Goal: Task Accomplishment & Management: Complete application form

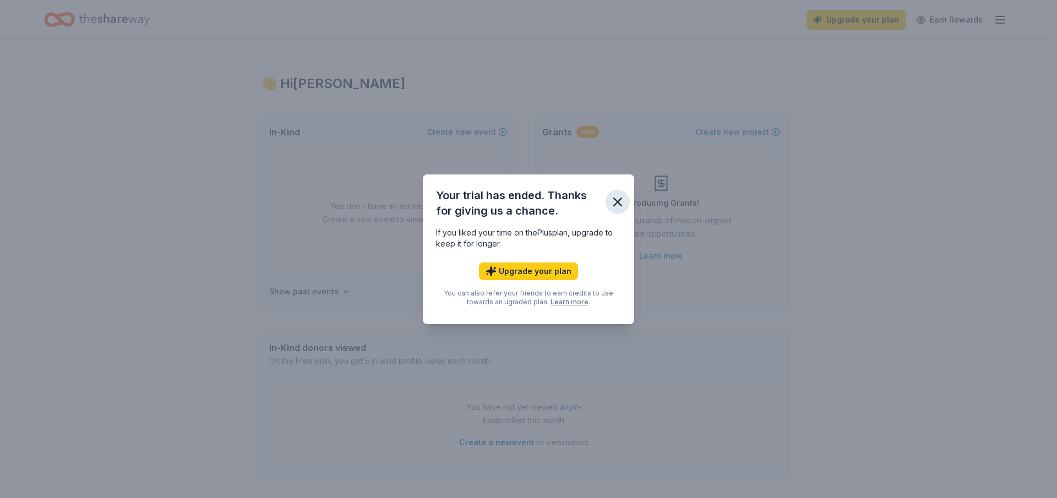
click at [613, 200] on icon "button" at bounding box center [617, 201] width 15 height 15
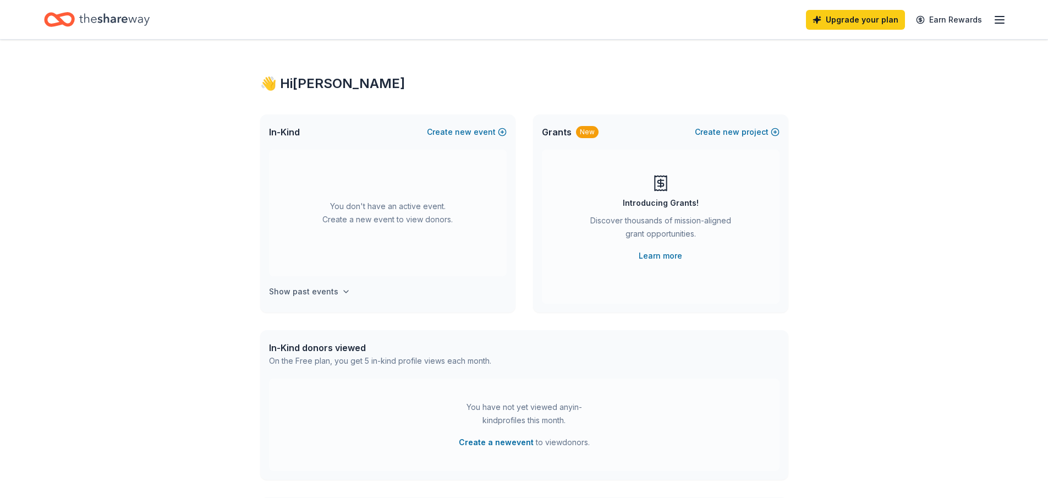
click at [333, 289] on h4 "Show past events" at bounding box center [303, 291] width 69 height 13
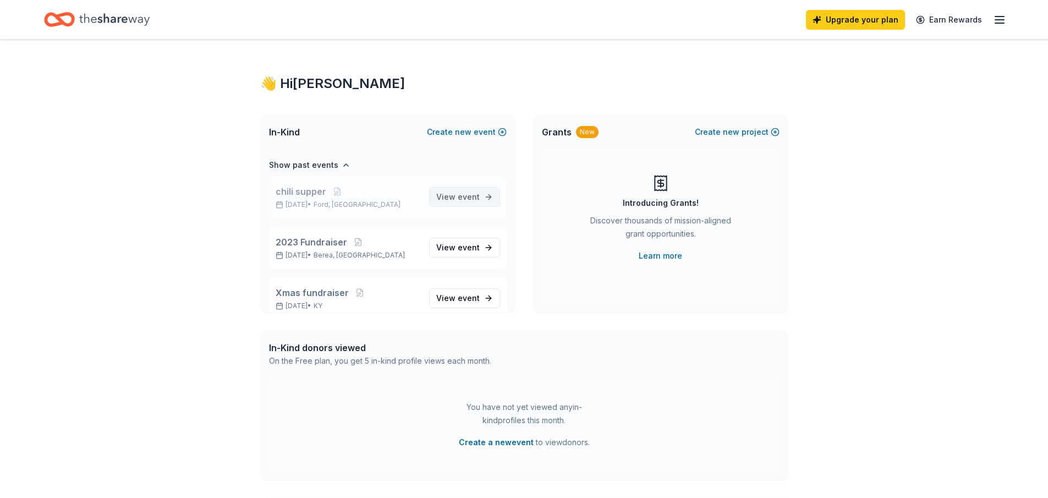
click at [464, 199] on span "event" at bounding box center [469, 196] width 22 height 9
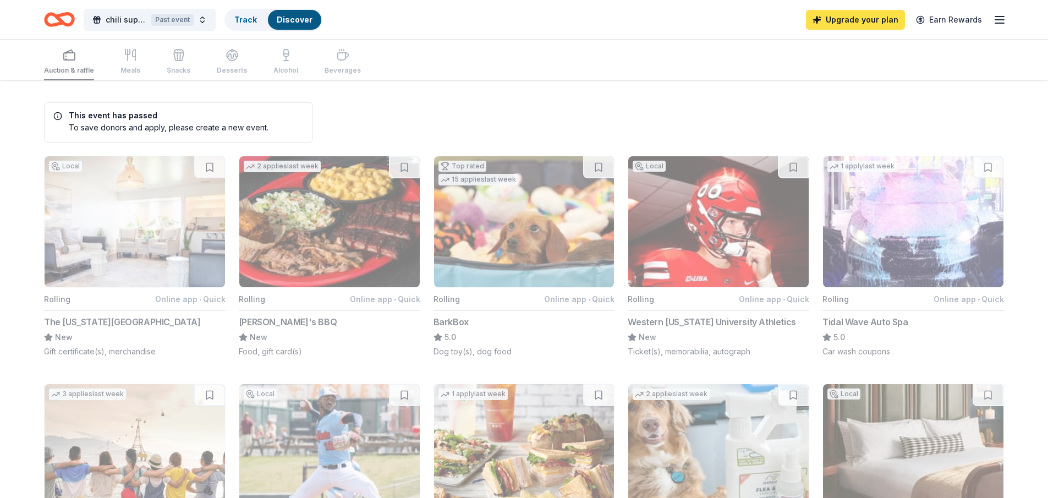
click at [856, 22] on link "Upgrade your plan" at bounding box center [855, 20] width 99 height 20
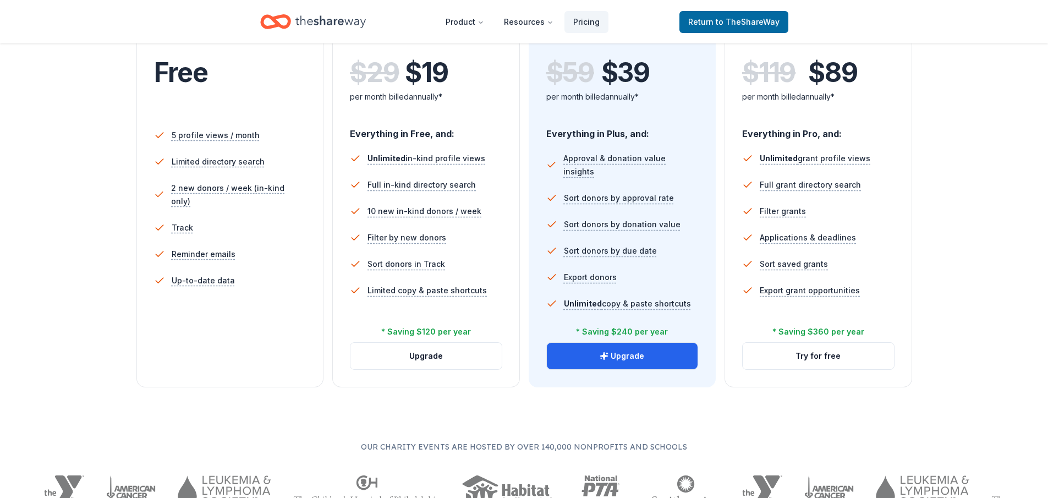
scroll to position [275, 0]
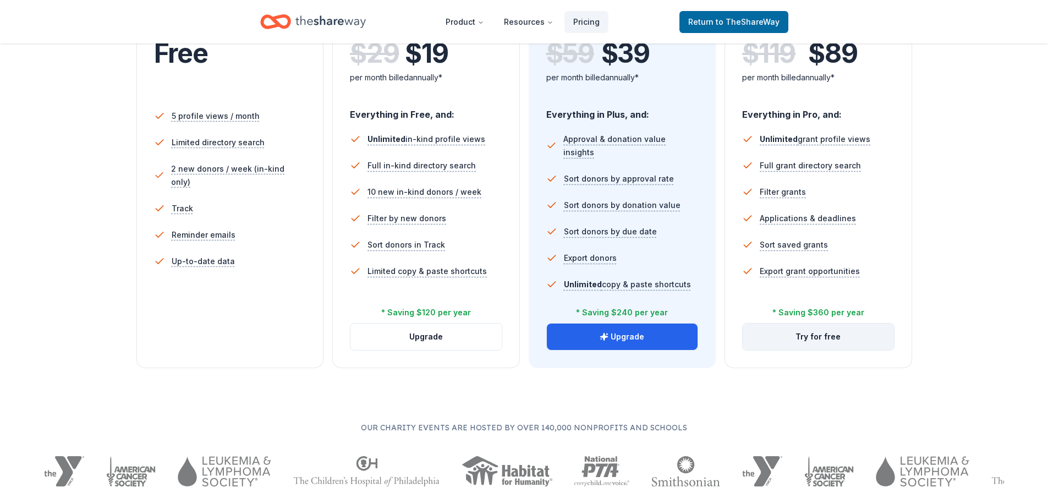
click at [817, 338] on button "Try for free" at bounding box center [818, 337] width 151 height 26
click at [819, 334] on button "Try for free" at bounding box center [818, 337] width 151 height 26
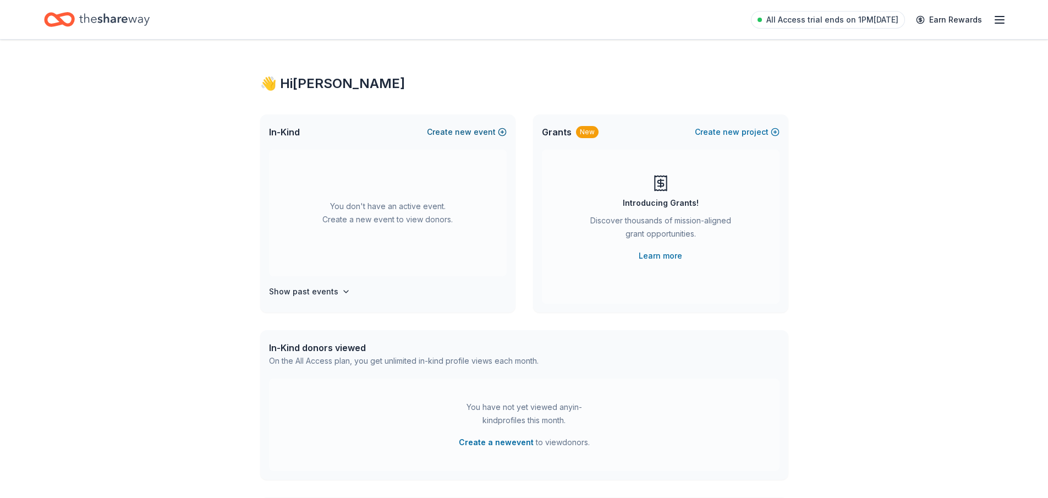
click at [492, 132] on button "Create new event" at bounding box center [467, 131] width 80 height 13
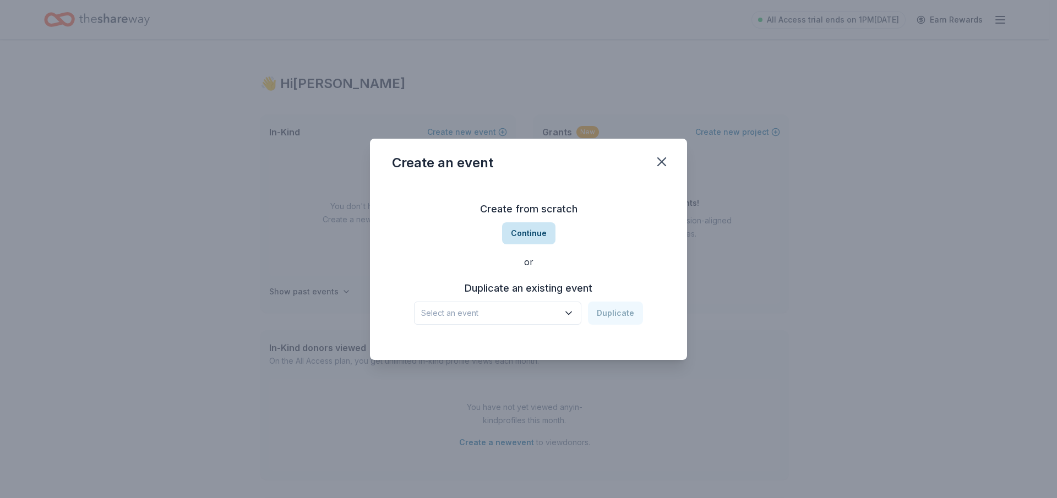
click at [533, 236] on button "Continue" at bounding box center [528, 233] width 53 height 22
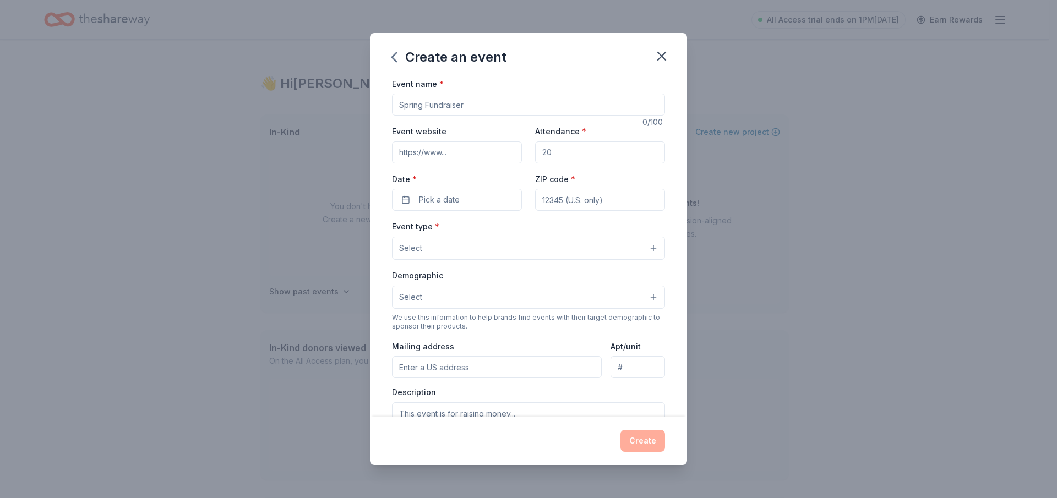
click at [440, 110] on input "Event name *" at bounding box center [528, 105] width 273 height 22
type input "Silent auction"
click at [578, 158] on input "Attendance *" at bounding box center [600, 152] width 130 height 22
type input "300"
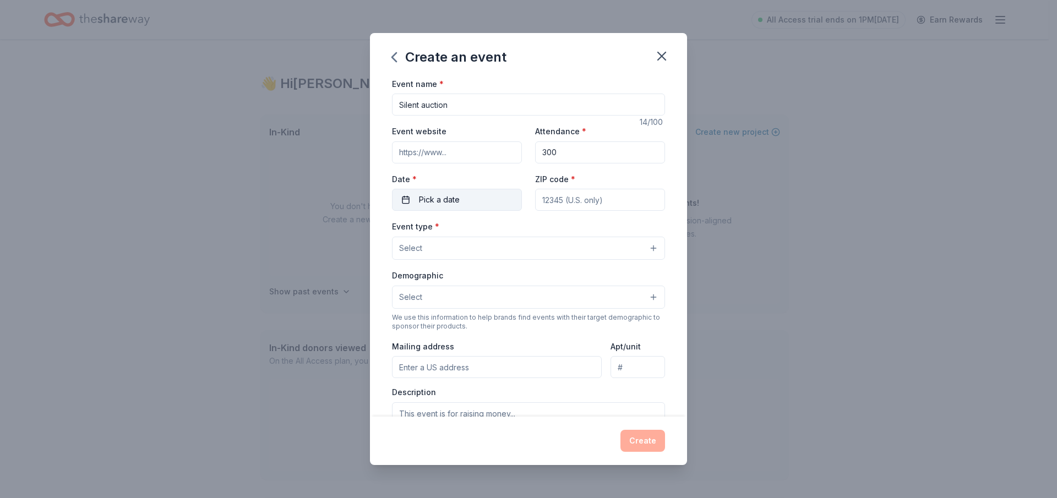
click at [446, 195] on span "Pick a date" at bounding box center [439, 199] width 41 height 13
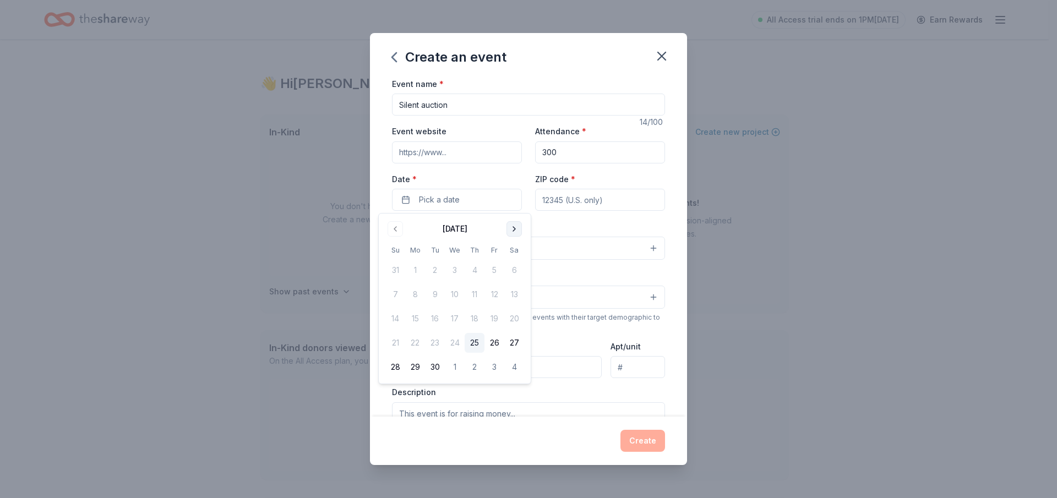
click at [512, 232] on button "Go to next month" at bounding box center [513, 228] width 15 height 15
click at [513, 343] on button "22" at bounding box center [514, 343] width 20 height 20
click at [560, 200] on input "ZIP code *" at bounding box center [600, 200] width 130 height 22
type input "40403"
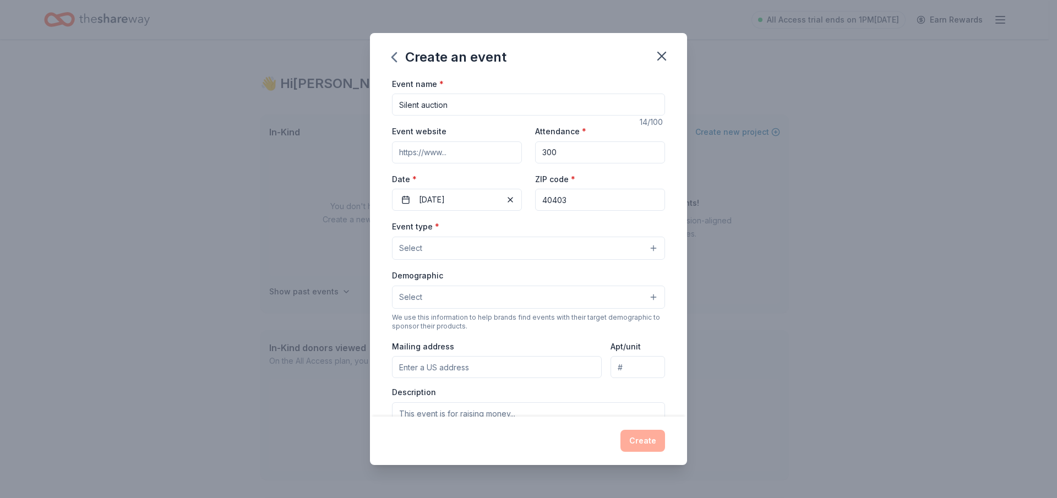
click at [421, 242] on span "Select" at bounding box center [410, 248] width 23 height 13
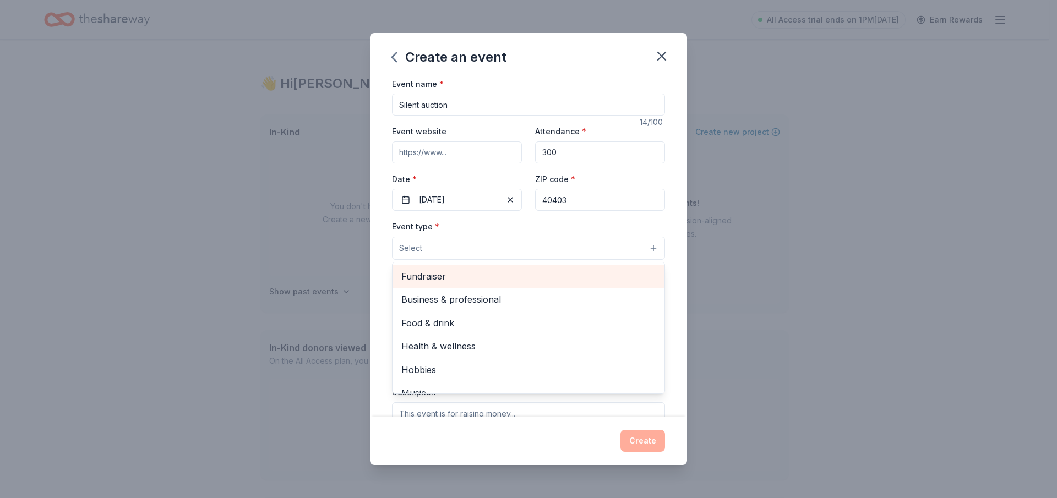
click at [433, 275] on span "Fundraiser" at bounding box center [528, 276] width 254 height 14
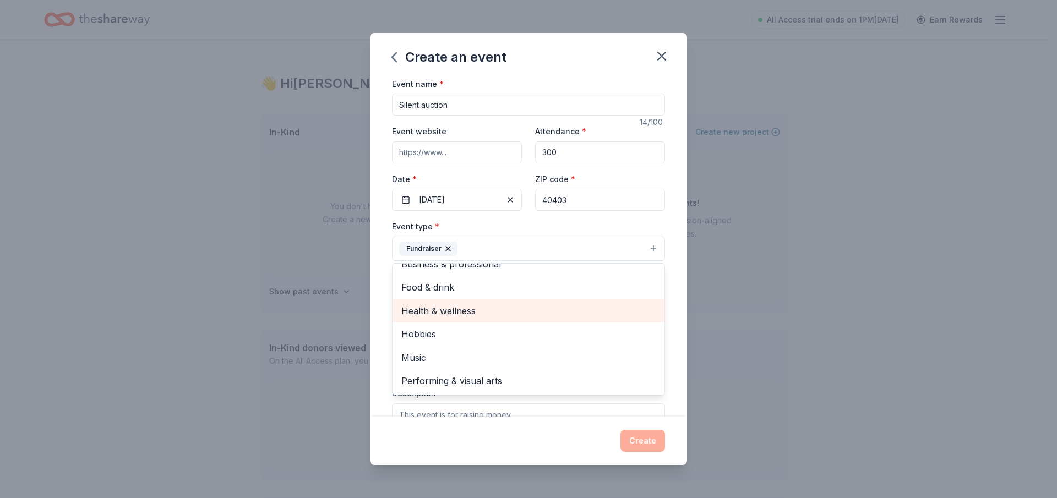
scroll to position [55, 0]
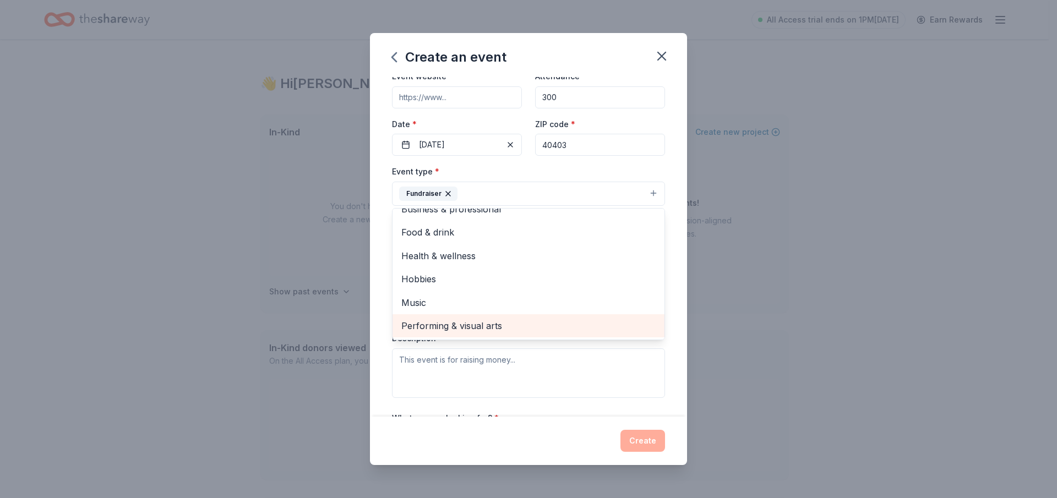
click at [485, 325] on span "Performing & visual arts" at bounding box center [528, 326] width 254 height 14
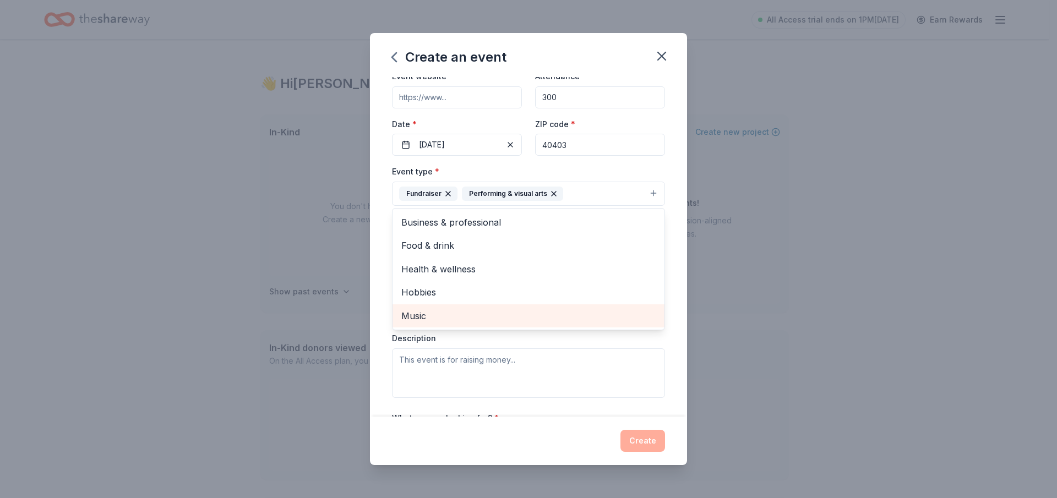
click at [428, 318] on span "Music" at bounding box center [528, 316] width 254 height 14
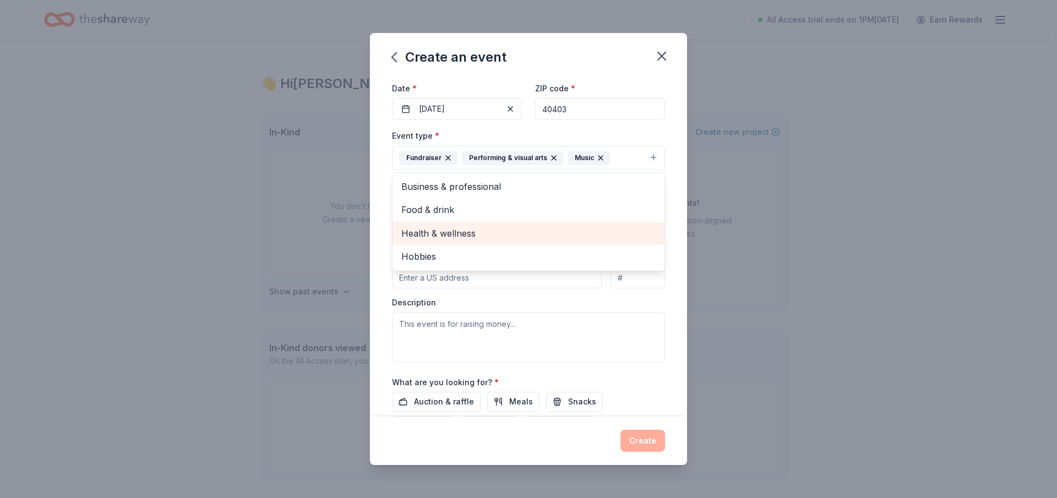
scroll to position [110, 0]
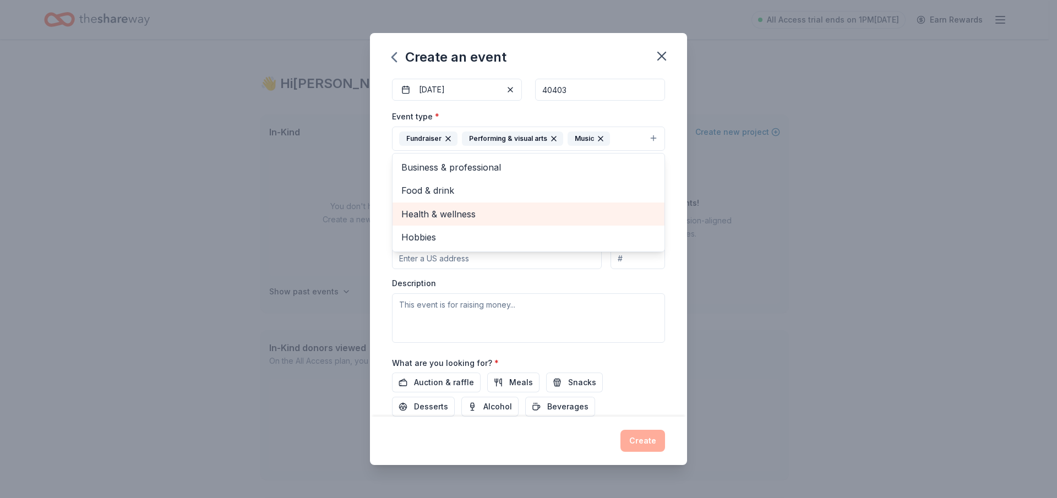
click at [607, 341] on div "Event type * Fundraiser Performing & visual arts Music Business & professional …" at bounding box center [528, 226] width 273 height 233
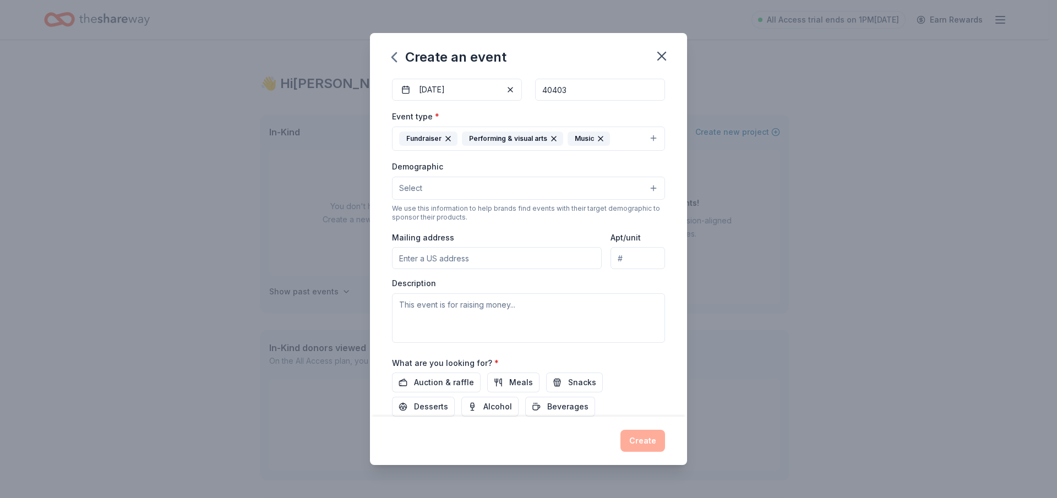
click at [422, 187] on button "Select" at bounding box center [528, 188] width 273 height 23
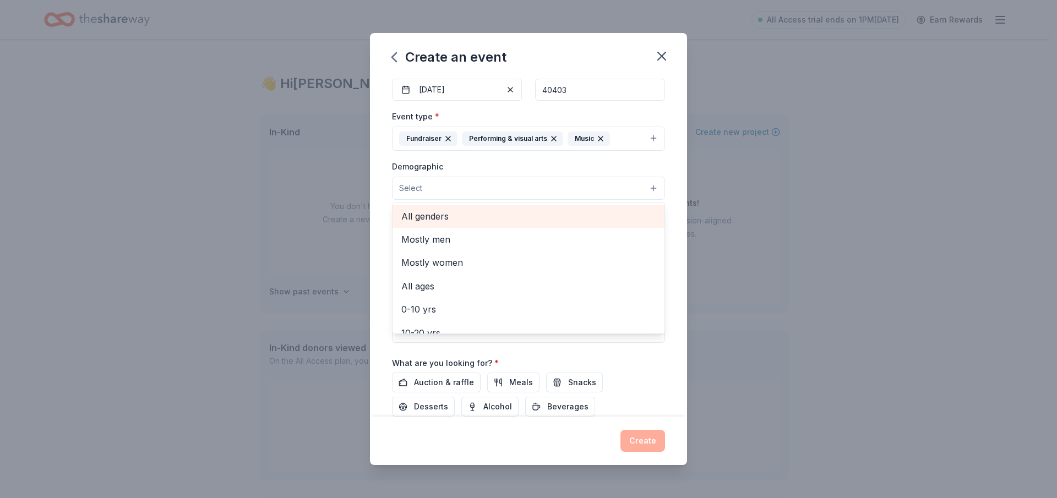
click at [436, 212] on span "All genders" at bounding box center [528, 216] width 254 height 14
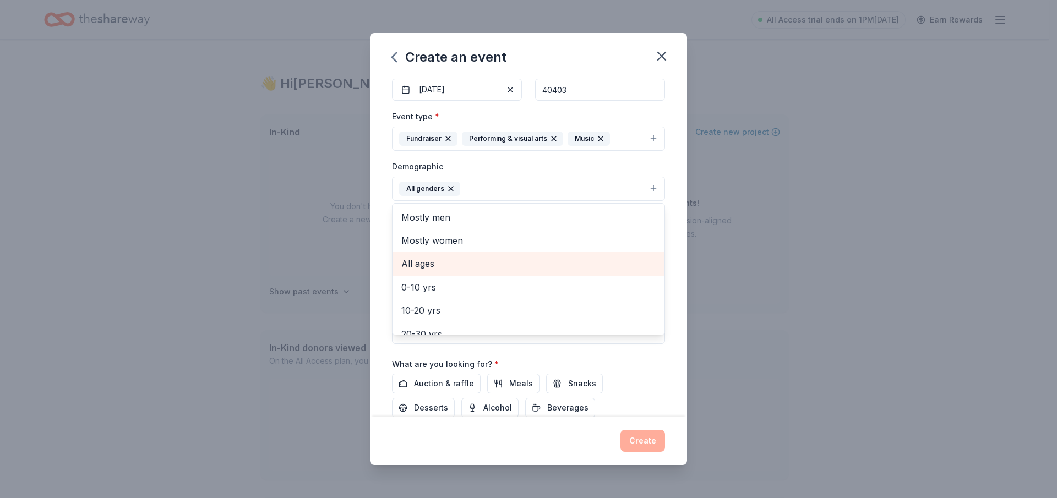
click at [421, 264] on span "All ages" at bounding box center [528, 263] width 254 height 14
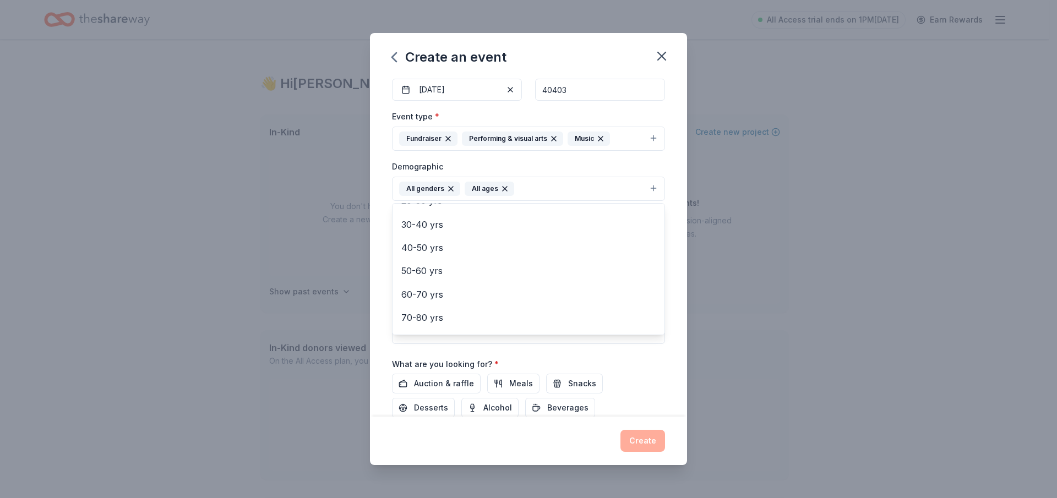
scroll to position [130, 0]
click at [626, 370] on div "Event name * Silent auction 14 /100 Event website Attendance * 300 Date * 11/22…" at bounding box center [528, 222] width 273 height 511
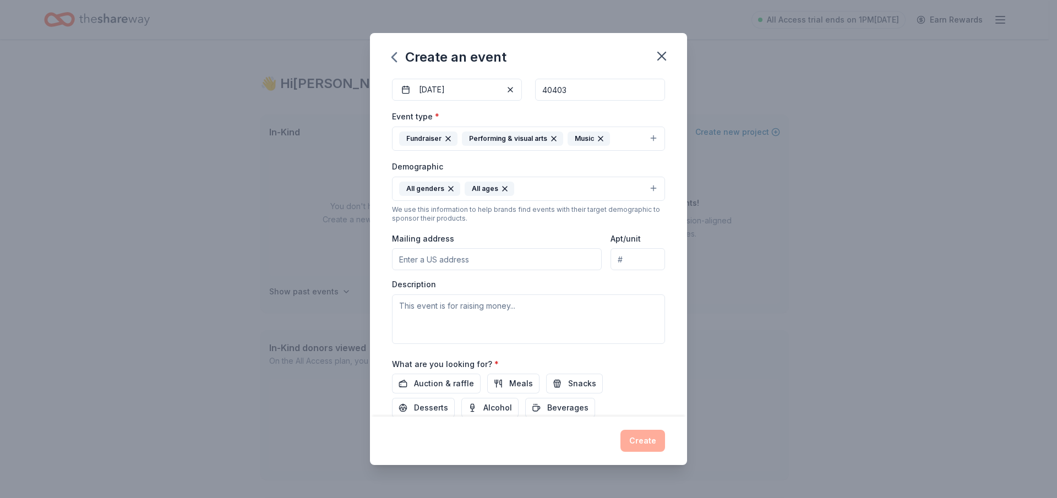
click at [437, 256] on input "Mailing address" at bounding box center [497, 259] width 210 height 22
type input "214 Richmond Road North, Berea, KY, 40403"
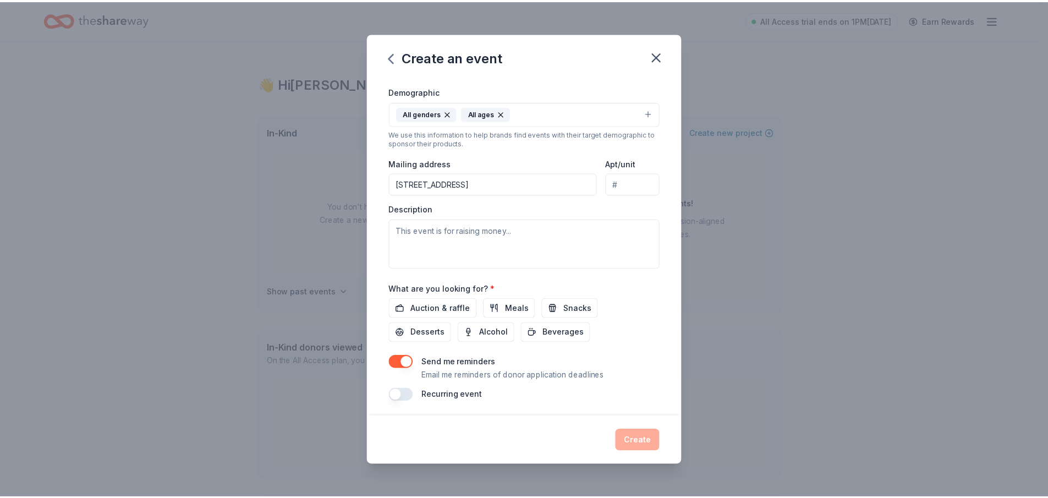
scroll to position [188, 0]
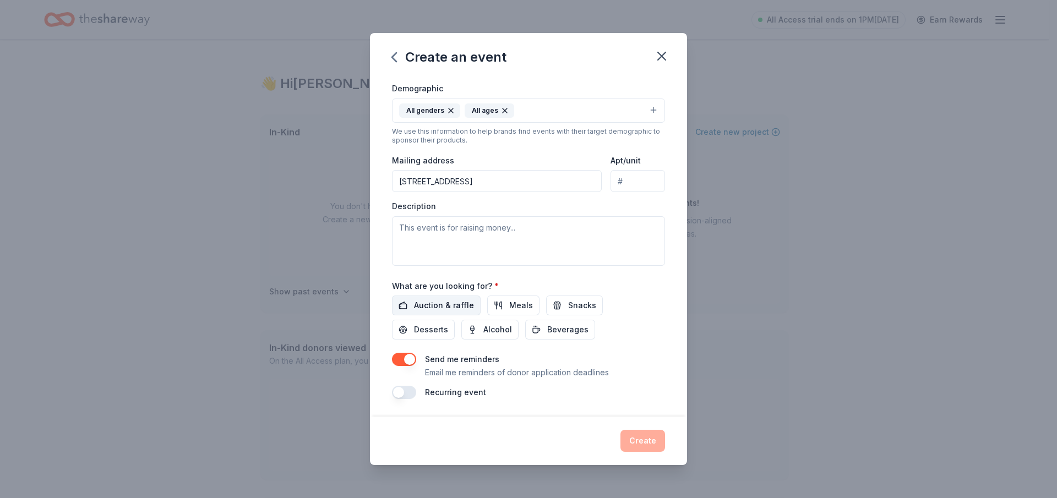
click at [426, 306] on span "Auction & raffle" at bounding box center [444, 305] width 60 height 13
click at [436, 327] on span "Desserts" at bounding box center [431, 329] width 34 height 13
click at [509, 308] on span "Meals" at bounding box center [521, 305] width 24 height 13
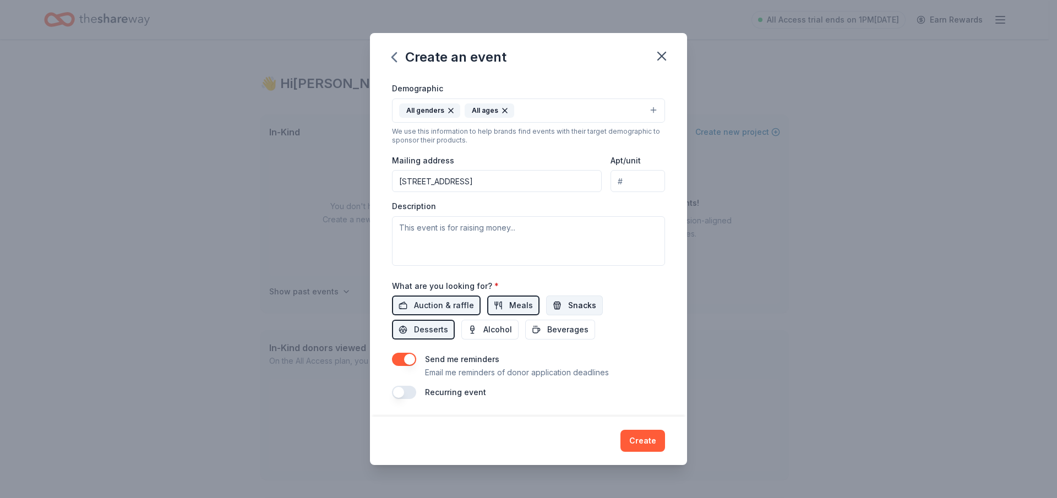
click at [574, 306] on span "Snacks" at bounding box center [582, 305] width 28 height 13
click at [564, 332] on span "Beverages" at bounding box center [567, 329] width 41 height 13
click at [648, 437] on button "Create" at bounding box center [642, 441] width 45 height 22
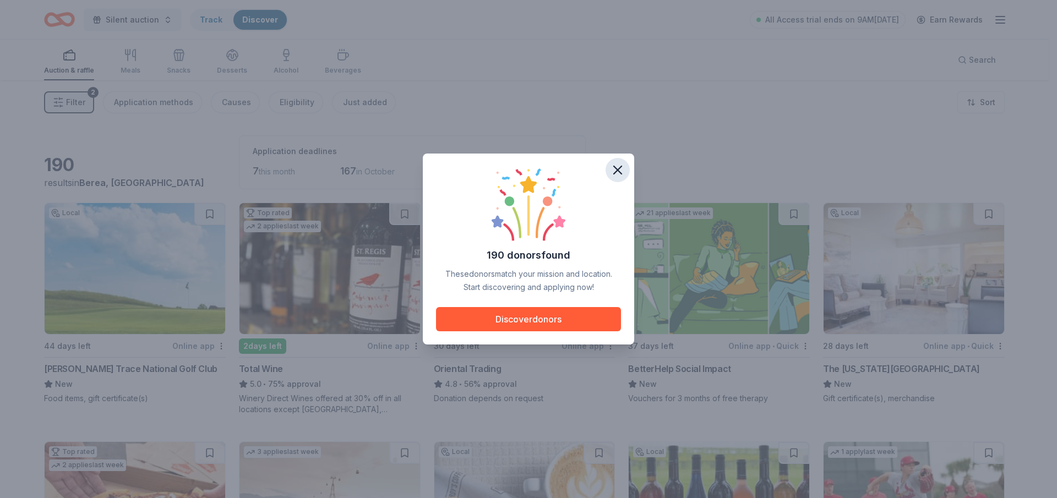
click at [615, 168] on icon "button" at bounding box center [618, 170] width 8 height 8
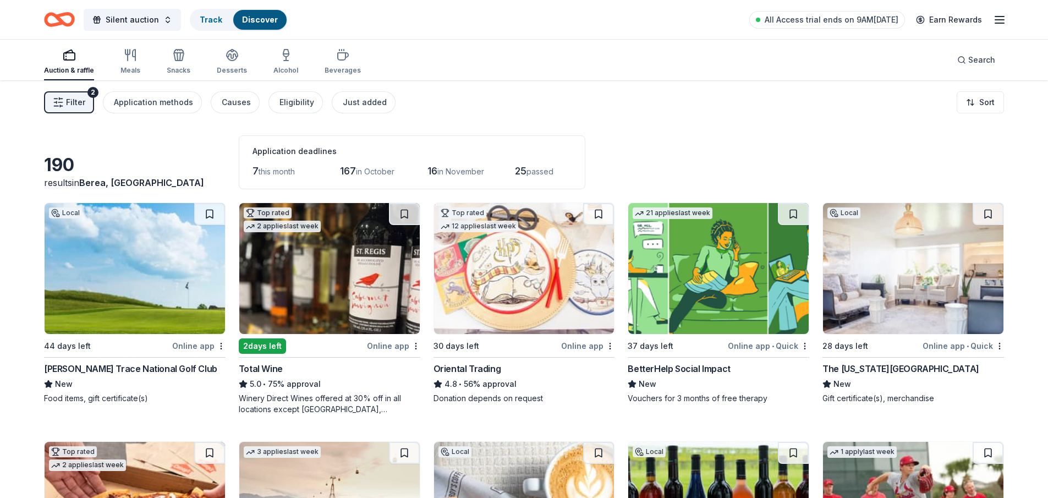
click at [130, 368] on div "Boone's Trace National Golf Club" at bounding box center [130, 368] width 173 height 13
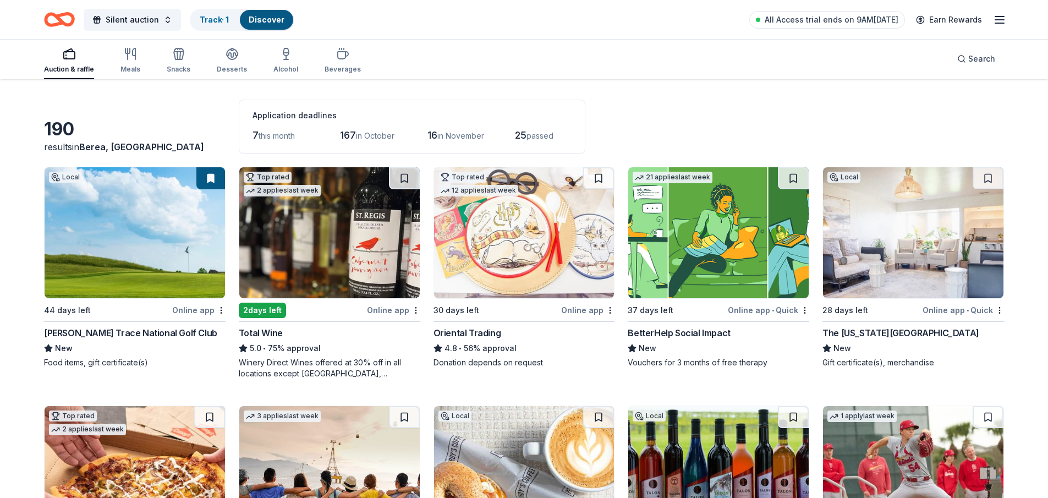
scroll to position [55, 0]
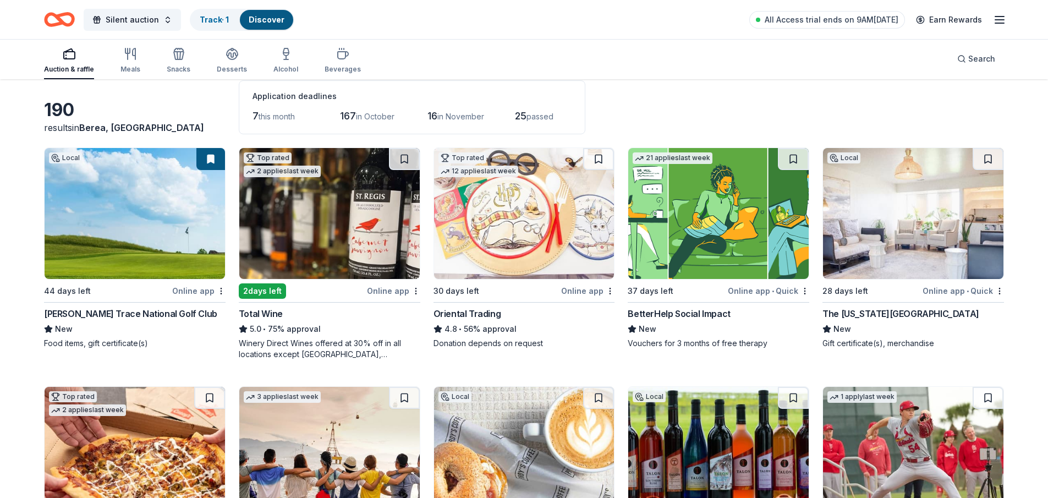
click at [286, 233] on img at bounding box center [329, 213] width 180 height 131
click at [523, 235] on img at bounding box center [524, 213] width 180 height 131
click at [713, 219] on img at bounding box center [718, 213] width 180 height 131
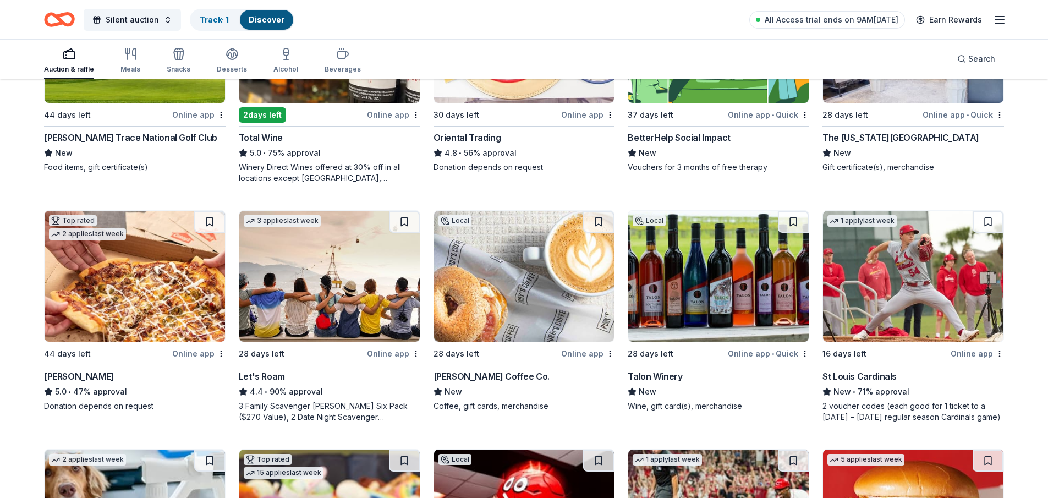
scroll to position [275, 0]
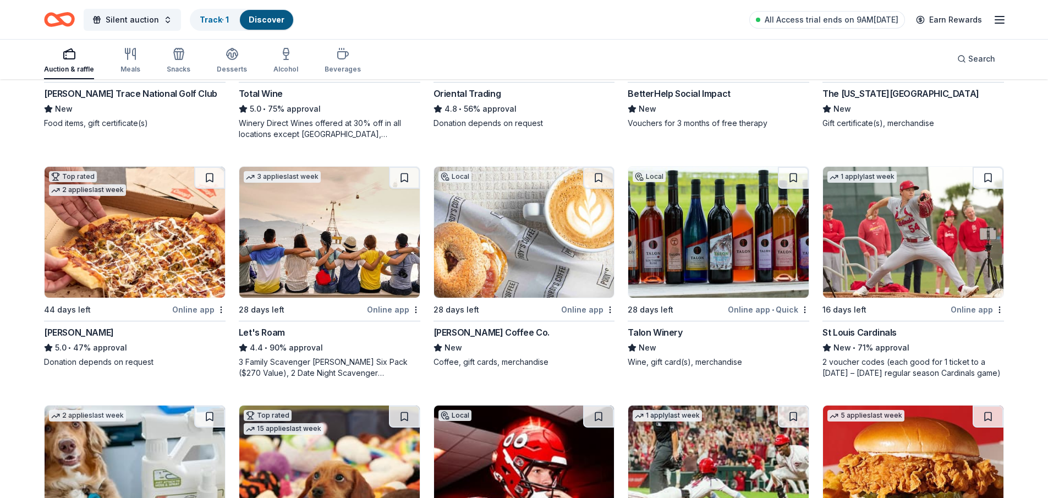
click at [182, 220] on img at bounding box center [135, 232] width 180 height 131
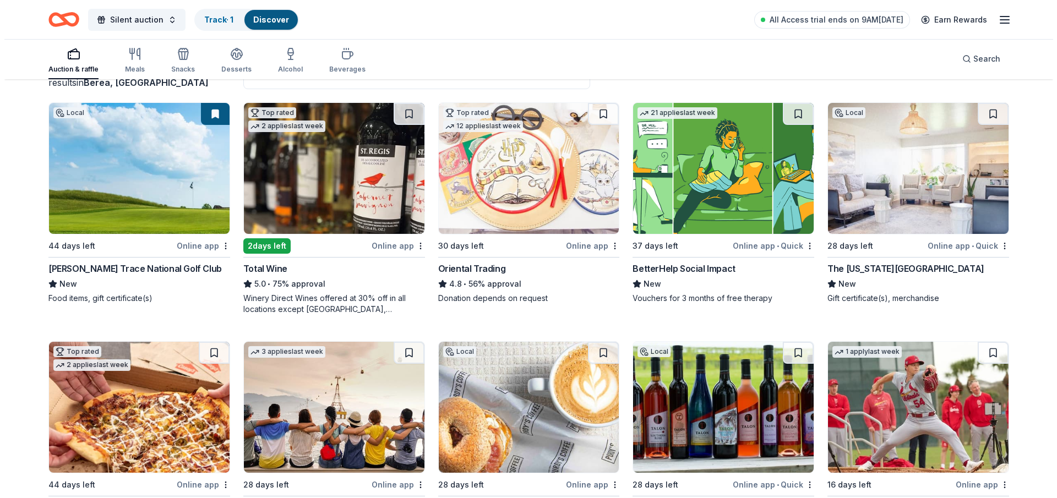
scroll to position [0, 0]
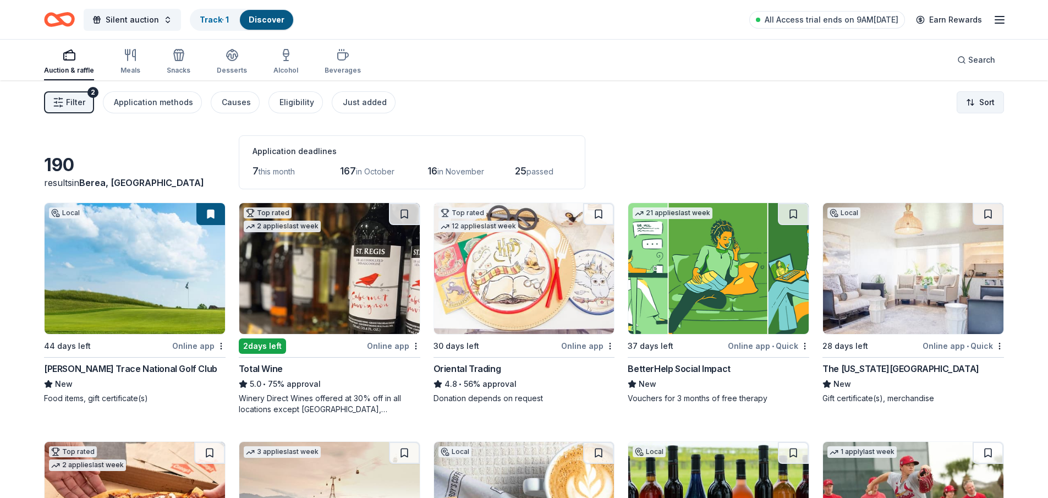
click at [980, 101] on html "Silent auction Track · 1 Discover All Access trial ends on 9AM, 10/2 Earn Rewar…" at bounding box center [524, 249] width 1048 height 498
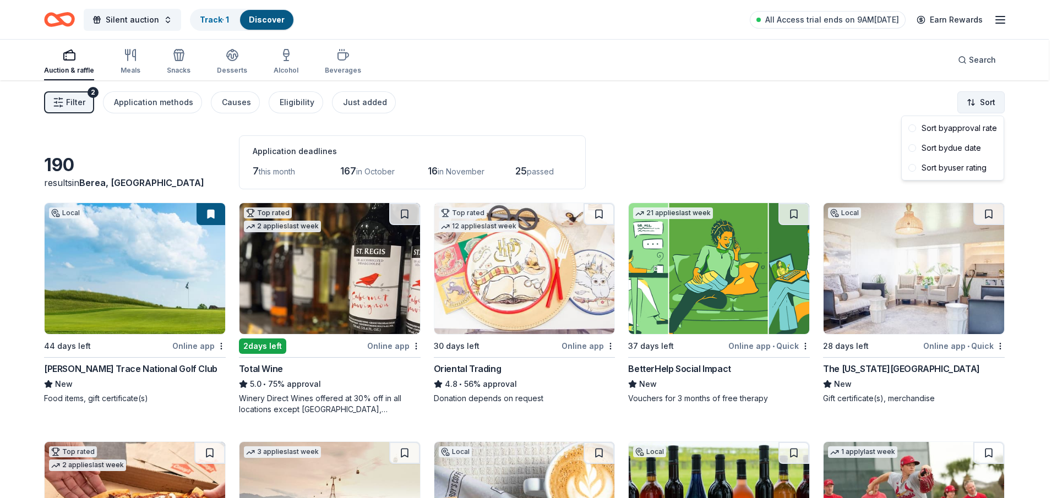
click at [980, 101] on html "Silent auction Track · 1 Discover All Access trial ends on 9AM, 10/2 Earn Rewar…" at bounding box center [528, 249] width 1057 height 498
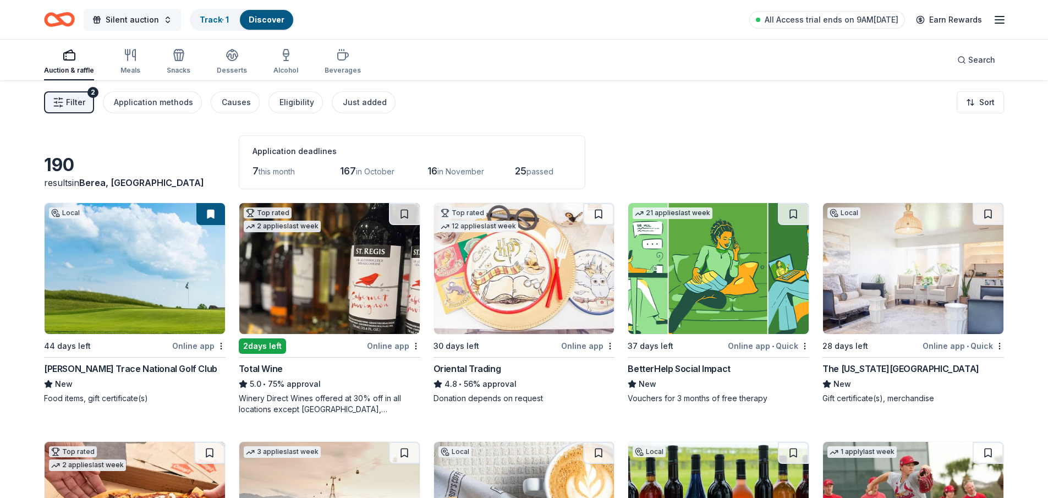
click at [151, 23] on span "Silent auction" at bounding box center [132, 19] width 53 height 13
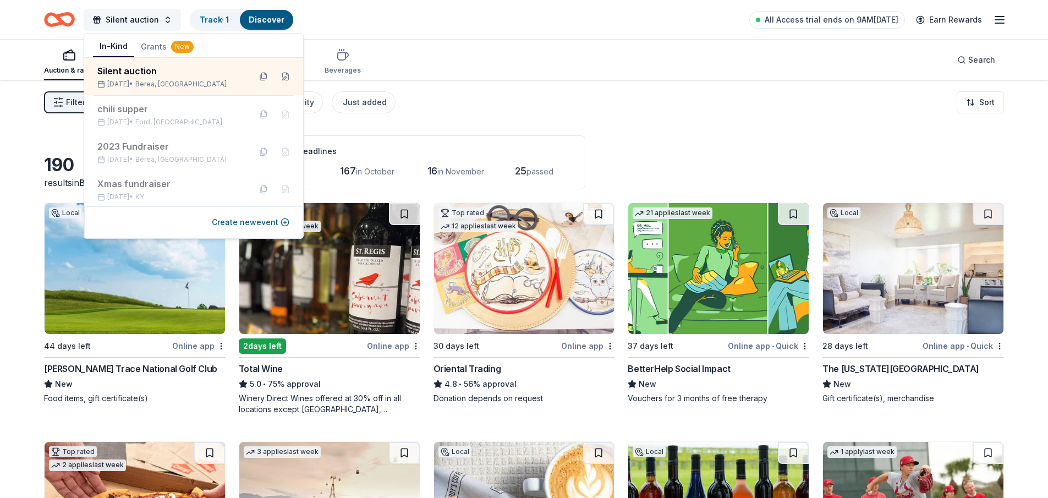
click at [151, 23] on span "Silent auction" at bounding box center [132, 19] width 53 height 13
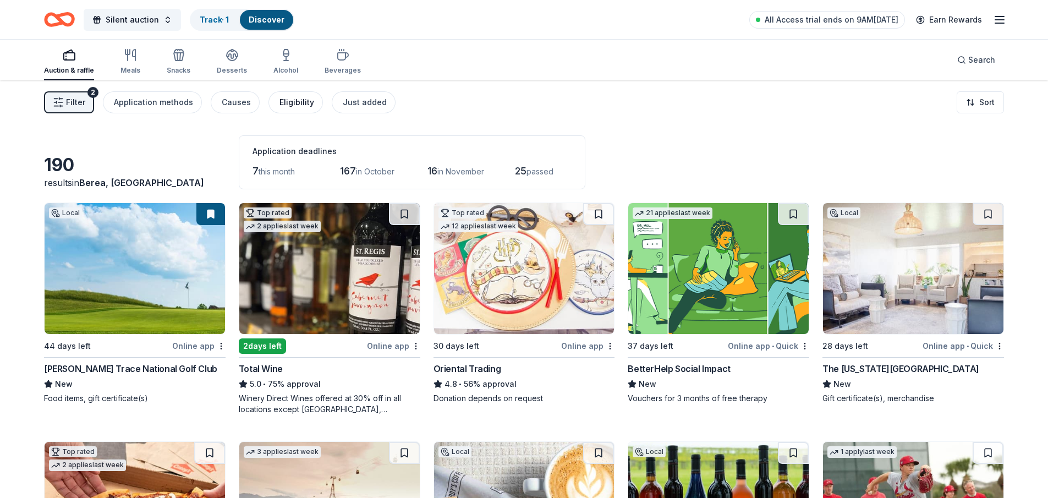
click at [293, 103] on div "Eligibility" at bounding box center [297, 102] width 35 height 13
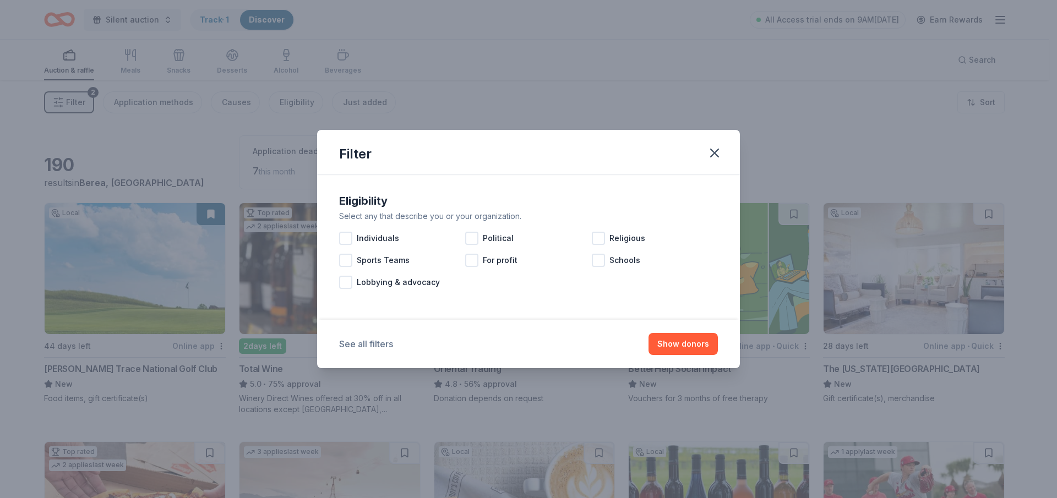
click at [381, 344] on button "See all filters" at bounding box center [366, 343] width 54 height 13
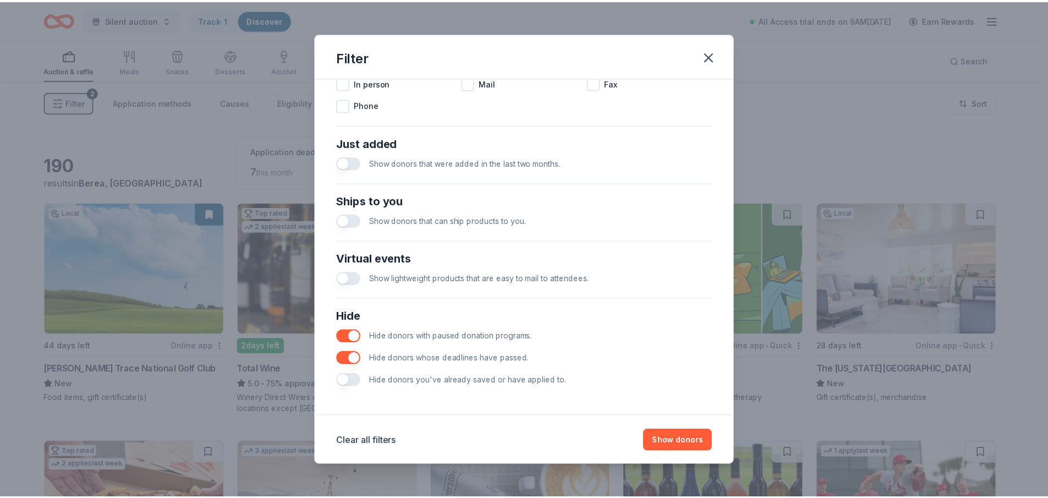
scroll to position [386, 0]
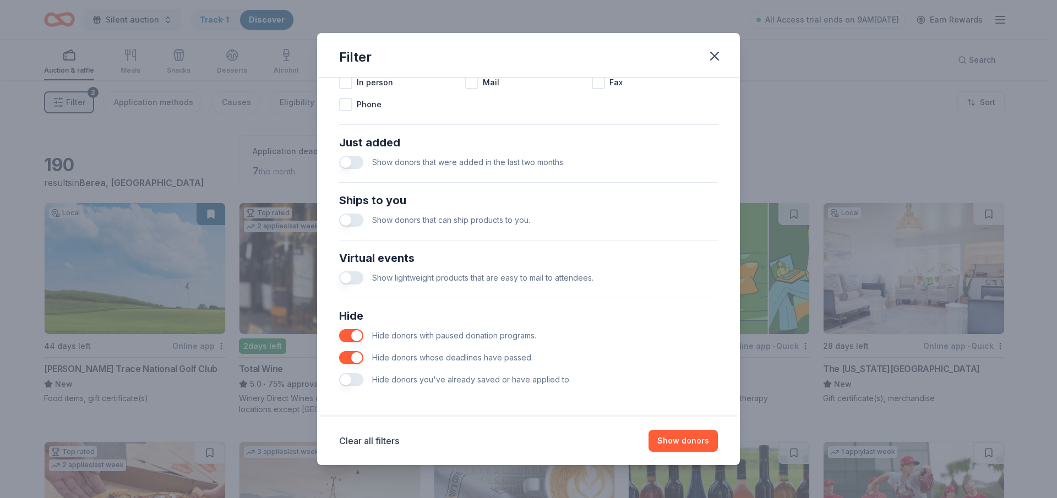
click at [349, 159] on button "button" at bounding box center [351, 162] width 24 height 13
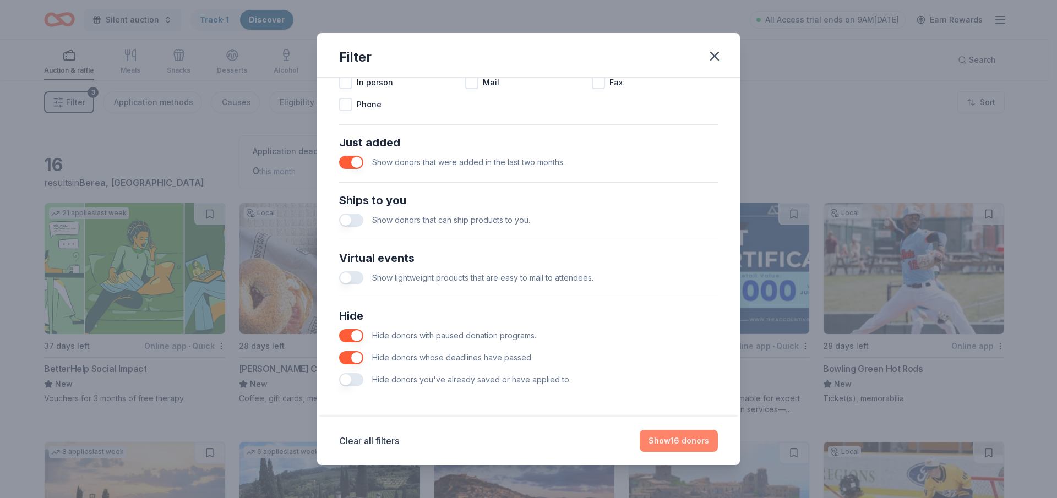
click at [685, 441] on button "Show 16 donors" at bounding box center [678, 441] width 78 height 22
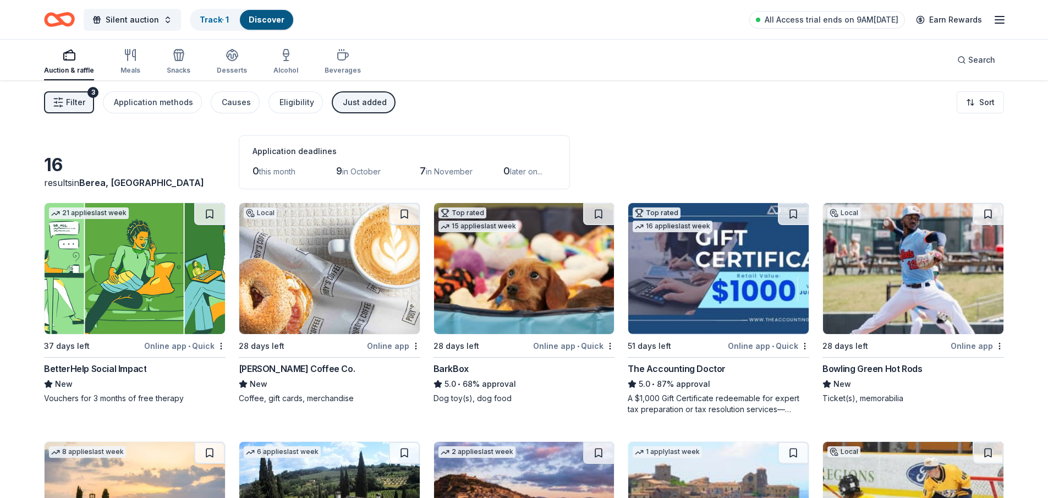
click at [352, 280] on img at bounding box center [329, 268] width 180 height 131
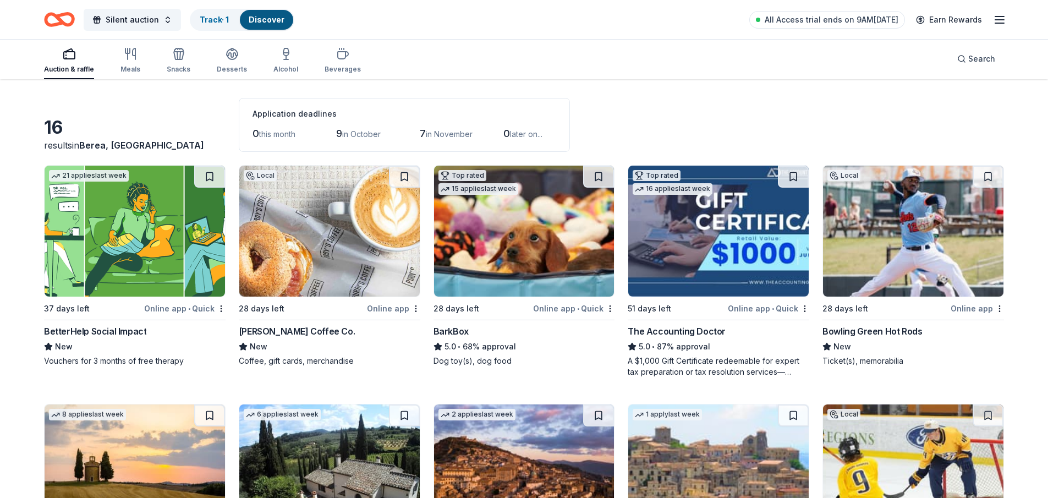
scroll to position [55, 0]
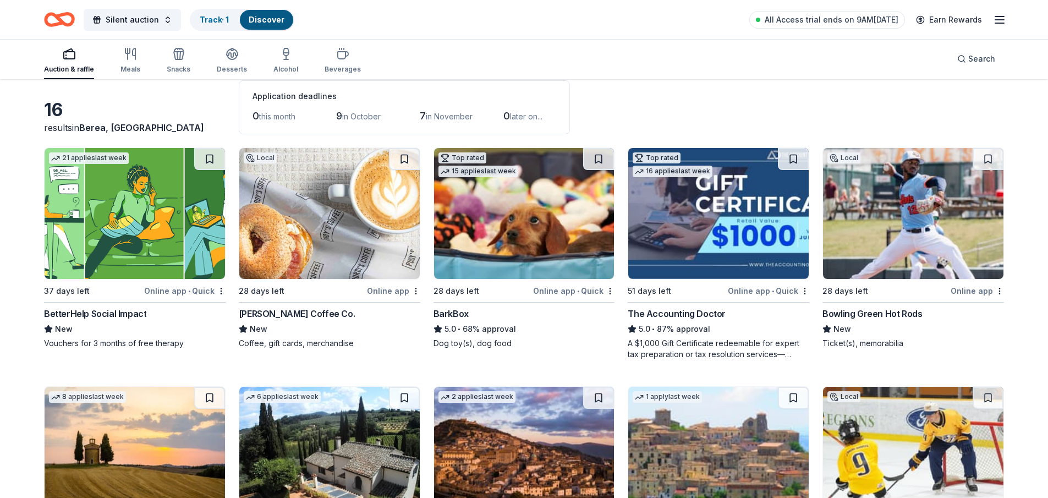
click at [557, 225] on img at bounding box center [524, 213] width 180 height 131
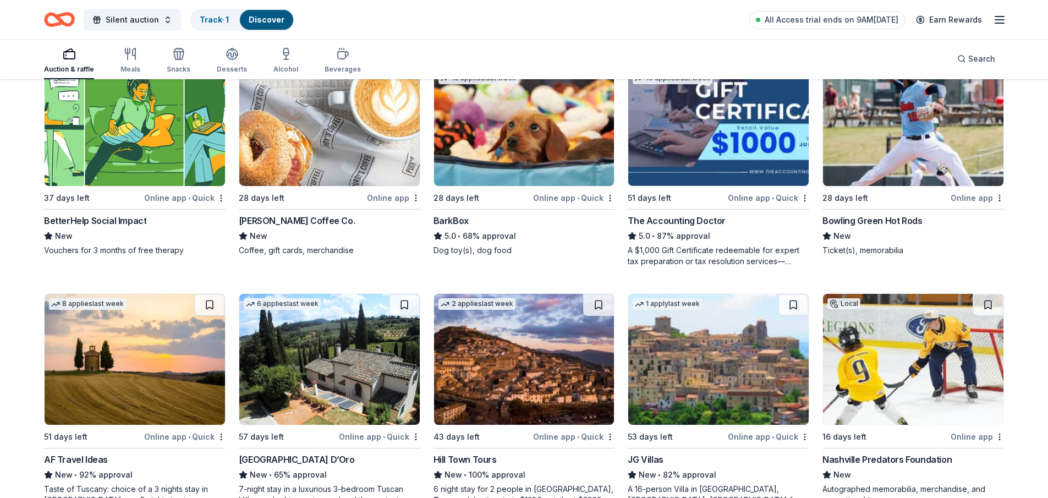
scroll to position [165, 0]
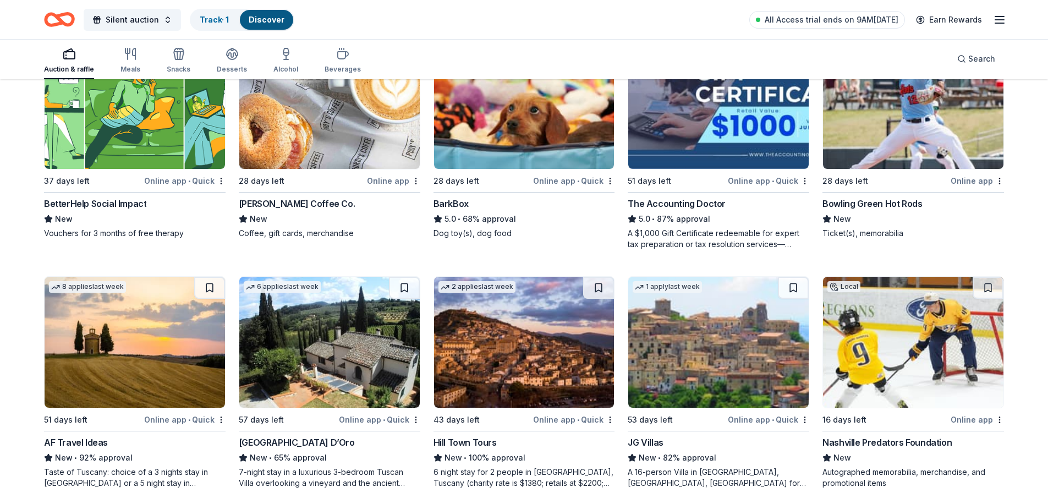
click at [709, 121] on img at bounding box center [718, 103] width 180 height 131
click at [919, 140] on img at bounding box center [913, 103] width 180 height 131
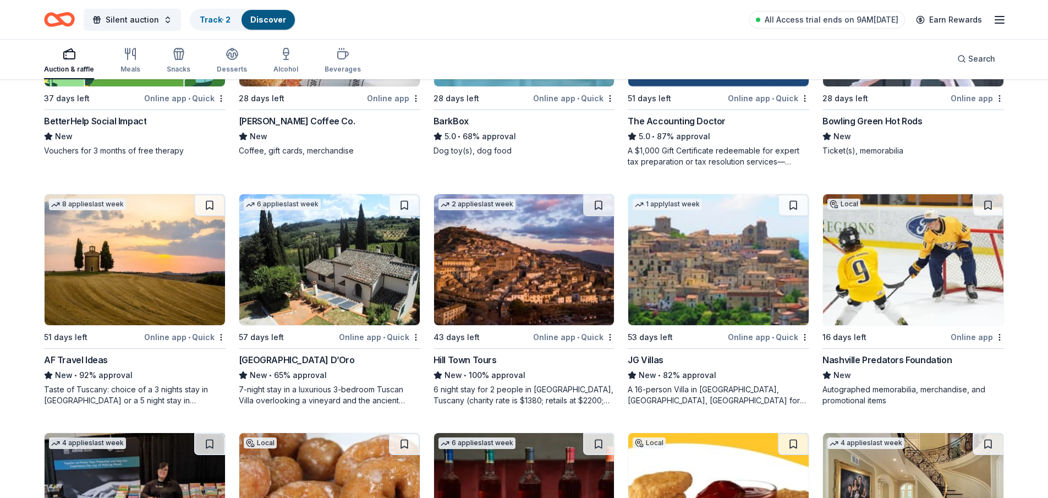
scroll to position [275, 0]
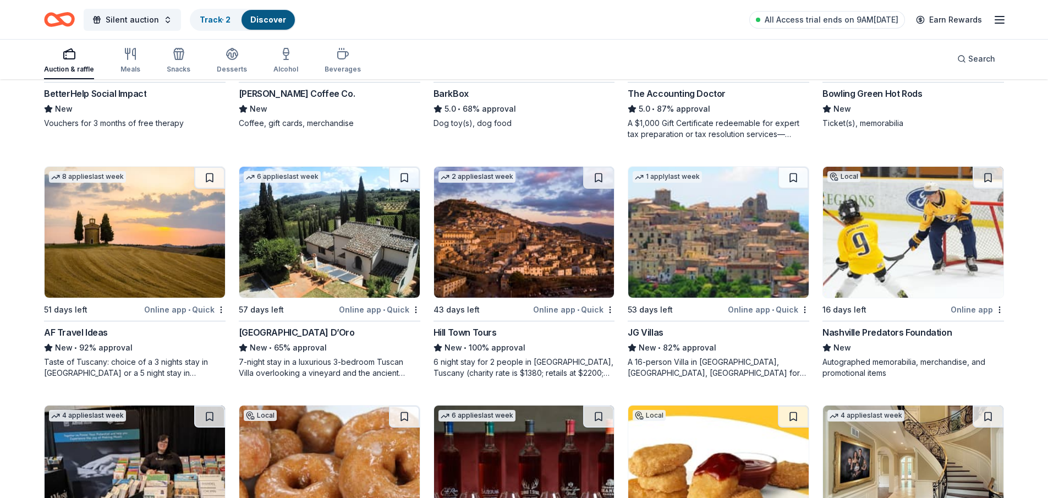
click at [135, 240] on img at bounding box center [135, 232] width 180 height 131
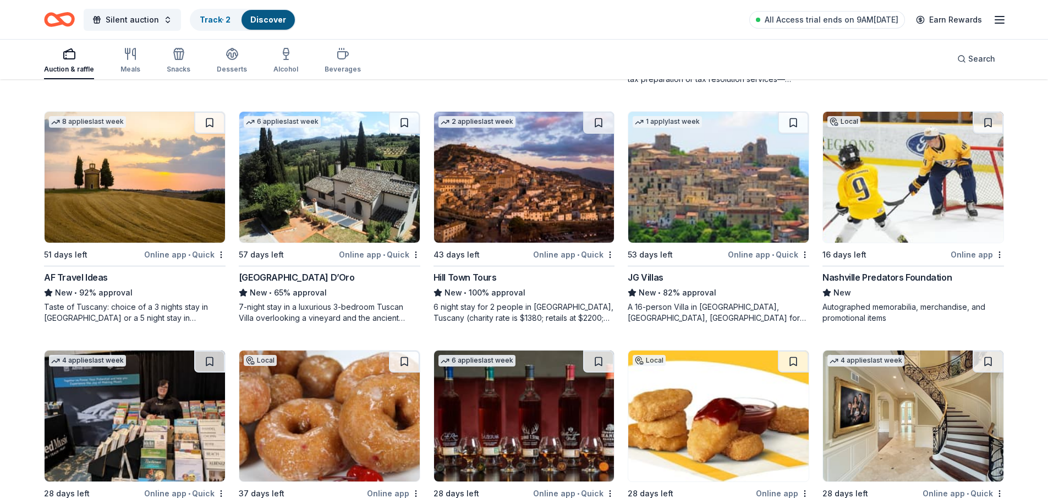
click at [902, 203] on img at bounding box center [913, 177] width 180 height 131
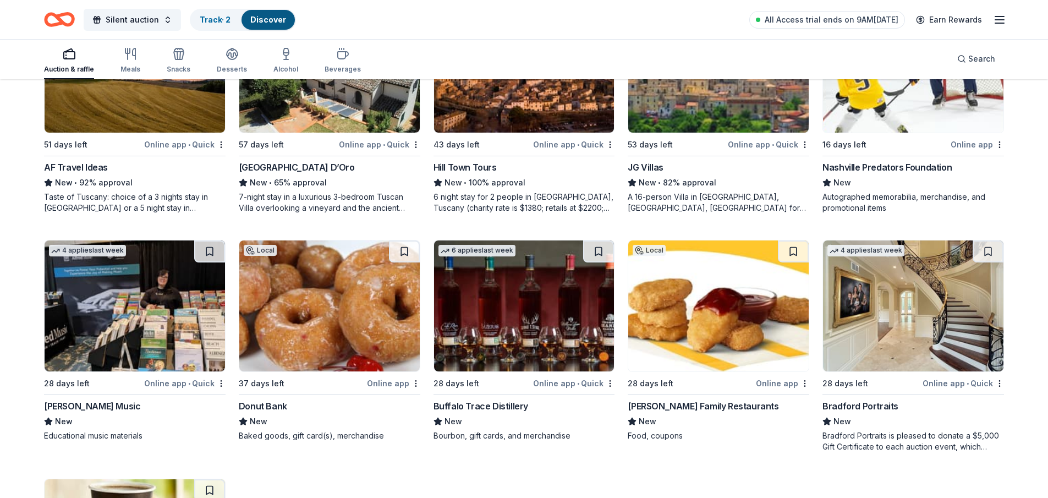
scroll to position [495, 0]
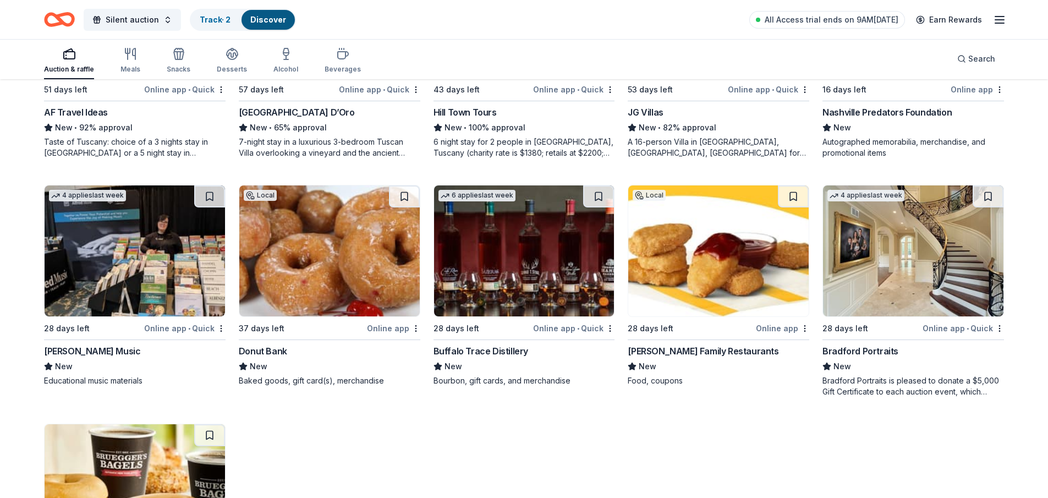
click at [159, 259] on img at bounding box center [135, 250] width 180 height 131
click at [849, 350] on div "Bradford Portraits" at bounding box center [861, 350] width 76 height 13
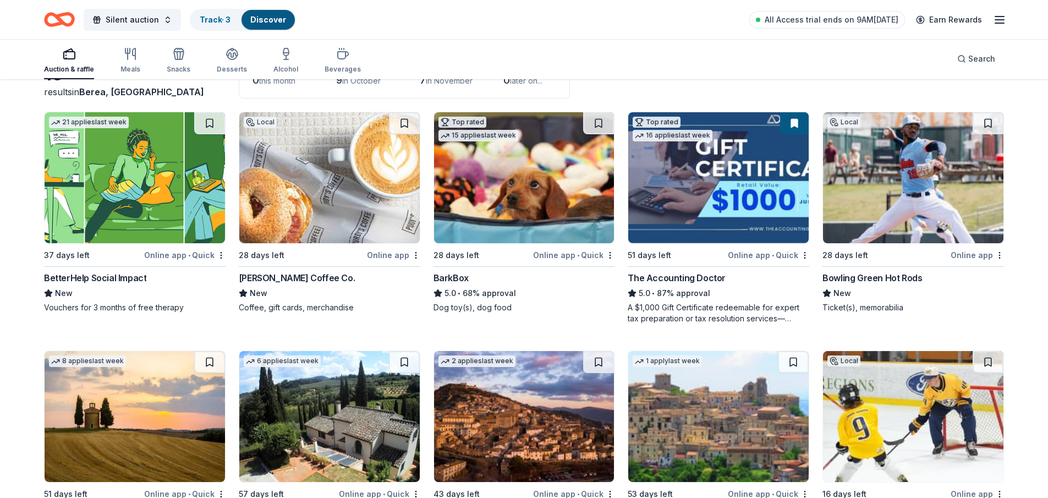
scroll to position [0, 0]
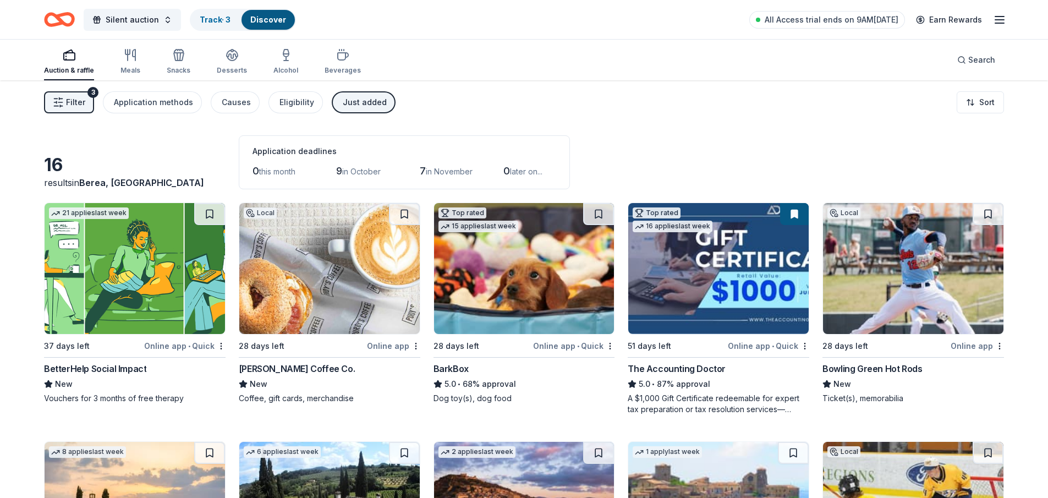
click at [348, 104] on div "Just added" at bounding box center [365, 102] width 44 height 13
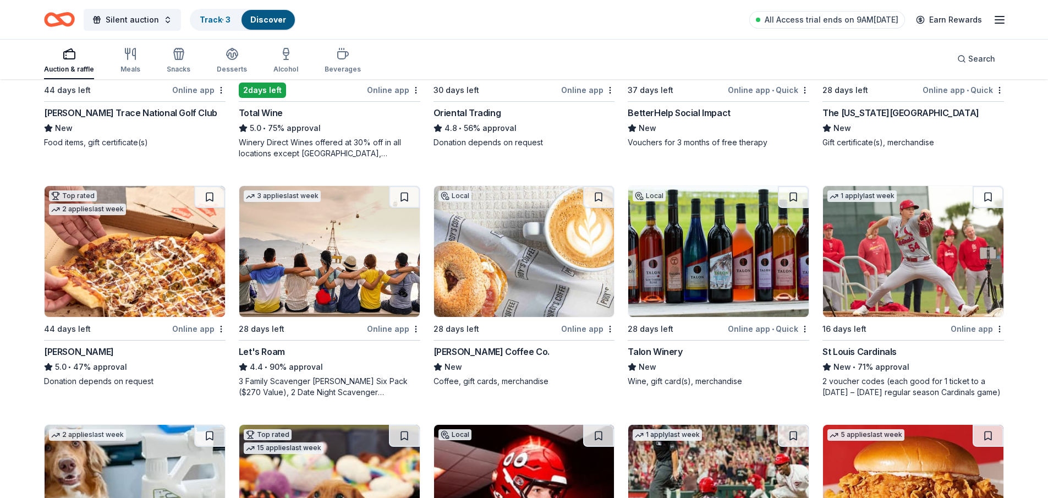
scroll to position [275, 0]
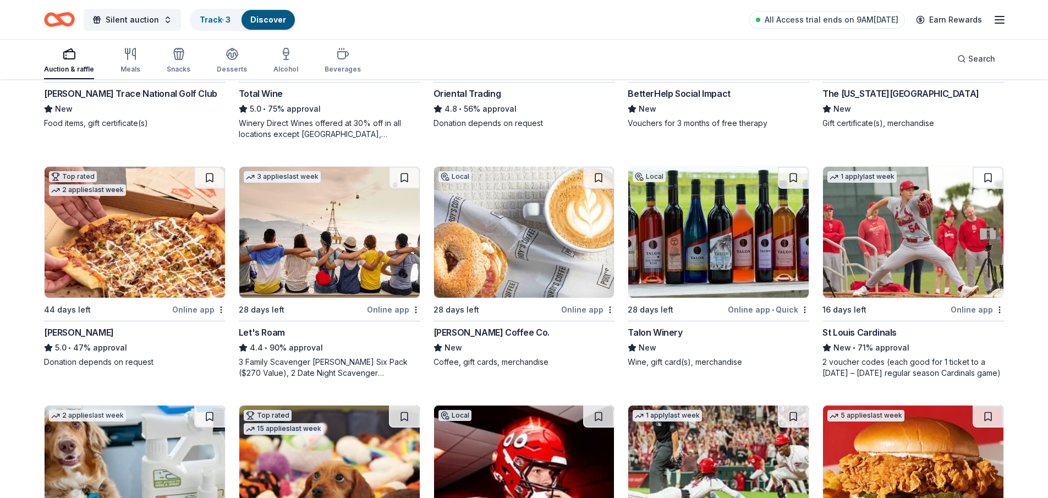
click at [912, 232] on img at bounding box center [913, 232] width 180 height 131
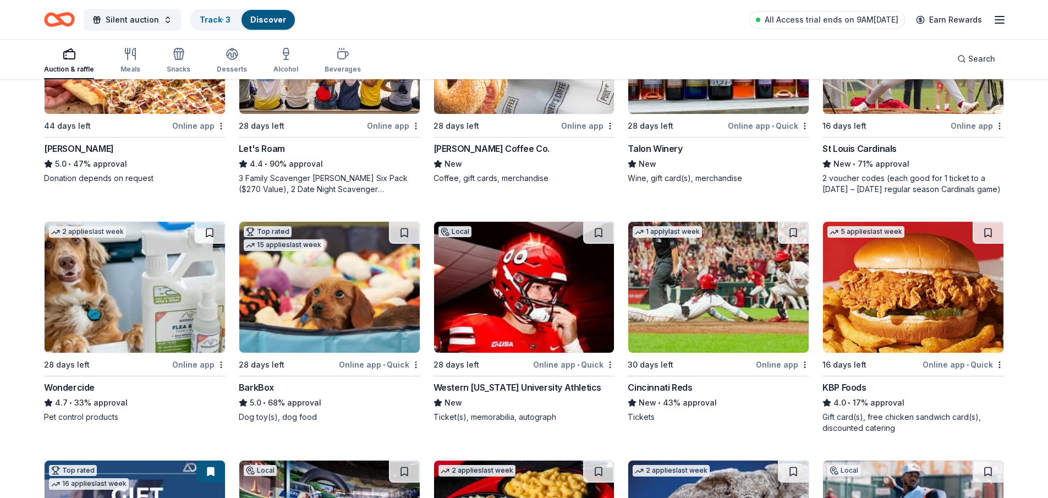
scroll to position [495, 0]
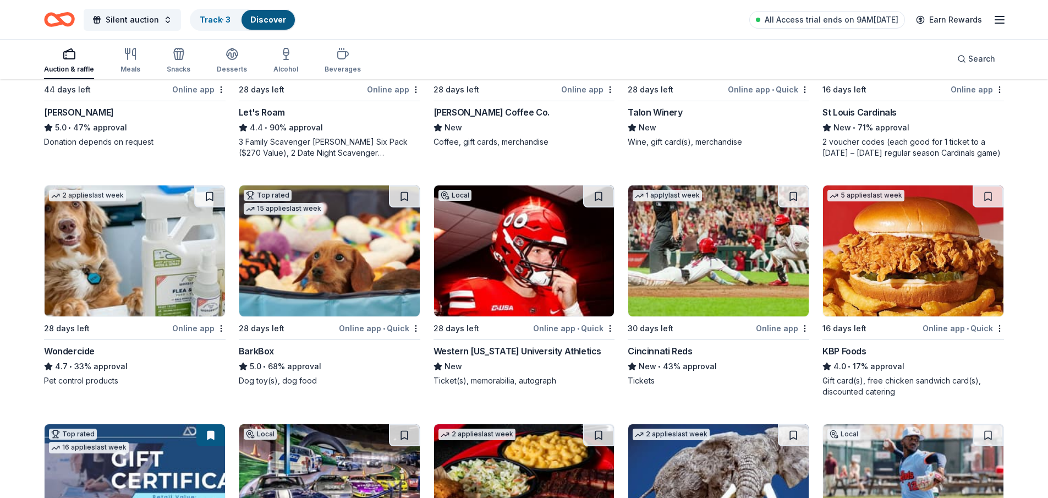
click at [157, 266] on img at bounding box center [135, 250] width 180 height 131
click at [526, 351] on div "Western Kentucky University Athletics" at bounding box center [518, 350] width 168 height 13
click at [664, 231] on img at bounding box center [718, 250] width 180 height 131
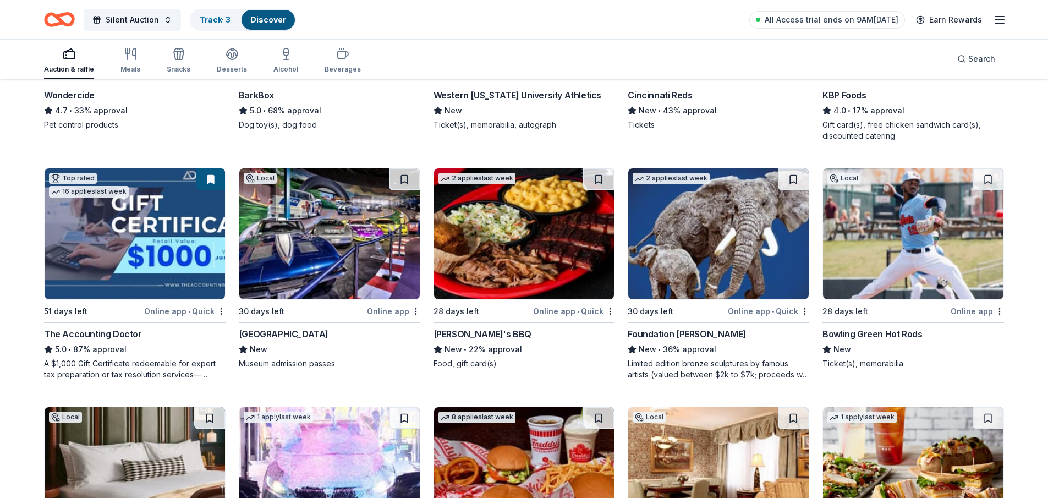
scroll to position [770, 0]
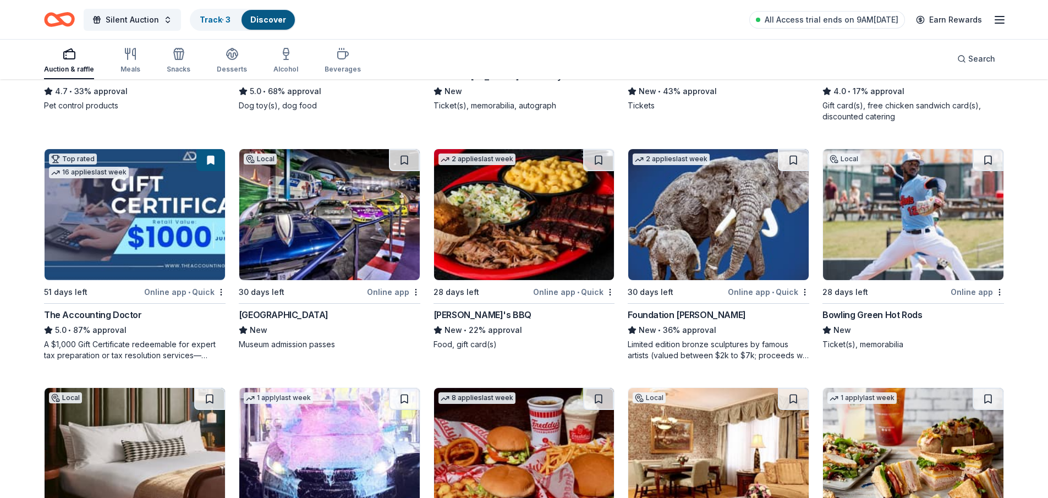
click at [331, 209] on img at bounding box center [329, 214] width 180 height 131
click at [508, 204] on img at bounding box center [524, 214] width 180 height 131
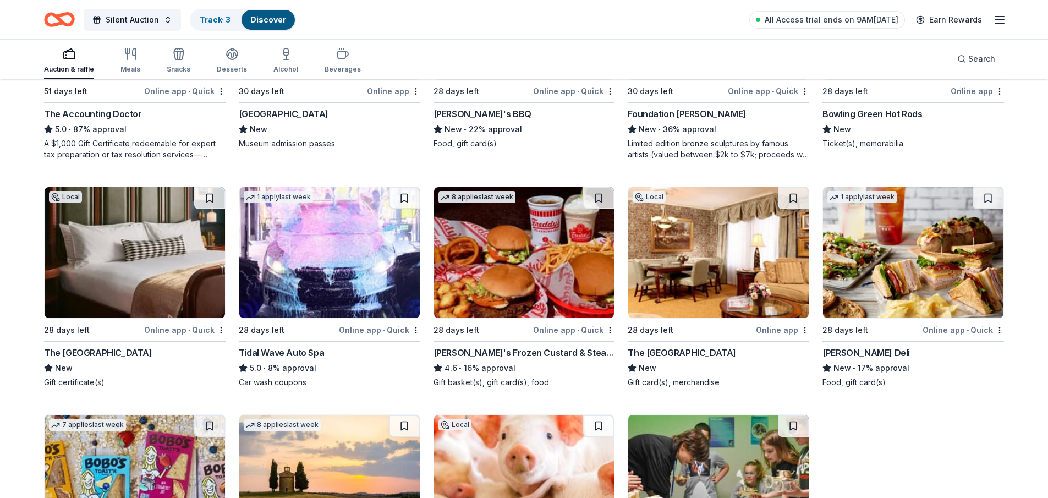
scroll to position [990, 0]
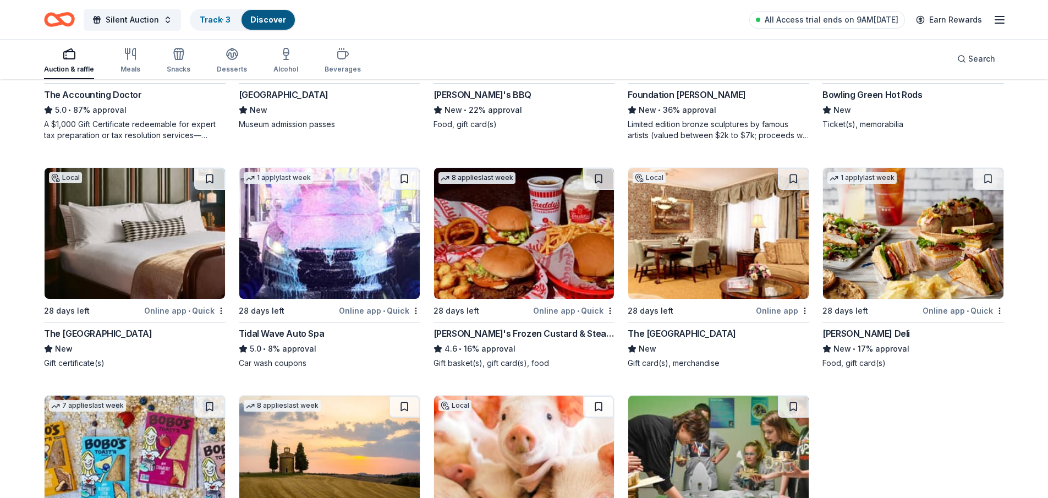
click at [133, 223] on img at bounding box center [135, 233] width 180 height 131
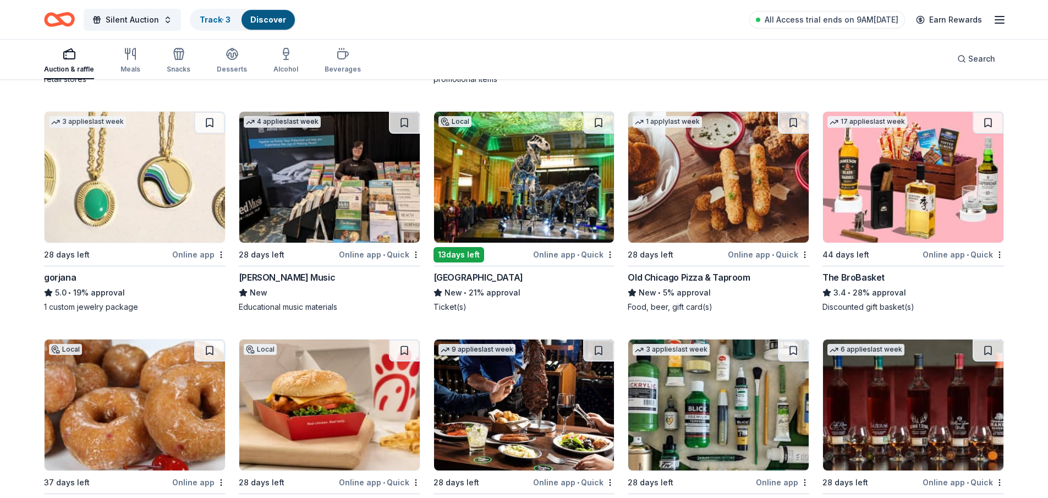
scroll to position [2311, 0]
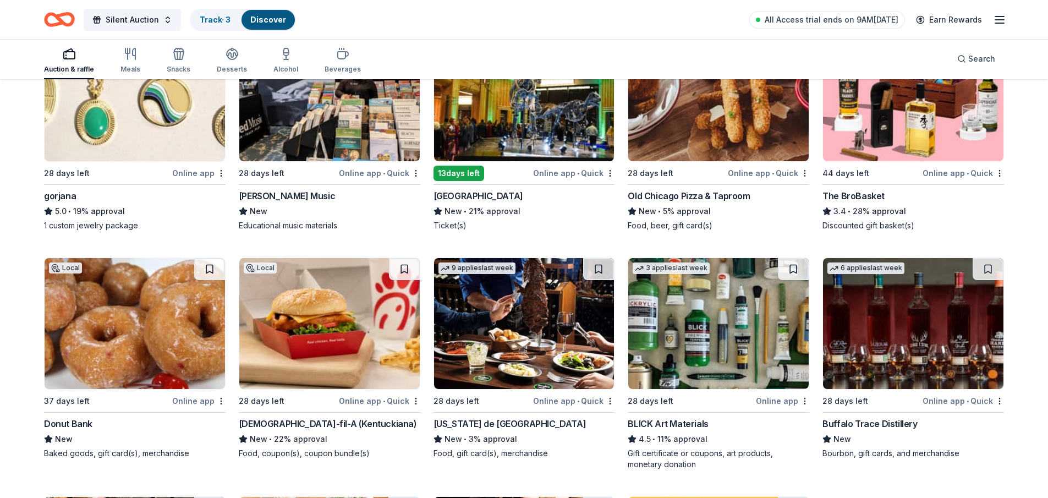
click at [188, 139] on img at bounding box center [135, 95] width 180 height 131
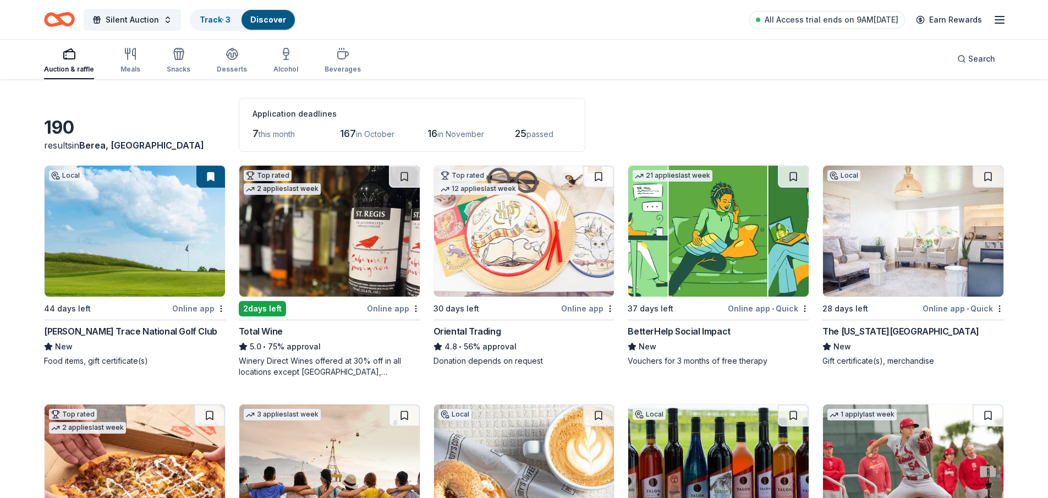
scroll to position [0, 0]
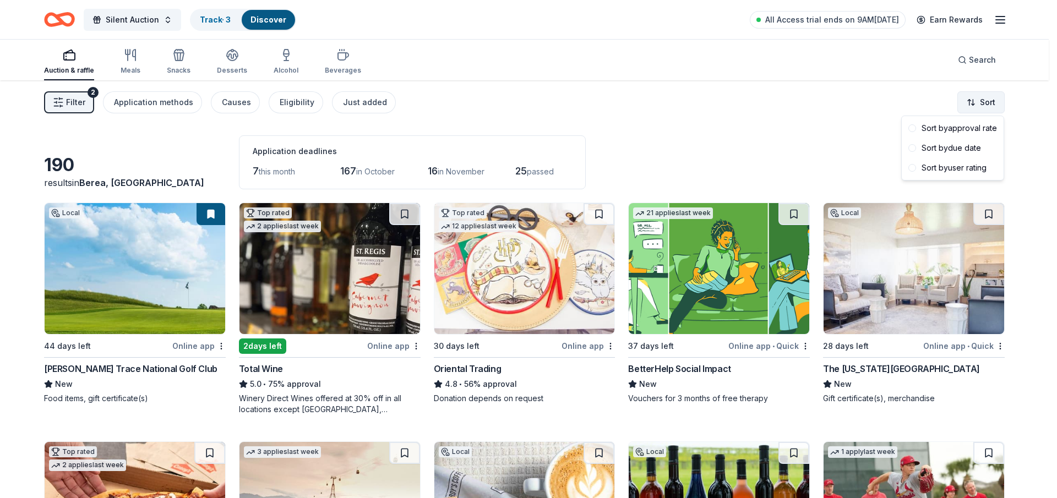
click at [989, 102] on html "Silent Auction Track · 3 Discover All Access trial ends on 9AM, 10/2 Earn Rewar…" at bounding box center [528, 249] width 1057 height 498
click at [972, 133] on div "Sort by approval rate" at bounding box center [952, 128] width 97 height 20
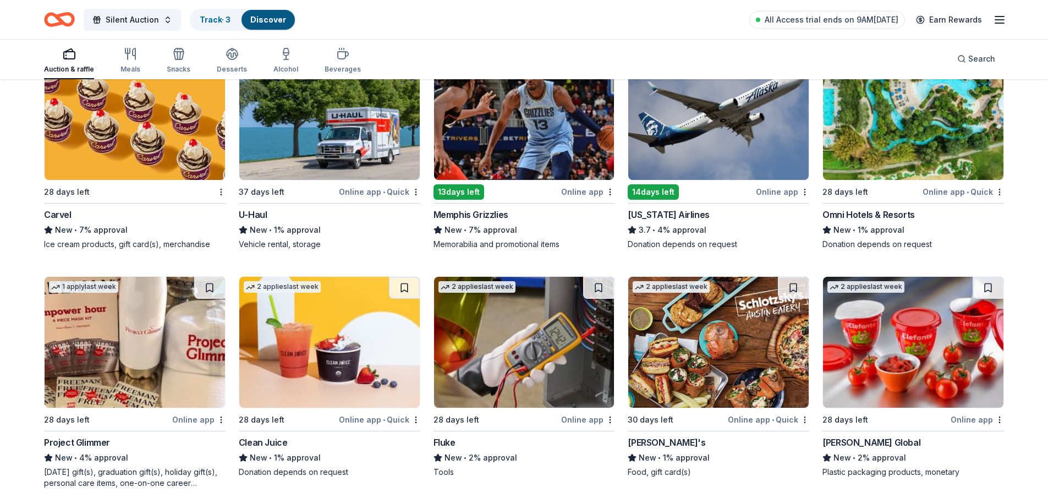
scroll to position [4829, 0]
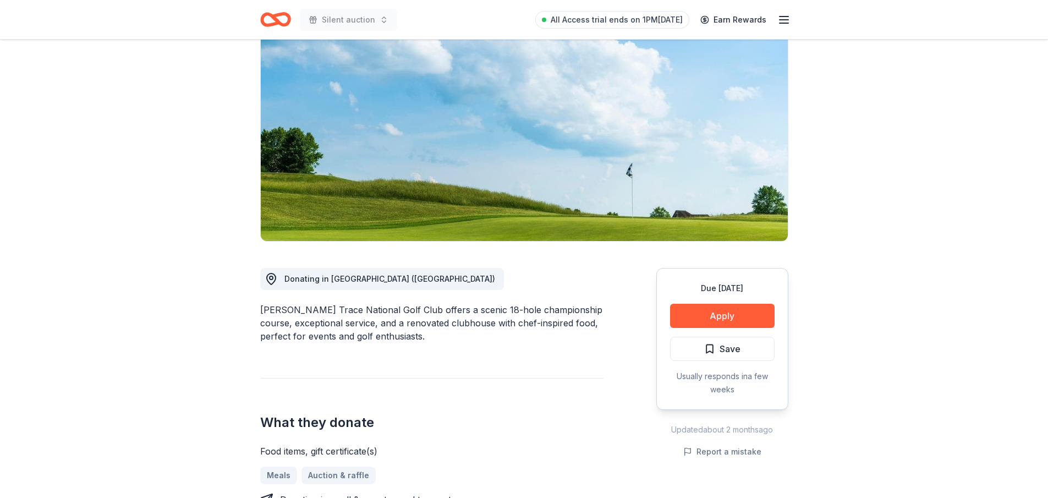
scroll to position [110, 0]
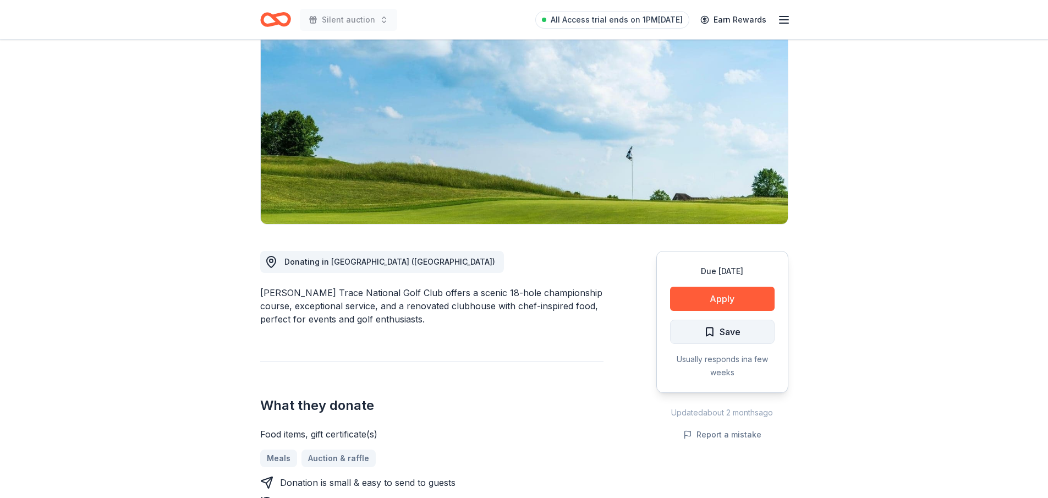
click at [719, 326] on span "Save" at bounding box center [722, 332] width 36 height 14
click at [749, 300] on button "Apply" at bounding box center [722, 299] width 105 height 24
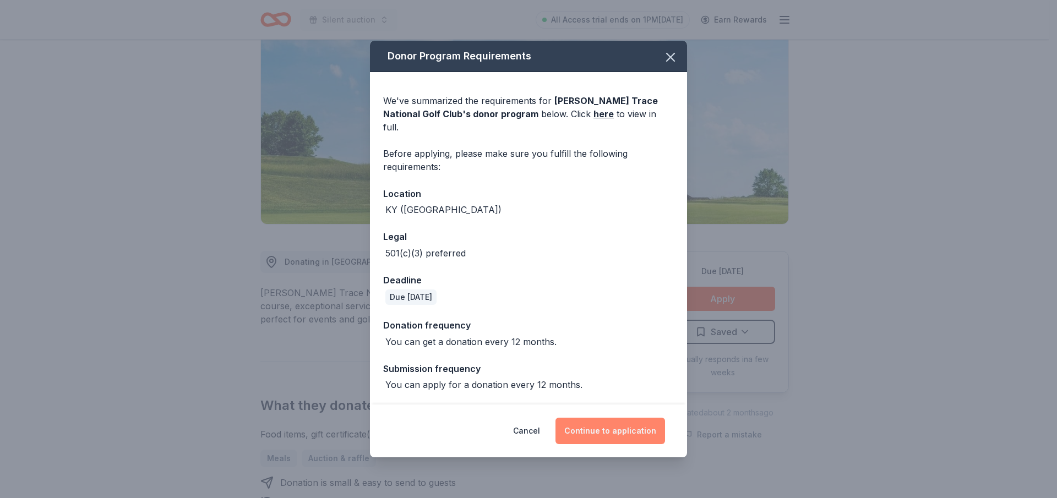
click at [600, 421] on button "Continue to application" at bounding box center [610, 431] width 110 height 26
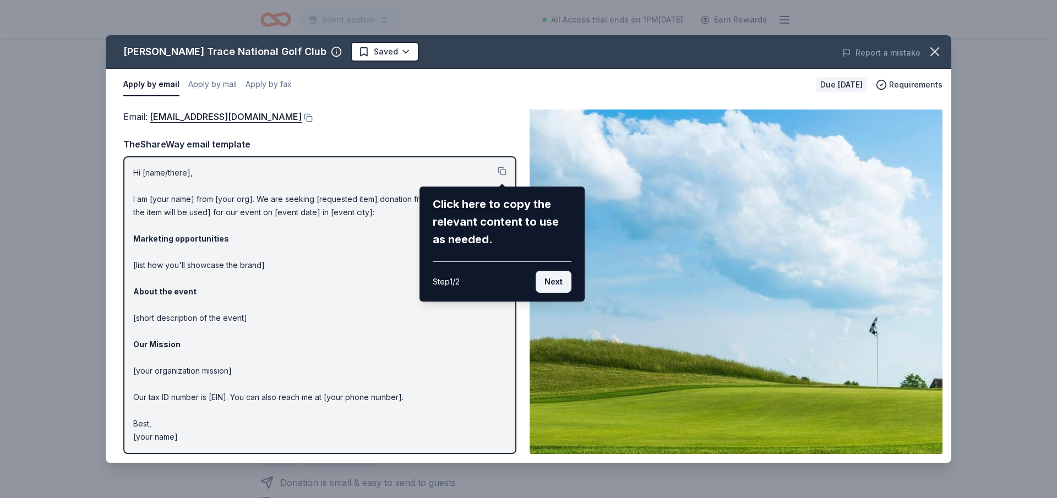
click at [558, 284] on button "Next" at bounding box center [553, 282] width 36 height 22
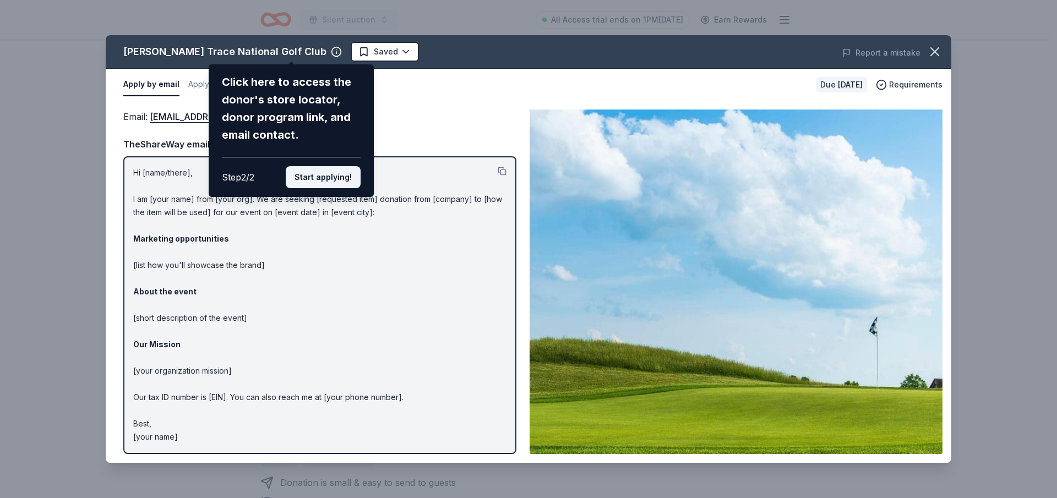
click at [339, 174] on button "Start applying!" at bounding box center [323, 177] width 75 height 22
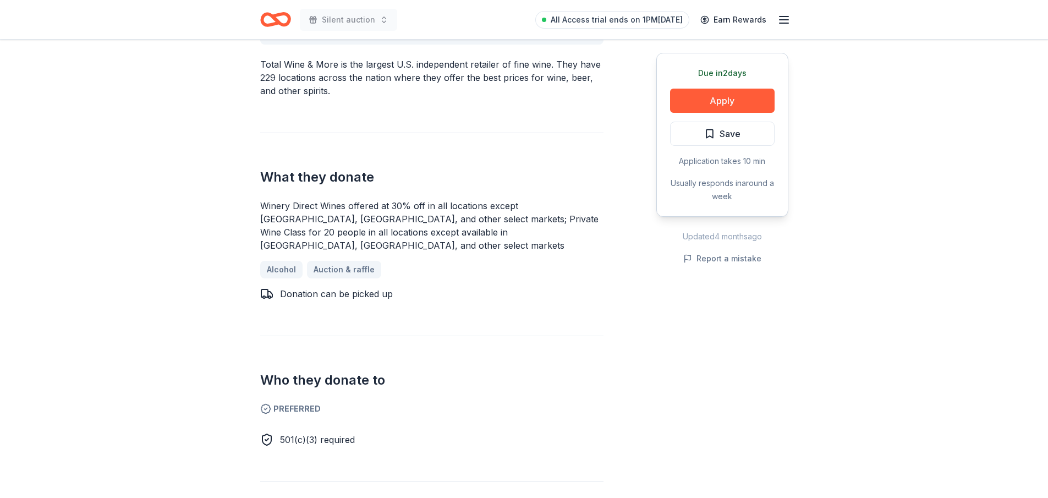
scroll to position [385, 0]
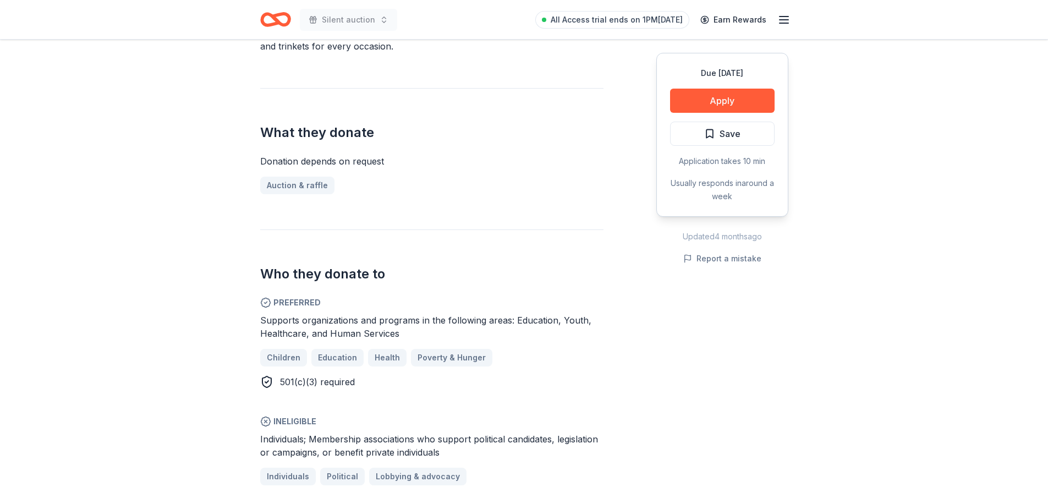
scroll to position [385, 0]
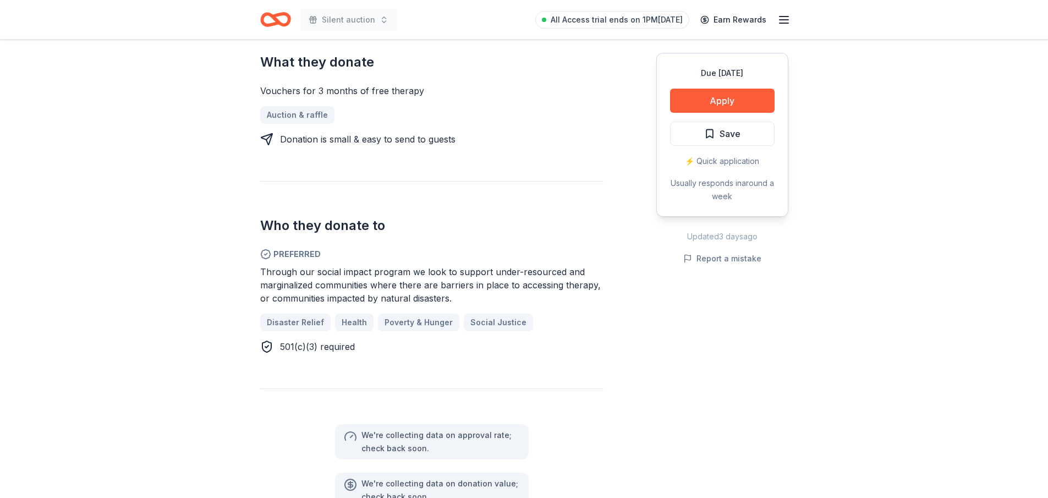
scroll to position [440, 0]
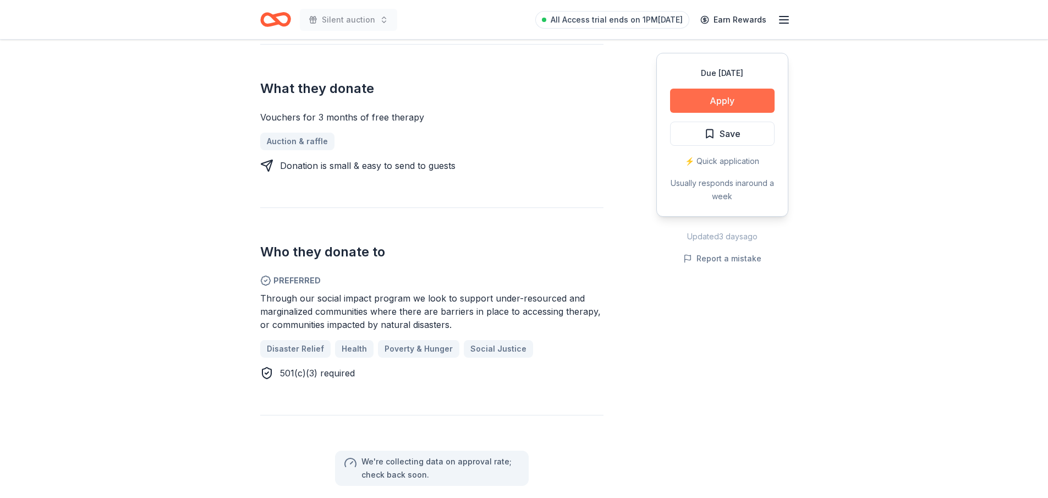
click at [751, 105] on button "Apply" at bounding box center [722, 101] width 105 height 24
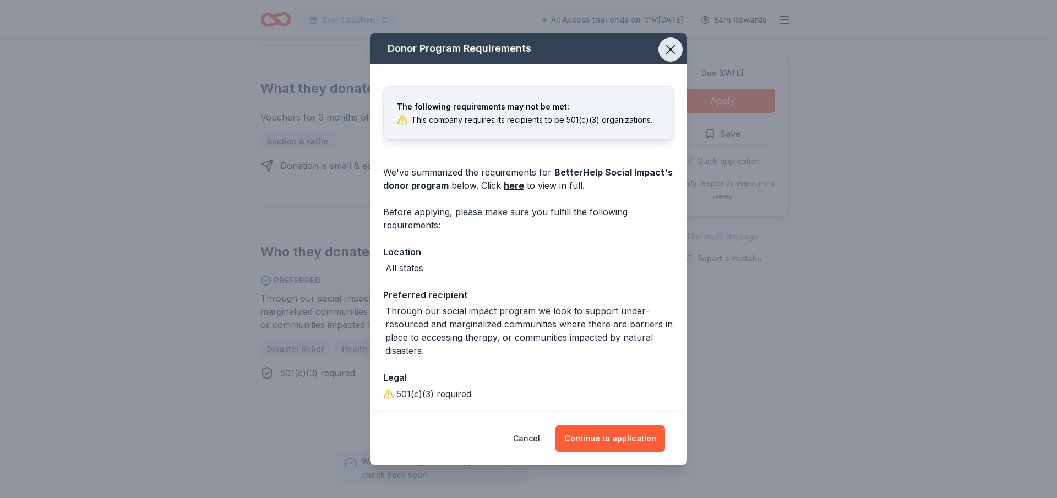
click at [666, 49] on icon "button" at bounding box center [670, 50] width 8 height 8
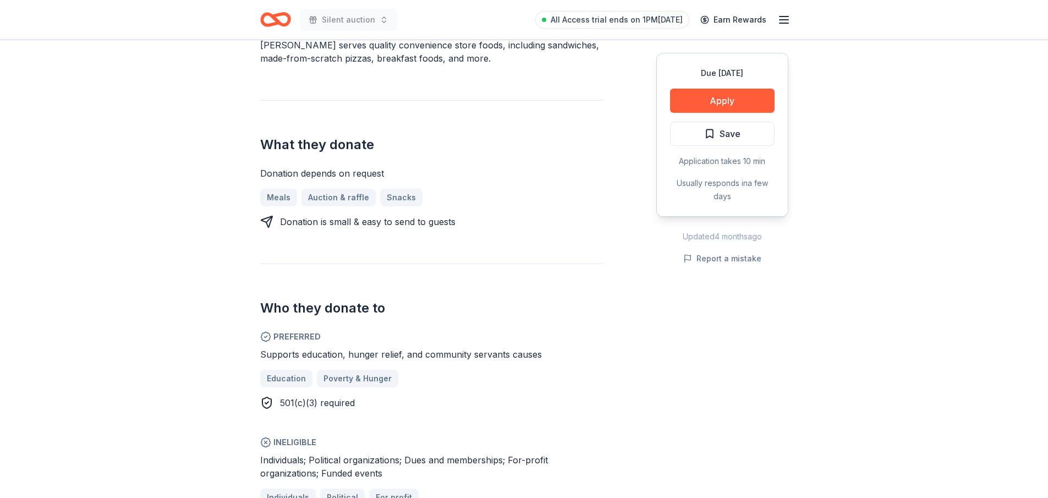
scroll to position [385, 0]
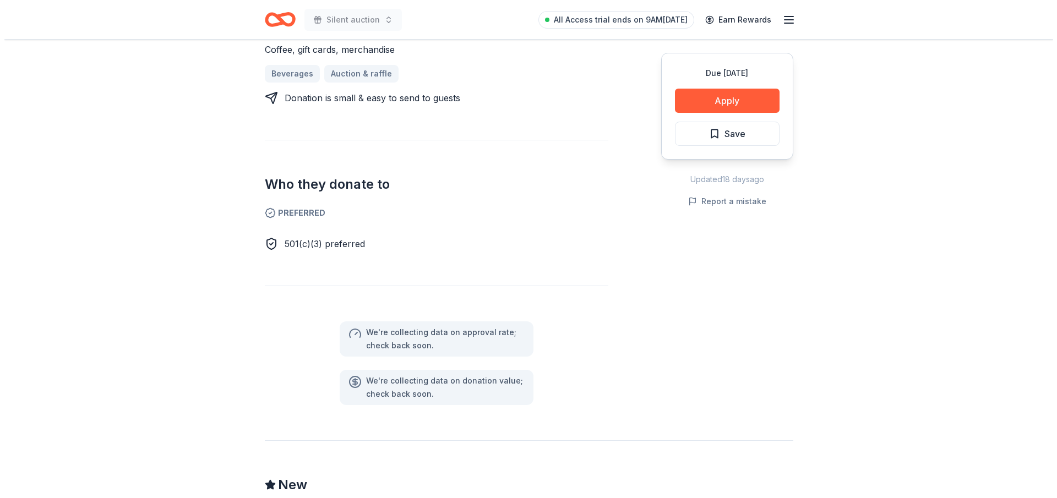
scroll to position [440, 0]
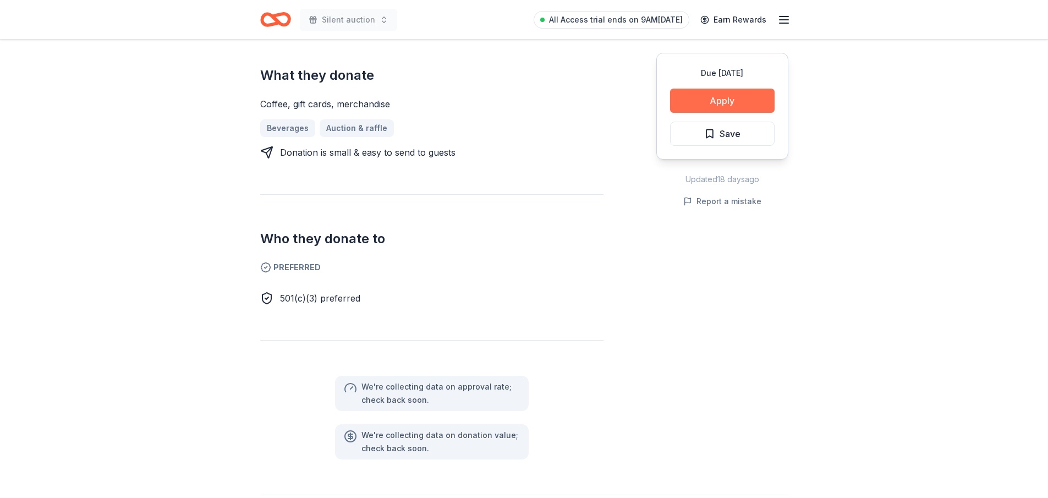
click at [709, 105] on button "Apply" at bounding box center [722, 101] width 105 height 24
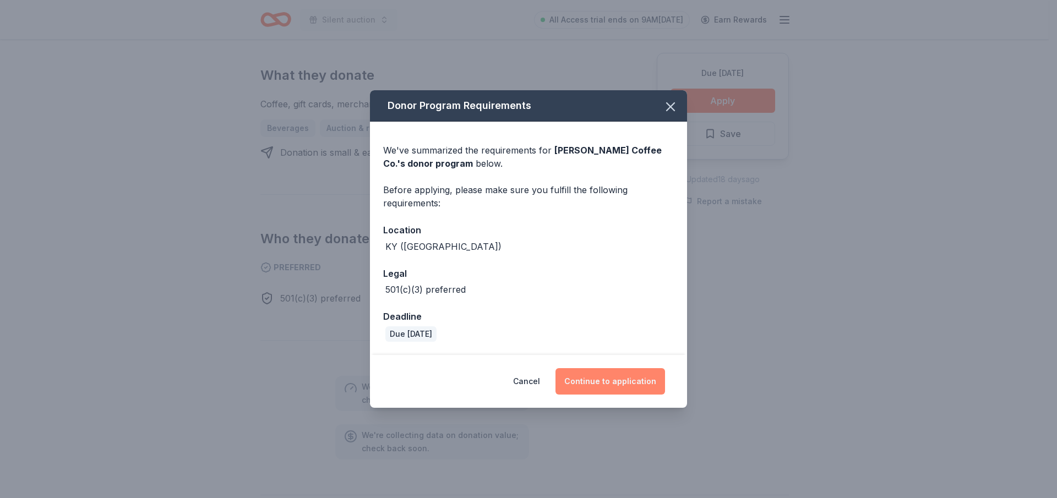
click at [615, 384] on button "Continue to application" at bounding box center [610, 381] width 110 height 26
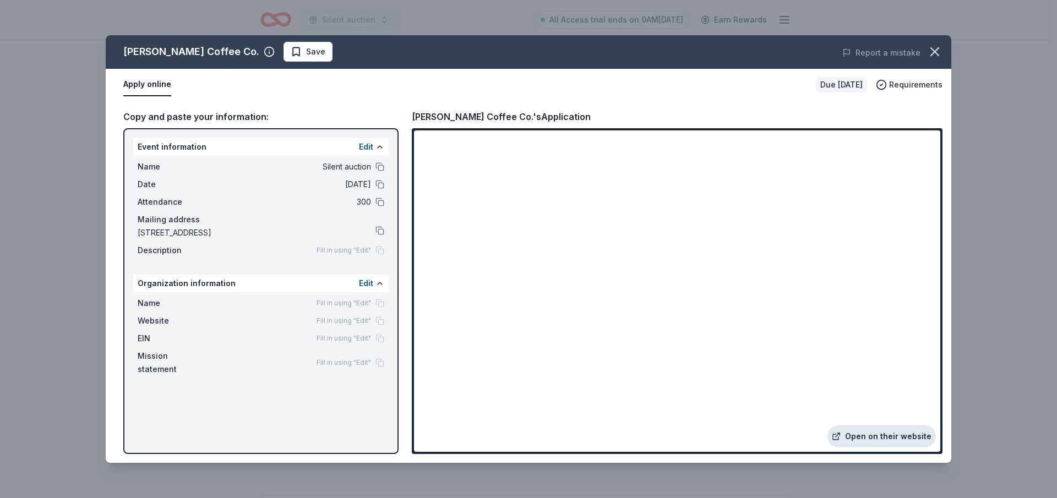
click at [899, 434] on link "Open on their website" at bounding box center [881, 436] width 108 height 22
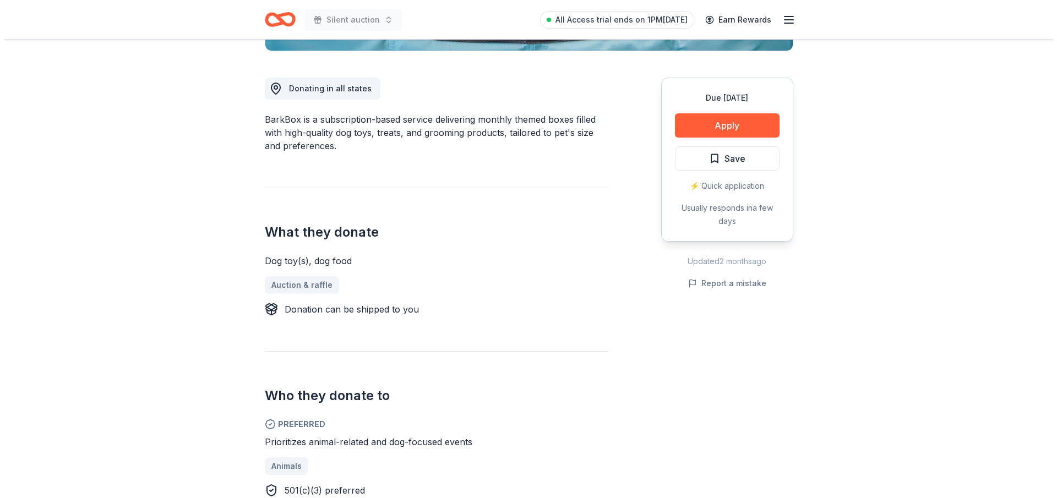
scroll to position [275, 0]
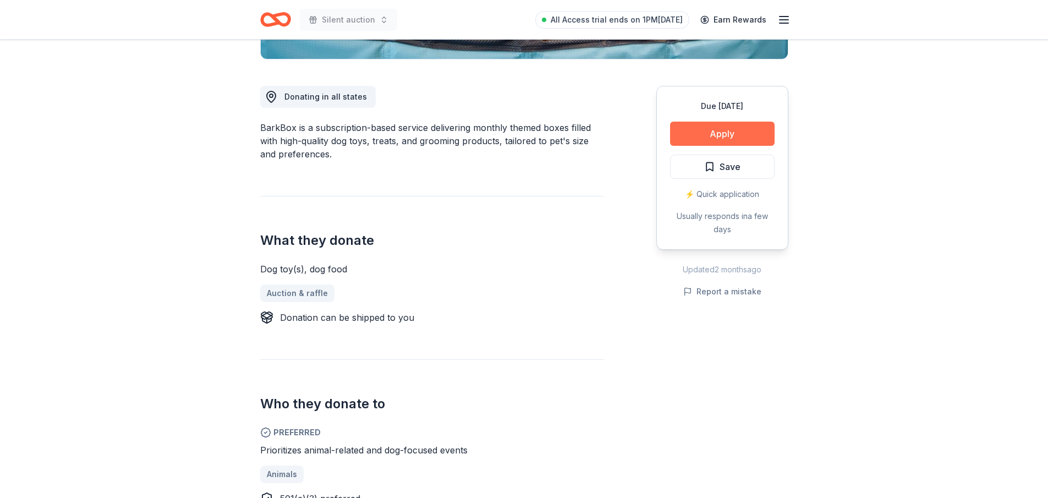
click at [710, 133] on button "Apply" at bounding box center [722, 134] width 105 height 24
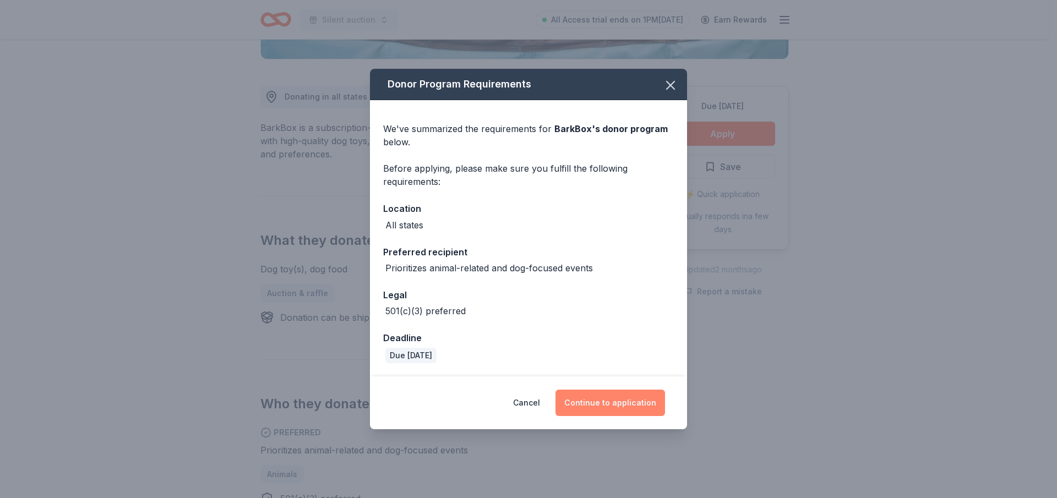
click at [589, 402] on button "Continue to application" at bounding box center [610, 403] width 110 height 26
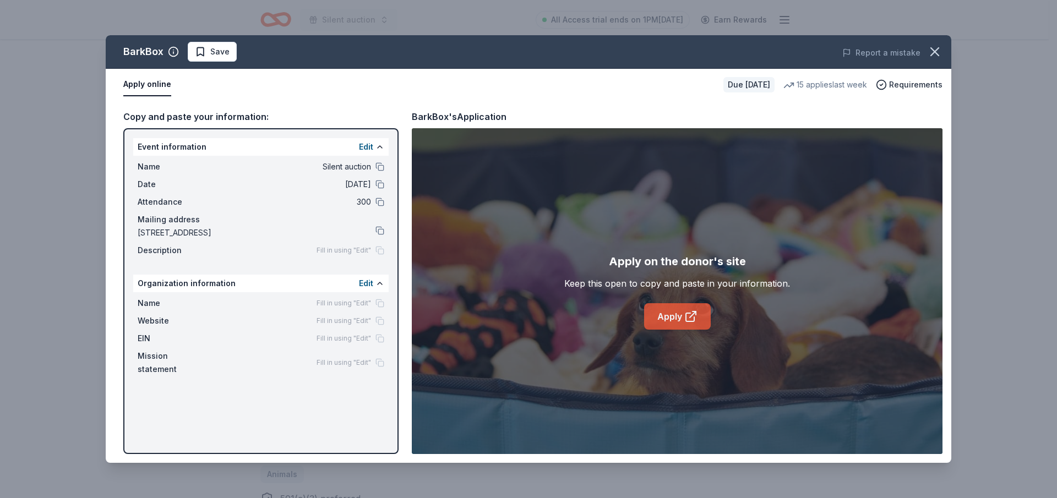
click at [682, 312] on link "Apply" at bounding box center [677, 316] width 67 height 26
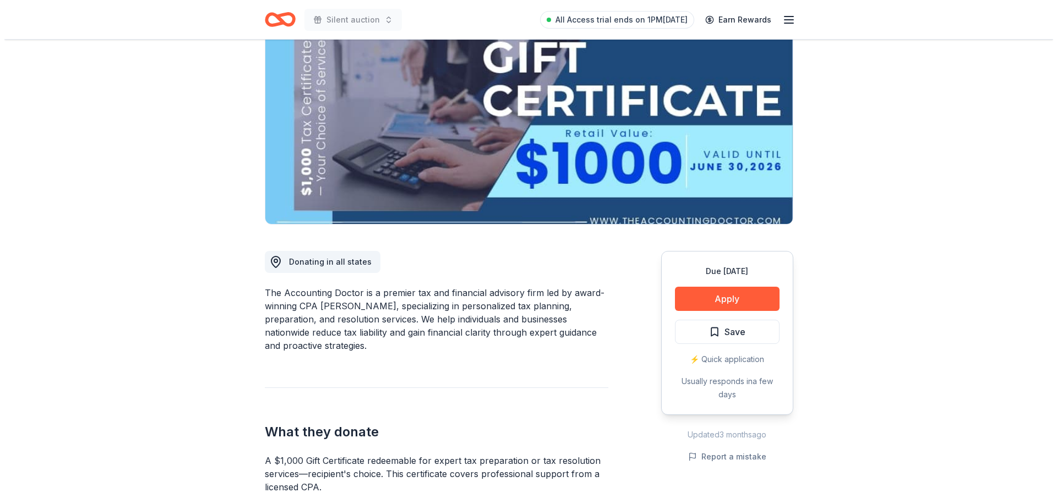
scroll to position [220, 0]
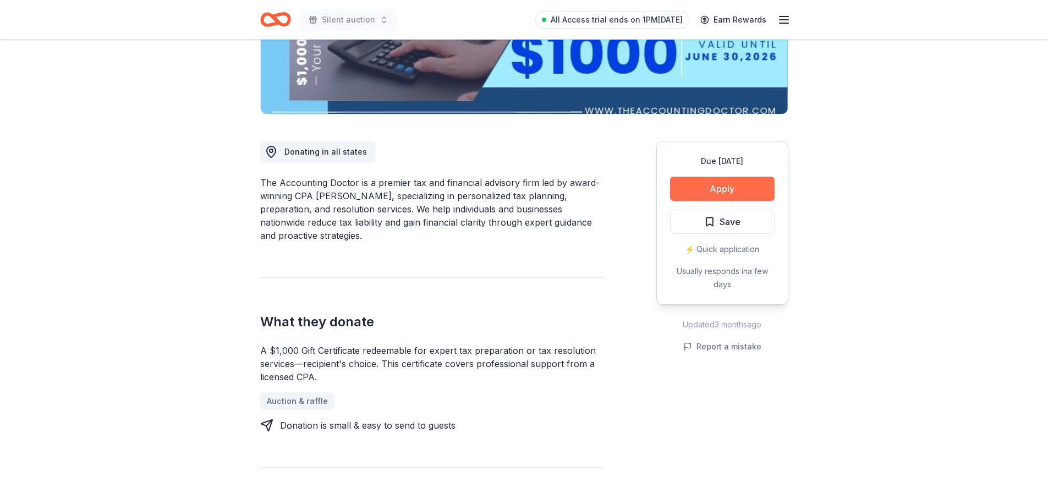
click at [722, 186] on button "Apply" at bounding box center [722, 189] width 105 height 24
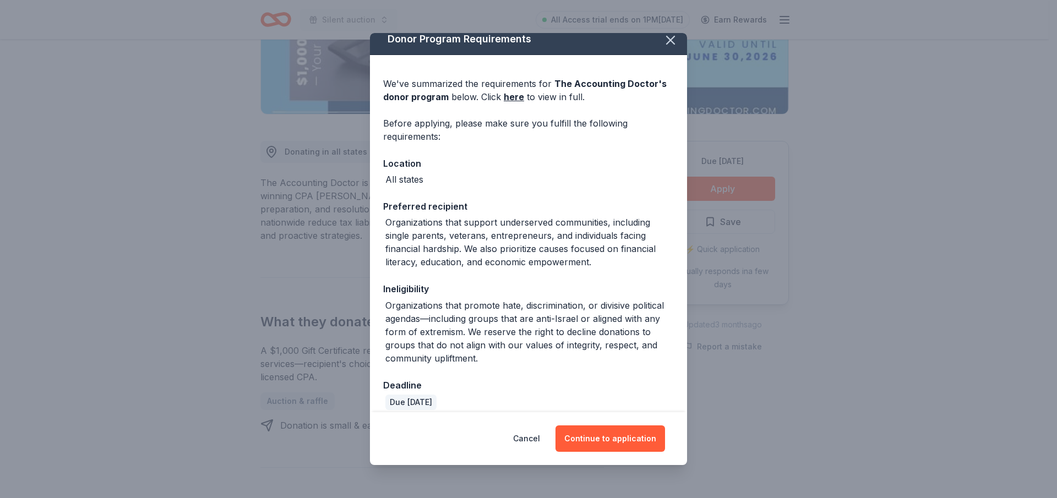
scroll to position [0, 0]
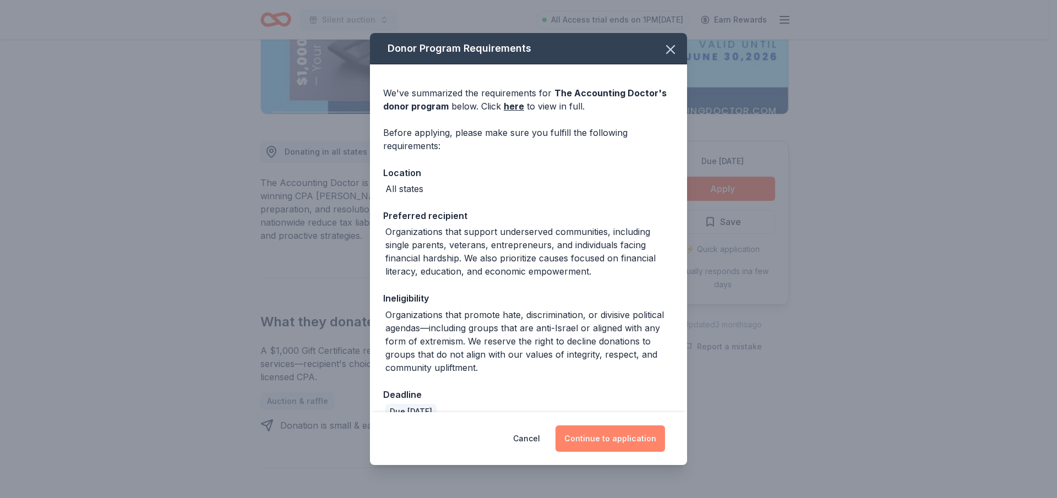
click at [614, 435] on button "Continue to application" at bounding box center [610, 438] width 110 height 26
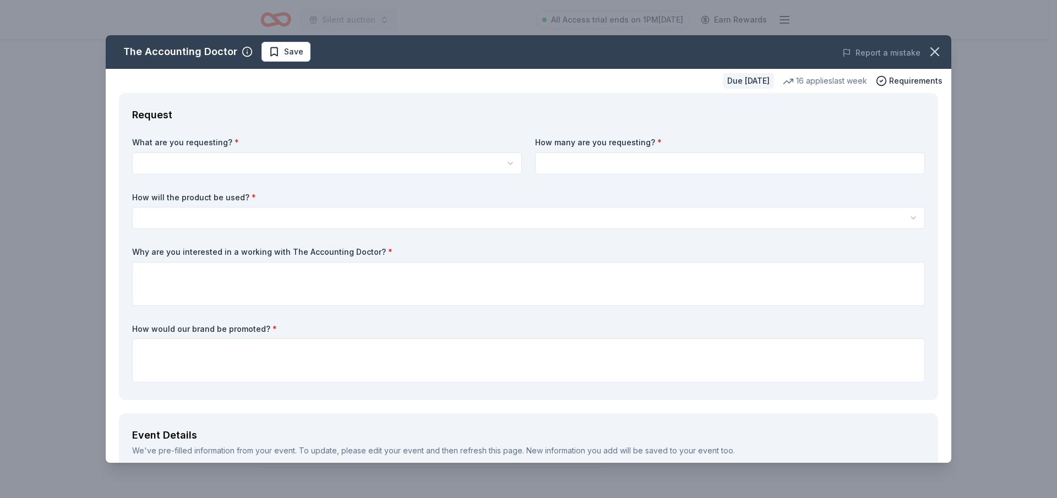
click at [201, 161] on html "Silent auction All Access trial ends on 1PM, 10/2 Earn Rewards Due in 51 days S…" at bounding box center [528, 29] width 1057 height 498
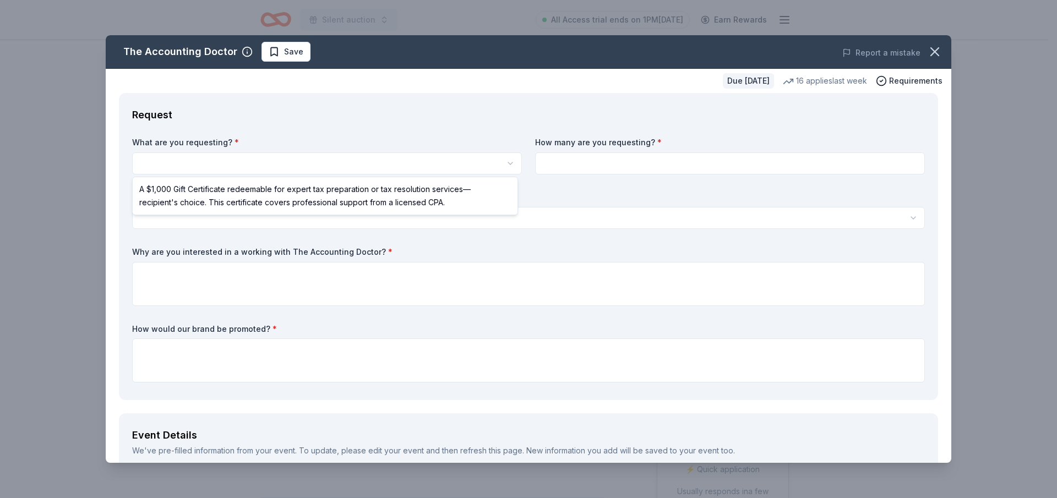
select select "A $1,000 Gift Certificate redeemable for expert tax preparation or tax resoluti…"
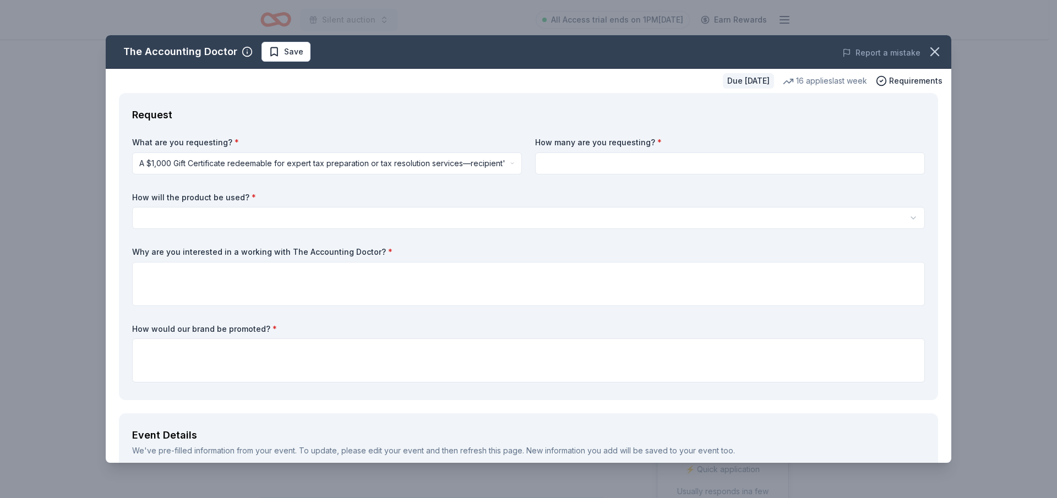
click at [223, 207] on html "Silent auction All Access trial ends on 1PM, 10/2 Earn Rewards Due in 51 days S…" at bounding box center [528, 249] width 1057 height 498
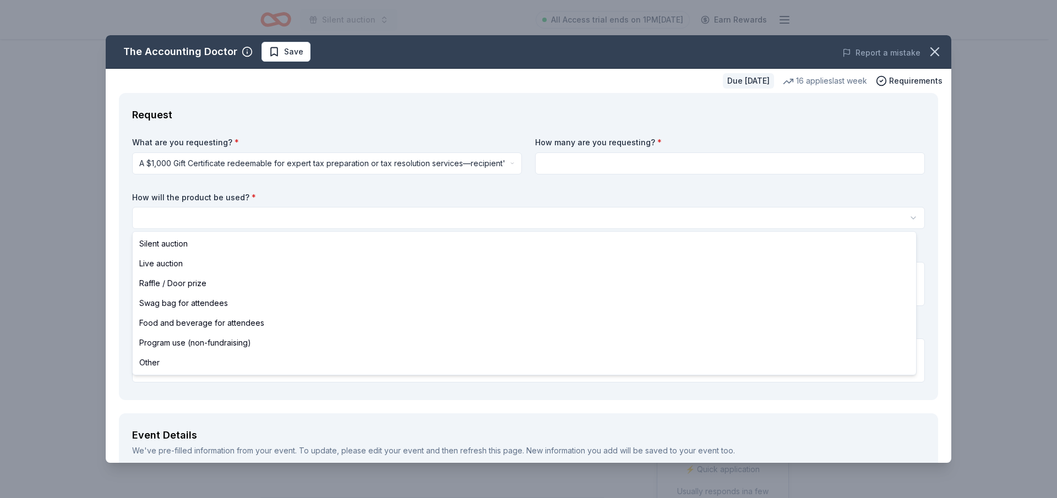
select select "silentAuction"
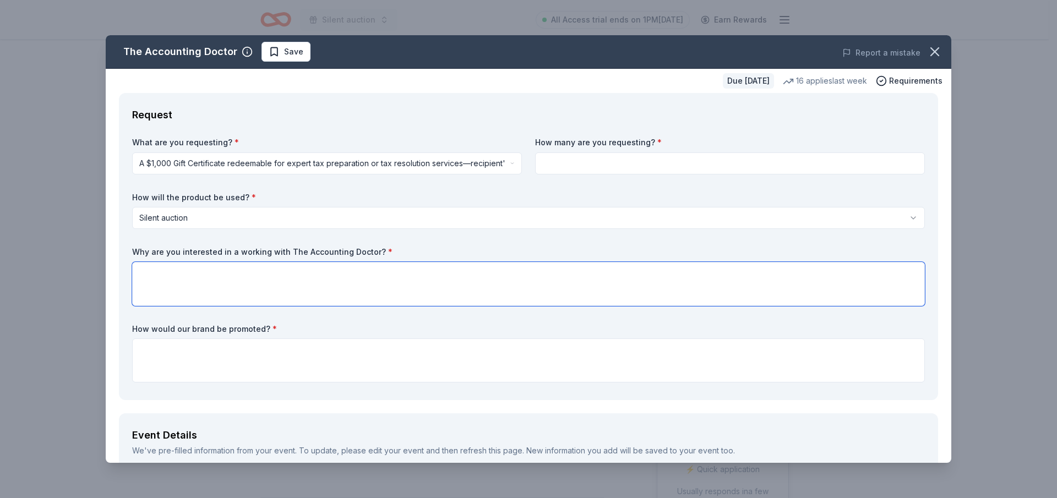
click at [231, 277] on textarea at bounding box center [528, 284] width 792 height 44
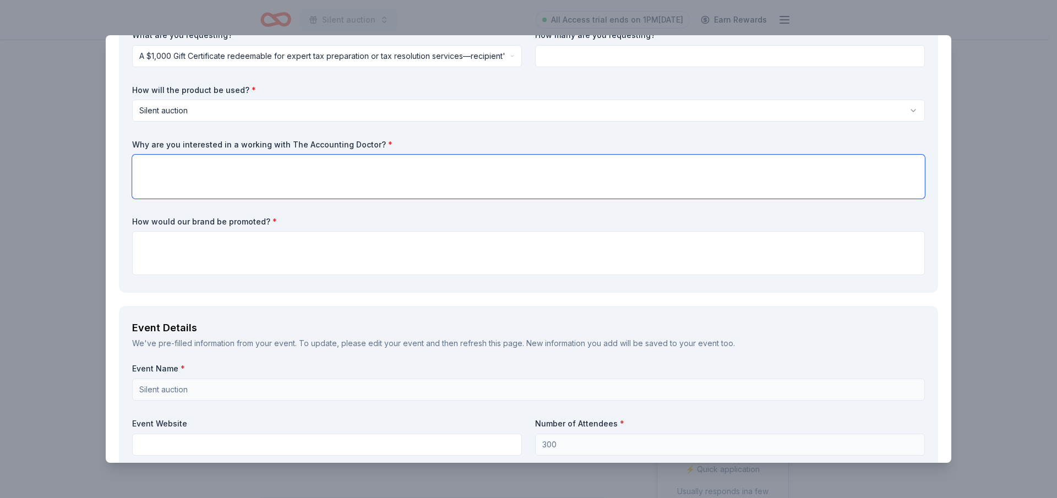
scroll to position [110, 0]
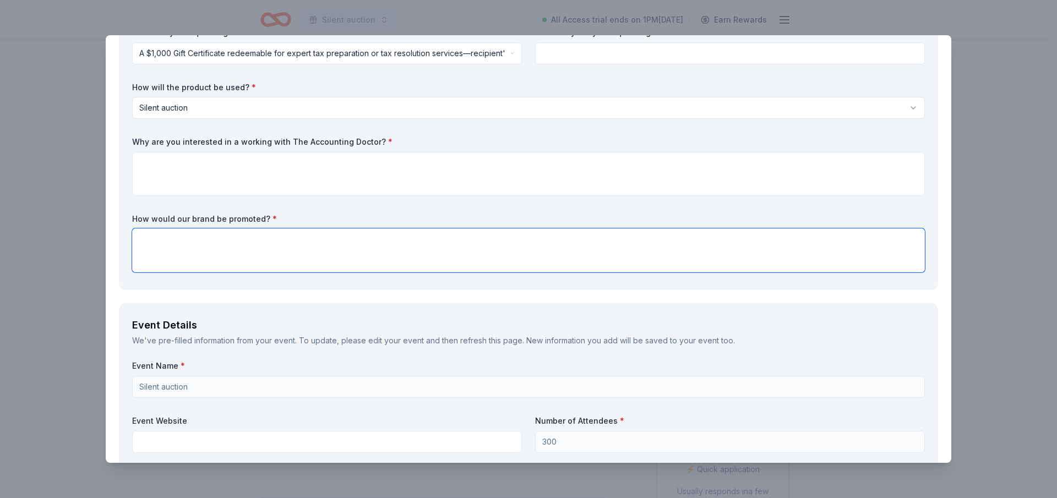
click at [216, 244] on textarea at bounding box center [528, 250] width 792 height 44
type textarea "Recognition on social media sites, at the silent auction preview, and in our th…"
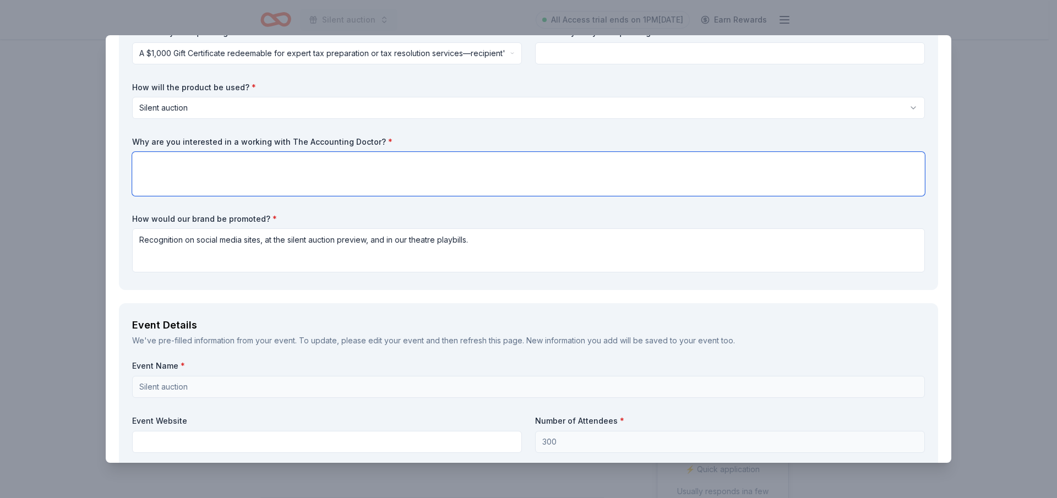
click at [219, 166] on textarea at bounding box center [528, 174] width 792 height 44
paste textarea "I am a volunteer with the Making Noise Theatre Company in Madison County, KY. O…"
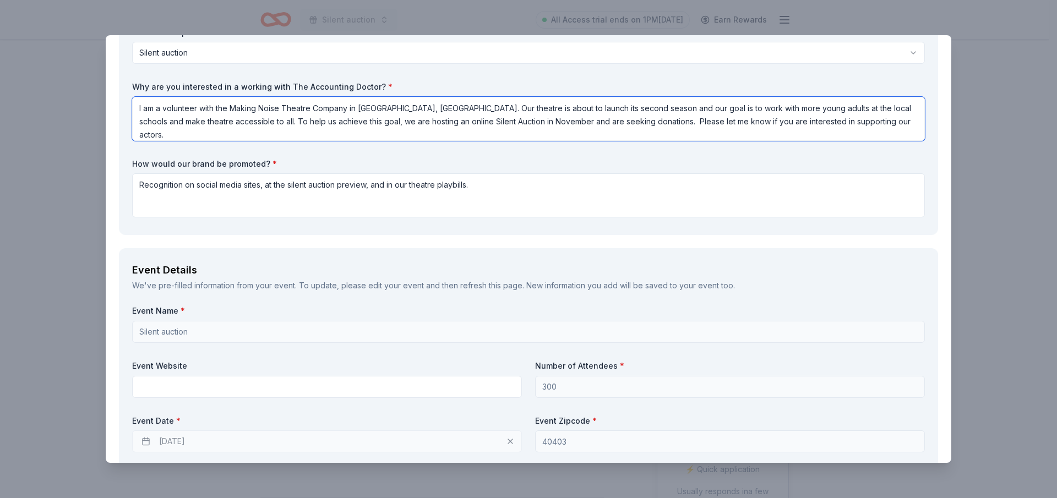
scroll to position [220, 0]
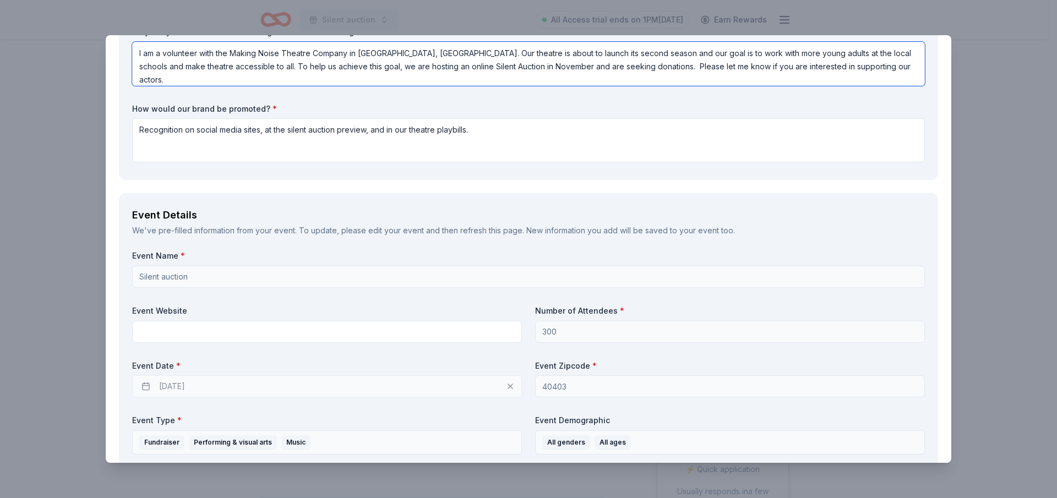
type textarea "I am a volunteer with the Making Noise Theatre Company in Madison County, KY. O…"
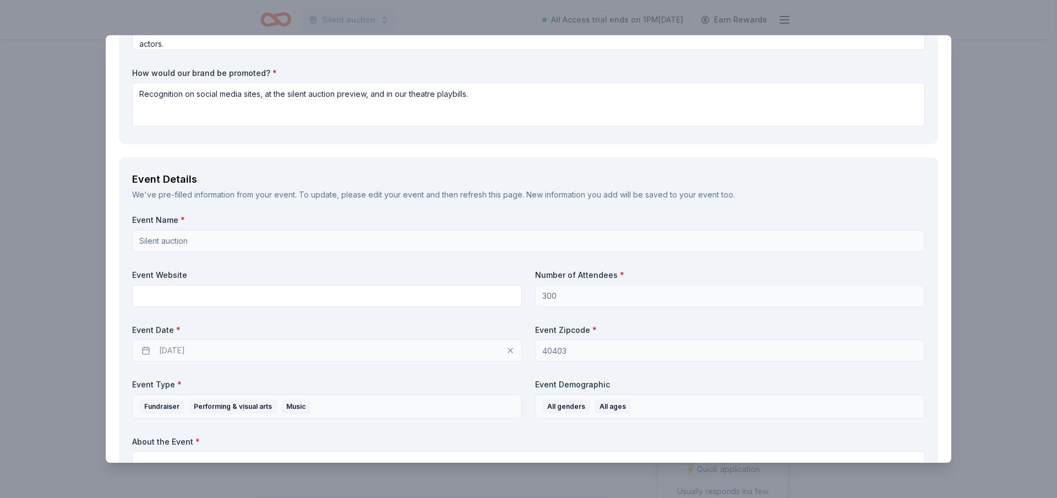
scroll to position [275, 0]
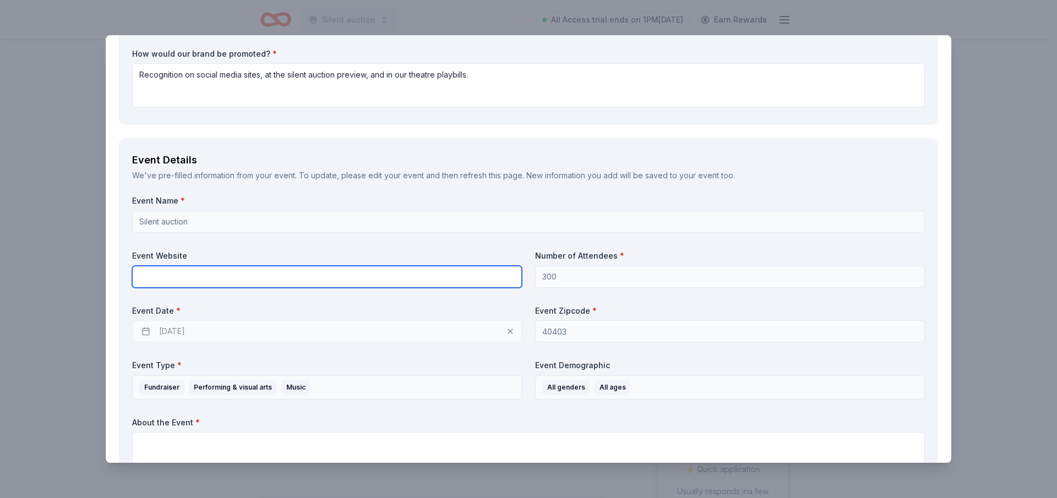
click at [179, 278] on input "text" at bounding box center [327, 277] width 390 height 22
type input "[DOMAIN_NAME]"
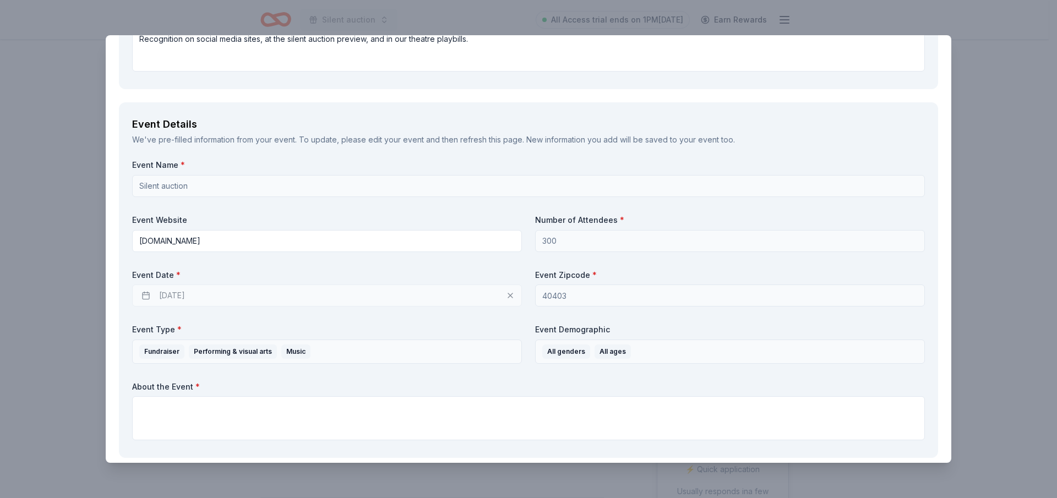
scroll to position [330, 0]
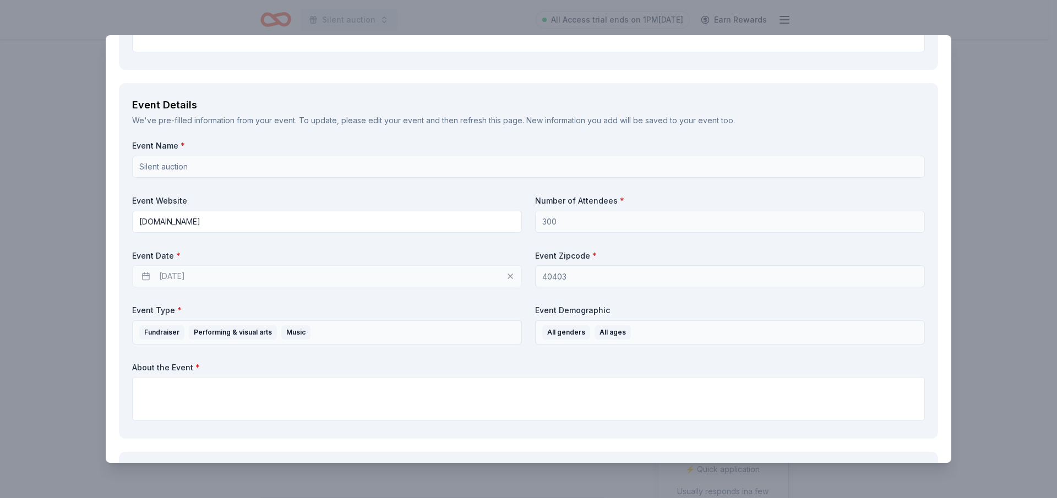
click at [185, 277] on div "11/21/2025" at bounding box center [327, 276] width 390 height 22
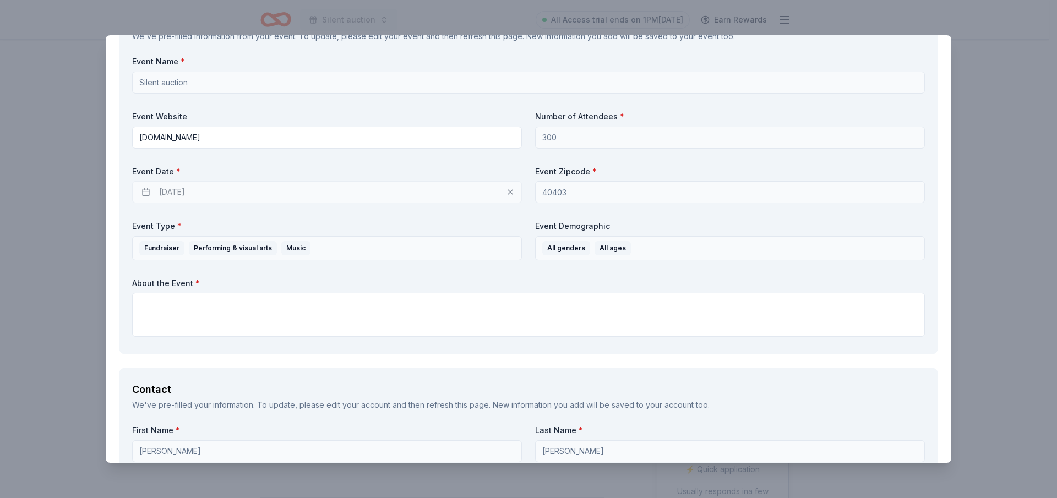
scroll to position [440, 0]
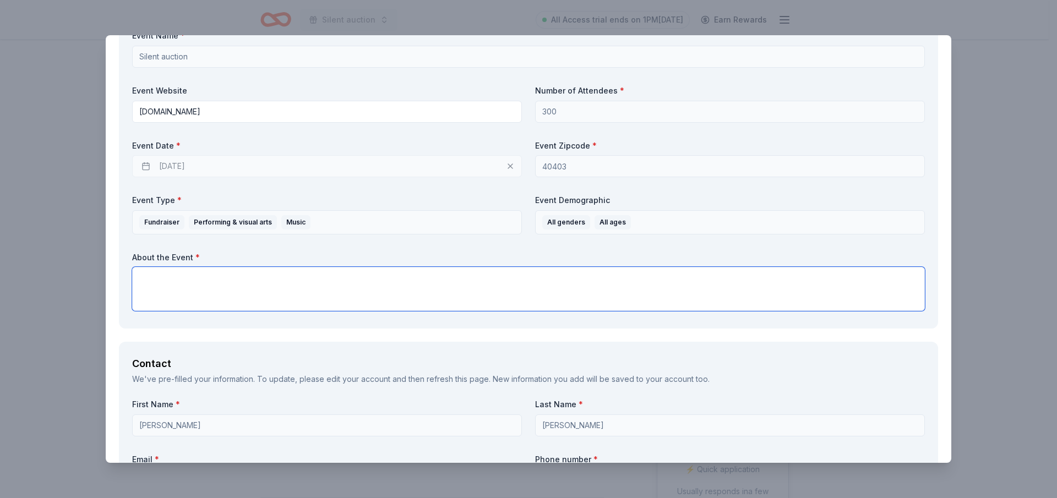
click at [203, 293] on textarea at bounding box center [528, 289] width 792 height 44
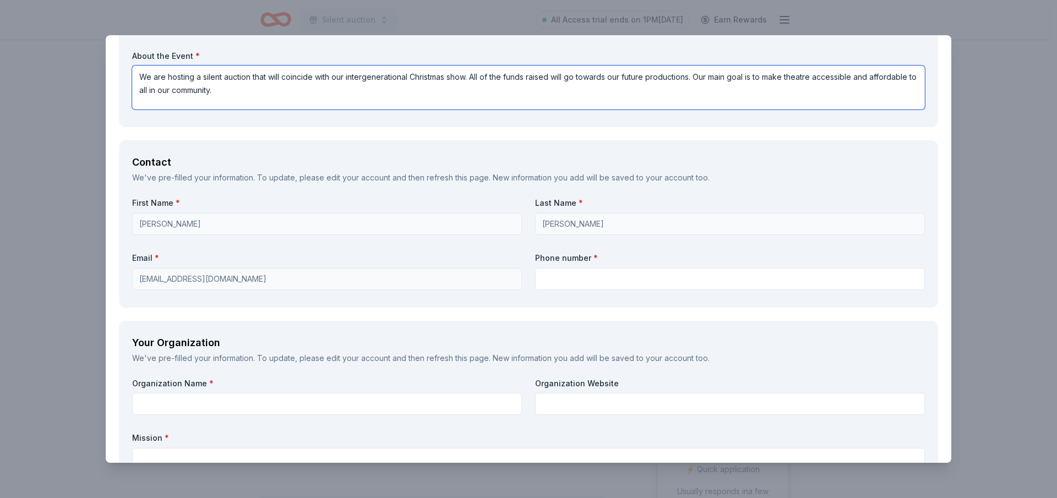
scroll to position [660, 0]
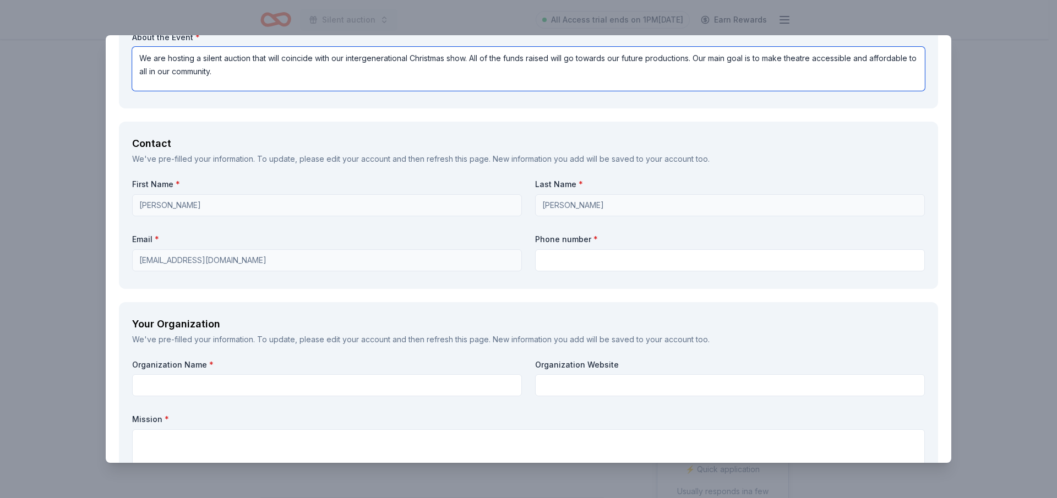
type textarea "We are hosting a silent auction that will coincide with our intergenerational C…"
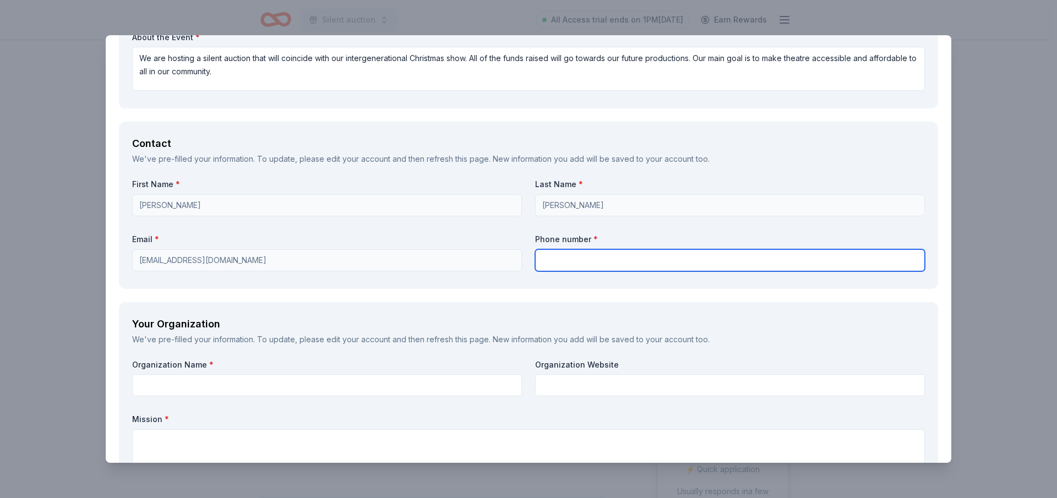
click at [593, 263] on input "text" at bounding box center [730, 260] width 390 height 22
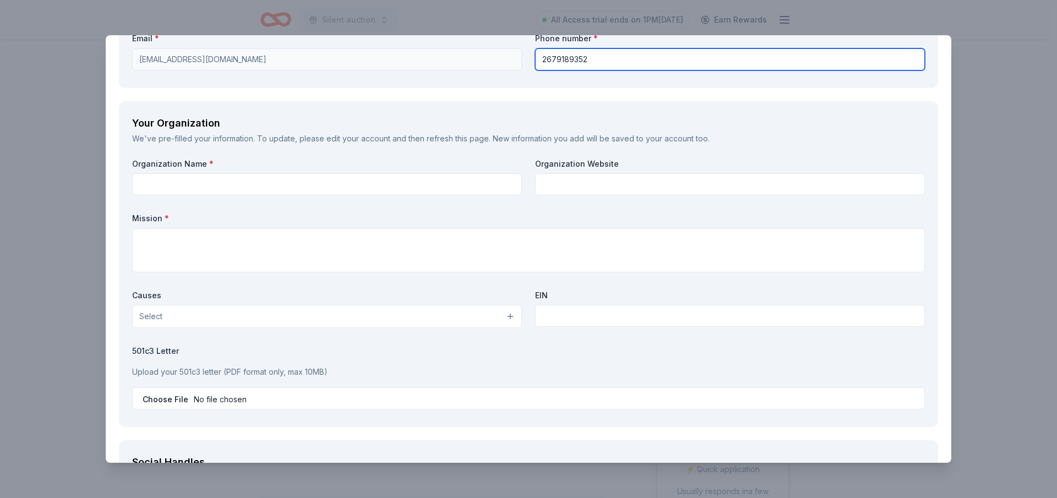
scroll to position [880, 0]
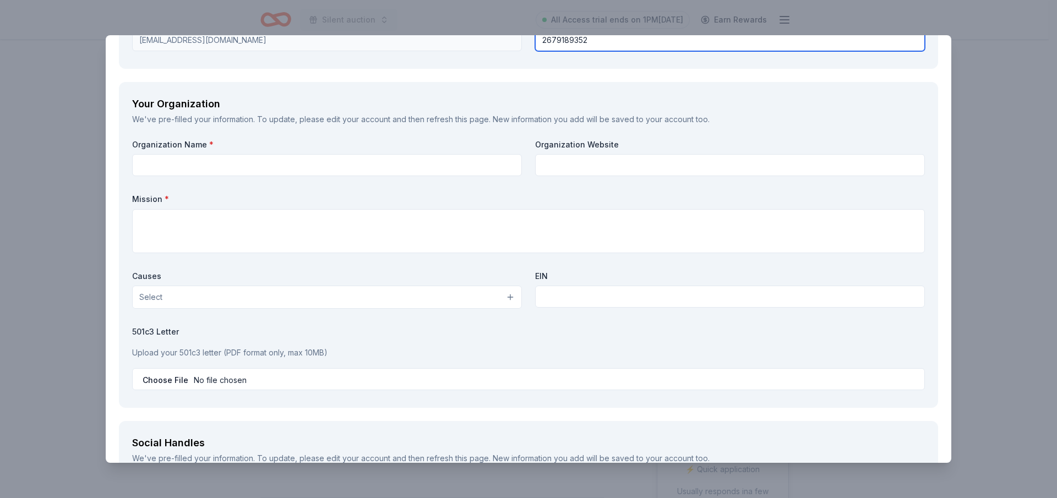
type input "2679189352"
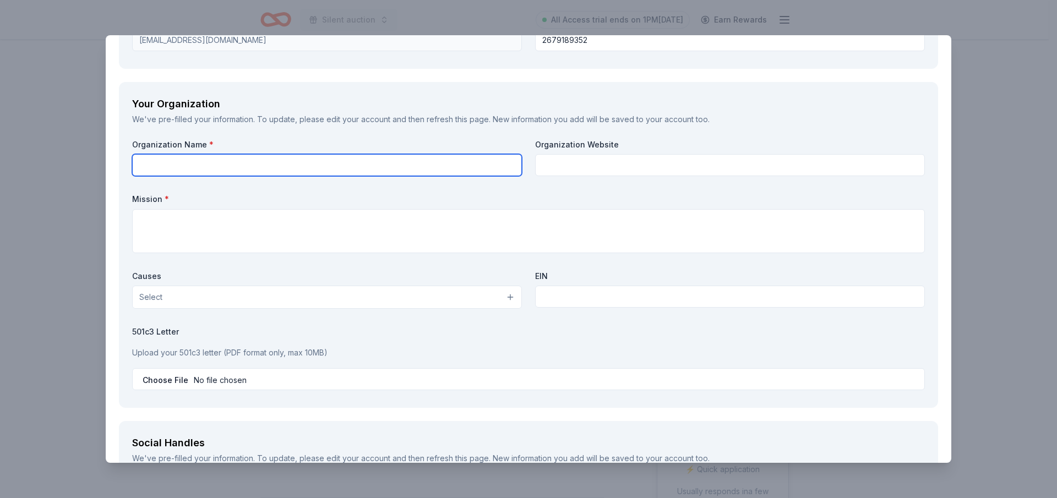
click at [155, 166] on input "text" at bounding box center [327, 165] width 390 height 22
type input "Making Noise Theatre Company"
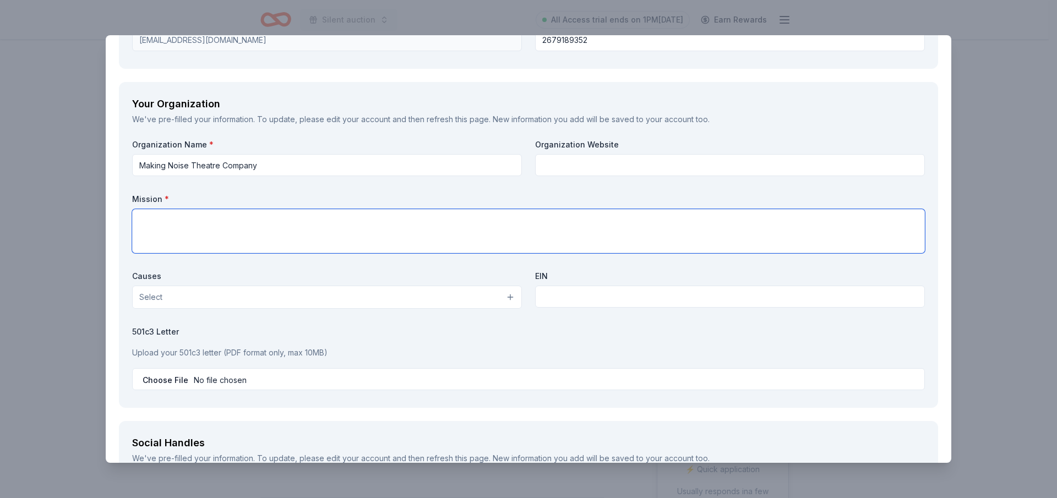
paste textarea "Making Noise Theatre Company, Inc. is dedicated to enriching the cultural life …"
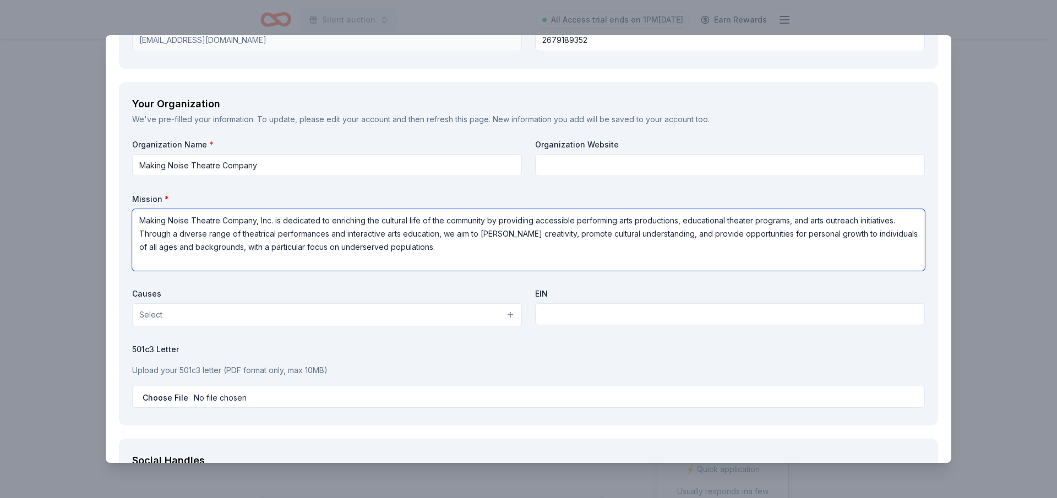
type textarea "Making Noise Theatre Company, Inc. is dedicated to enriching the cultural life …"
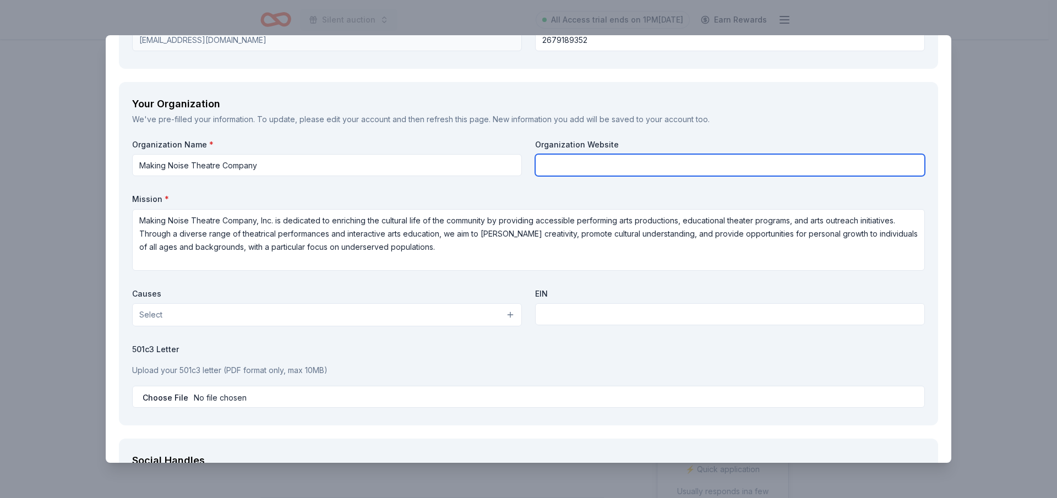
click at [587, 161] on input "text" at bounding box center [730, 165] width 390 height 22
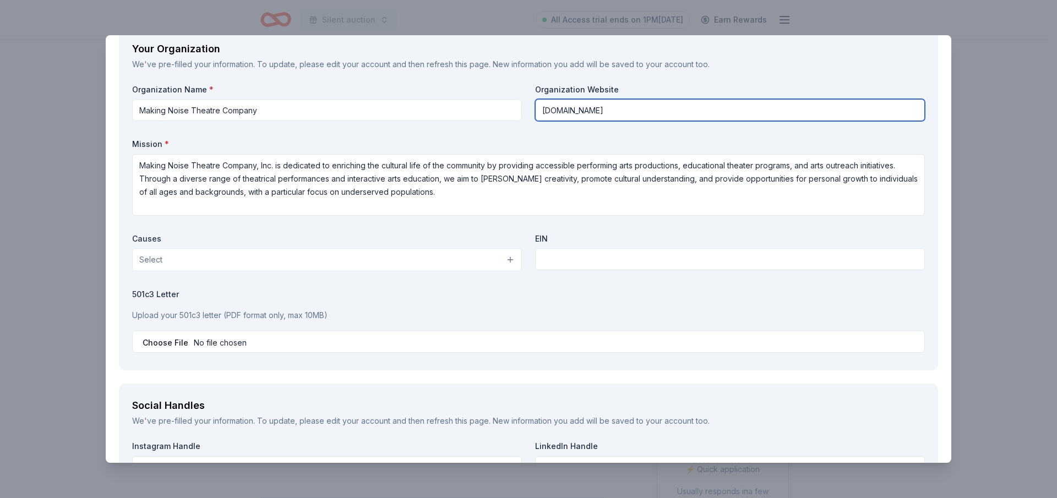
scroll to position [1, 0]
type input "www.makingnoisetheatrecompany.com"
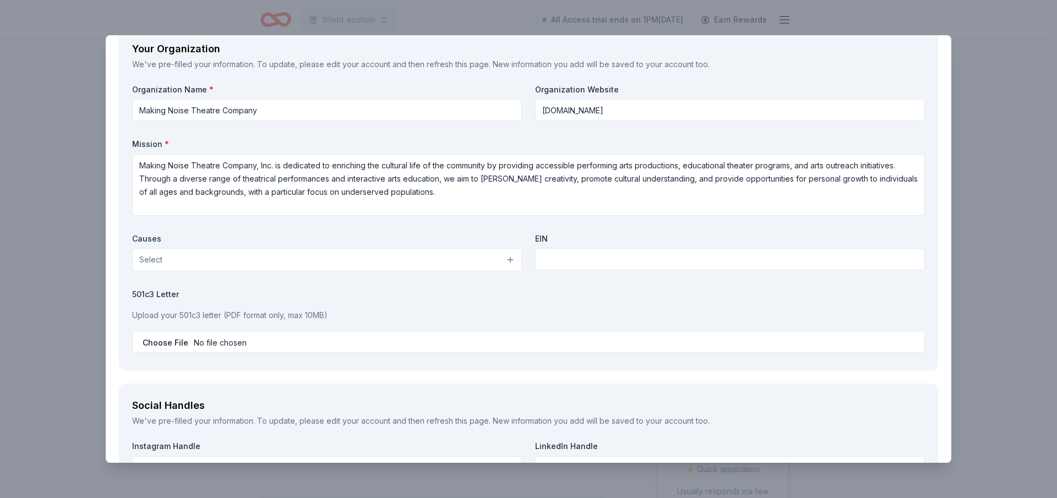
click at [156, 261] on span "Select" at bounding box center [150, 259] width 23 height 13
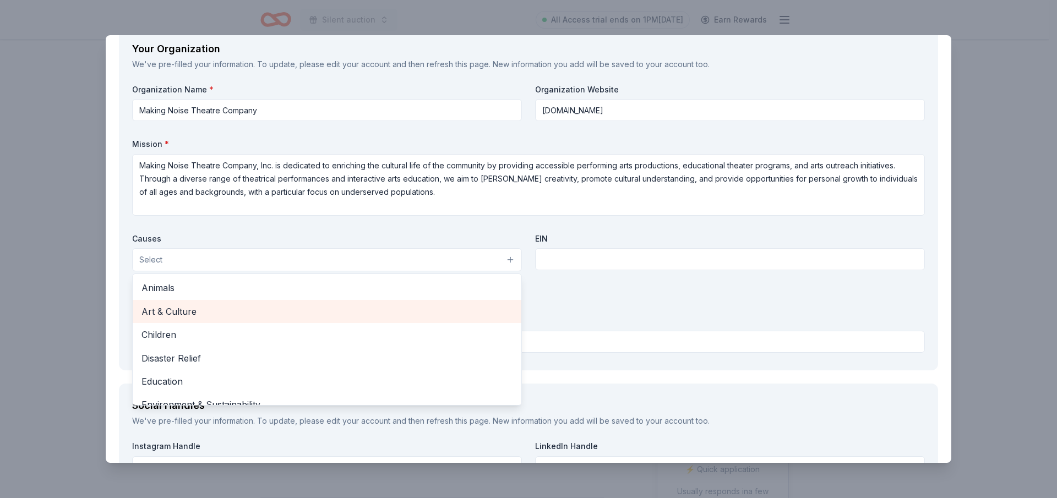
click at [168, 313] on span "Art & Culture" at bounding box center [326, 311] width 371 height 14
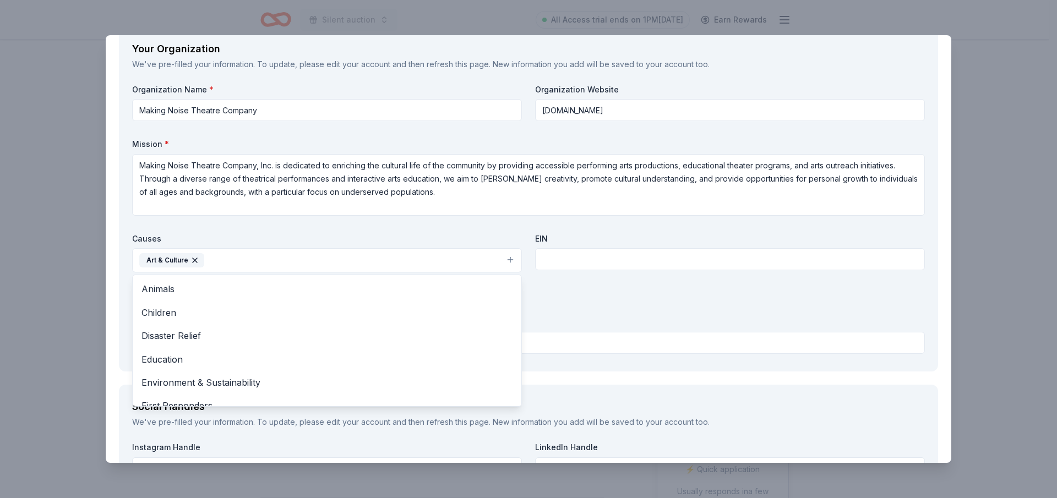
click at [232, 262] on button "Art & Culture" at bounding box center [327, 260] width 390 height 24
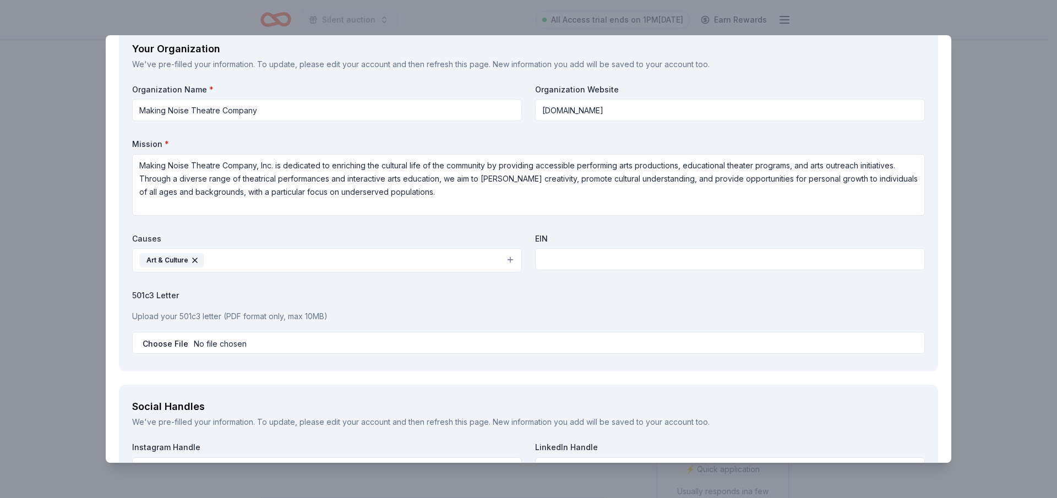
click at [232, 262] on button "Art & Culture" at bounding box center [327, 260] width 390 height 24
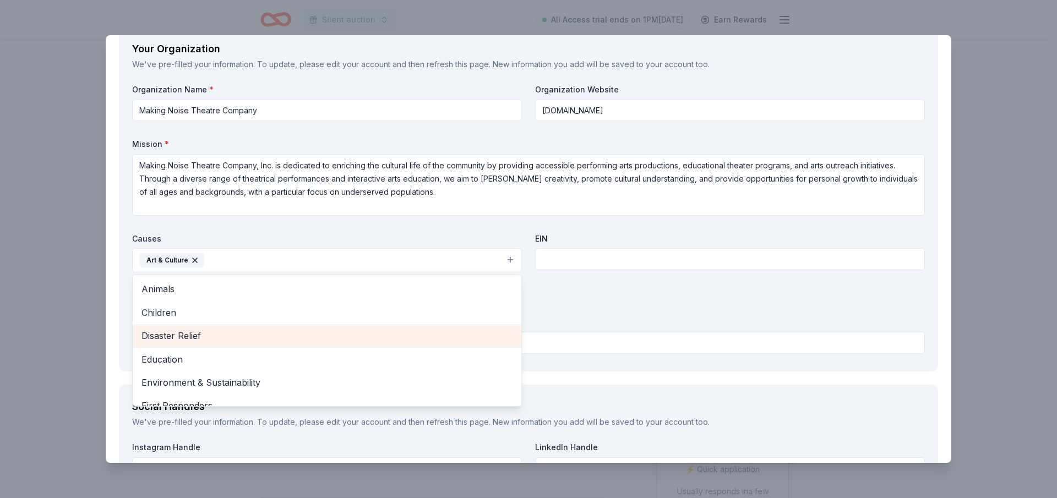
click at [173, 315] on span "Children" at bounding box center [326, 312] width 371 height 14
click at [175, 335] on span "Education" at bounding box center [326, 336] width 371 height 14
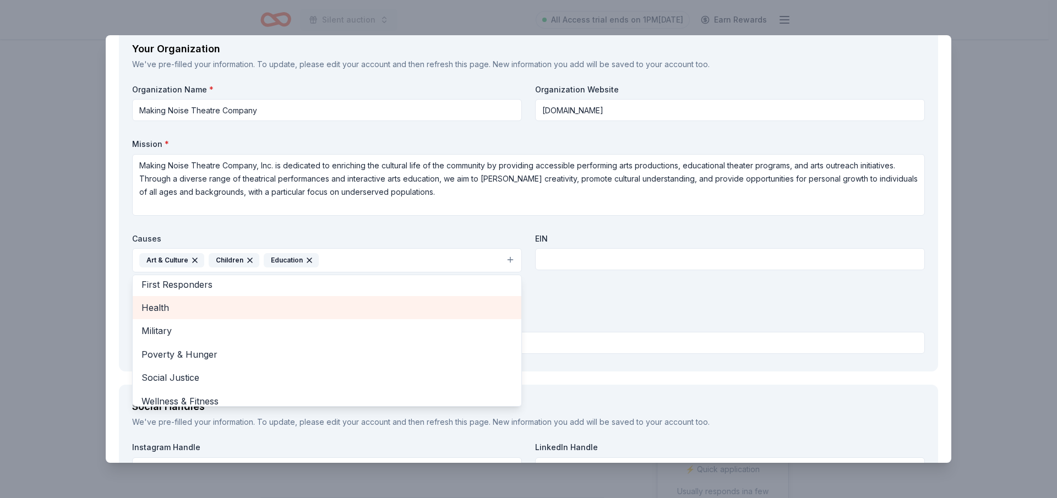
scroll to position [84, 0]
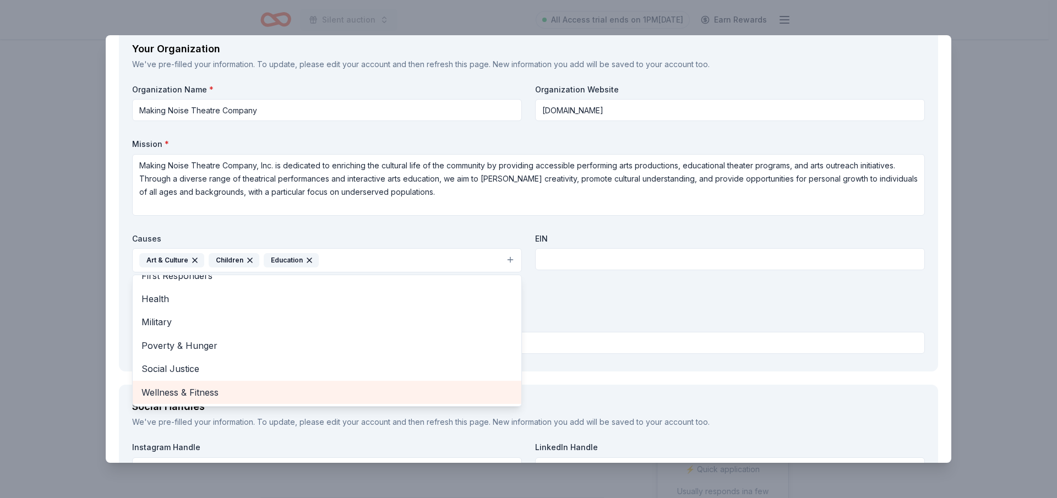
click at [209, 394] on span "Wellness & Fitness" at bounding box center [326, 392] width 371 height 14
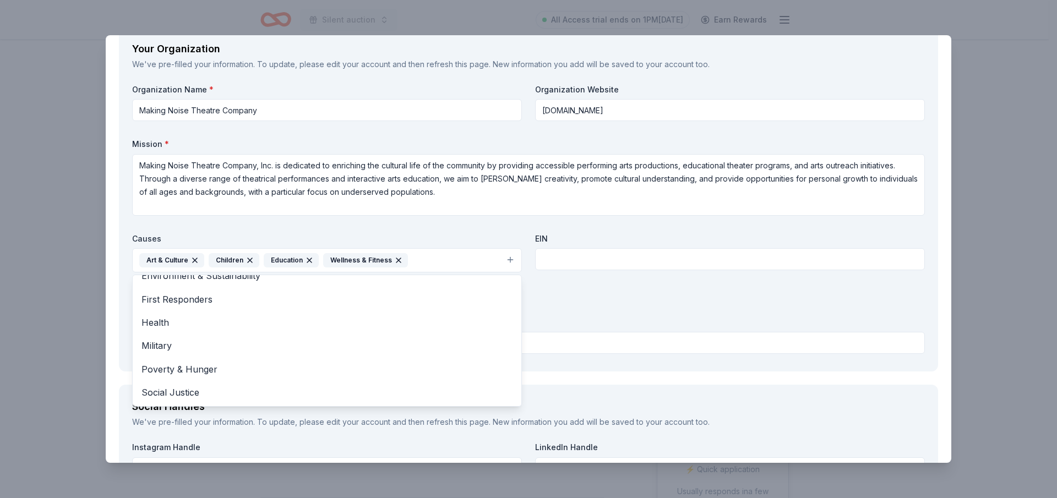
click at [547, 332] on div "Organization Name * Making Noise Theatre Company Organization Website www.makin…" at bounding box center [528, 221] width 792 height 274
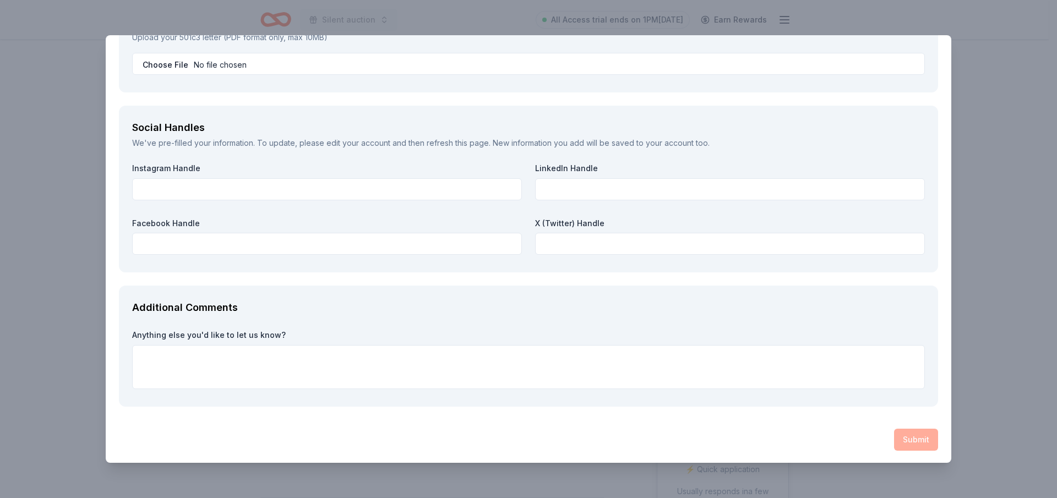
scroll to position [1216, 0]
click at [261, 362] on textarea at bounding box center [528, 366] width 792 height 44
type textarea "T"
click at [904, 439] on div "Submit" at bounding box center [528, 439] width 819 height 22
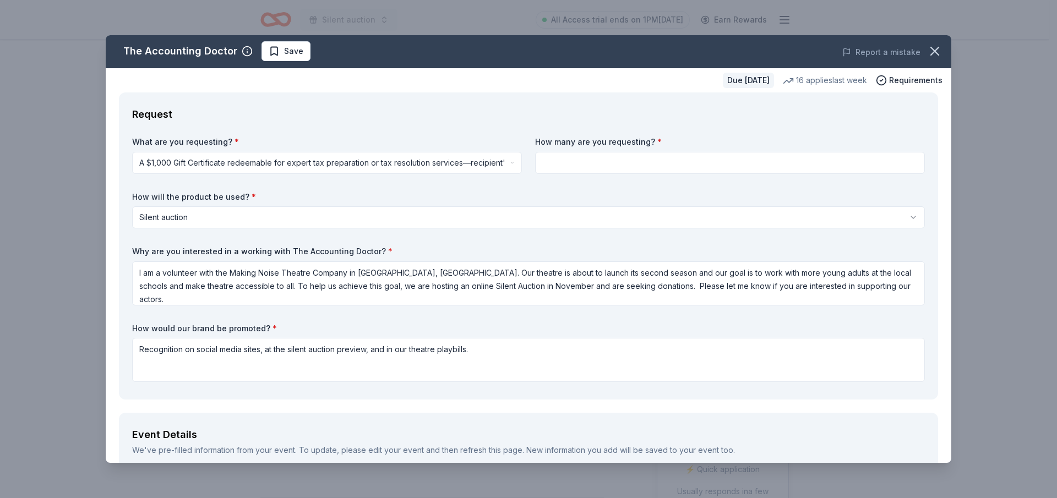
scroll to position [0, 0]
click at [577, 165] on input at bounding box center [730, 163] width 390 height 22
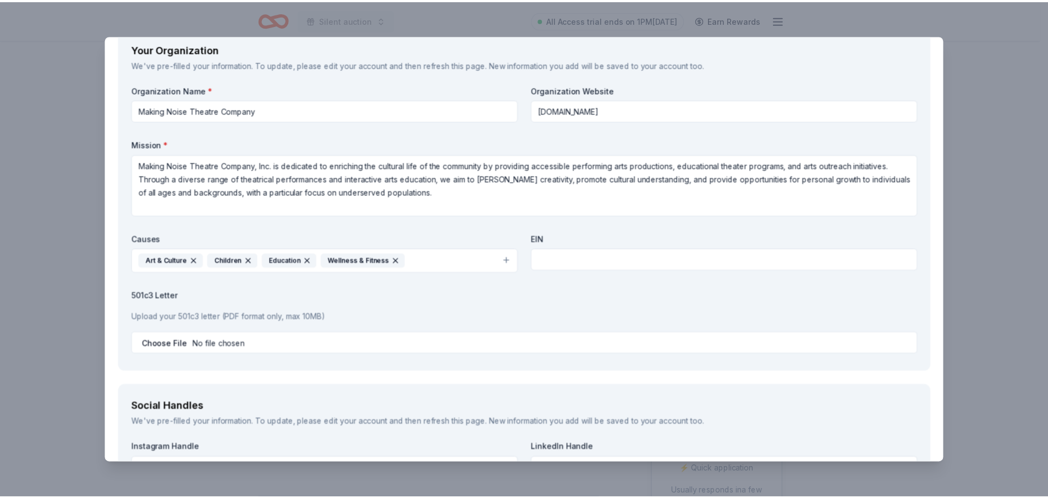
scroll to position [1211, 0]
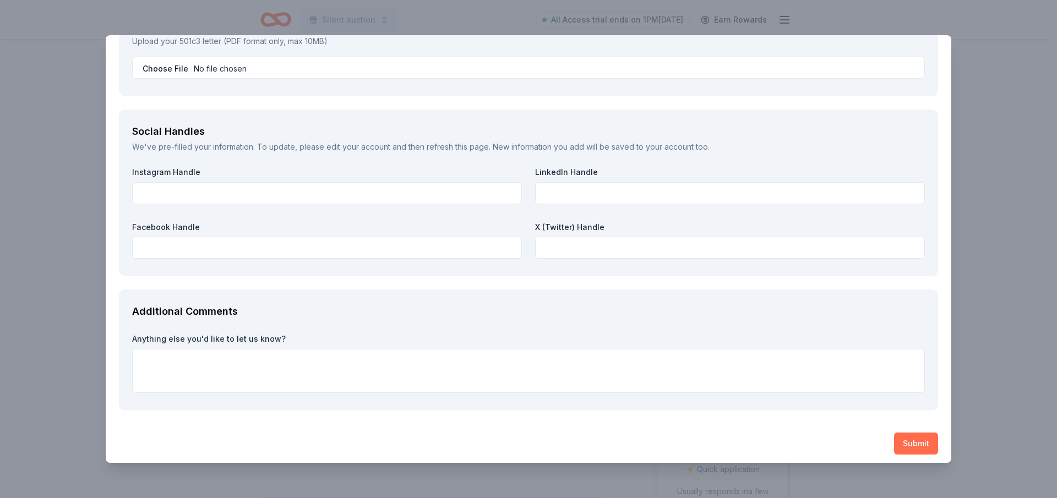
type input "1"
click at [901, 437] on button "Submit" at bounding box center [916, 444] width 44 height 22
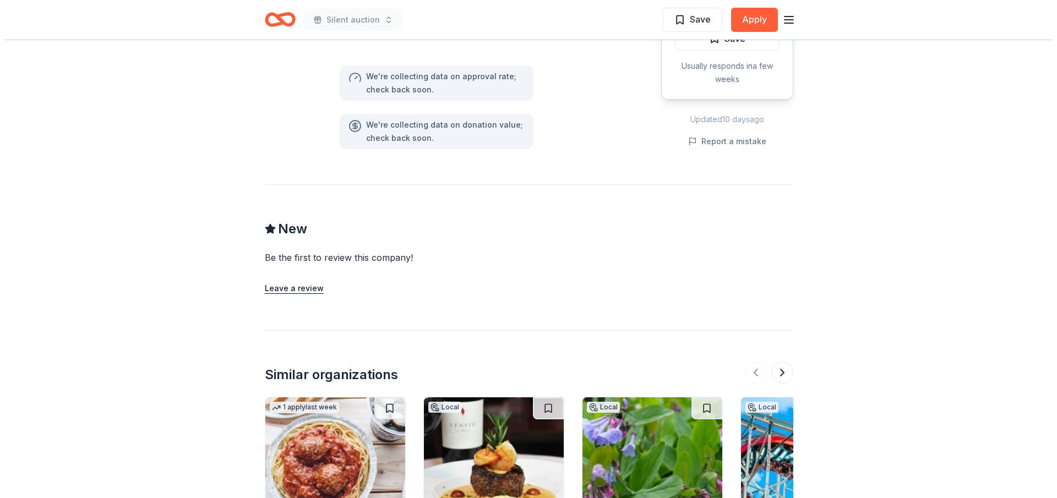
scroll to position [440, 0]
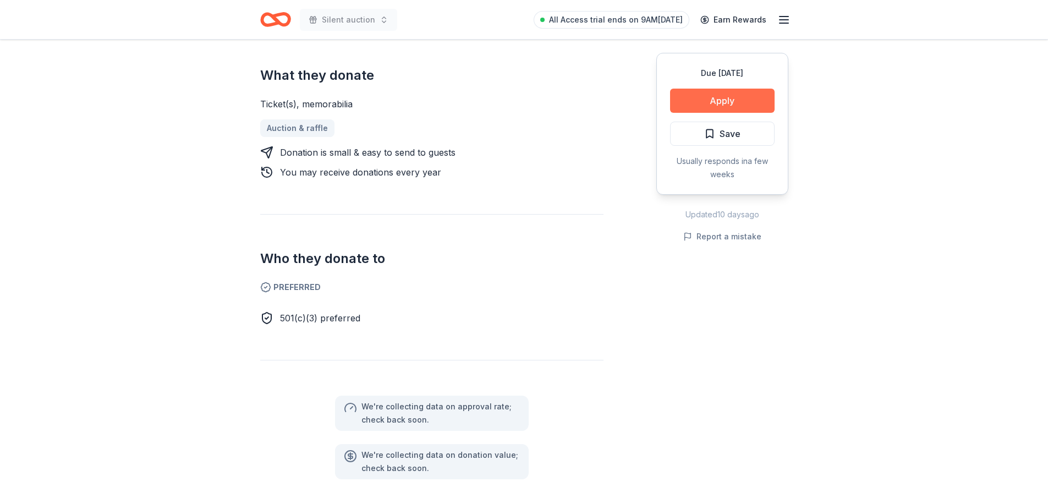
click at [745, 105] on button "Apply" at bounding box center [722, 101] width 105 height 24
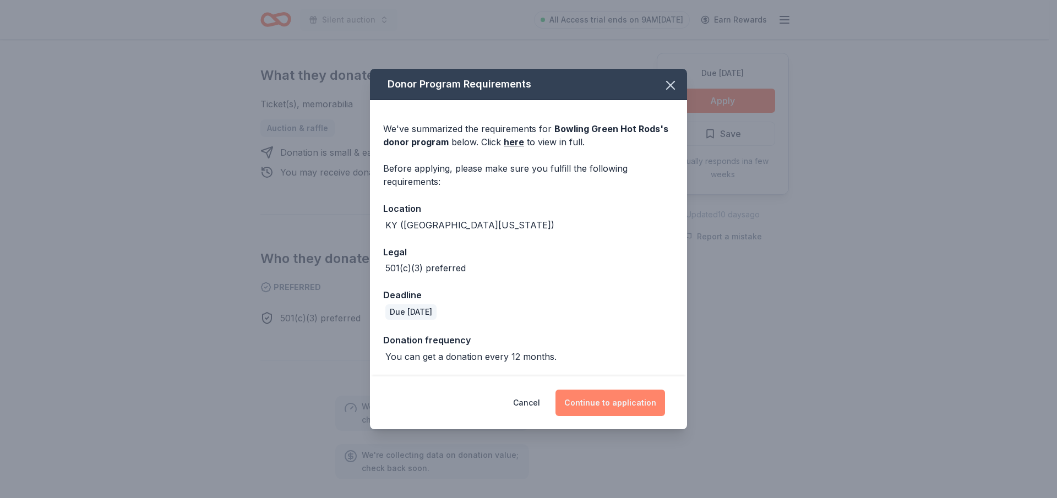
click at [612, 398] on button "Continue to application" at bounding box center [610, 403] width 110 height 26
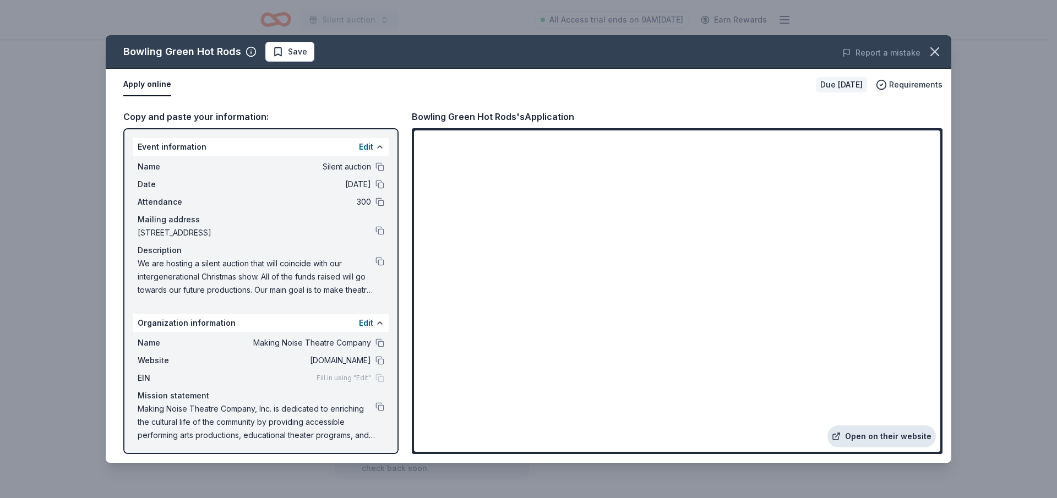
click at [889, 436] on link "Open on their website" at bounding box center [881, 436] width 108 height 22
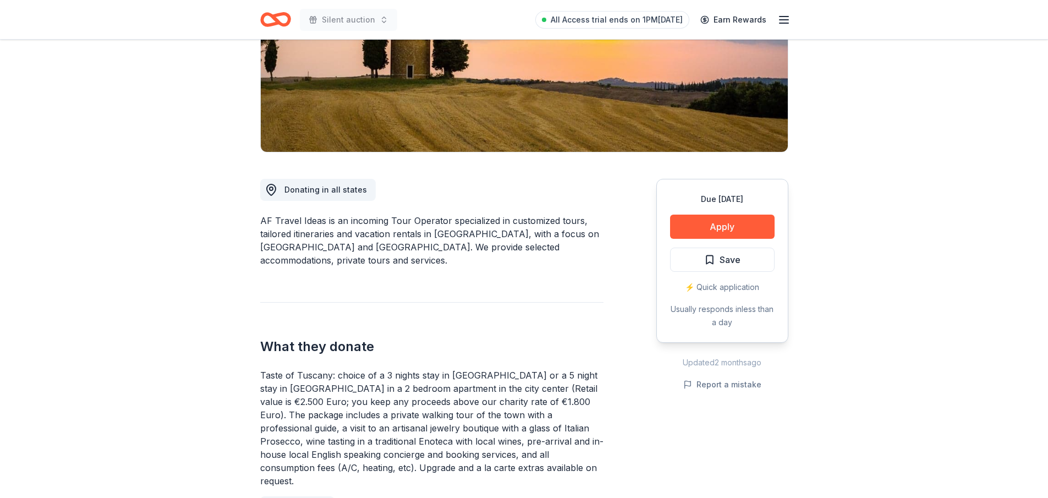
scroll to position [220, 0]
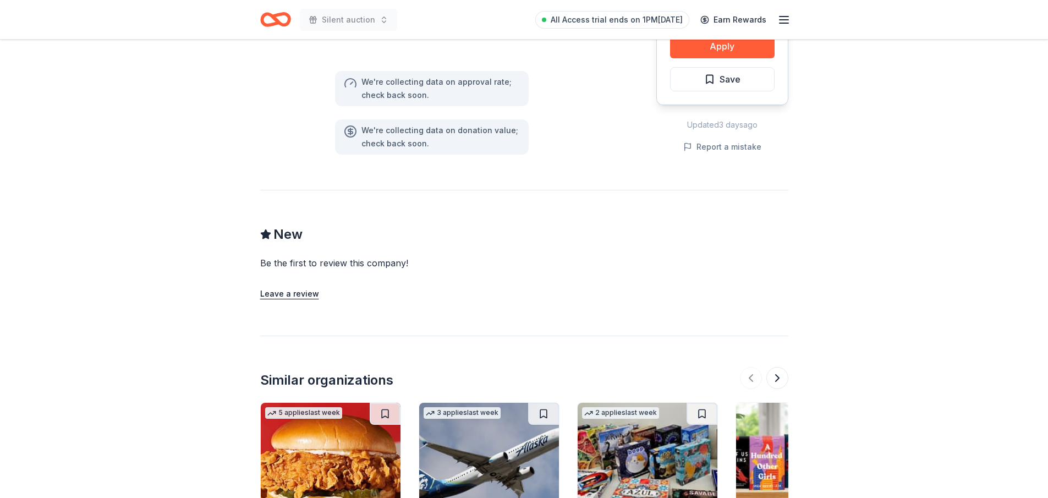
scroll to position [935, 0]
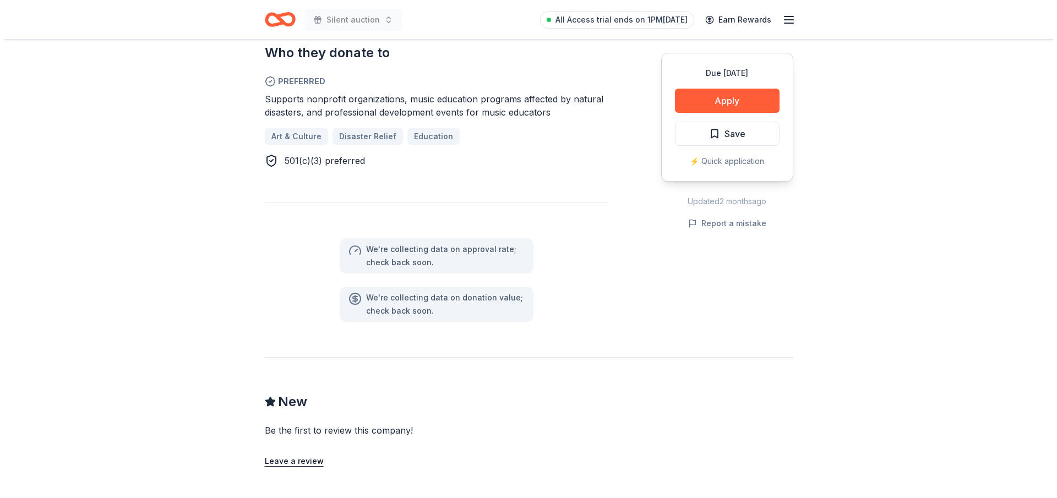
scroll to position [605, 0]
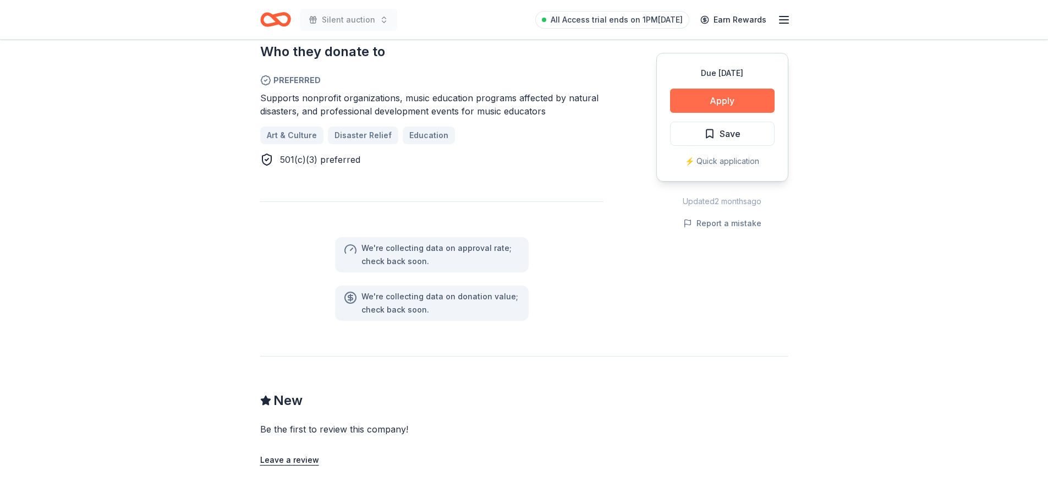
click at [724, 105] on button "Apply" at bounding box center [722, 101] width 105 height 24
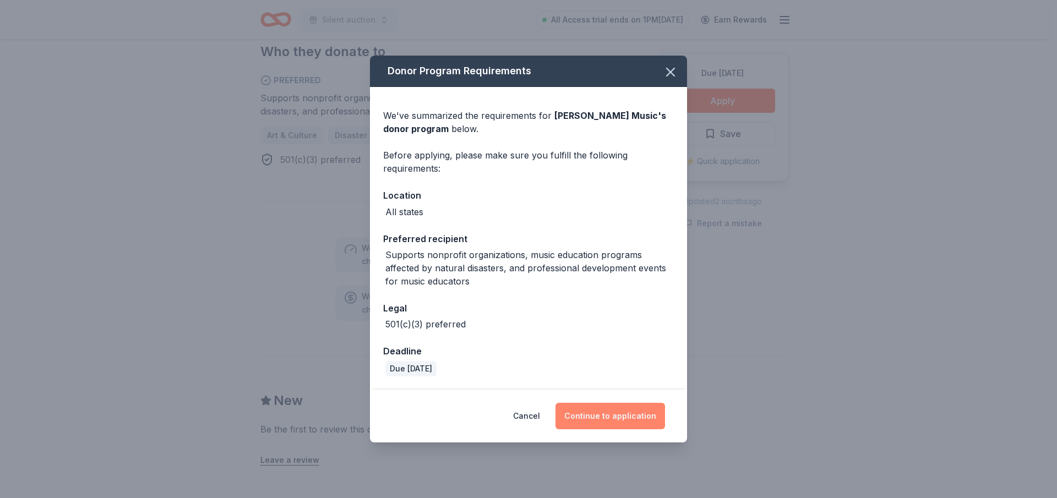
click at [629, 411] on button "Continue to application" at bounding box center [610, 416] width 110 height 26
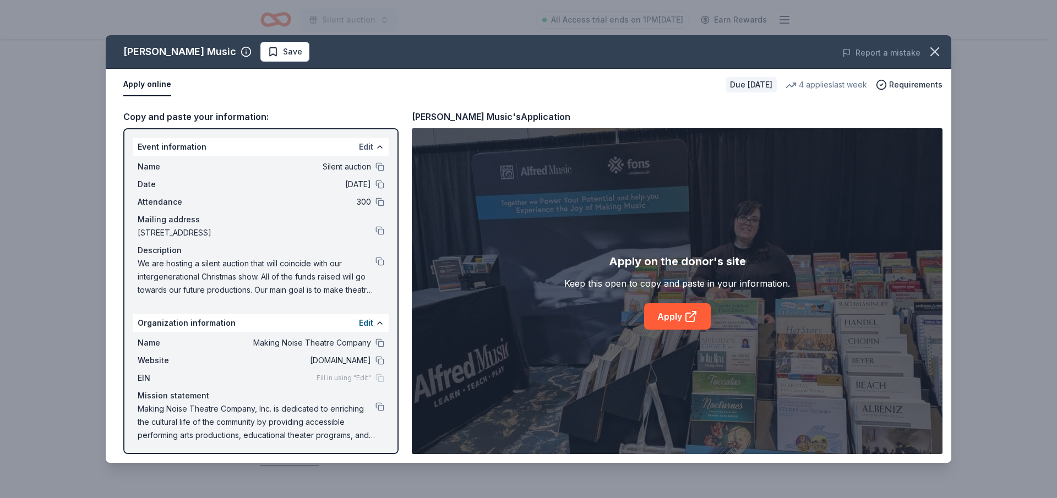
click at [360, 148] on button "Edit" at bounding box center [366, 146] width 14 height 13
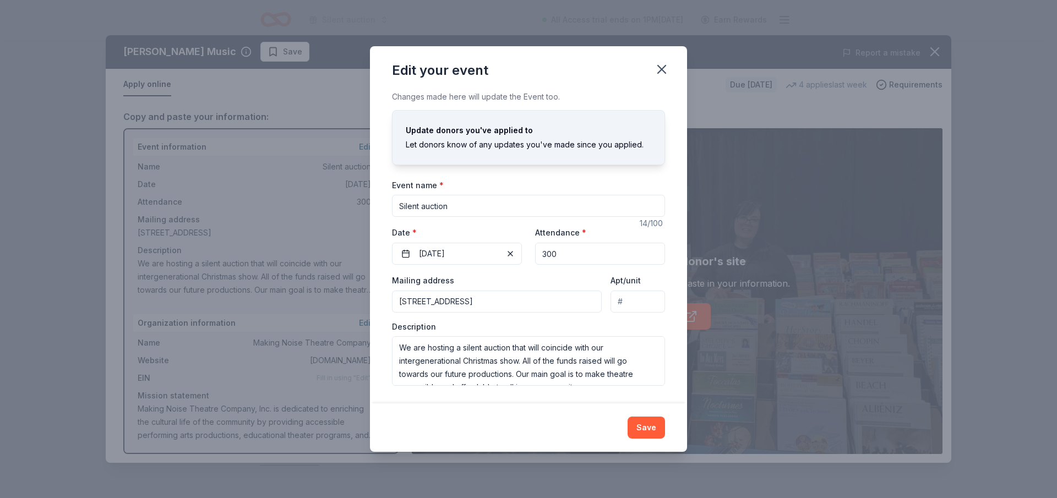
click at [431, 209] on input "Silent auction" at bounding box center [528, 206] width 273 height 22
click at [424, 205] on input "Silent auction" at bounding box center [528, 206] width 273 height 22
type input "Silent Auction"
click at [565, 255] on input "300" at bounding box center [600, 254] width 130 height 22
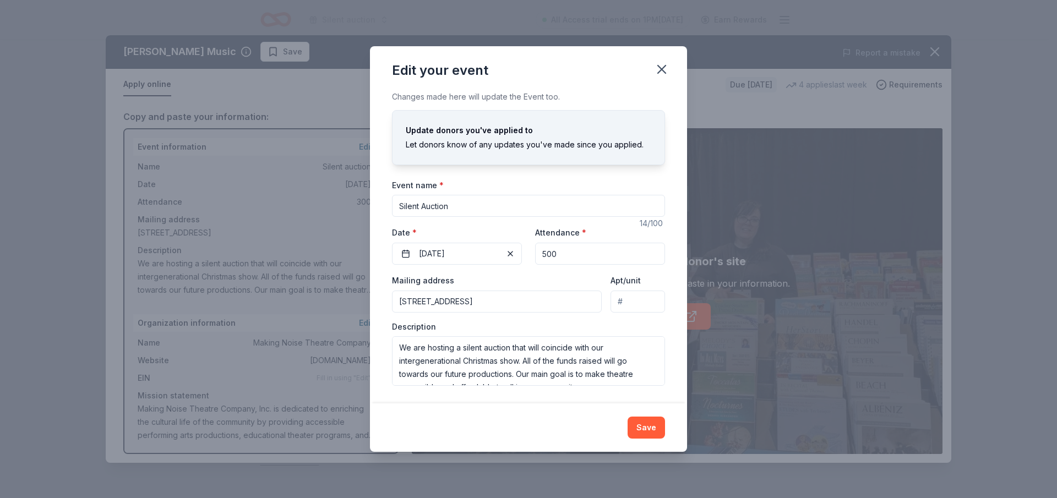
type input "500"
click at [507, 304] on input "214 Richmond Road North, Berea, KY, 40403" at bounding box center [497, 302] width 210 height 22
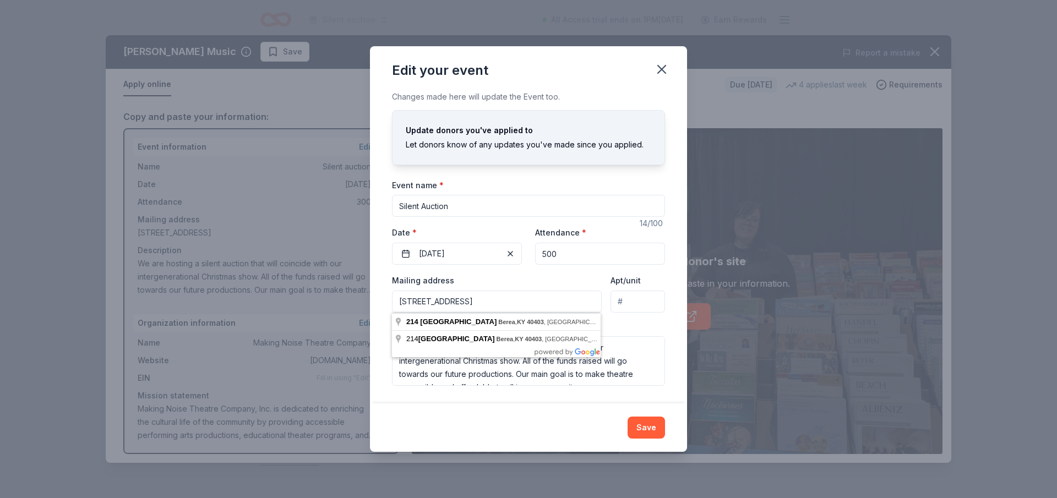
click at [507, 304] on input "214 Richmond Road North, Berea, KY, 40403" at bounding box center [497, 302] width 210 height 22
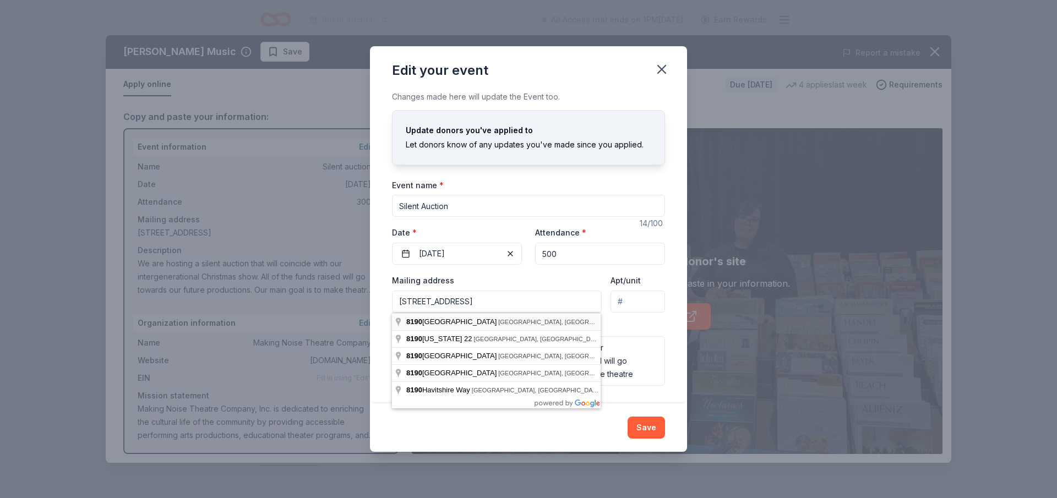
type input "[STREET_ADDRESS]"
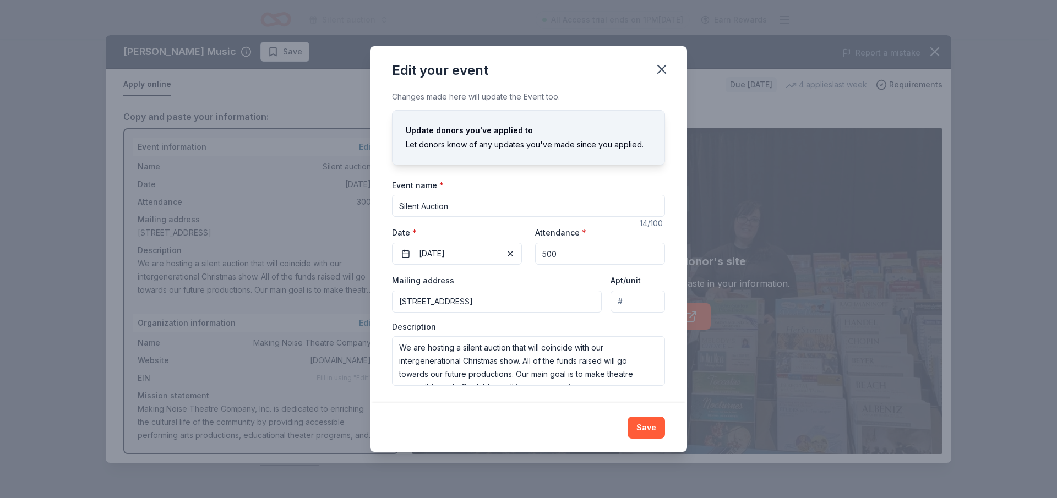
scroll to position [13, 0]
click at [642, 424] on button "Save" at bounding box center [645, 428] width 37 height 22
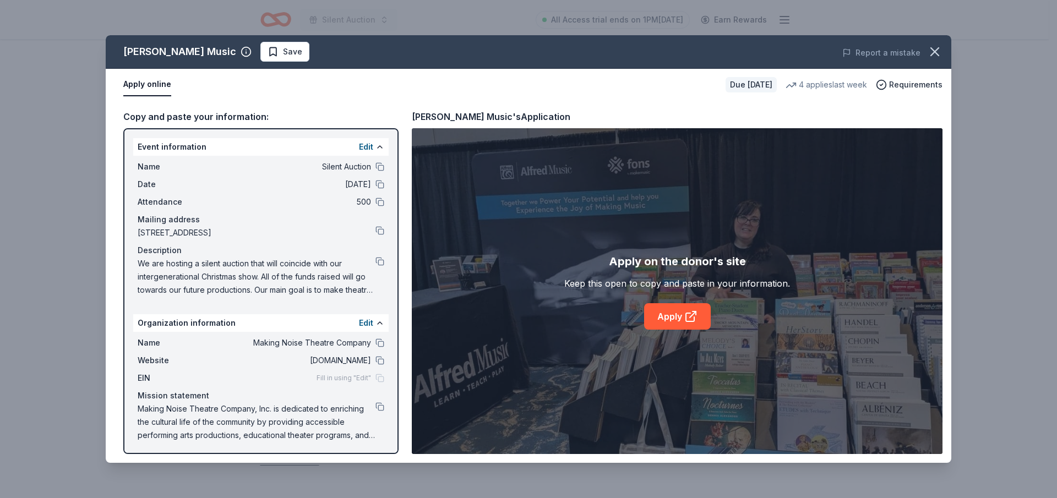
scroll to position [2, 0]
click at [679, 315] on link "Apply" at bounding box center [677, 316] width 67 height 26
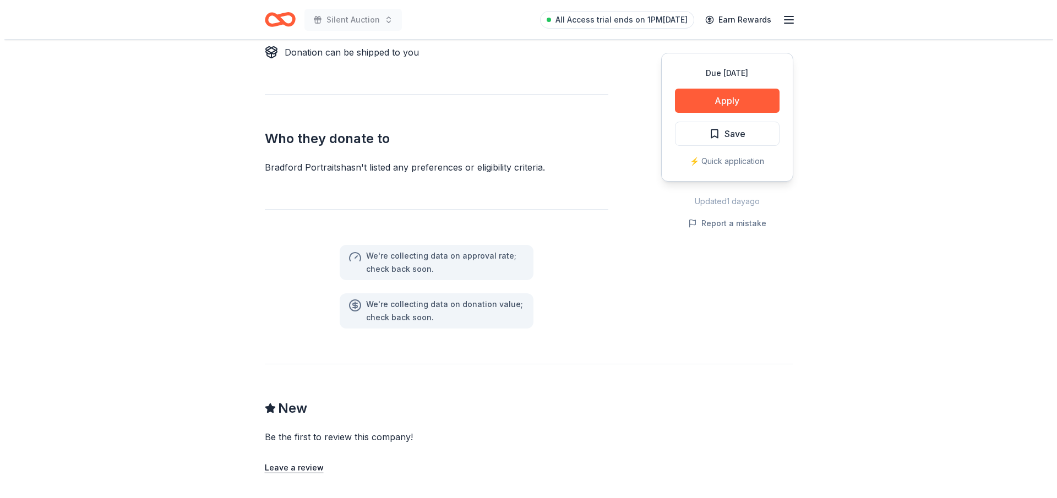
scroll to position [495, 0]
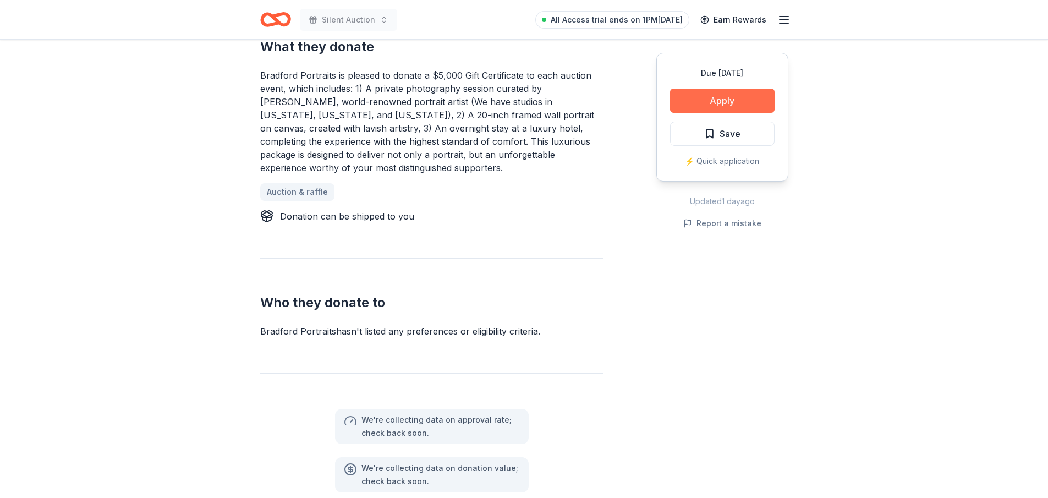
click at [730, 102] on button "Apply" at bounding box center [722, 101] width 105 height 24
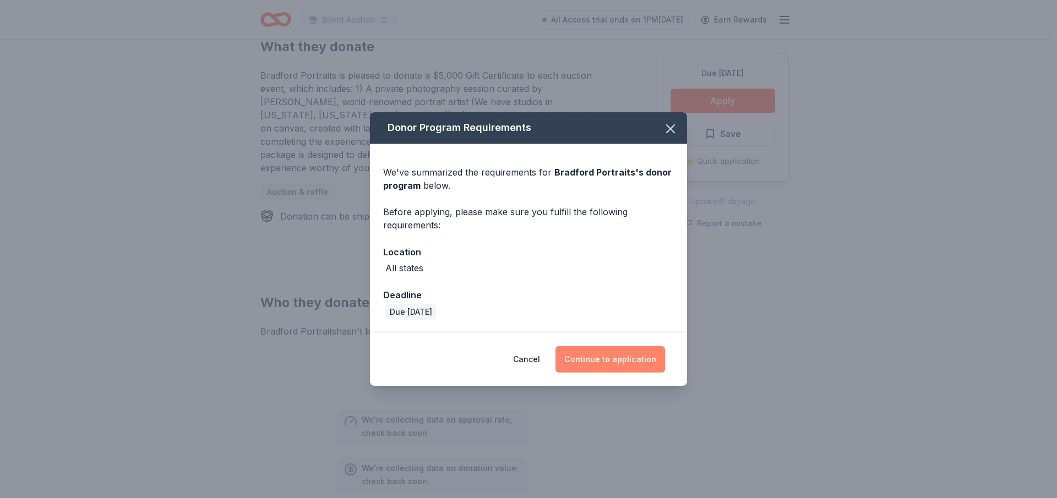
click at [606, 360] on button "Continue to application" at bounding box center [610, 359] width 110 height 26
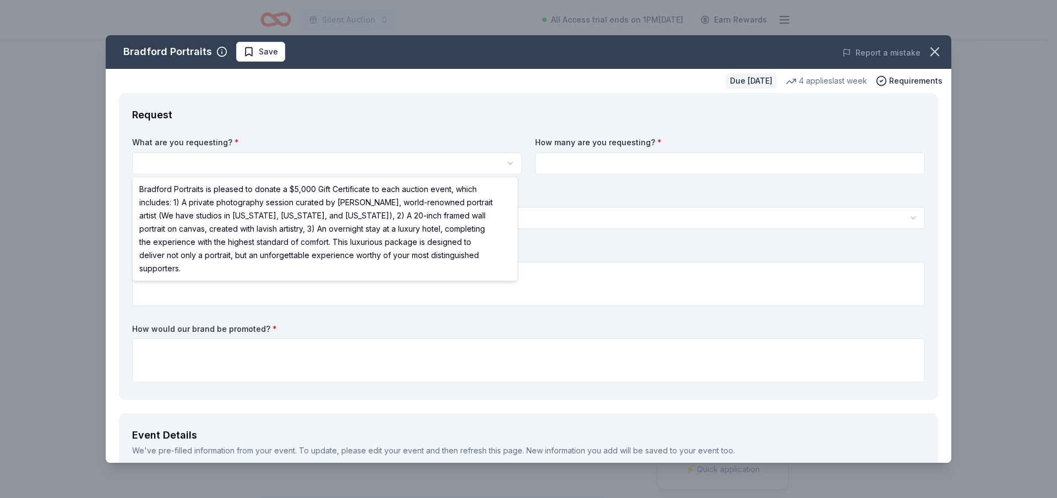
select select "Bradford Portraits is pleased to donate a $5,000 Gift Certificate to each aucti…"
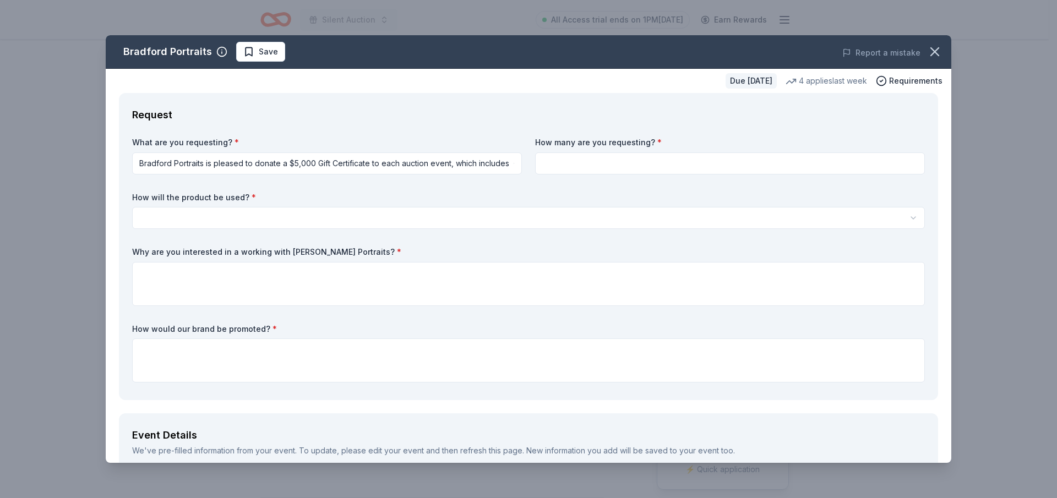
click at [605, 164] on input at bounding box center [730, 163] width 390 height 22
type input "1"
click at [233, 217] on html "Silent Auction All Access trial ends on 1PM[DATE] Earn Rewards Due [DATE] [PERS…" at bounding box center [528, 249] width 1057 height 498
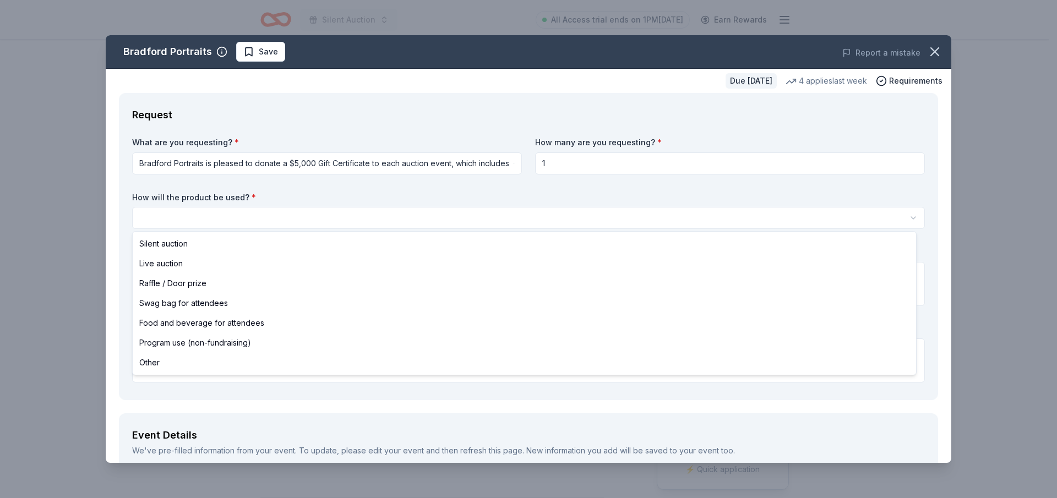
select select "silentAuction"
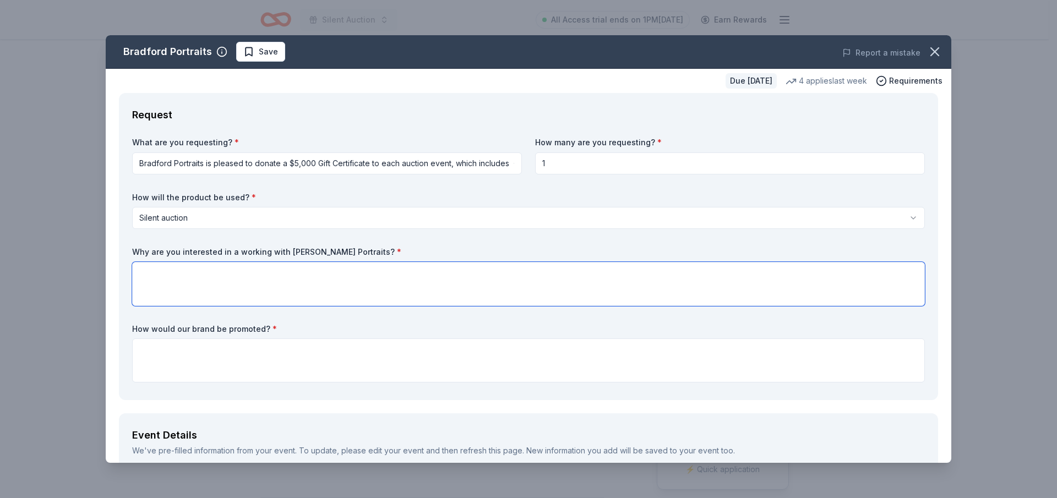
click at [241, 273] on textarea at bounding box center [528, 284] width 792 height 44
paste textarea "As we head into our second season, we are hosting a silent auction in November …"
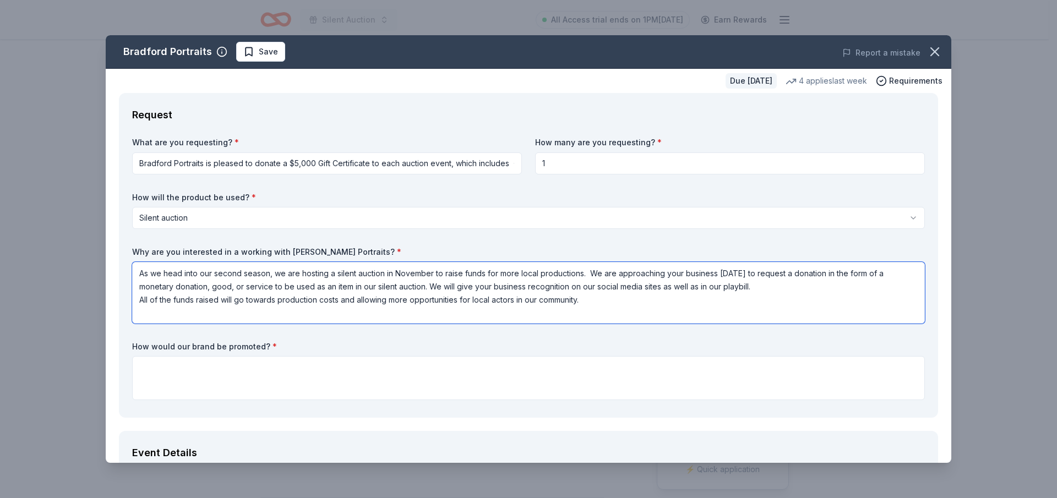
scroll to position [110, 0]
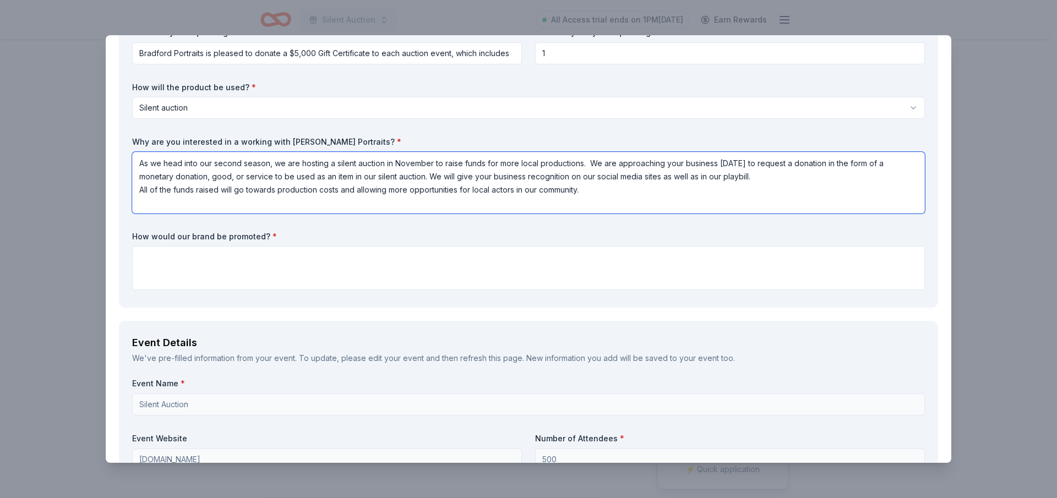
type textarea "As we head into our second season, we are hosting a silent auction in November …"
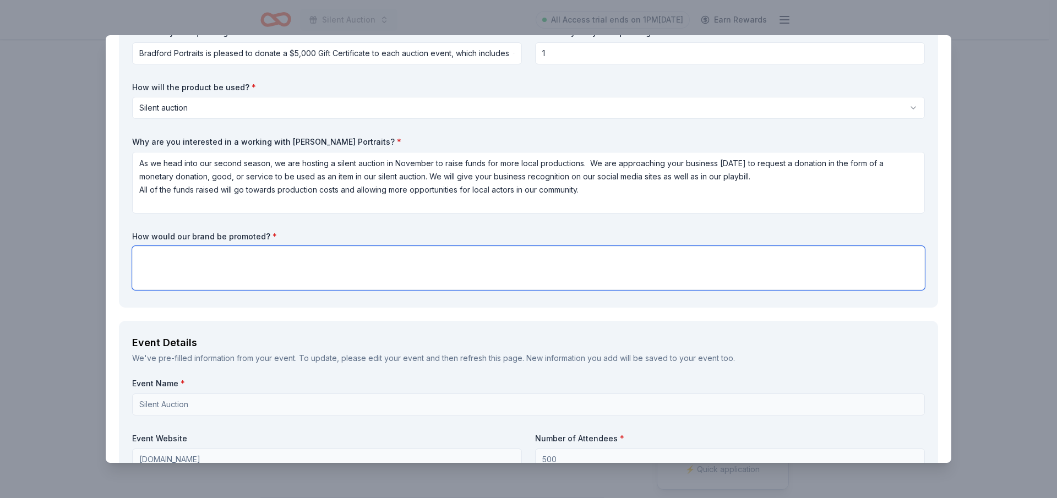
click at [232, 259] on textarea at bounding box center [528, 268] width 792 height 44
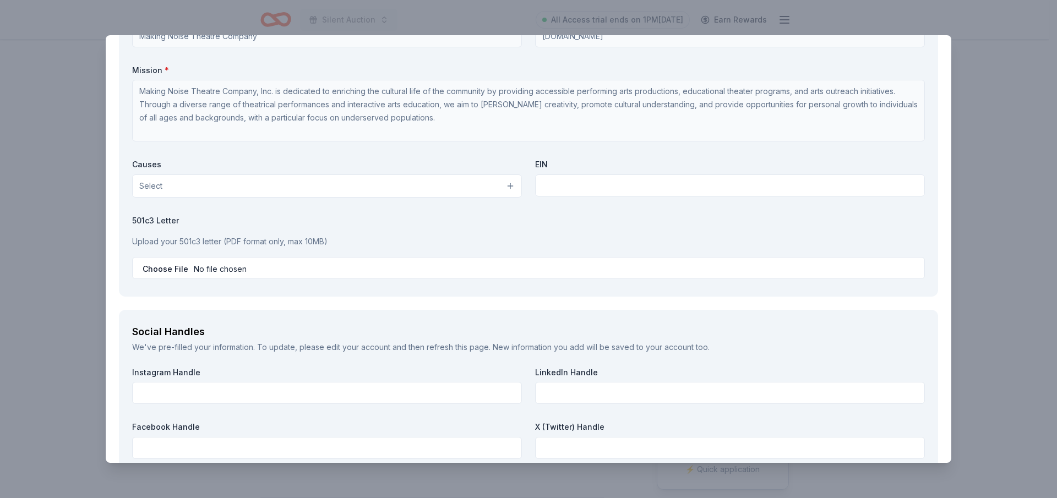
scroll to position [1156, 0]
type textarea "Recognition on social media, at our Christmas show, and in our theatre playbills"
click at [175, 187] on button "Select" at bounding box center [327, 184] width 390 height 23
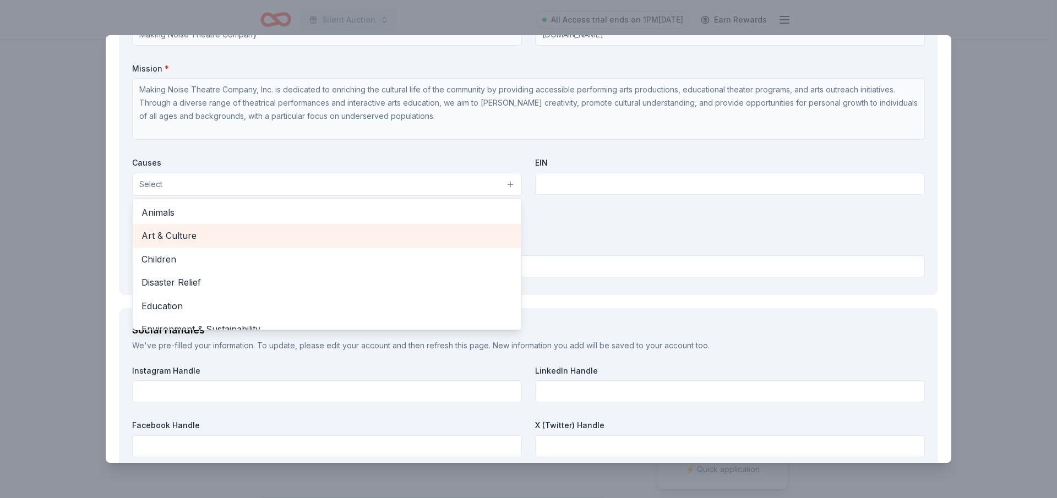
click at [177, 234] on span "Art & Culture" at bounding box center [326, 235] width 371 height 14
click at [169, 237] on span "Children" at bounding box center [326, 236] width 371 height 14
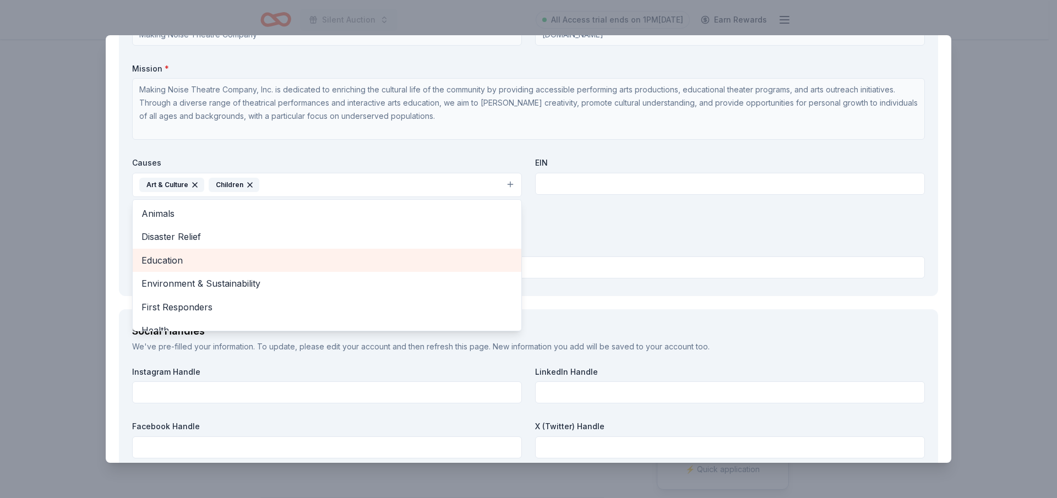
click at [189, 259] on span "Education" at bounding box center [326, 260] width 371 height 14
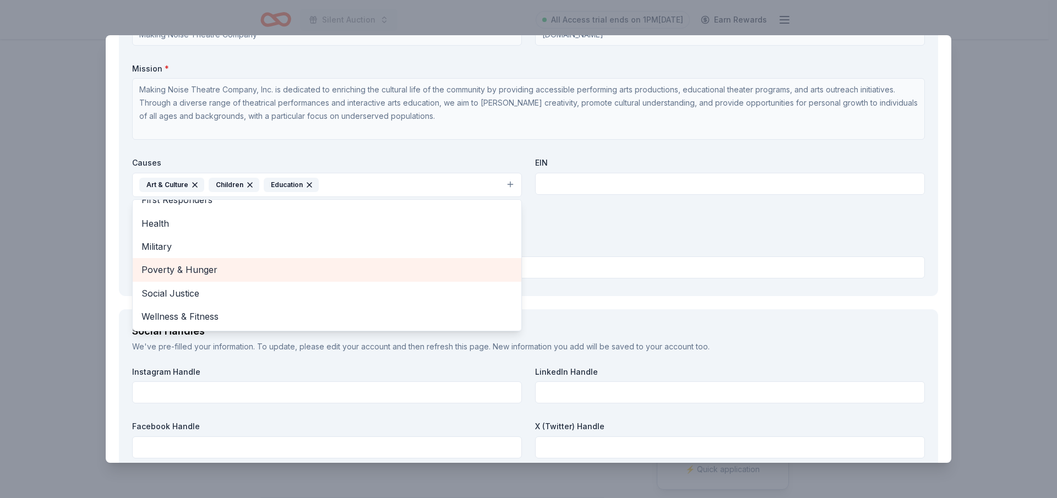
scroll to position [1211, 0]
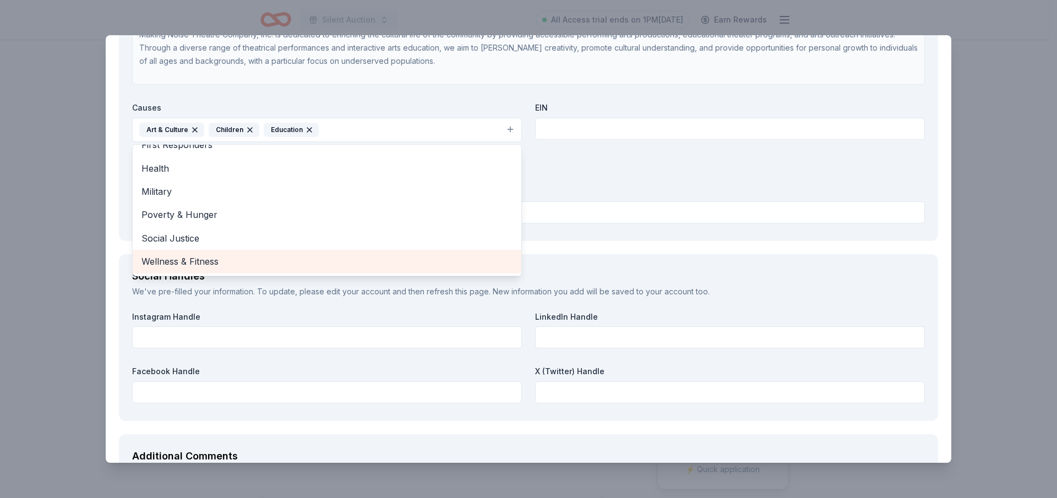
click at [196, 255] on span "Wellness & Fitness" at bounding box center [326, 261] width 371 height 14
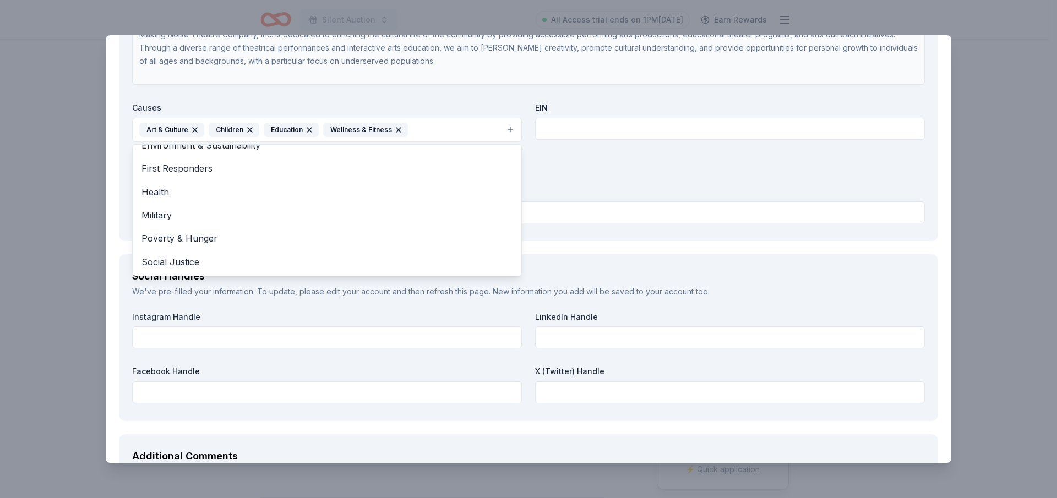
click at [587, 223] on div "Organization Name * Making Noise Theatre Company Organization Website [DOMAIN_N…" at bounding box center [528, 90] width 792 height 274
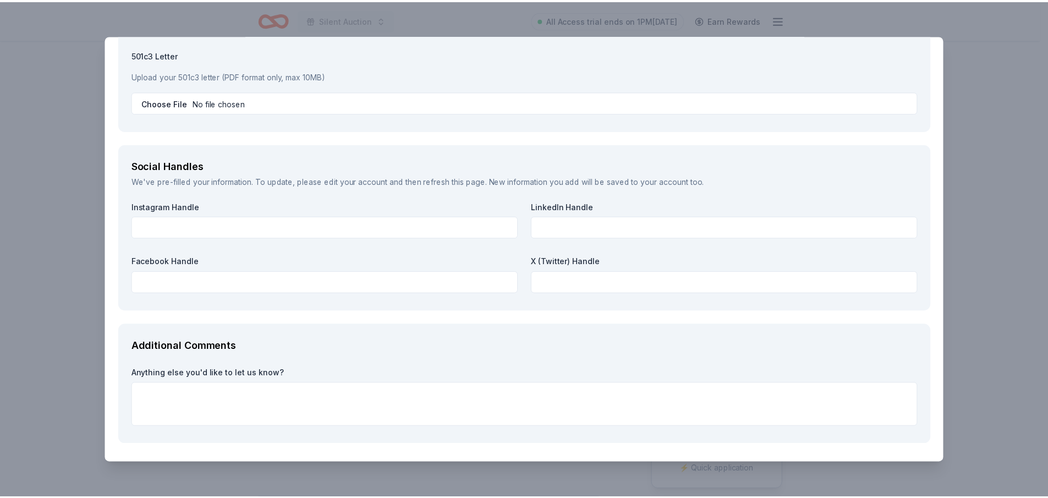
scroll to position [1360, 0]
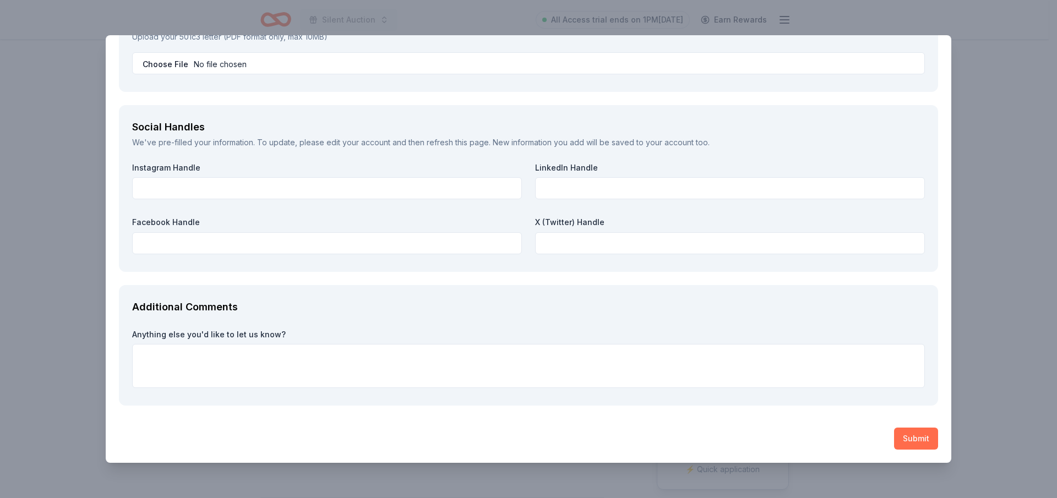
click at [902, 439] on button "Submit" at bounding box center [916, 439] width 44 height 22
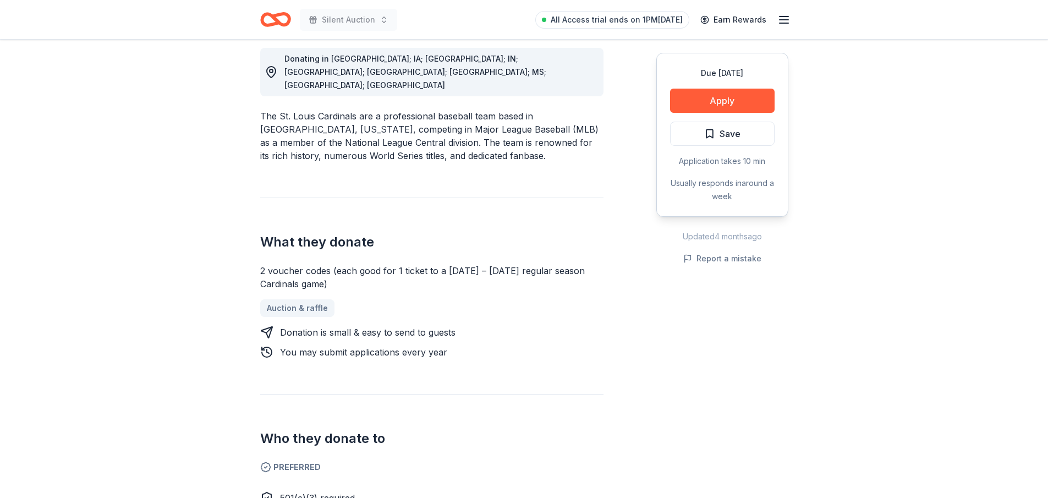
scroll to position [330, 0]
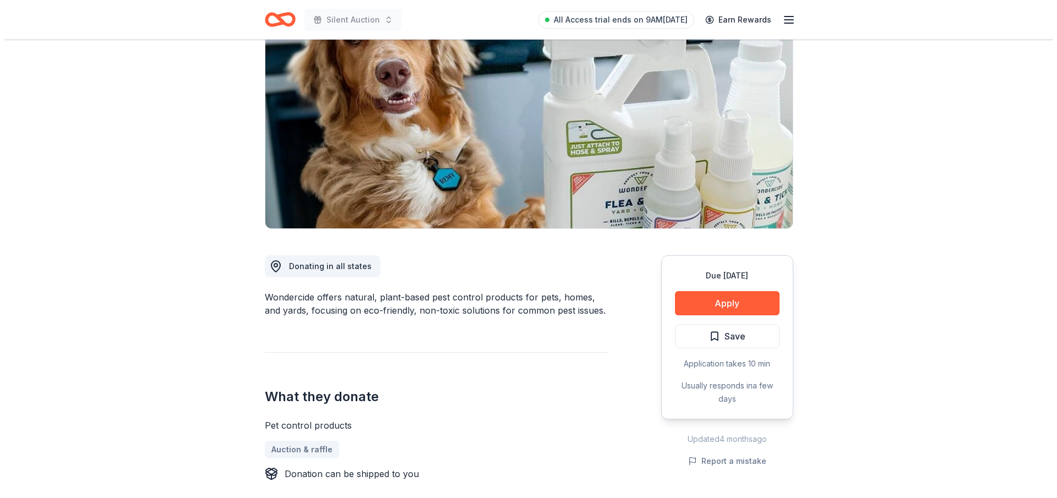
scroll to position [110, 0]
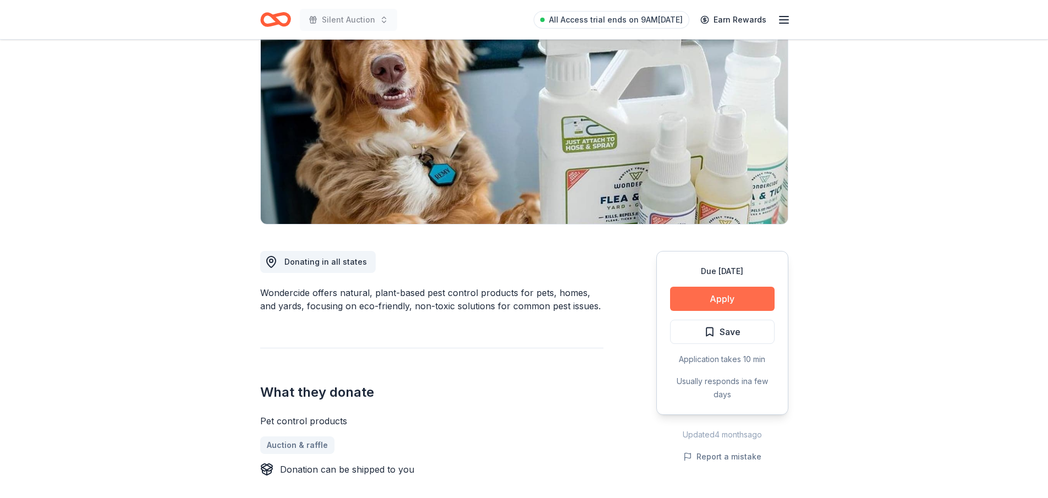
click at [737, 302] on button "Apply" at bounding box center [722, 299] width 105 height 24
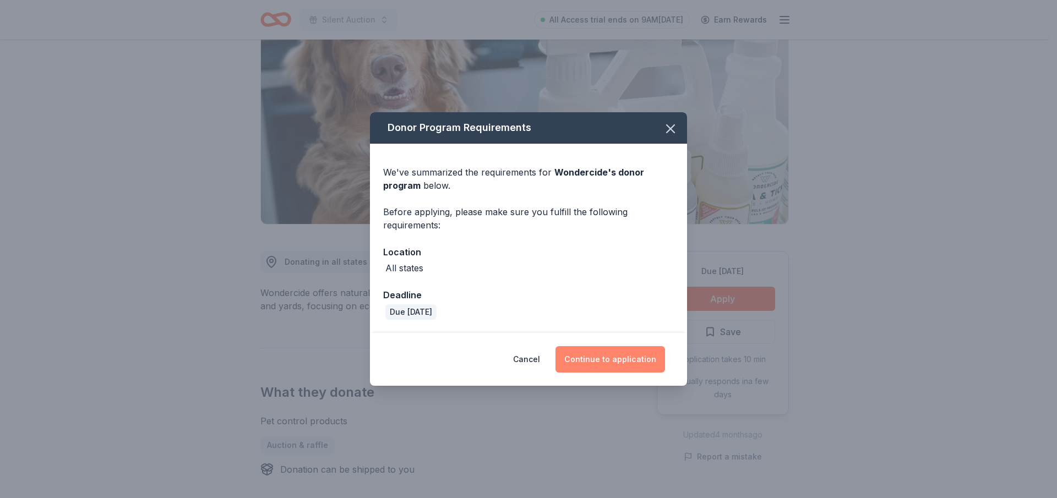
click at [598, 359] on button "Continue to application" at bounding box center [610, 359] width 110 height 26
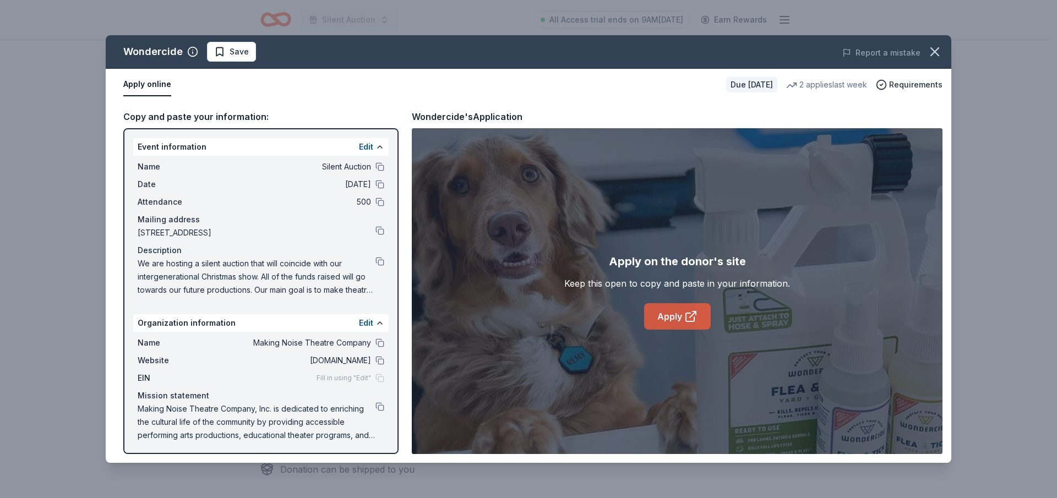
click at [678, 314] on link "Apply" at bounding box center [677, 316] width 67 height 26
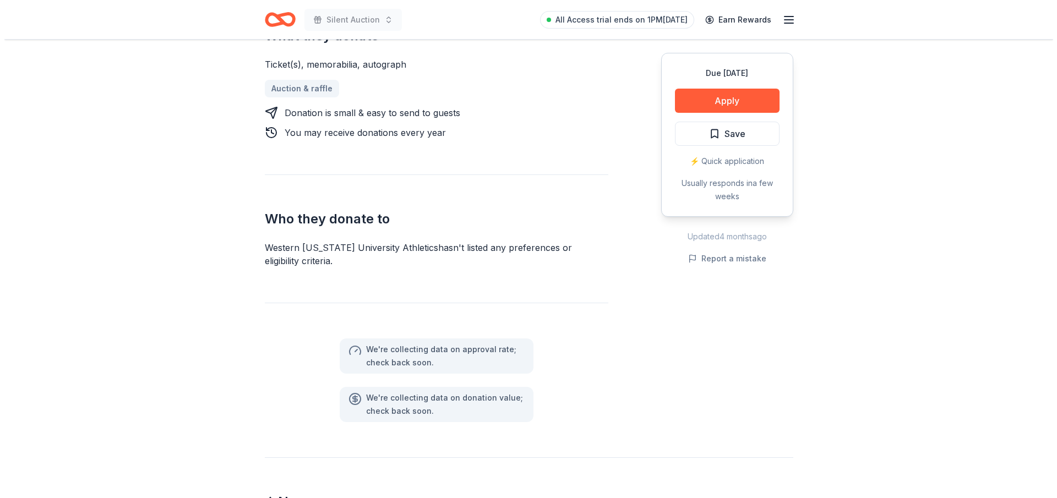
scroll to position [330, 0]
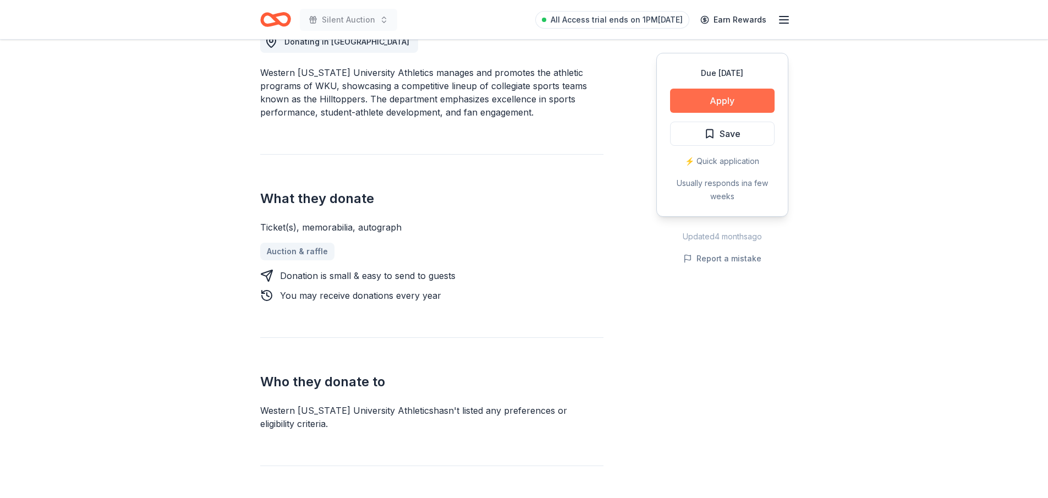
click at [736, 100] on button "Apply" at bounding box center [722, 101] width 105 height 24
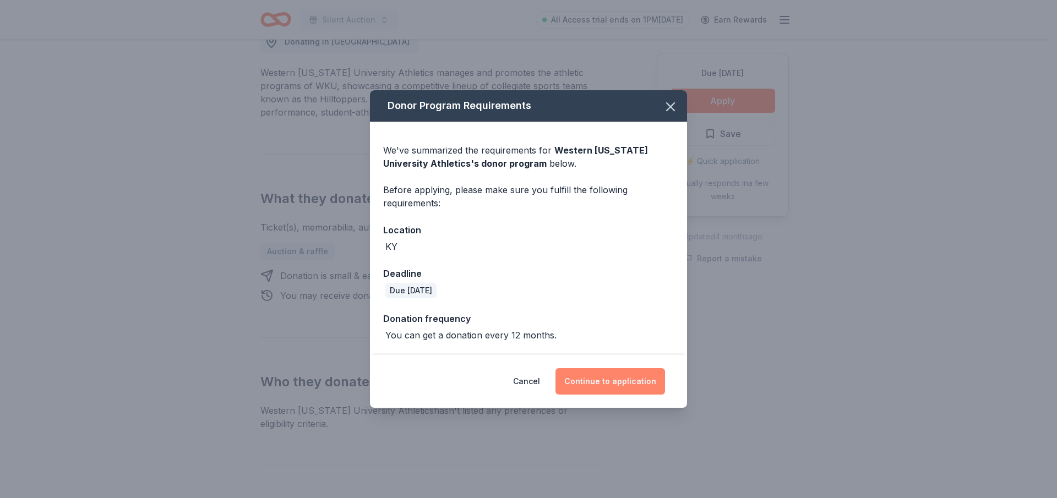
click at [638, 380] on button "Continue to application" at bounding box center [610, 381] width 110 height 26
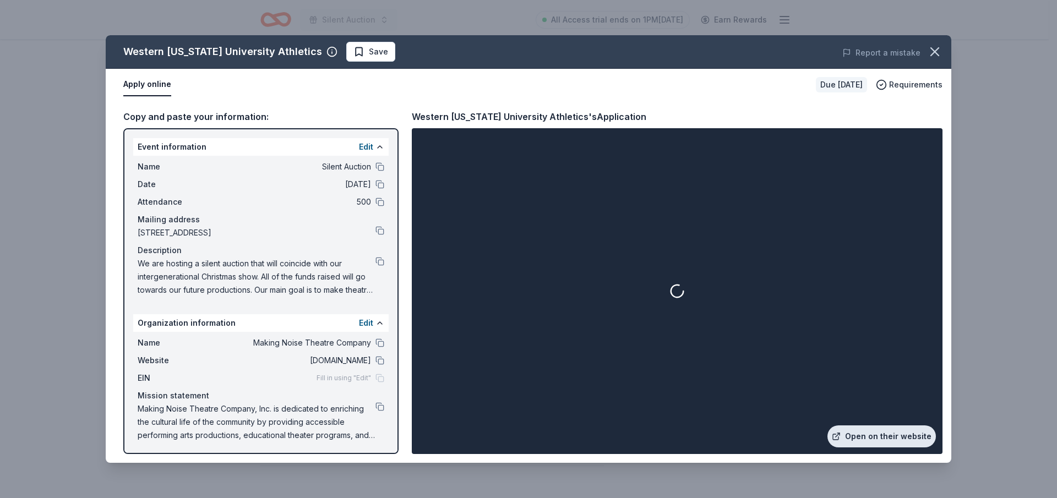
click at [879, 434] on link "Open on their website" at bounding box center [881, 436] width 108 height 22
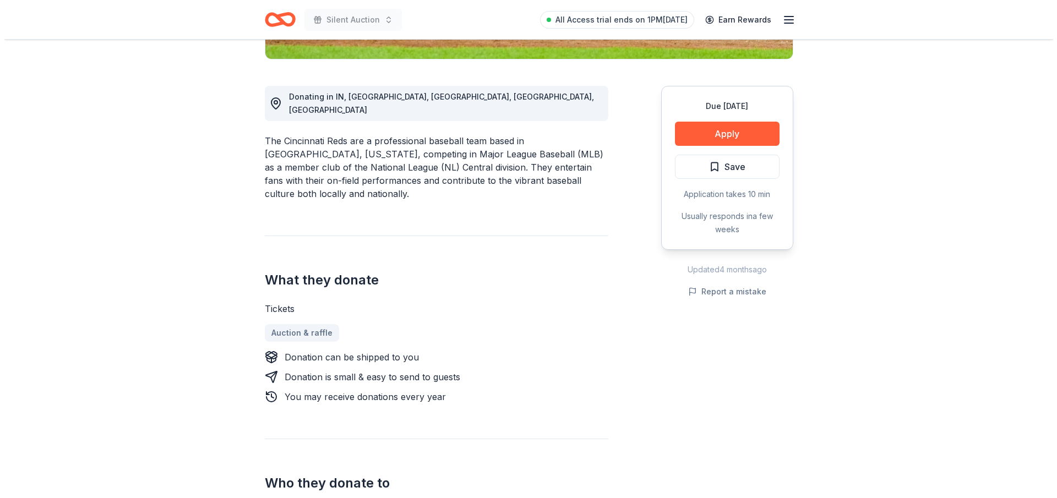
scroll to position [440, 0]
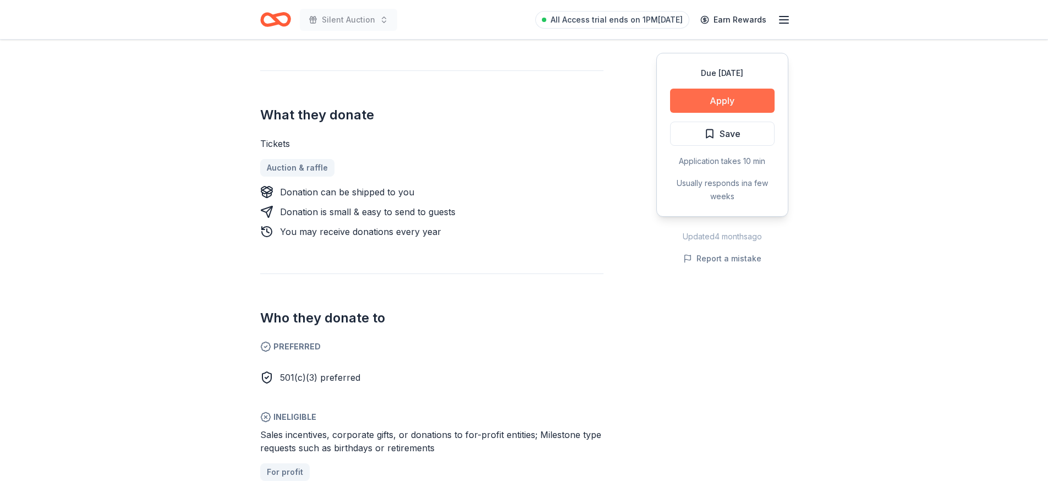
click at [753, 103] on button "Apply" at bounding box center [722, 101] width 105 height 24
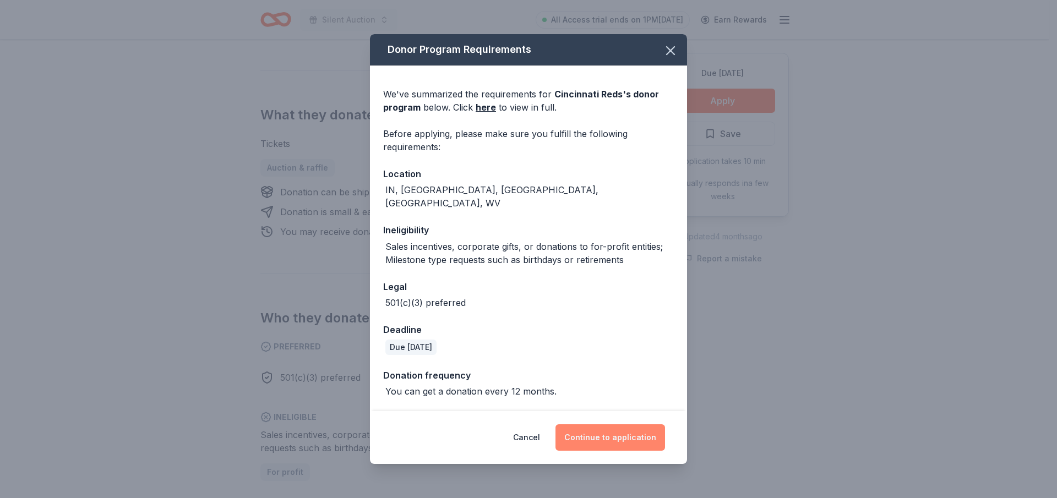
click at [601, 432] on button "Continue to application" at bounding box center [610, 437] width 110 height 26
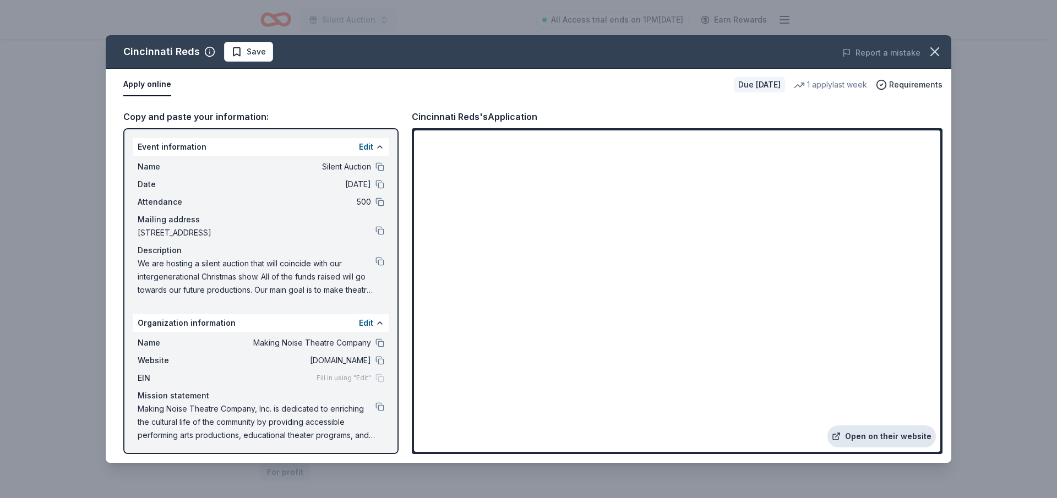
click at [862, 436] on link "Open on their website" at bounding box center [881, 436] width 108 height 22
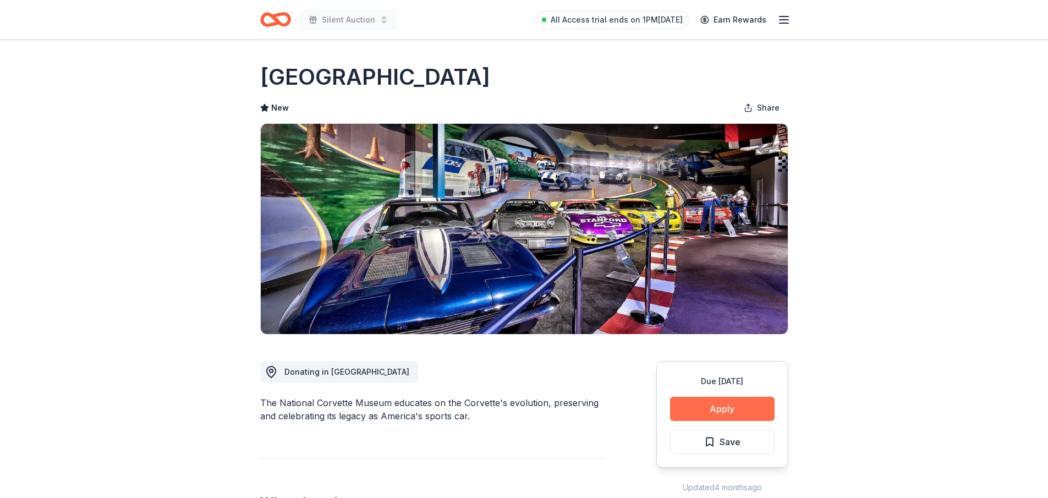
click at [739, 409] on button "Apply" at bounding box center [722, 409] width 105 height 24
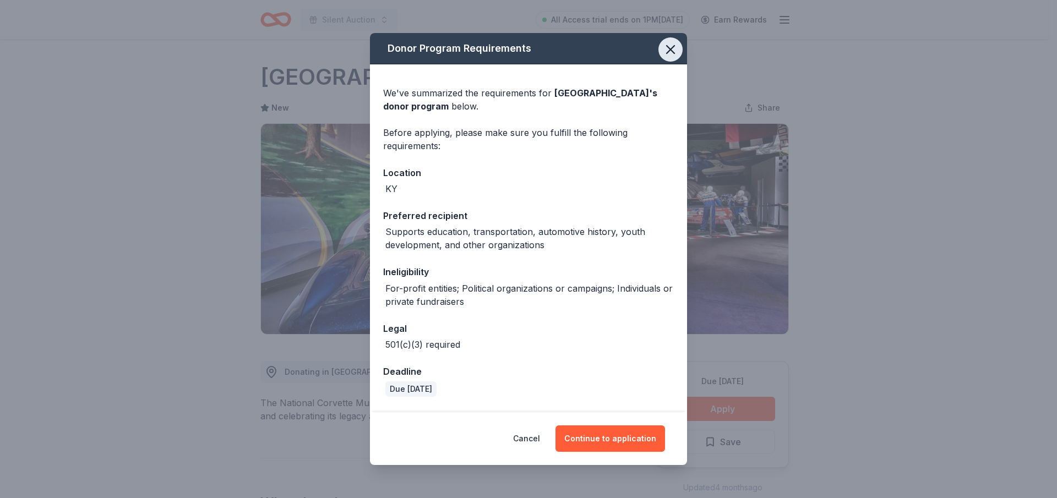
click at [664, 45] on icon "button" at bounding box center [670, 49] width 15 height 15
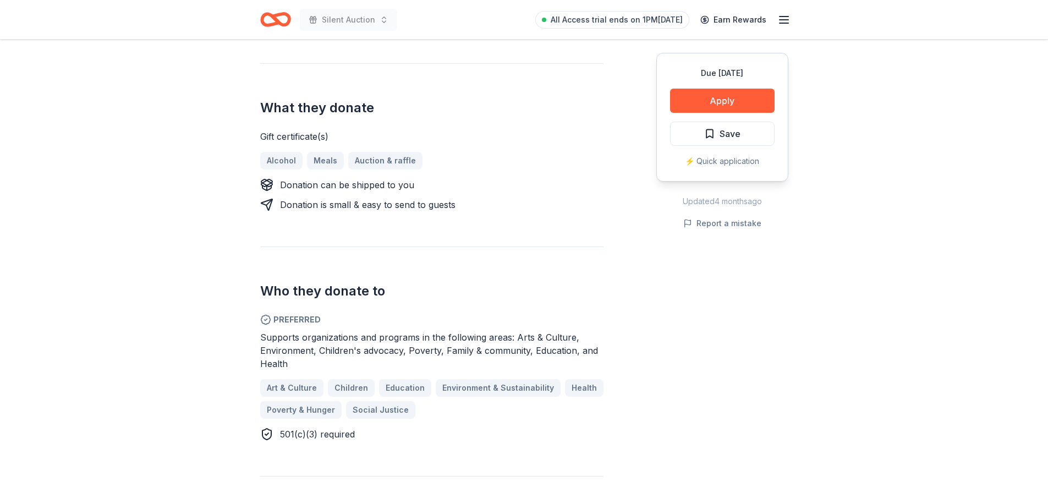
scroll to position [440, 0]
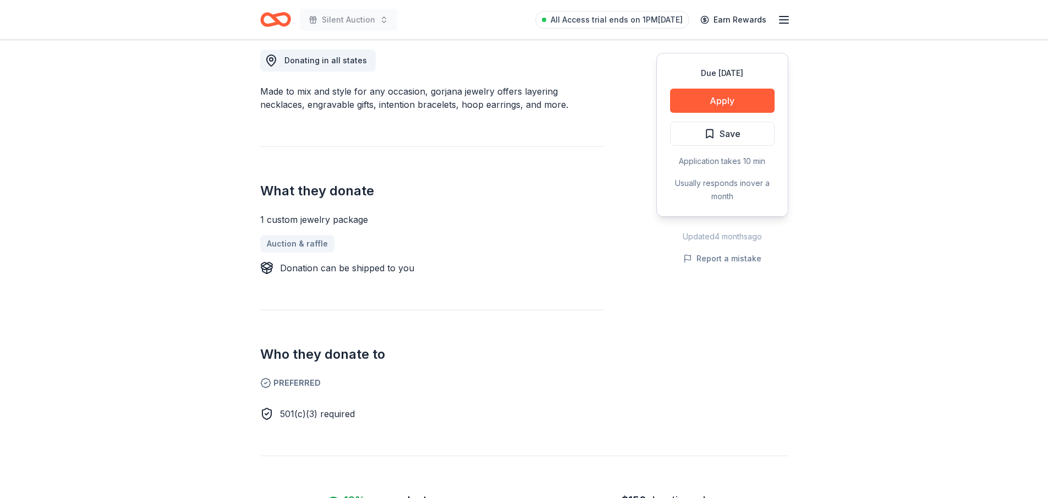
scroll to position [330, 0]
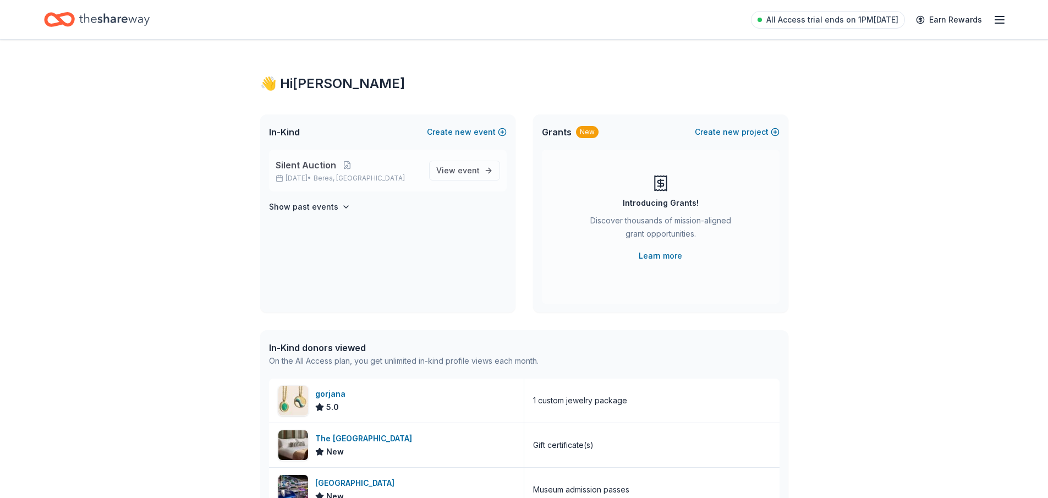
click at [307, 163] on span "Silent Auction" at bounding box center [306, 164] width 61 height 13
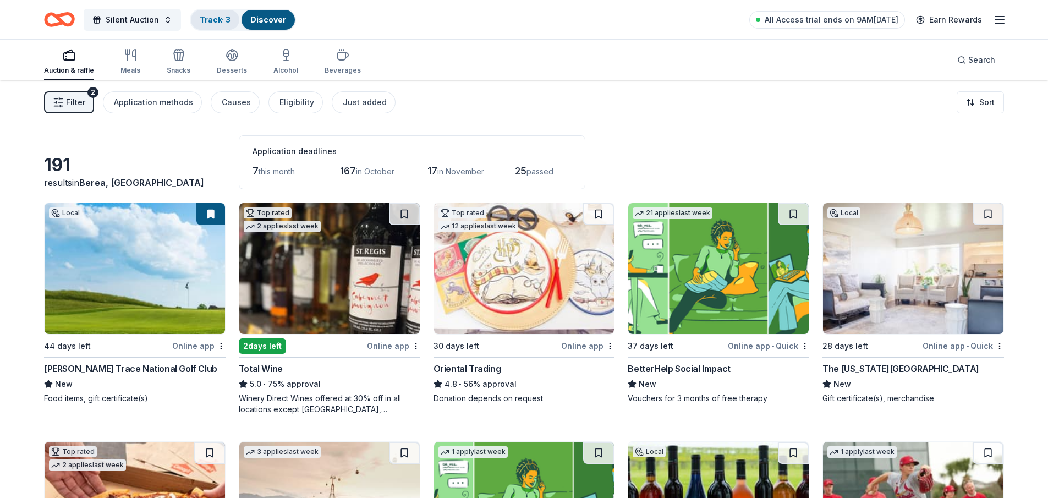
click at [211, 18] on link "Track · 3" at bounding box center [215, 19] width 31 height 9
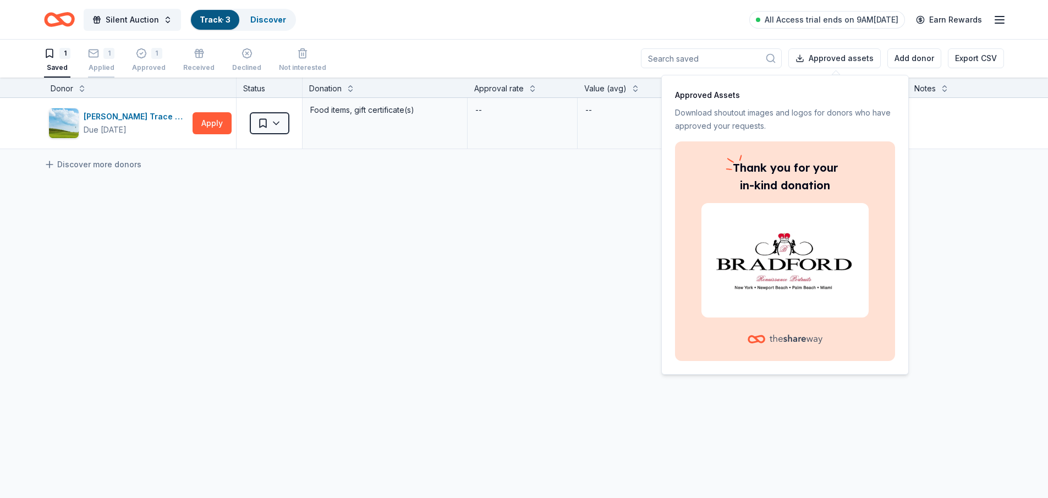
click at [94, 57] on rect "button" at bounding box center [93, 53] width 9 height 7
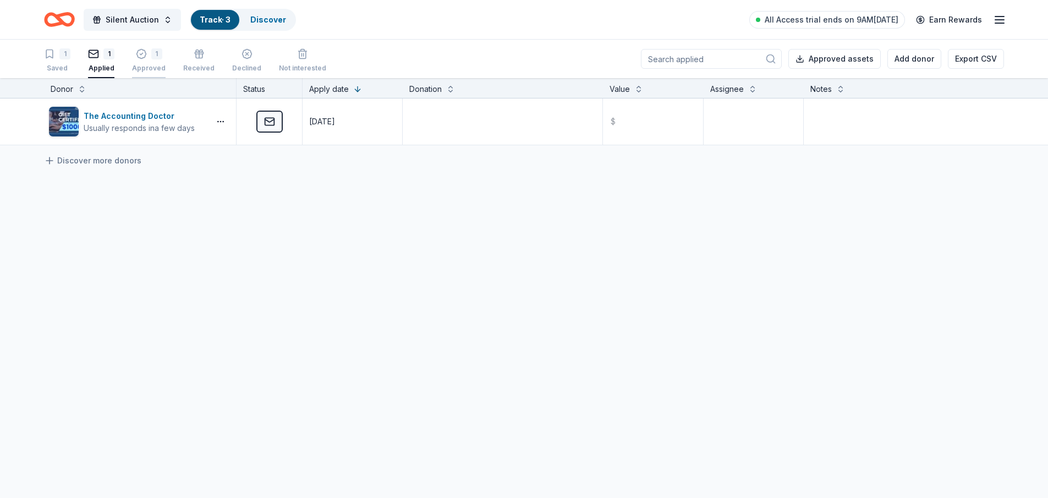
click at [153, 58] on div "1" at bounding box center [156, 53] width 11 height 11
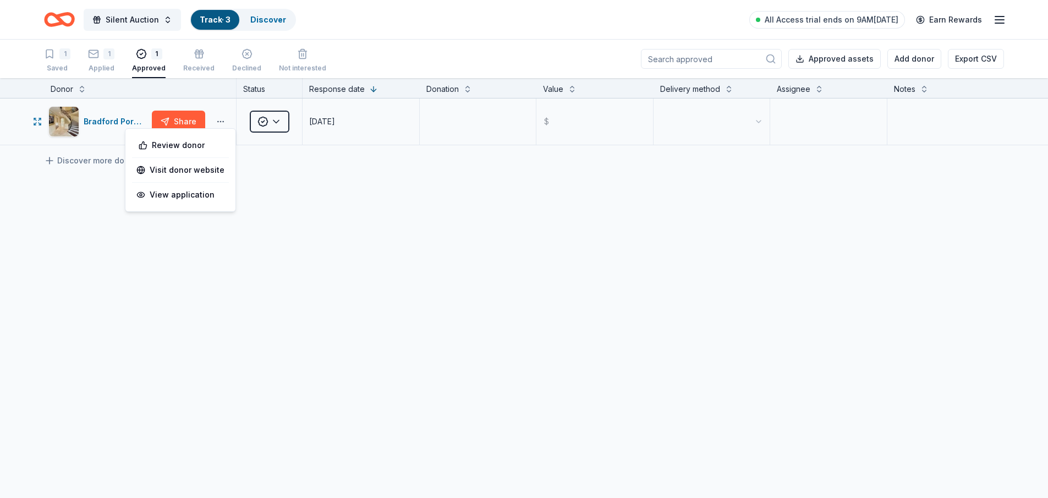
click at [216, 118] on button "button" at bounding box center [221, 121] width 22 height 9
click at [296, 235] on div "Bradford Portraits Share Approved 09/25/2025 $ Discover more donors" at bounding box center [524, 225] width 1048 height 254
click at [276, 122] on html "Silent Auction Track · 3 Discover All Access trial ends on 9AM, 10/2 Earn Rewar…" at bounding box center [524, 249] width 1048 height 498
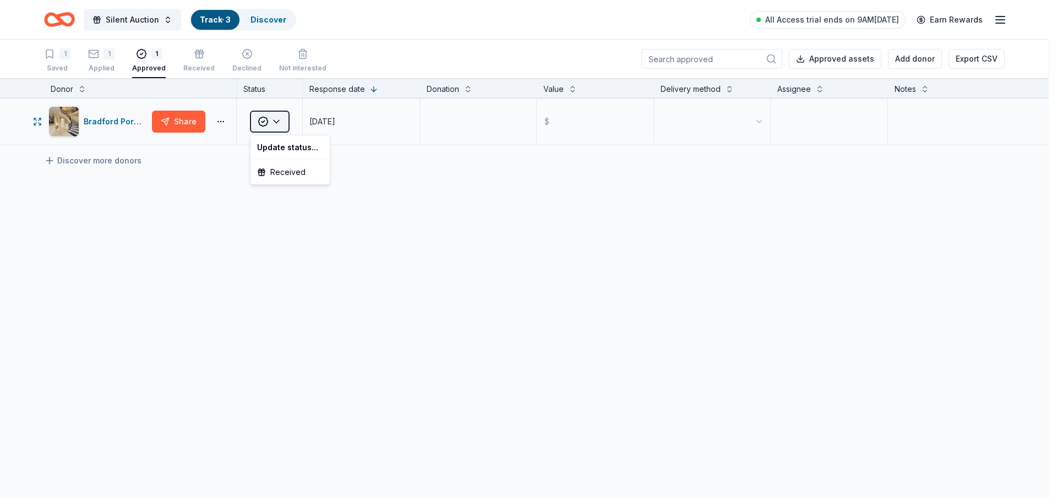
click at [276, 122] on html "Silent Auction Track · 3 Discover All Access trial ends on 9AM, 10/2 Earn Rewar…" at bounding box center [528, 249] width 1057 height 498
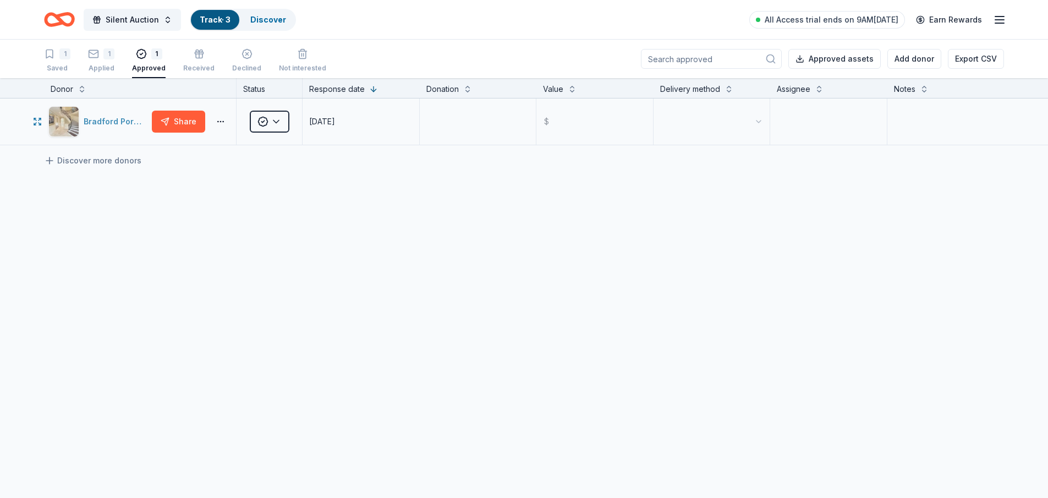
click at [131, 117] on div "Bradford Portraits" at bounding box center [116, 121] width 64 height 13
click at [60, 23] on icon "Home" at bounding box center [54, 19] width 17 height 11
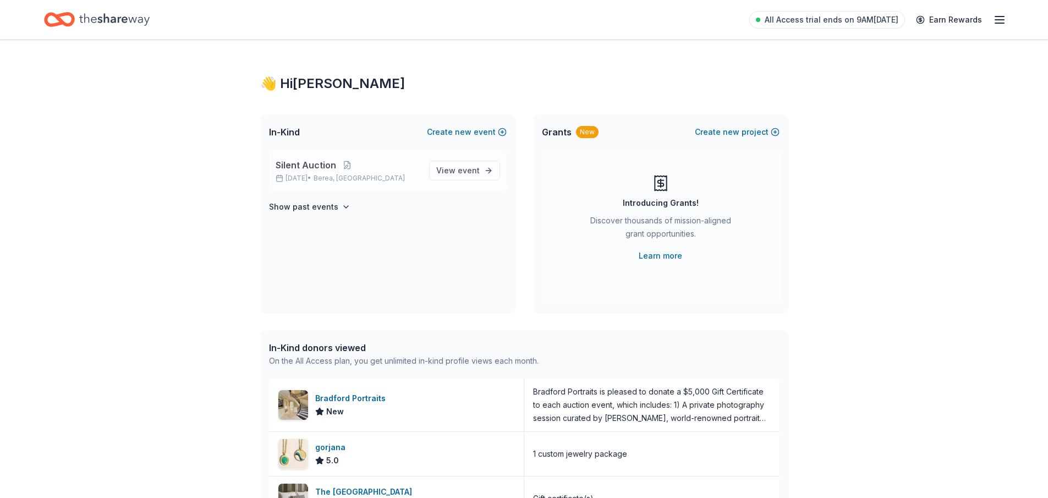
click at [318, 176] on p "Nov 22, 2025 • Berea, KY" at bounding box center [348, 178] width 145 height 9
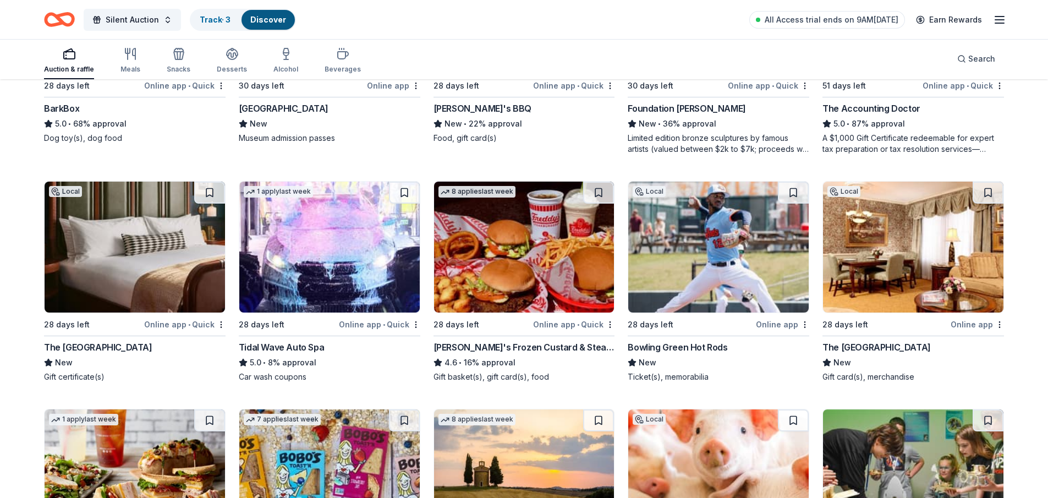
scroll to position [997, 0]
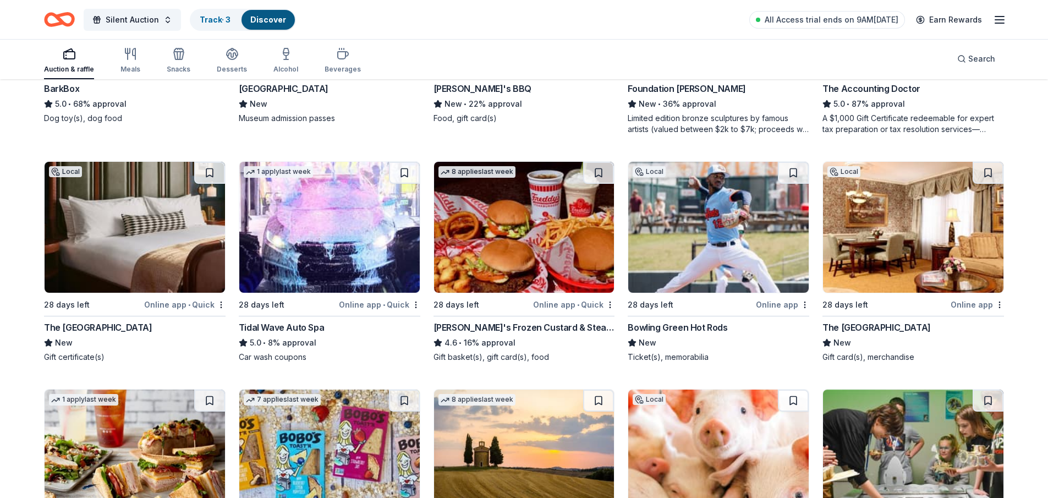
click at [517, 225] on img at bounding box center [524, 227] width 180 height 131
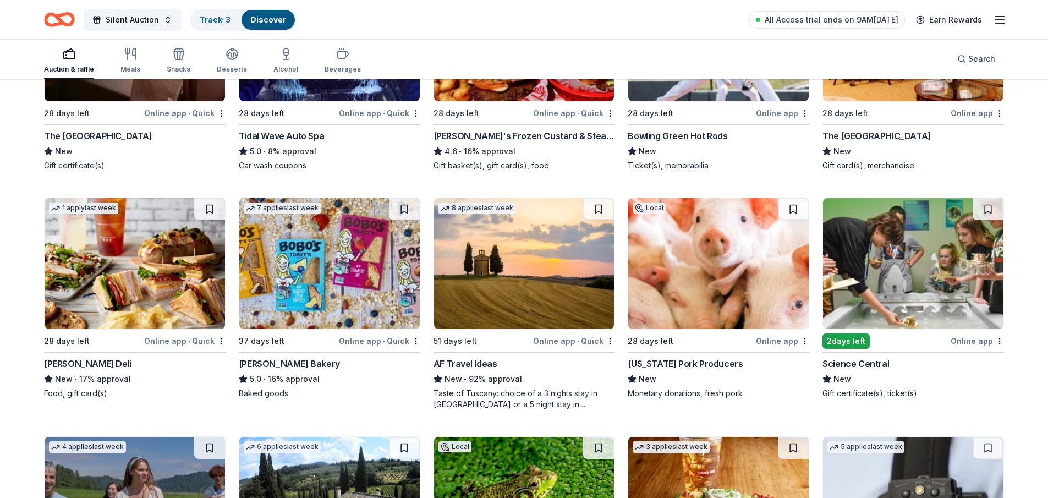
scroll to position [1243, 0]
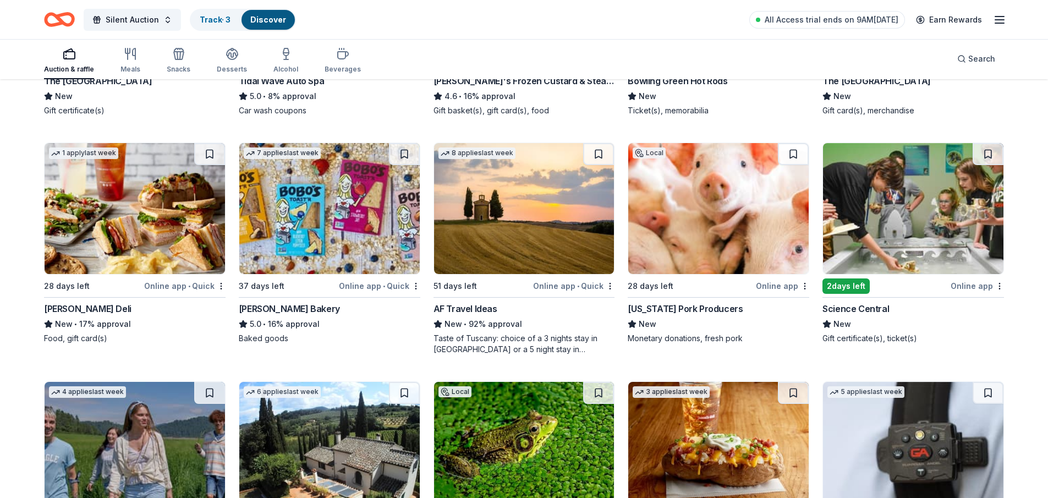
click at [932, 242] on img at bounding box center [913, 208] width 180 height 131
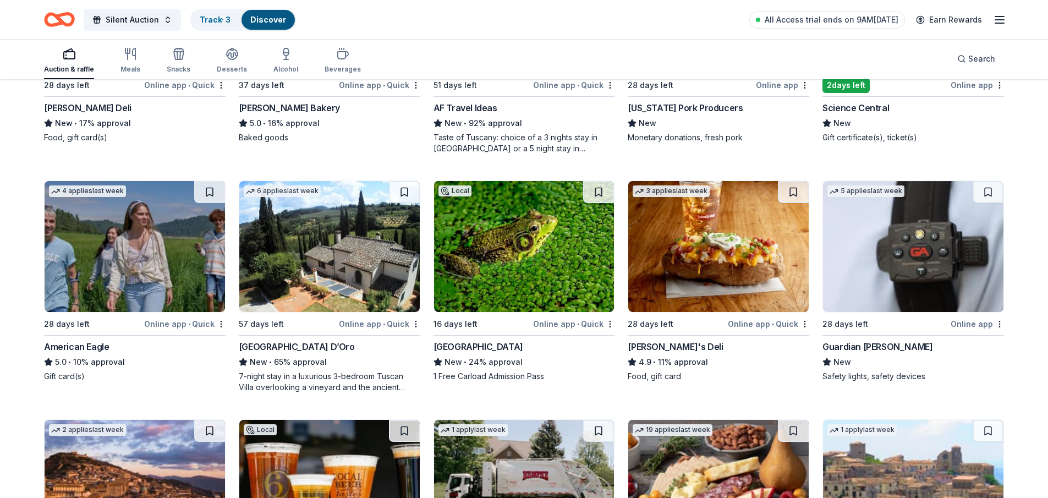
scroll to position [1463, 0]
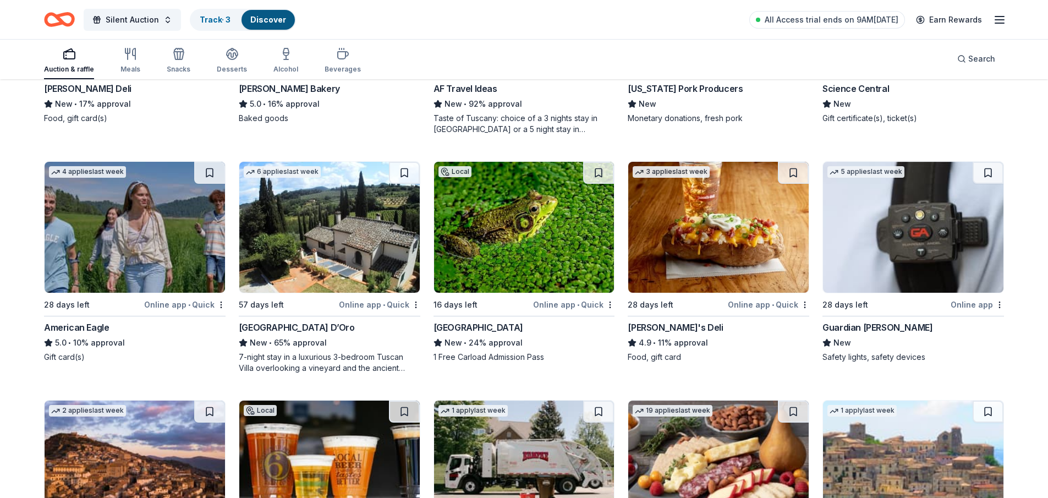
click at [871, 234] on img at bounding box center [913, 227] width 180 height 131
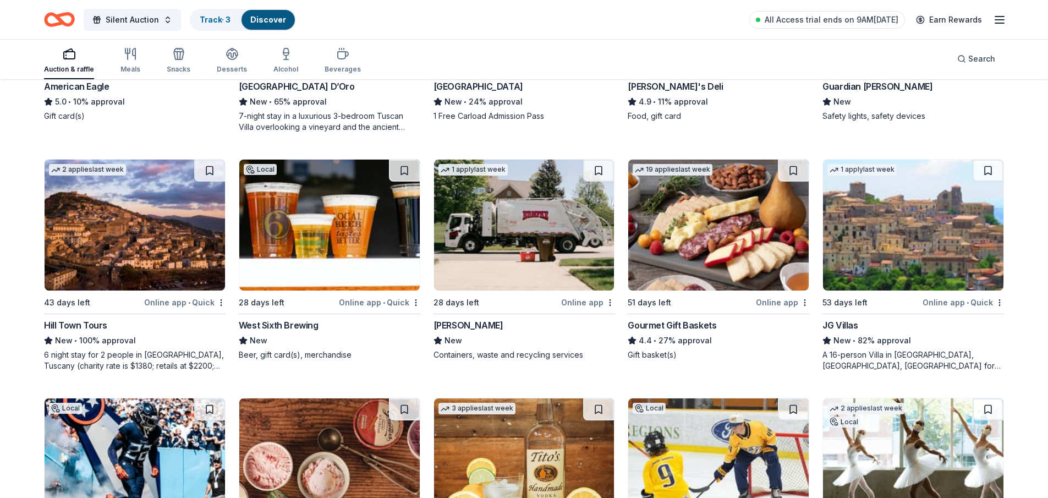
scroll to position [1721, 0]
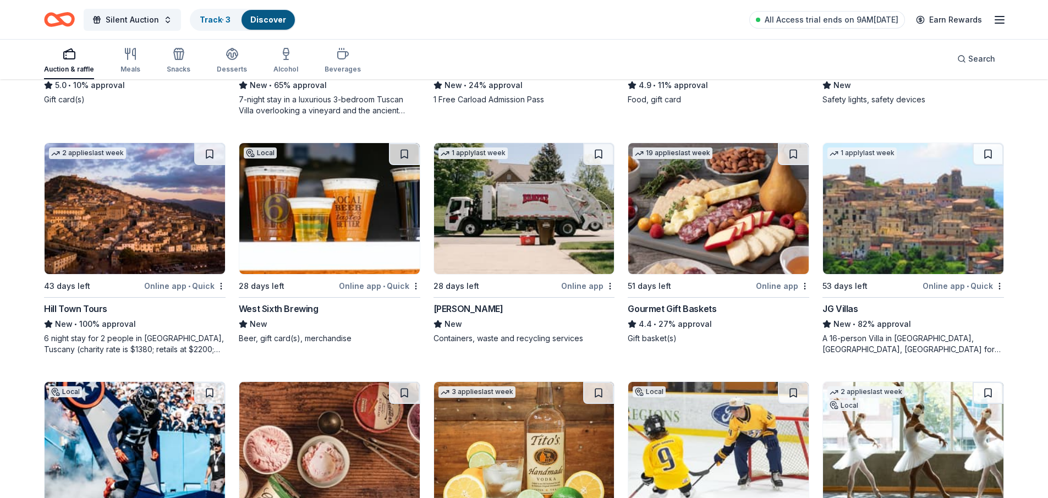
click at [496, 215] on img at bounding box center [524, 208] width 180 height 131
click at [706, 243] on img at bounding box center [718, 208] width 180 height 131
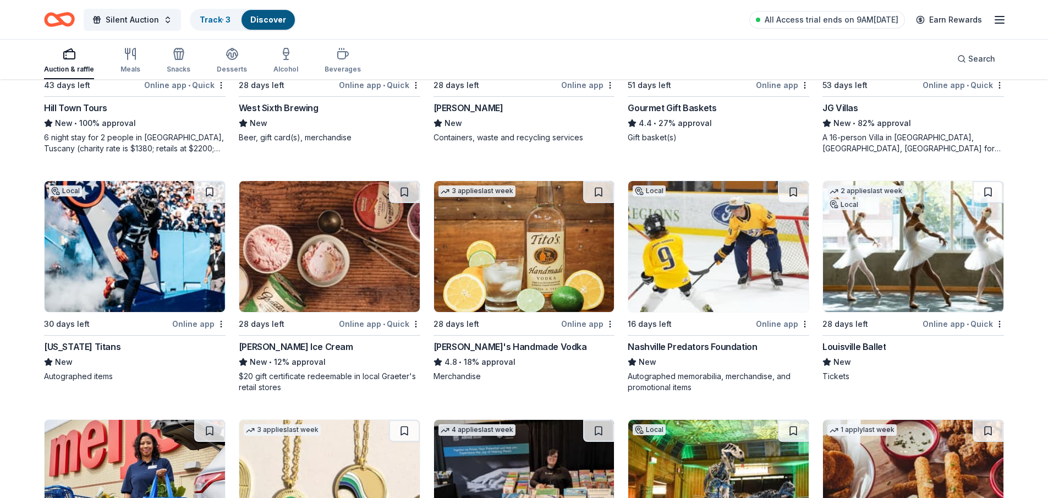
scroll to position [1941, 0]
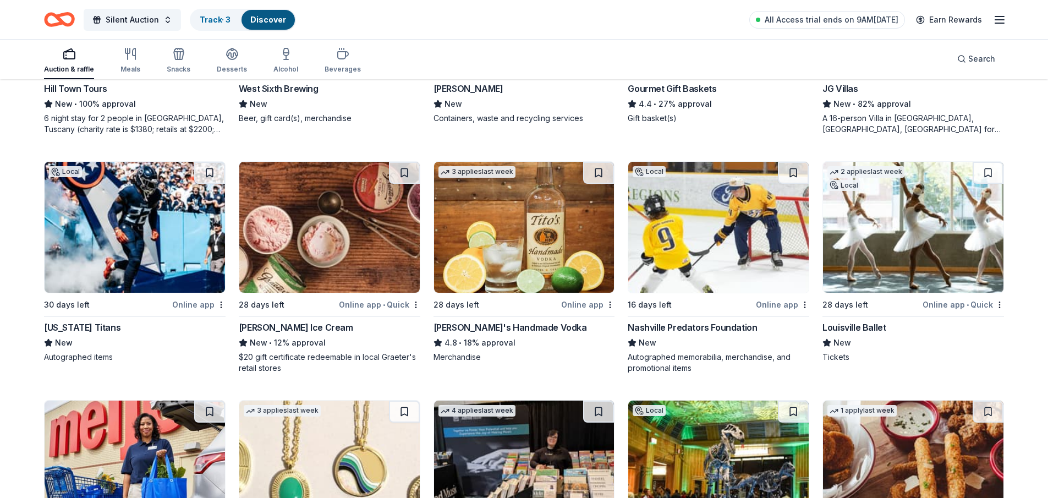
click at [341, 237] on img at bounding box center [329, 227] width 180 height 131
click at [546, 233] on img at bounding box center [524, 227] width 180 height 131
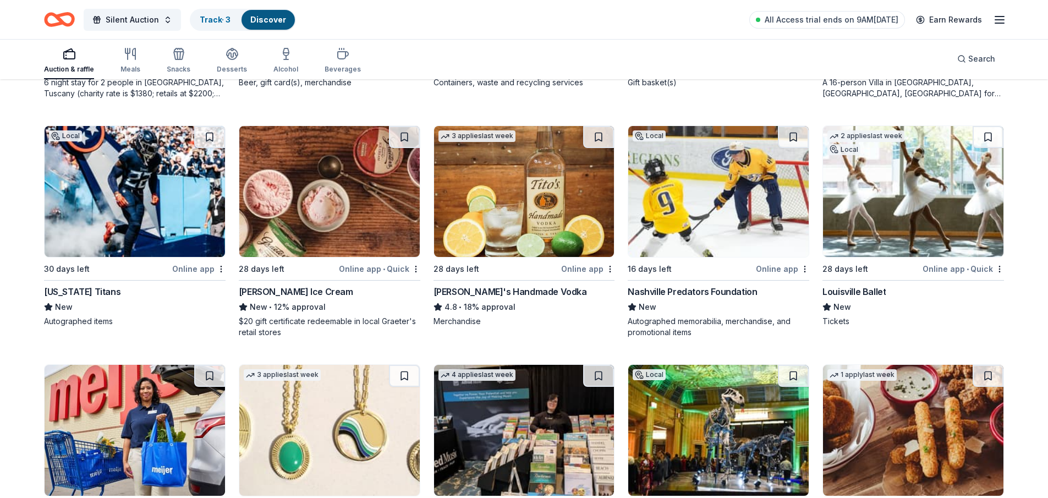
scroll to position [1996, 0]
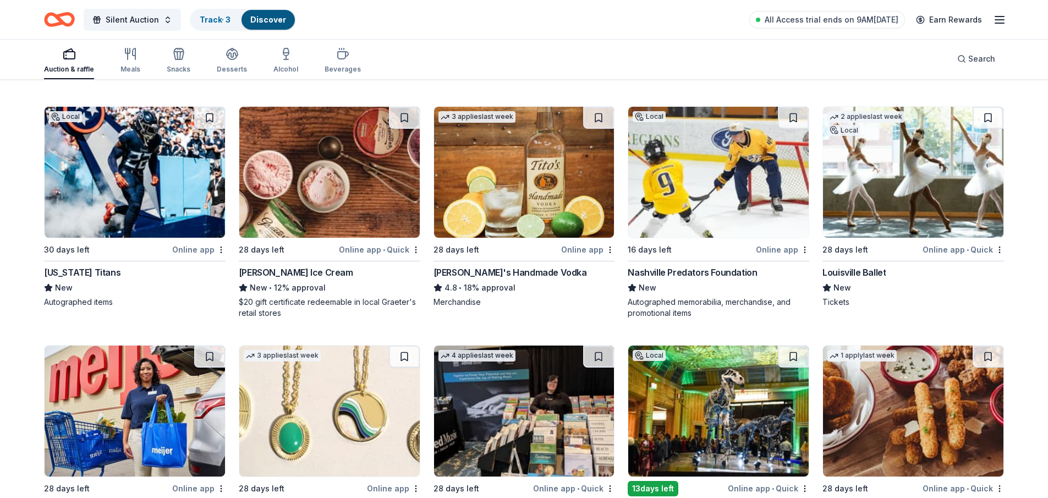
click at [902, 189] on img at bounding box center [913, 172] width 180 height 131
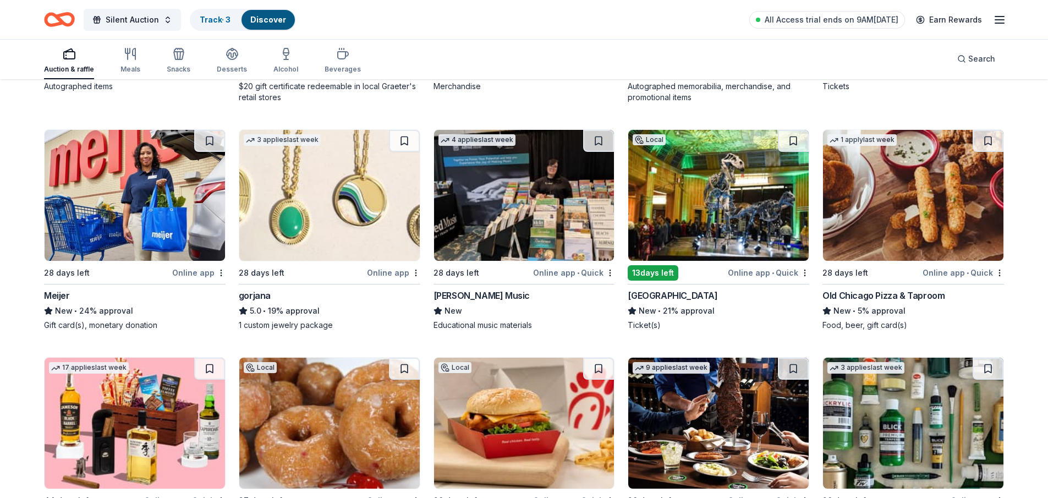
scroll to position [2216, 0]
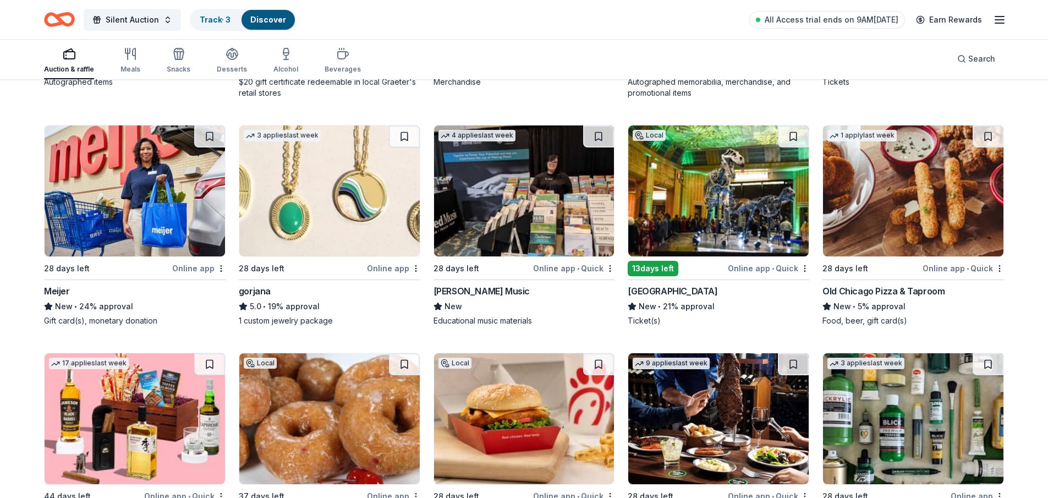
click at [863, 204] on img at bounding box center [913, 190] width 180 height 131
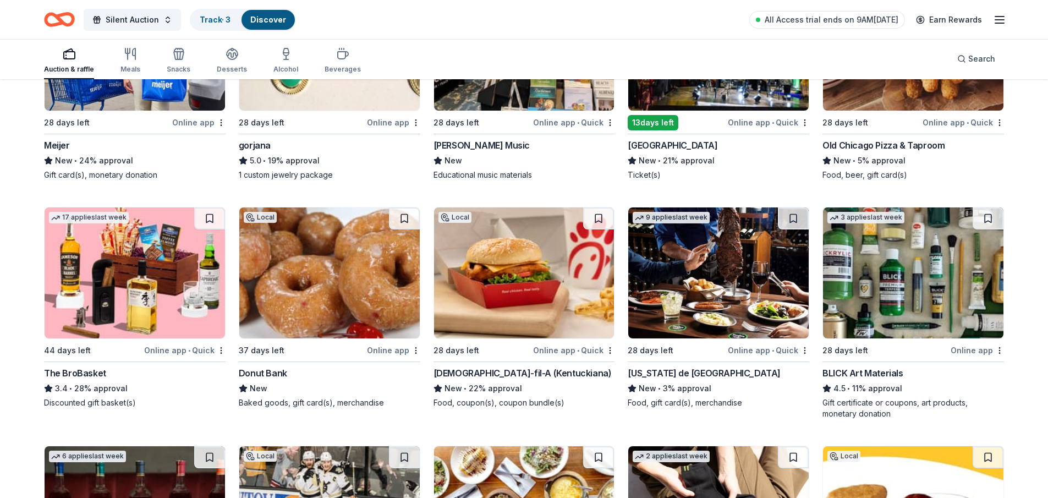
scroll to position [2381, 0]
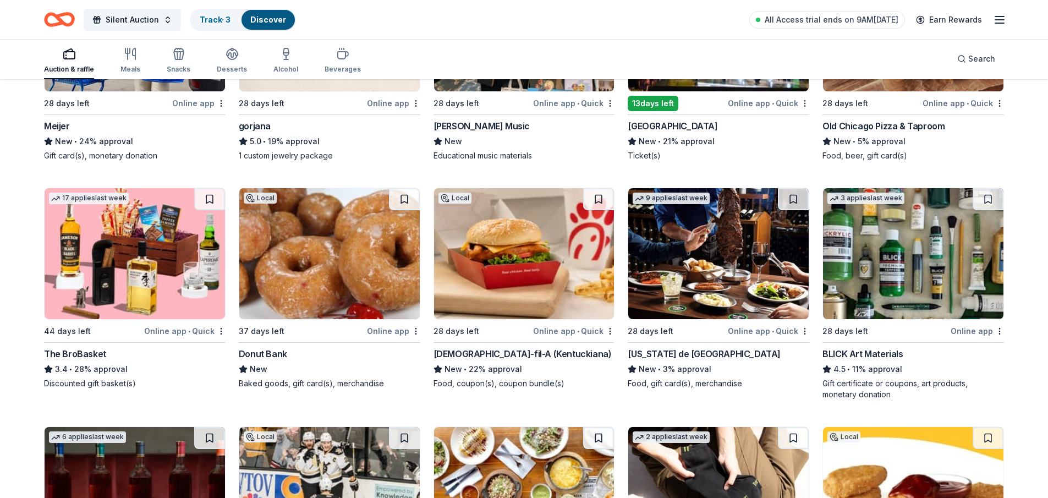
click at [112, 265] on img at bounding box center [135, 253] width 180 height 131
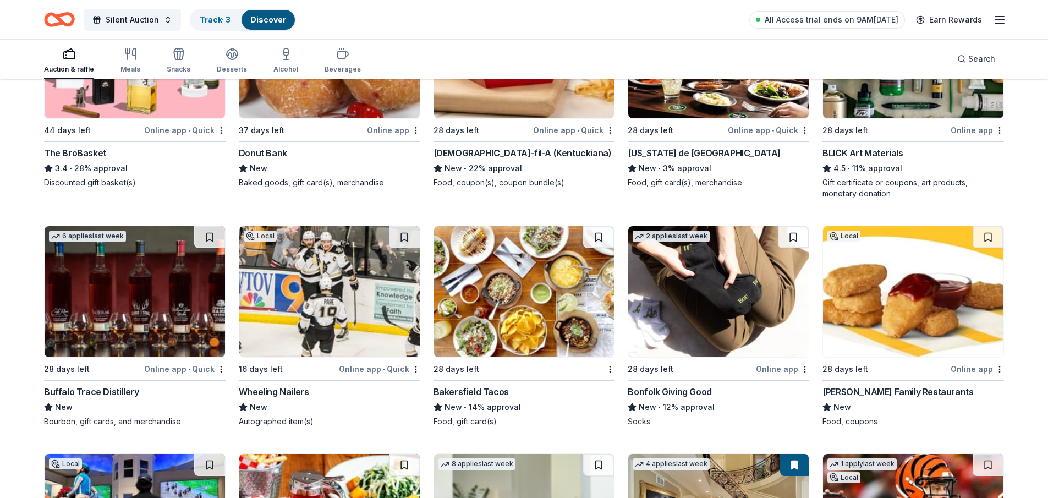
scroll to position [2601, 0]
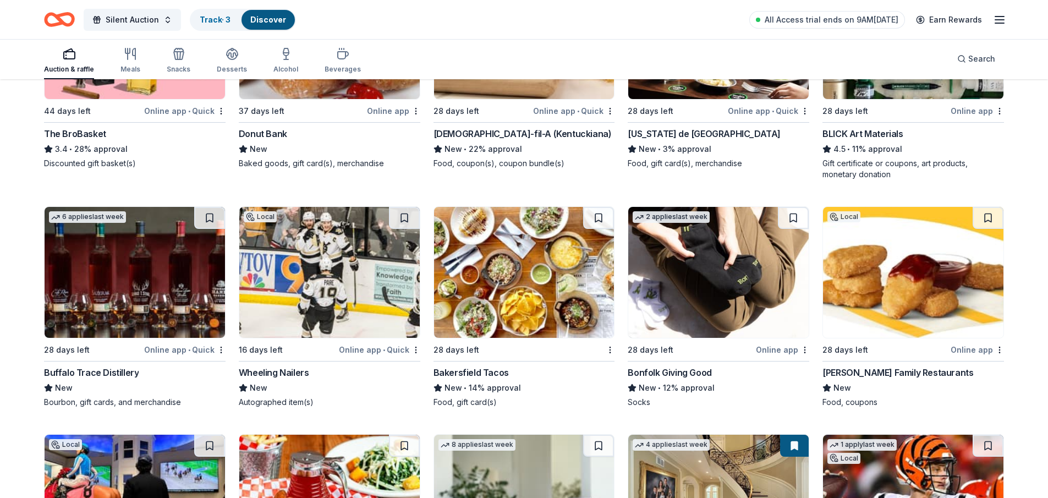
click at [338, 274] on img at bounding box center [329, 272] width 180 height 131
drag, startPoint x: 692, startPoint y: 255, endPoint x: 661, endPoint y: 288, distance: 44.8
click at [661, 288] on img at bounding box center [718, 272] width 180 height 131
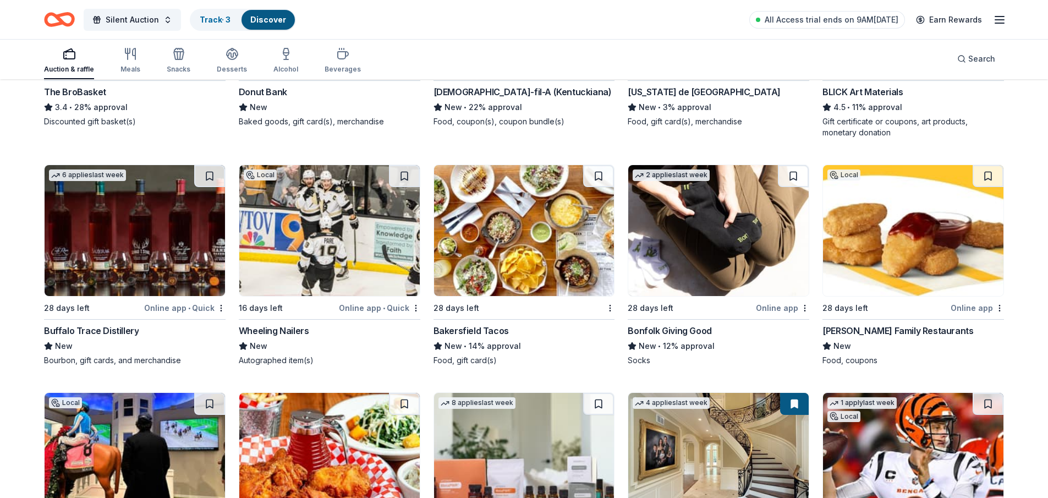
scroll to position [2876, 0]
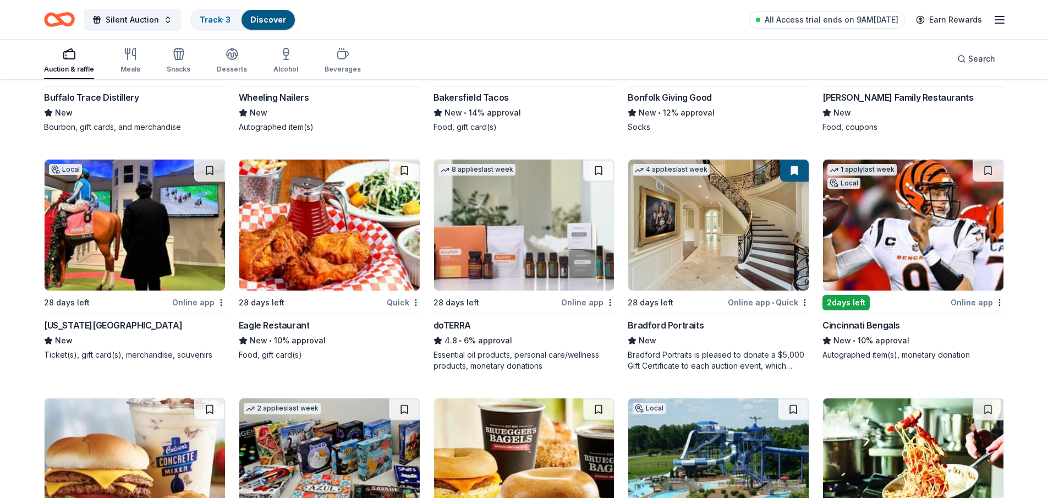
click at [127, 244] on img at bounding box center [135, 225] width 180 height 131
click at [880, 238] on img at bounding box center [913, 225] width 180 height 131
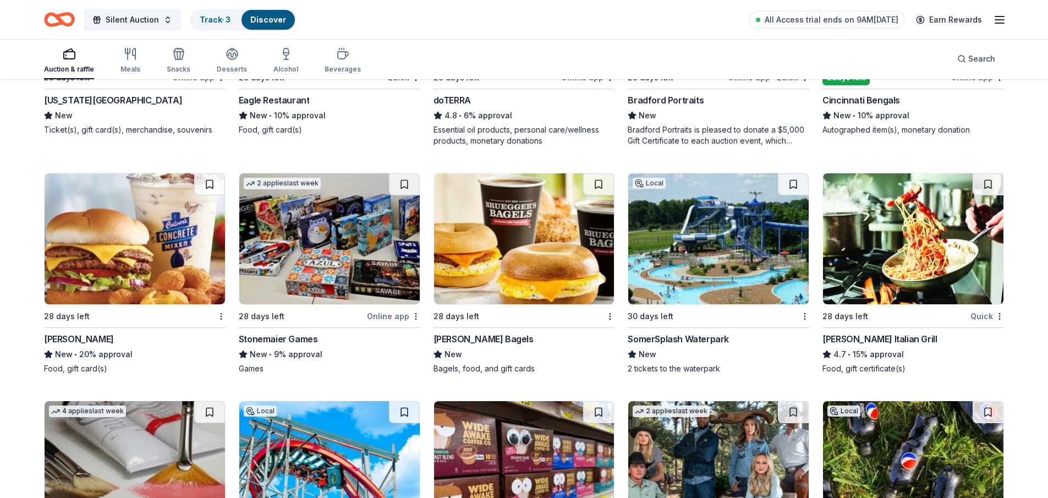
scroll to position [3121, 0]
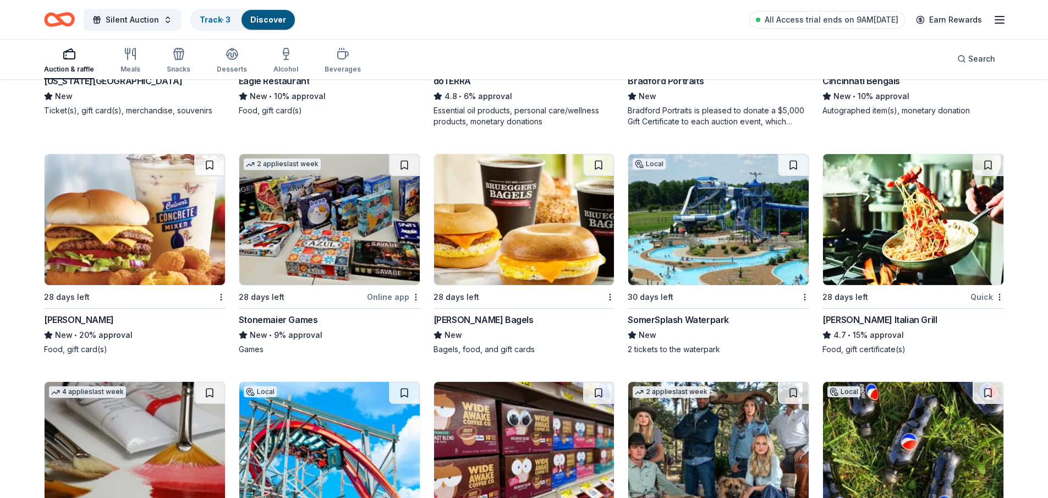
click at [635, 227] on img at bounding box center [718, 219] width 180 height 131
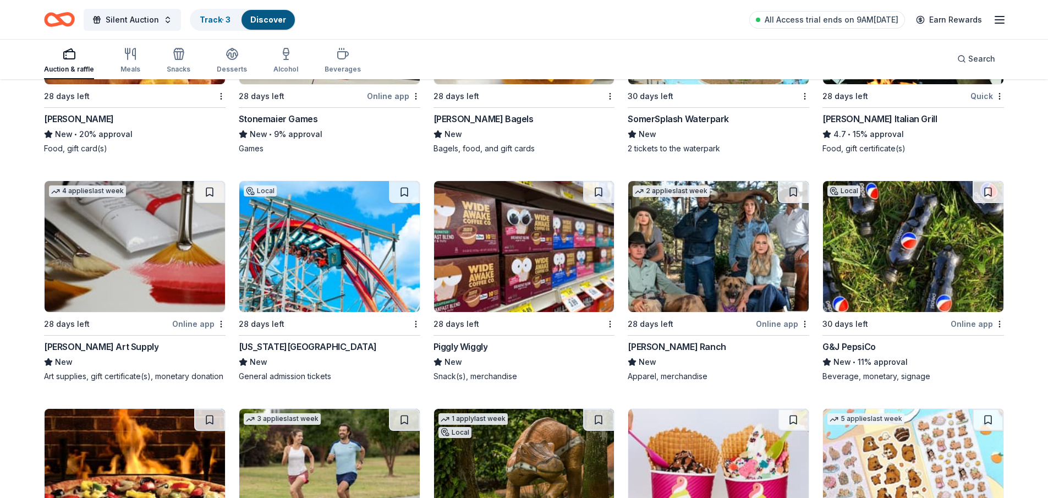
scroll to position [3341, 0]
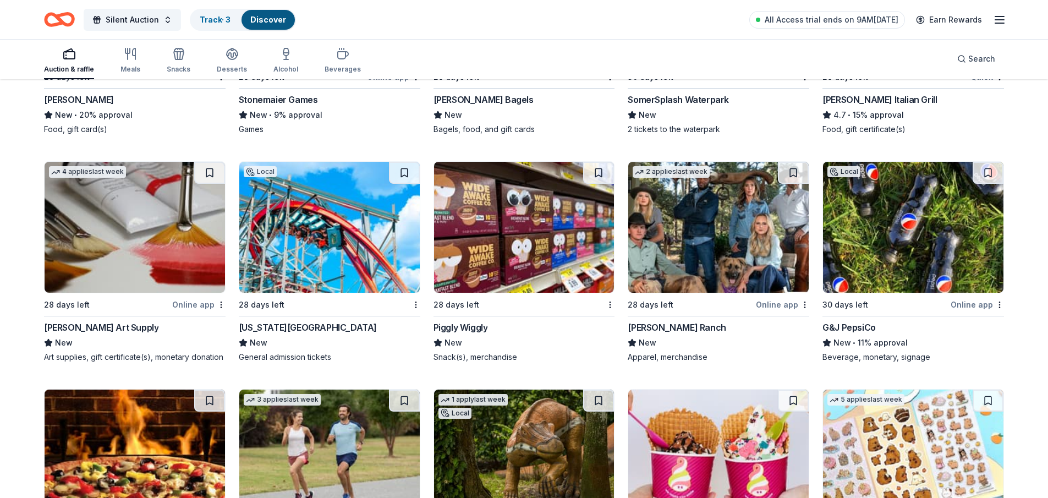
click at [174, 207] on img at bounding box center [135, 227] width 180 height 131
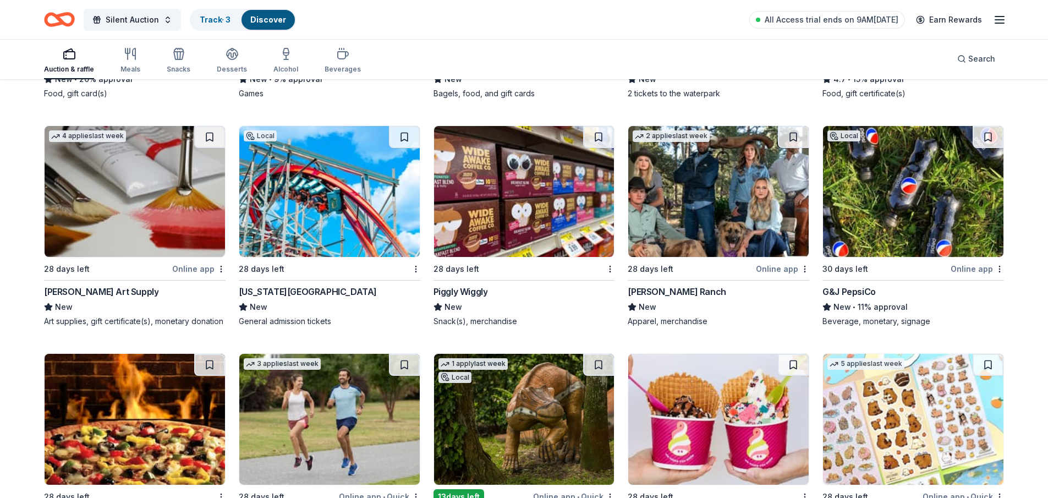
scroll to position [3396, 0]
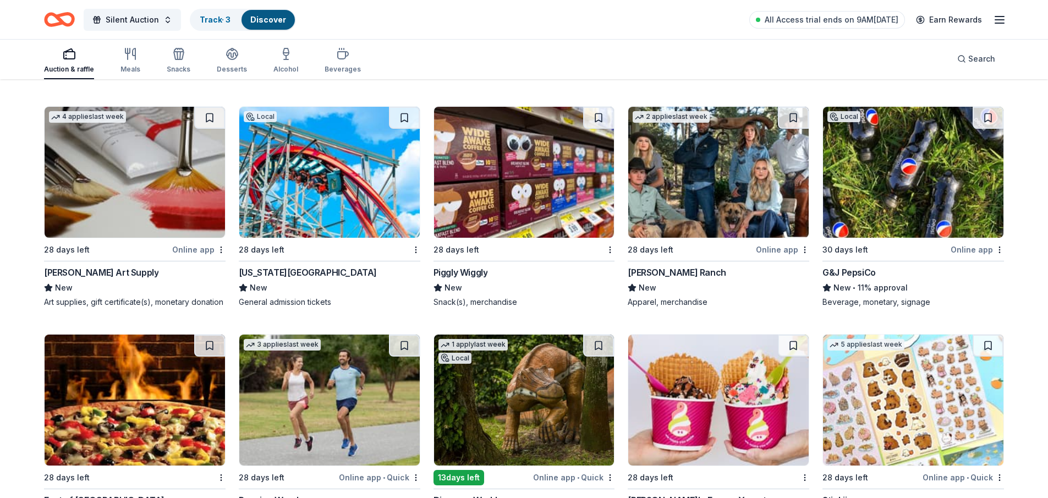
click at [696, 174] on img at bounding box center [718, 172] width 180 height 131
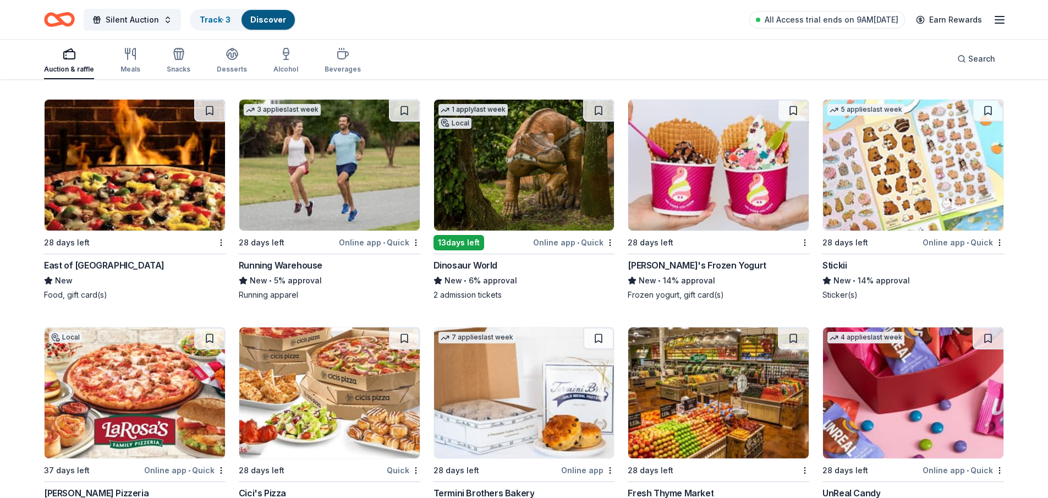
scroll to position [3631, 0]
click at [369, 170] on img at bounding box center [329, 164] width 180 height 131
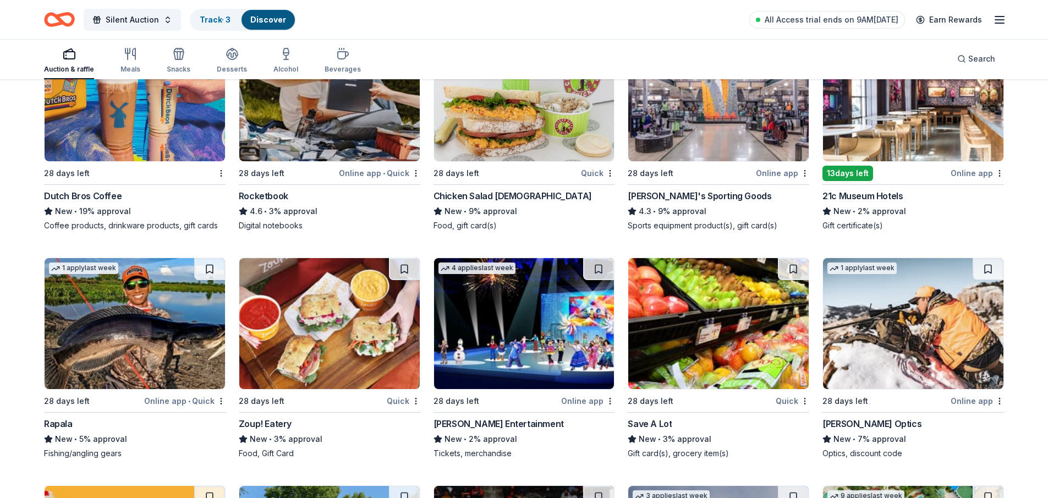
scroll to position [4181, 0]
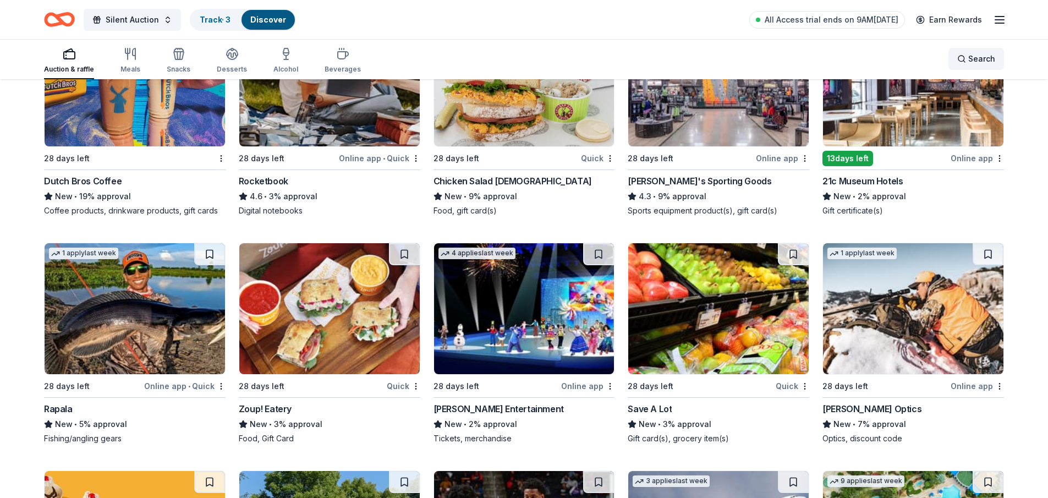
click at [981, 62] on span "Search" at bounding box center [981, 58] width 27 height 13
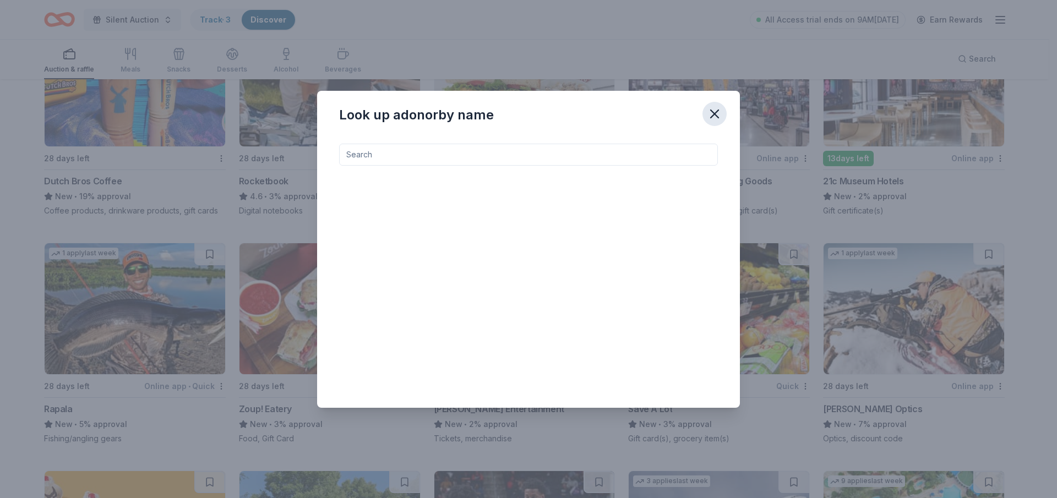
click at [710, 113] on icon "button" at bounding box center [714, 113] width 15 height 15
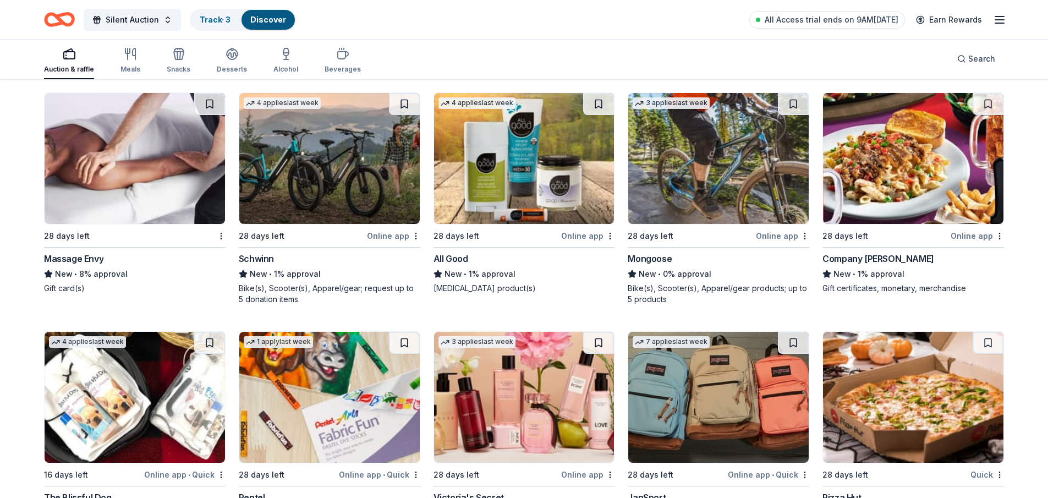
scroll to position [6169, 0]
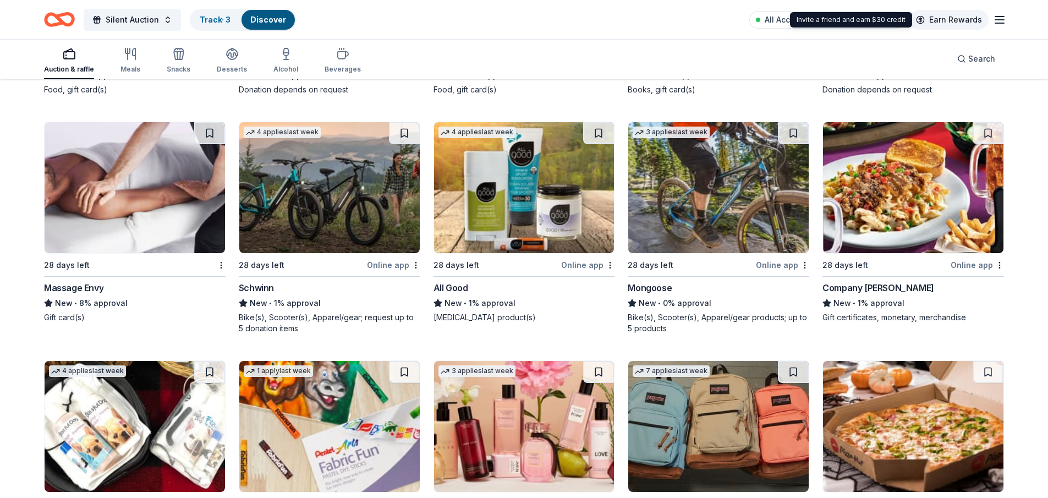
click at [967, 18] on link "Earn Rewards" at bounding box center [949, 20] width 79 height 20
click at [998, 24] on icon "button" at bounding box center [999, 19] width 13 height 13
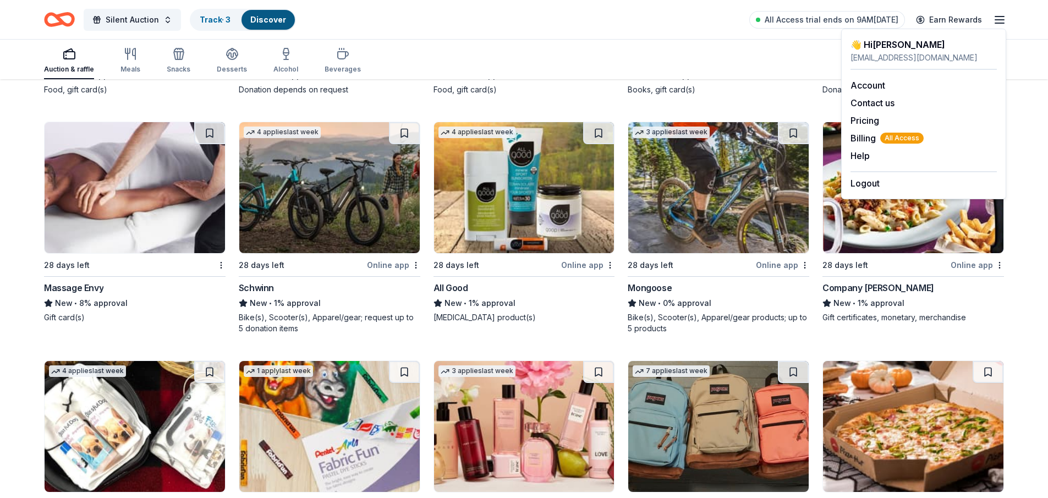
click at [730, 58] on div "Auction & raffle Meals Snacks Desserts Alcohol Beverages Search" at bounding box center [524, 59] width 960 height 41
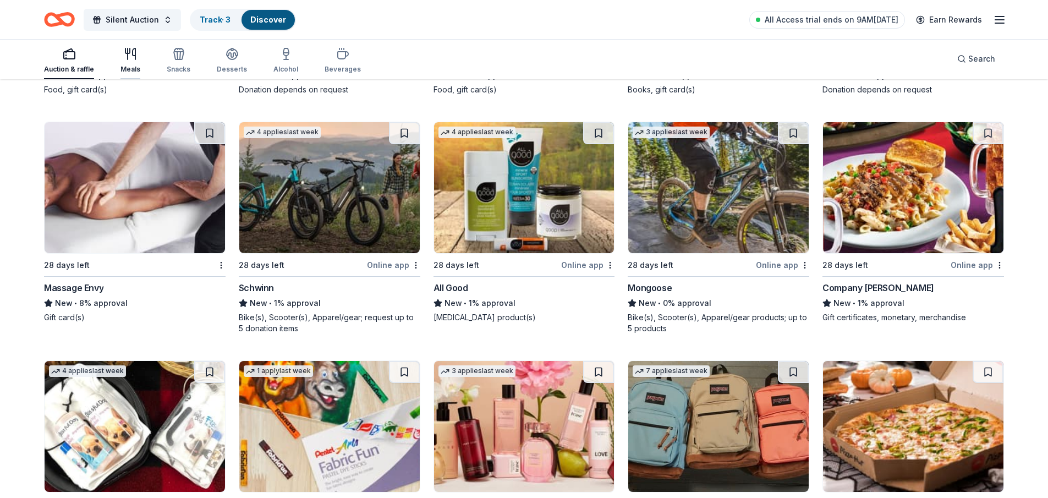
click at [133, 57] on icon "button" at bounding box center [130, 53] width 13 height 13
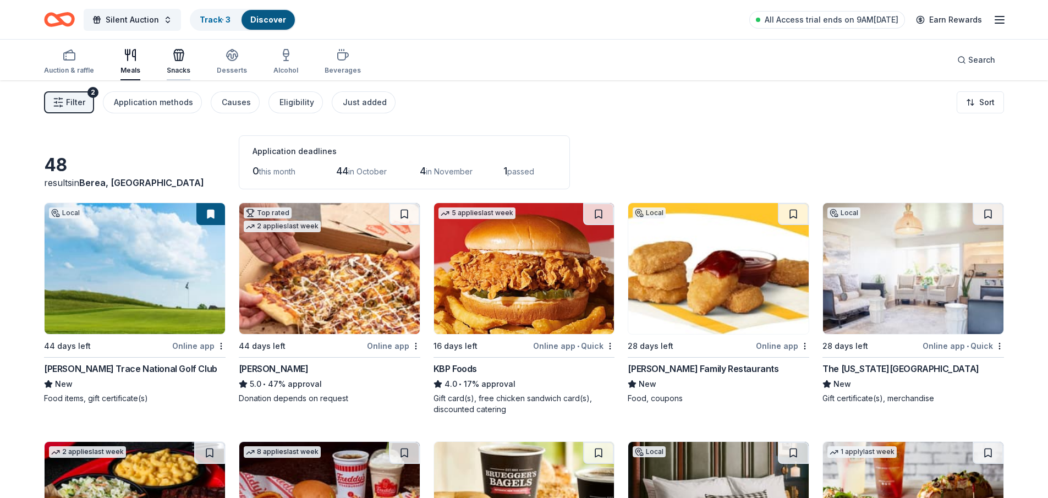
click at [178, 62] on div "Snacks" at bounding box center [179, 61] width 24 height 26
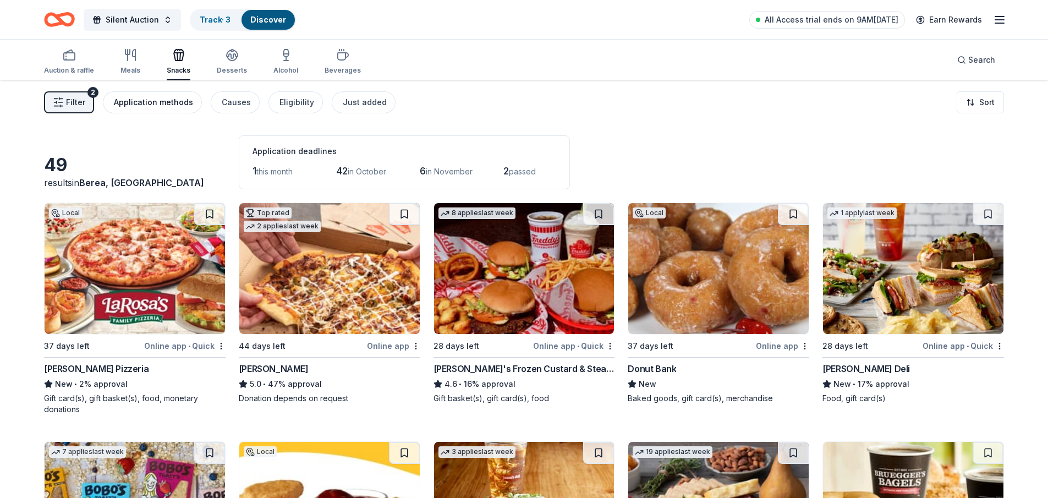
click at [186, 99] on div "Application methods" at bounding box center [153, 102] width 79 height 13
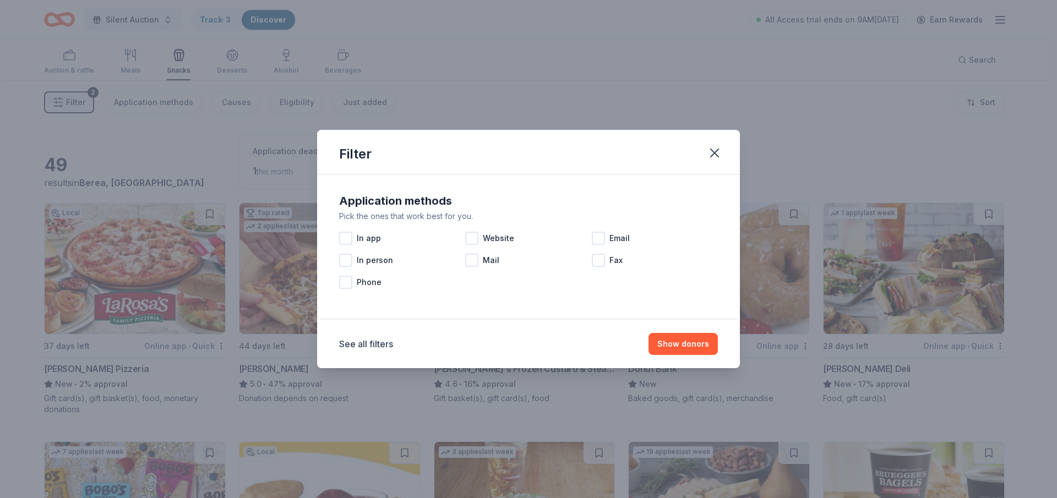
click at [428, 97] on div "Filter Application methods Pick the ones that work best for you. In app Website…" at bounding box center [528, 249] width 1057 height 498
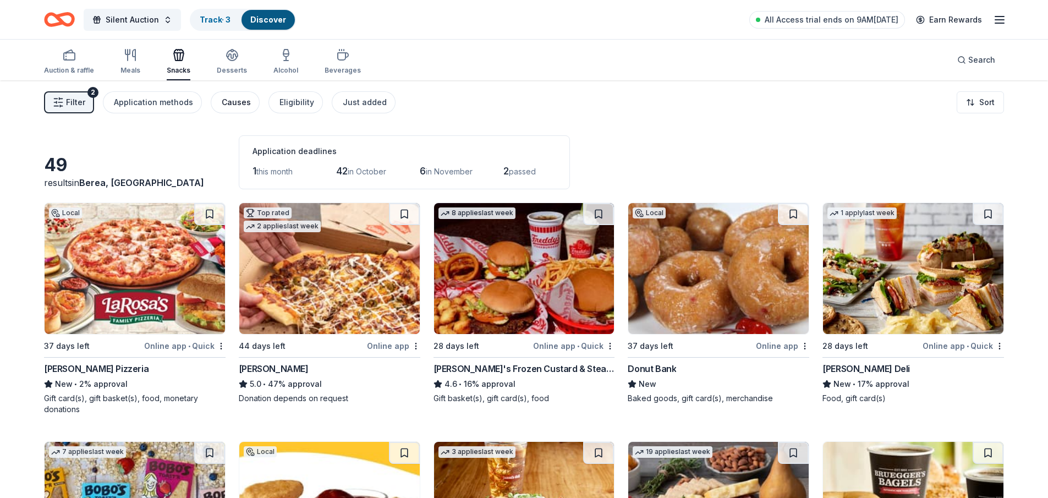
click at [229, 100] on div "Causes" at bounding box center [236, 102] width 29 height 13
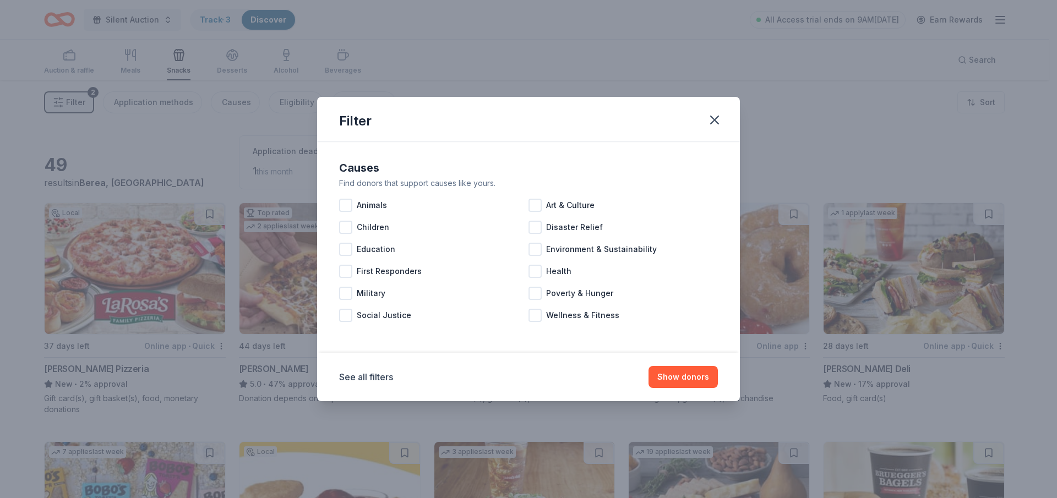
click at [494, 78] on div "Filter Causes Find donors that support causes like yours. Animals Art & Culture…" at bounding box center [528, 249] width 1057 height 498
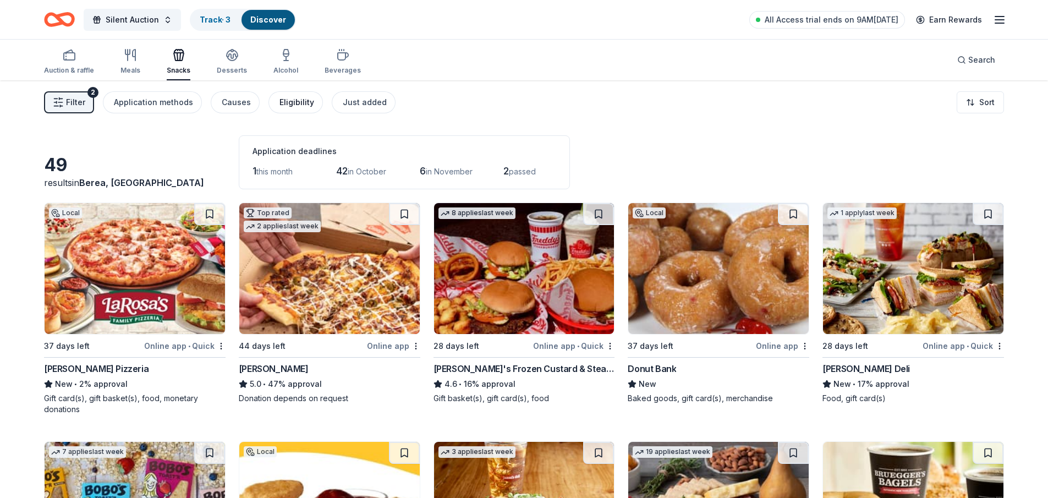
click at [281, 101] on div "Eligibility" at bounding box center [297, 102] width 35 height 13
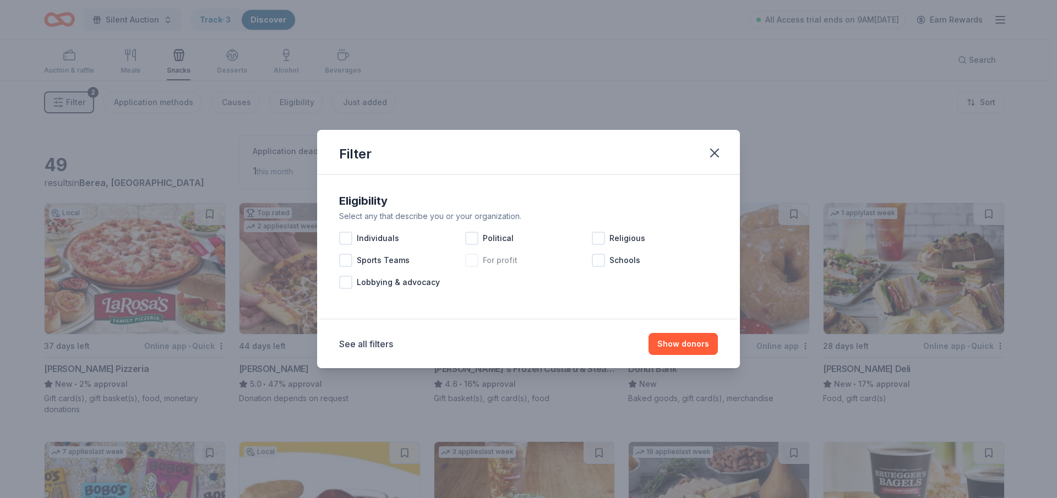
click at [474, 260] on div at bounding box center [471, 260] width 13 height 13
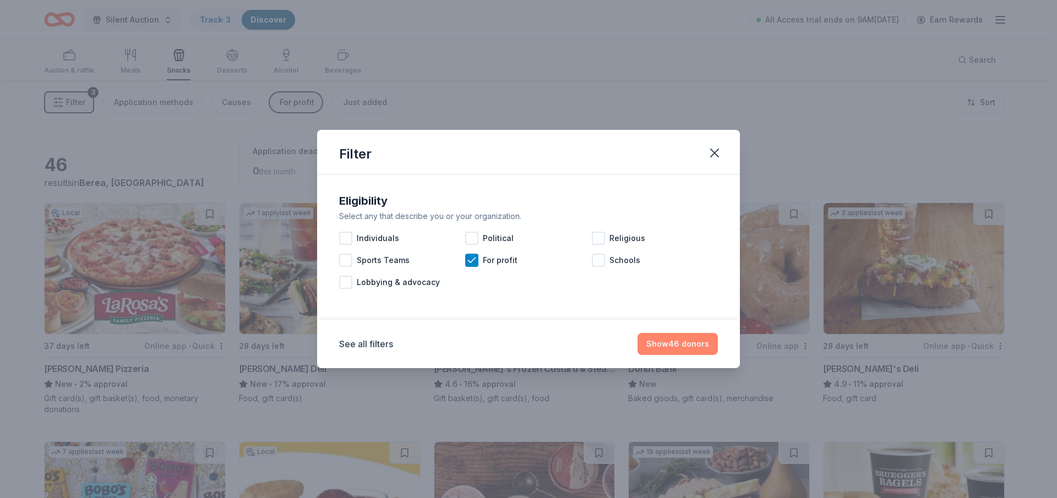
click at [685, 343] on button "Show 46 donors" at bounding box center [677, 344] width 80 height 22
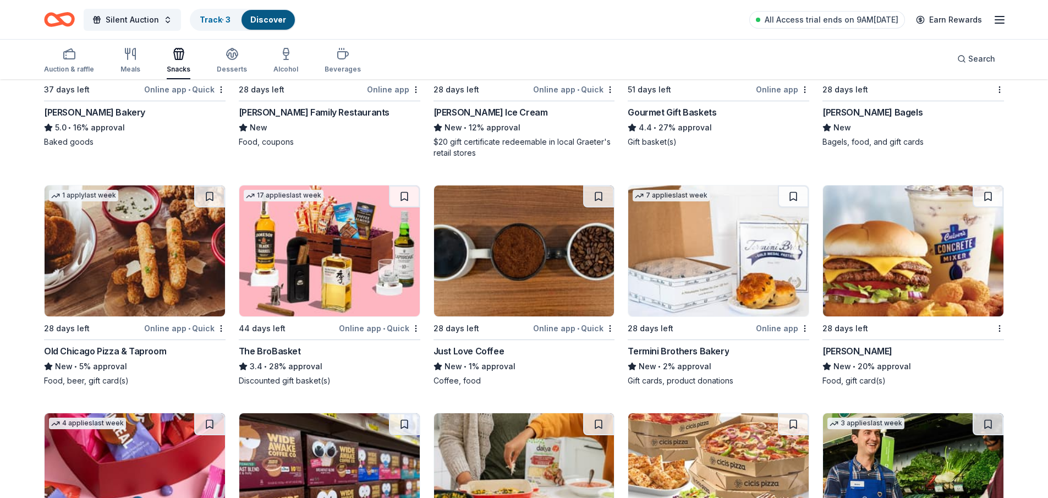
scroll to position [550, 0]
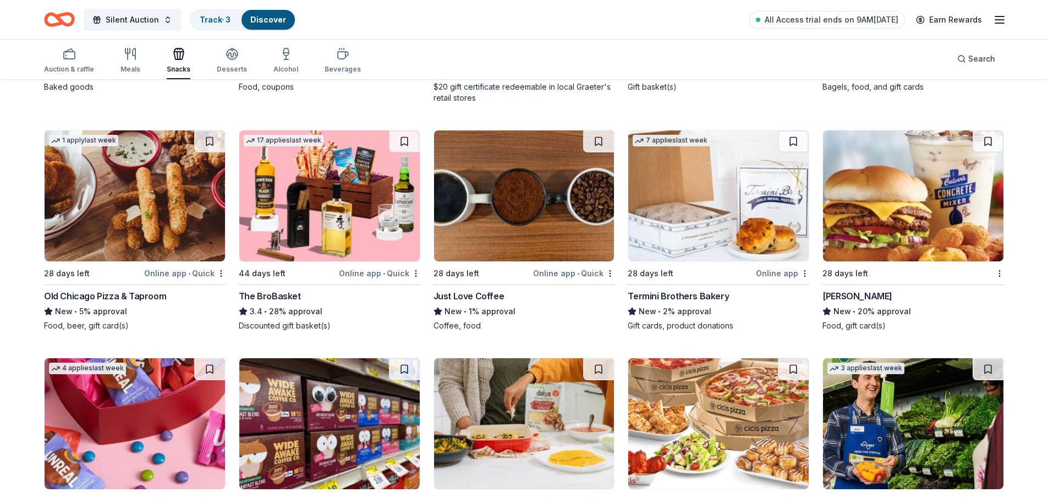
click at [483, 295] on div "Just Love Coffee" at bounding box center [469, 295] width 71 height 13
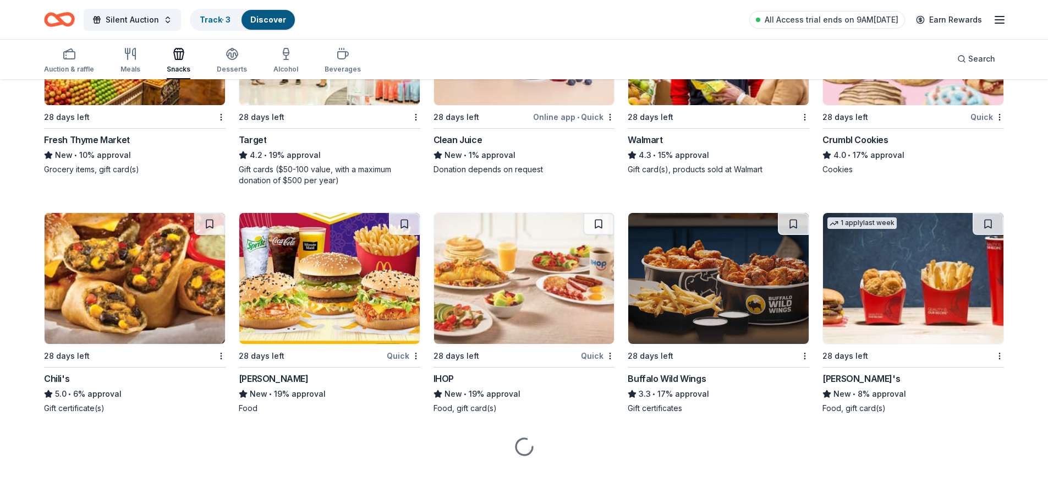
scroll to position [1177, 0]
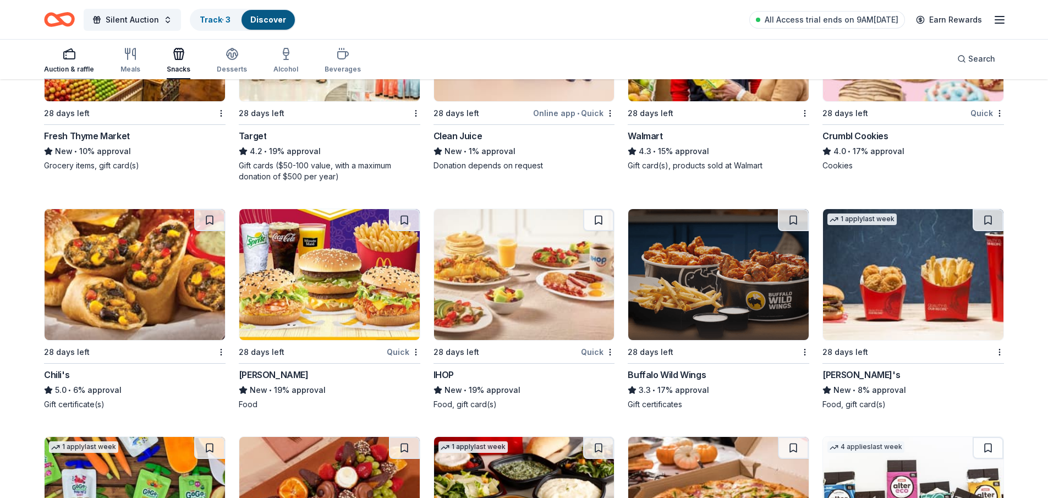
click at [70, 51] on icon "button" at bounding box center [69, 53] width 13 height 13
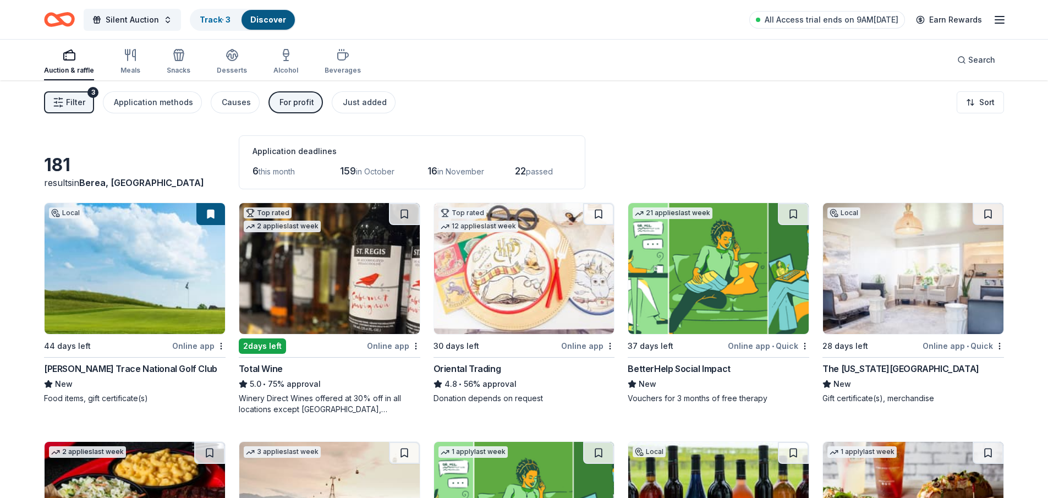
click at [354, 256] on img at bounding box center [329, 268] width 180 height 131
click at [540, 171] on span "passed" at bounding box center [539, 171] width 27 height 9
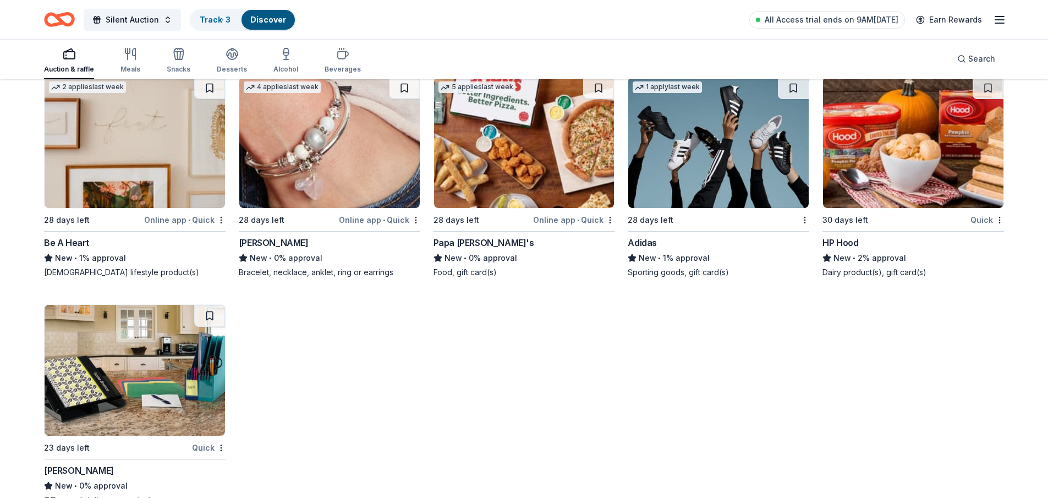
scroll to position [8359, 0]
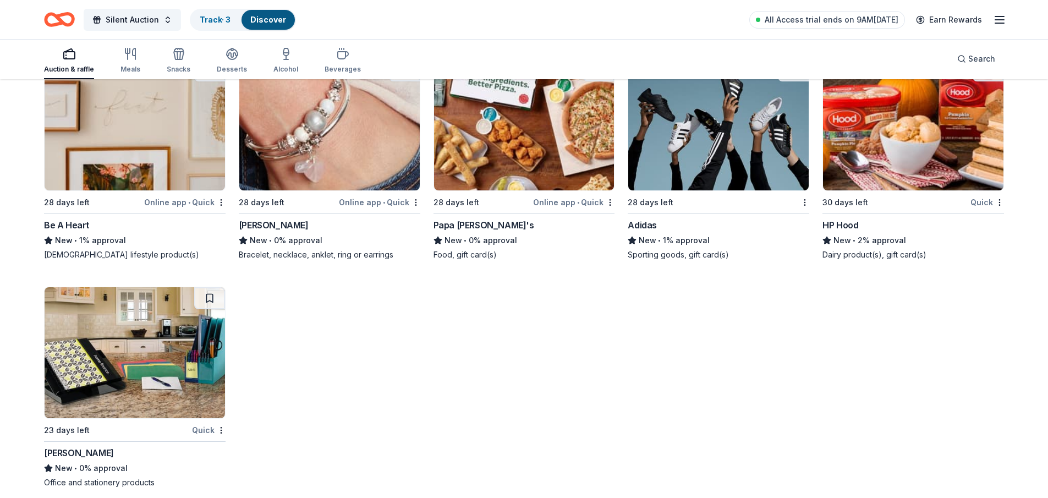
click at [351, 144] on img at bounding box center [329, 124] width 180 height 131
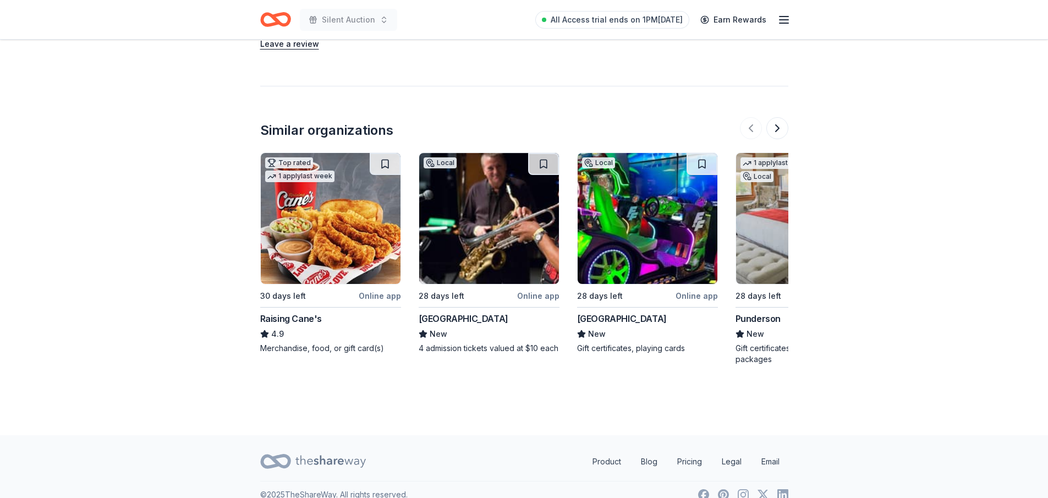
scroll to position [1099, 0]
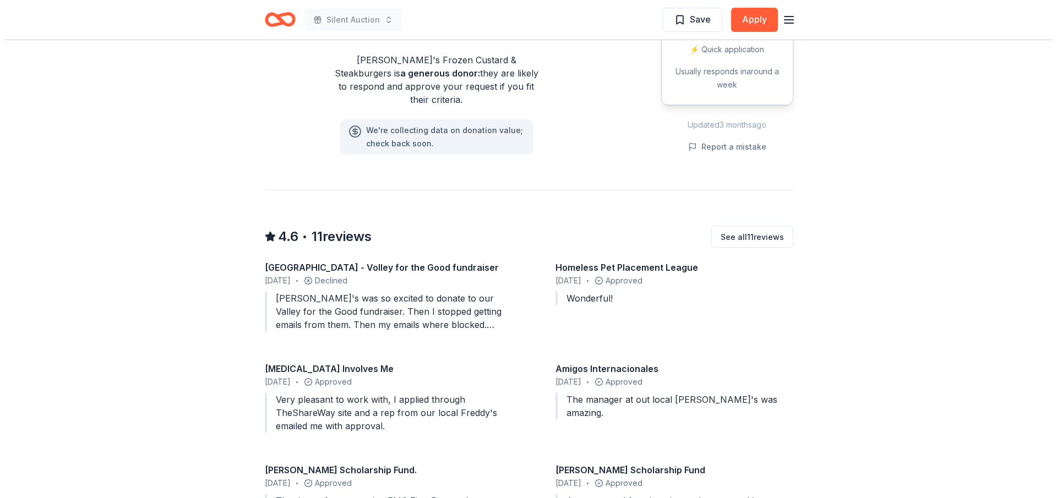
scroll to position [935, 0]
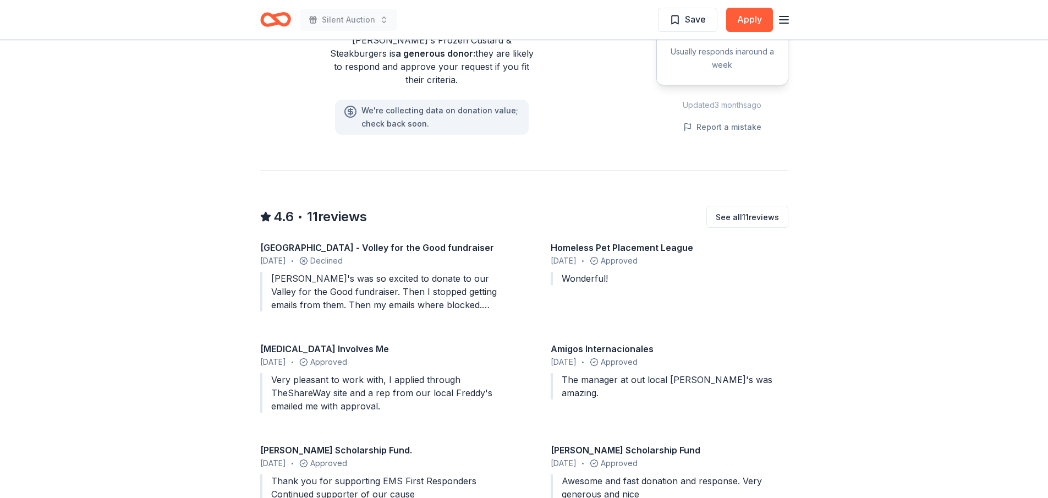
click at [439, 272] on div "[PERSON_NAME]'s was so excited to donate to our Valley for the Good fundraiser.…" at bounding box center [379, 292] width 238 height 40
click at [381, 272] on div "Freddy's was so excited to donate to our Valley for the Good fundraiser. Then I…" at bounding box center [379, 292] width 238 height 40
click at [307, 257] on icon at bounding box center [303, 260] width 7 height 7
click at [365, 241] on div "Finneytown High School - Volley for the Good fundraiser" at bounding box center [379, 247] width 238 height 13
click at [745, 206] on button "See all 11 reviews" at bounding box center [748, 217] width 82 height 22
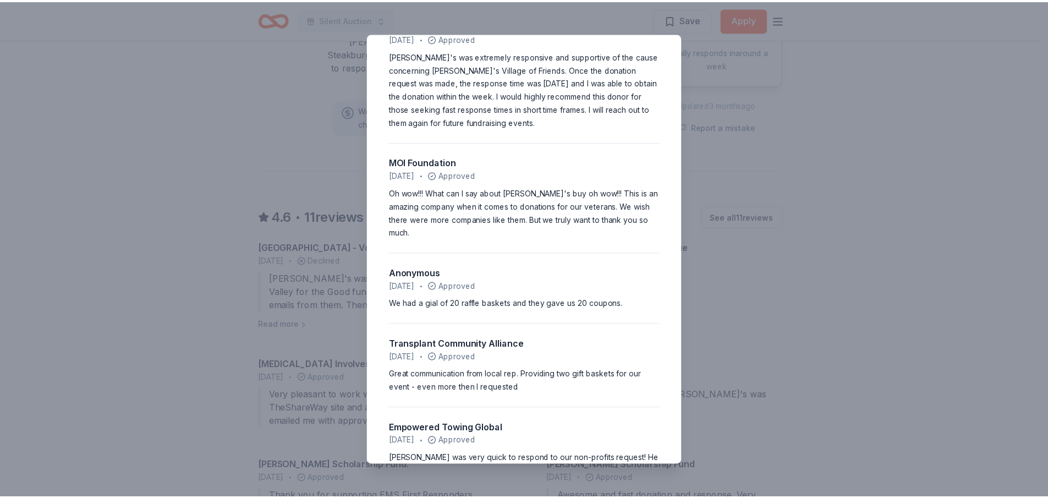
scroll to position [585, 0]
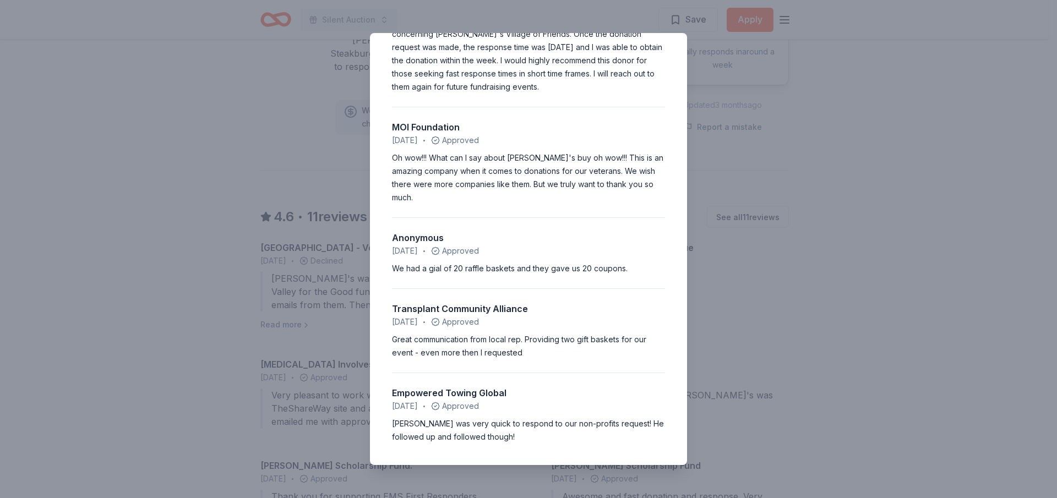
click at [774, 212] on div "4.6 • 11 reviews Finneytown High School - Volley for the Good fundraiser Octobe…" at bounding box center [528, 249] width 1057 height 498
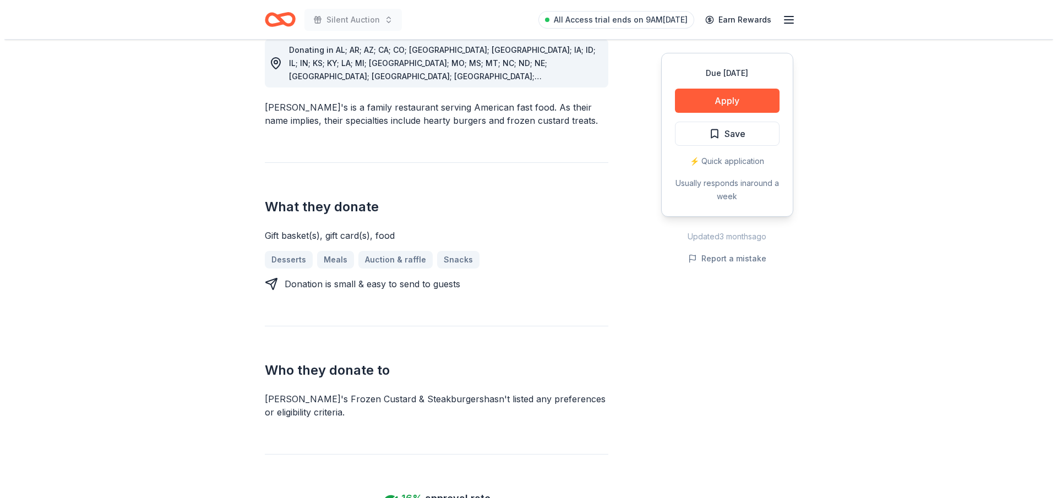
scroll to position [275, 0]
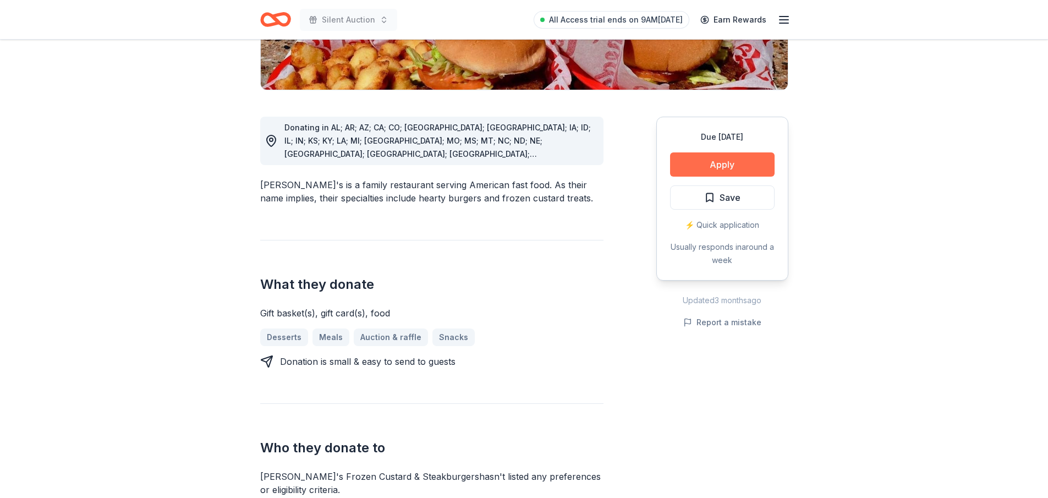
click at [713, 152] on button "Apply" at bounding box center [722, 164] width 105 height 24
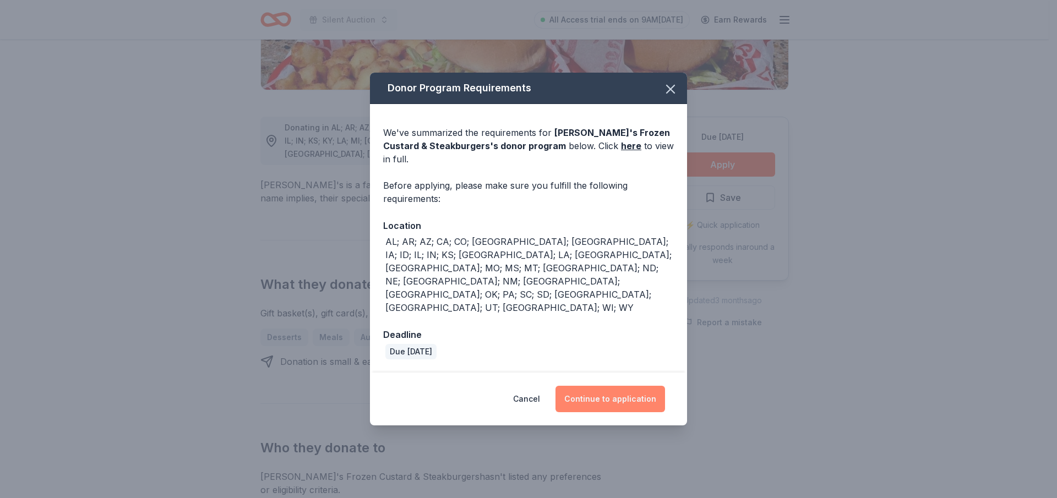
click at [603, 386] on button "Continue to application" at bounding box center [610, 399] width 110 height 26
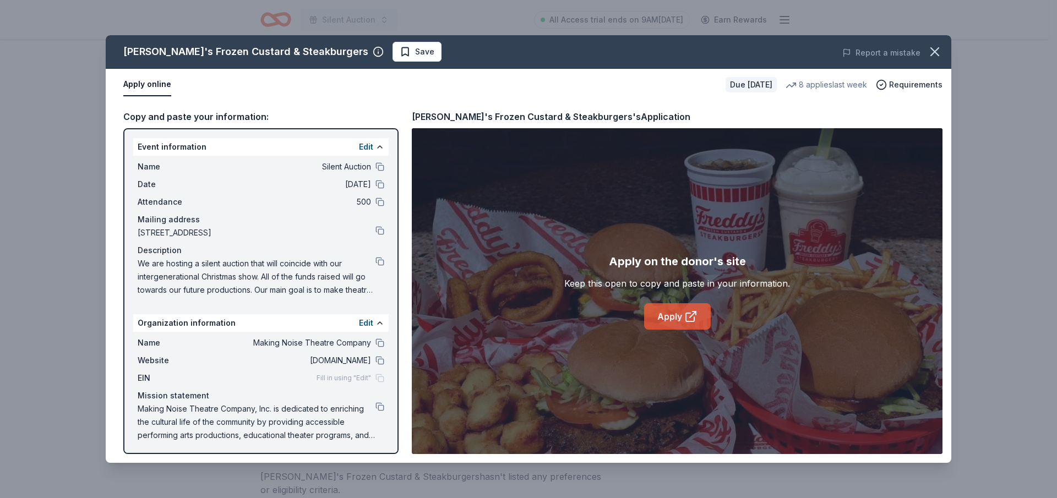
click at [687, 310] on icon at bounding box center [690, 316] width 13 height 13
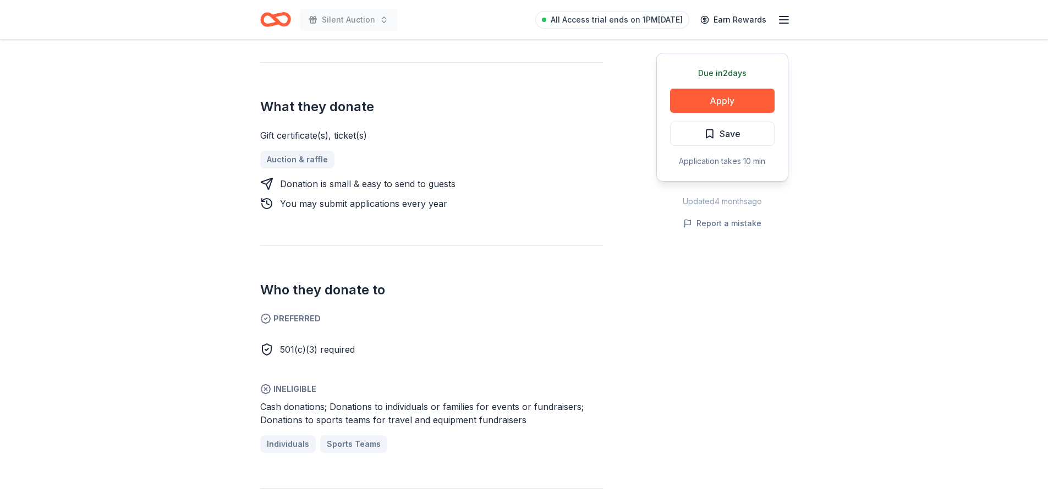
scroll to position [440, 0]
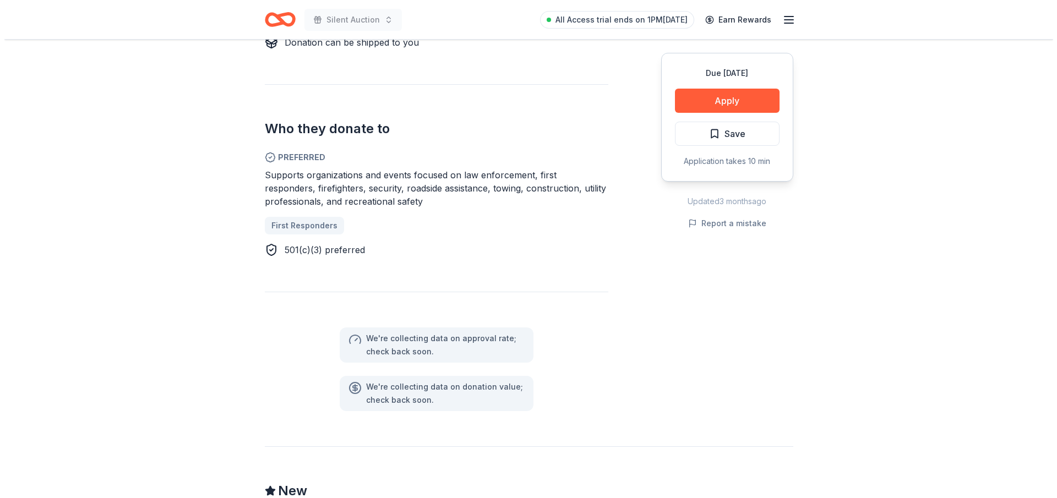
scroll to position [605, 0]
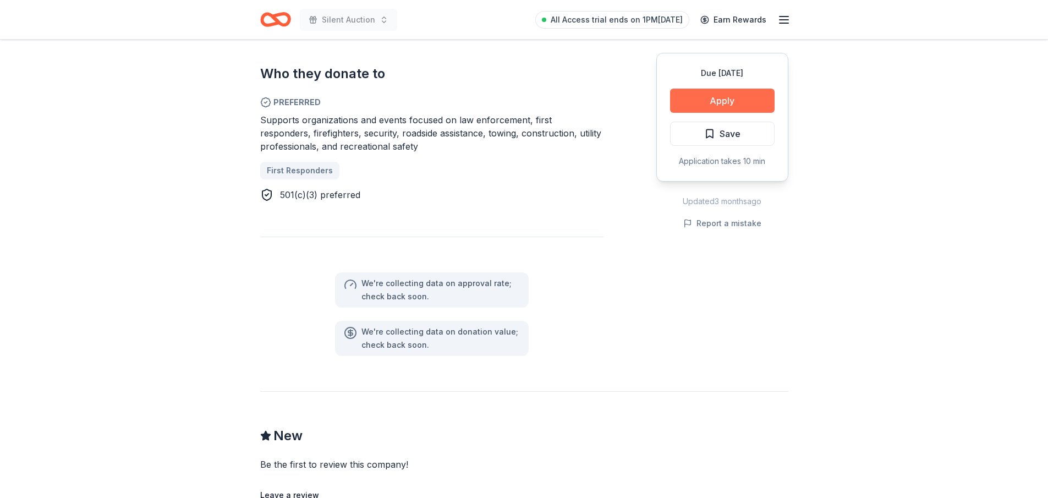
click at [736, 100] on button "Apply" at bounding box center [722, 101] width 105 height 24
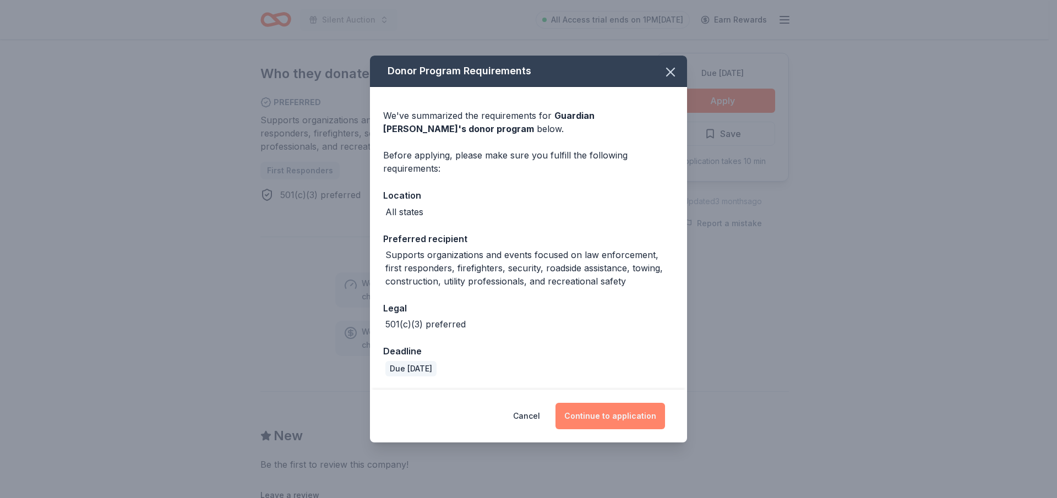
click at [640, 420] on button "Continue to application" at bounding box center [610, 416] width 110 height 26
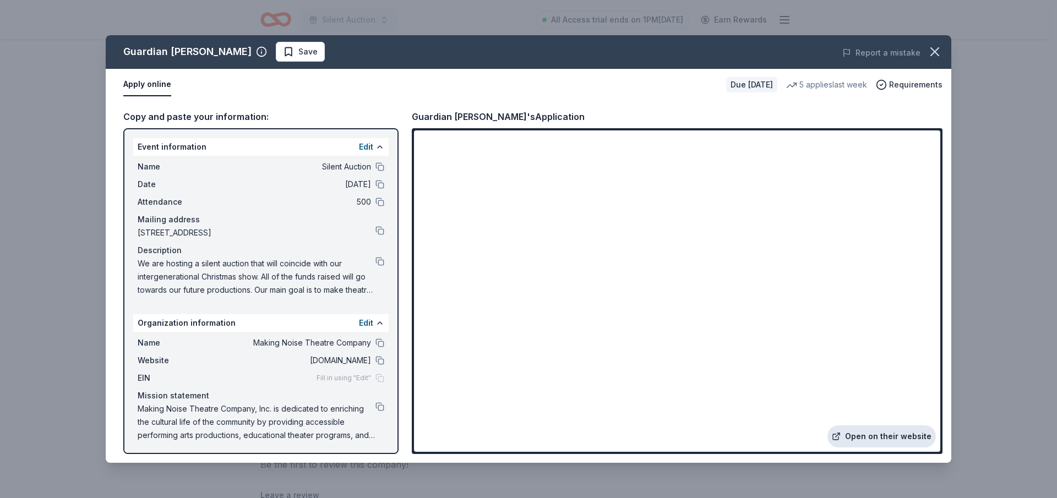
click at [910, 437] on link "Open on their website" at bounding box center [881, 436] width 108 height 22
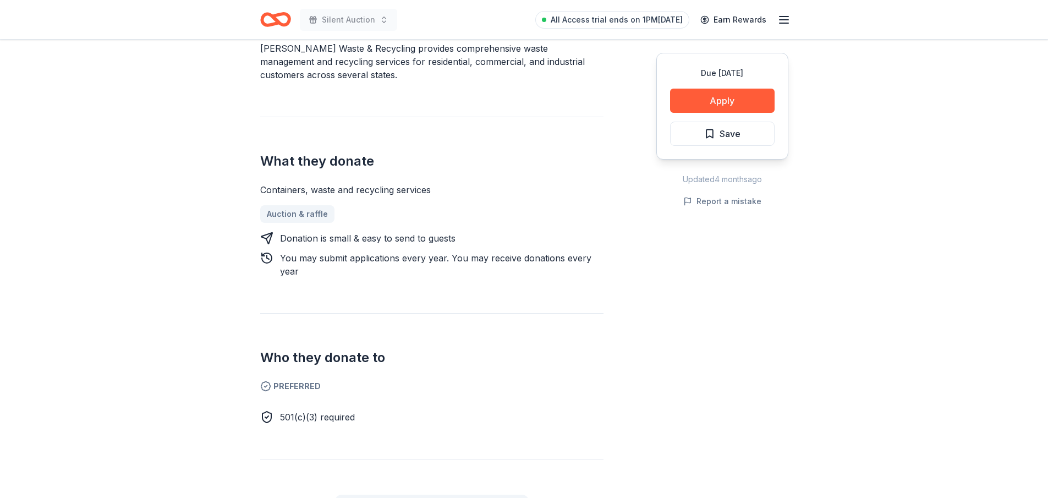
scroll to position [385, 0]
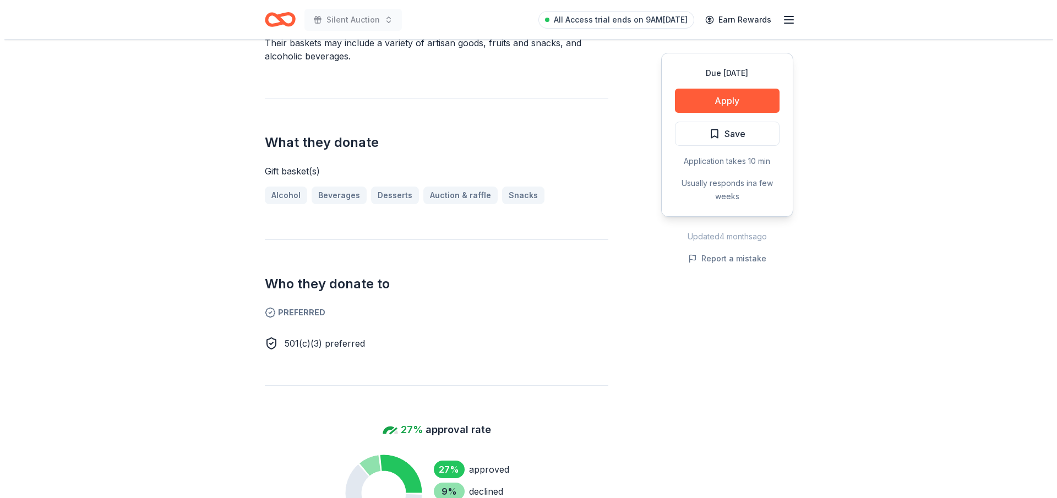
scroll to position [330, 0]
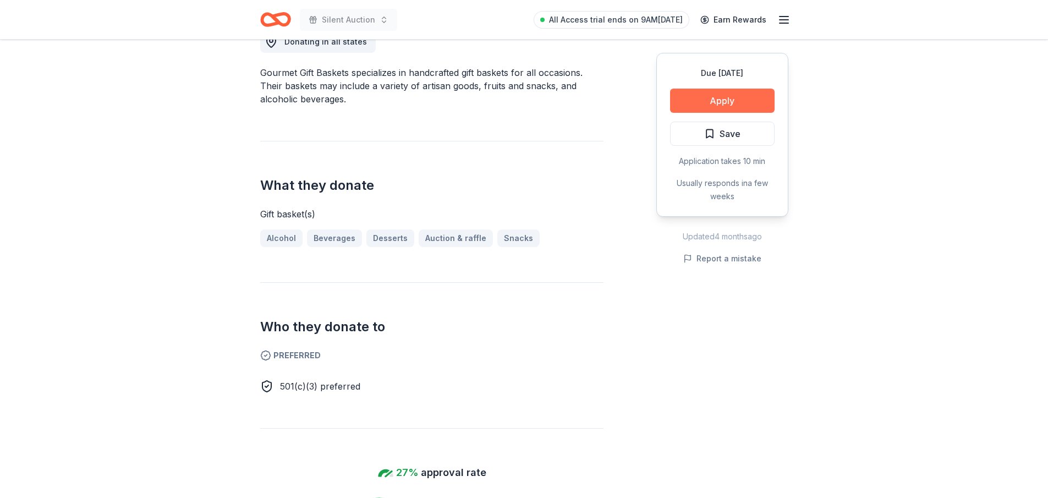
click at [743, 105] on button "Apply" at bounding box center [722, 101] width 105 height 24
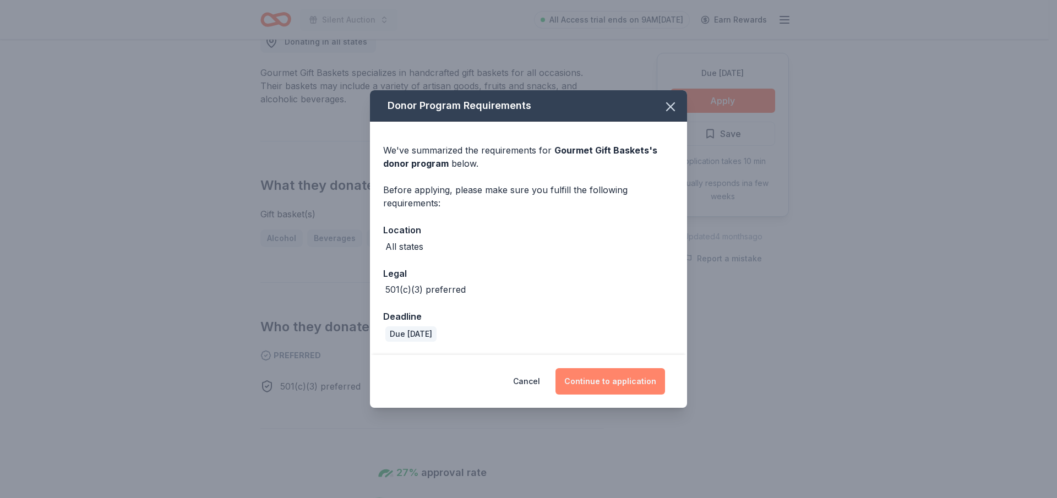
click at [583, 375] on button "Continue to application" at bounding box center [610, 381] width 110 height 26
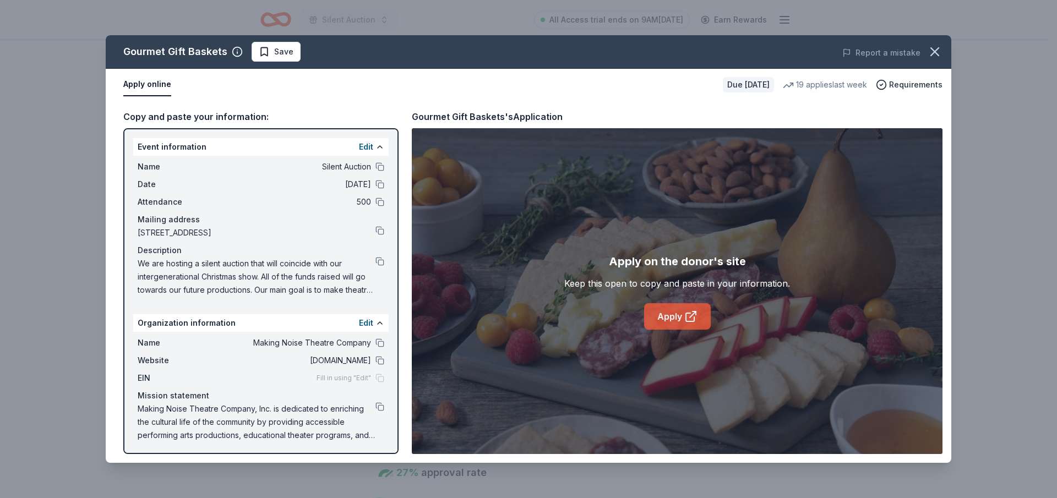
click at [674, 320] on link "Apply" at bounding box center [677, 316] width 67 height 26
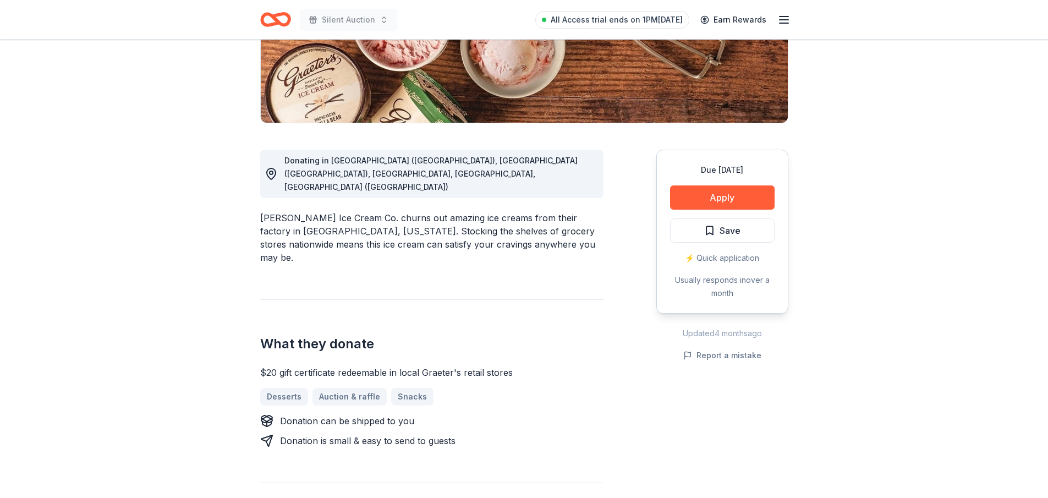
scroll to position [275, 0]
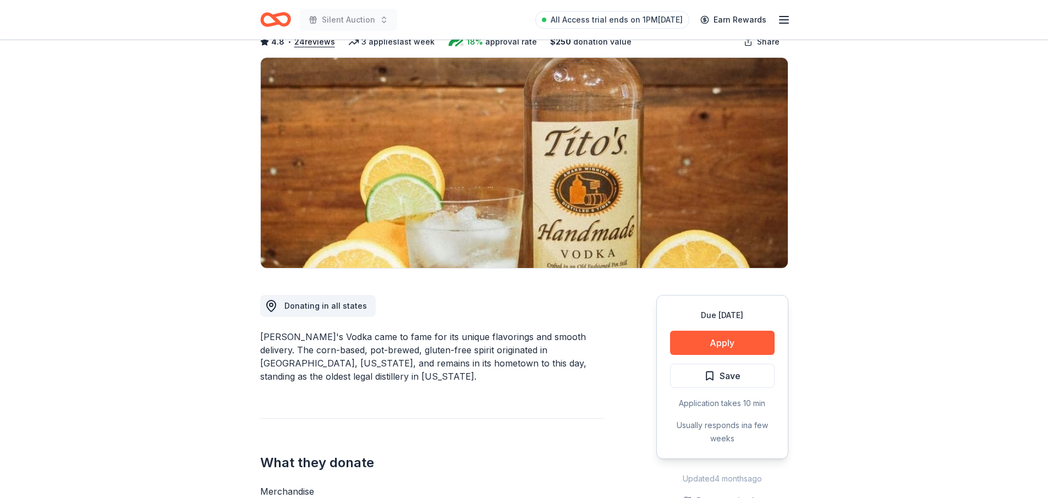
scroll to position [330, 0]
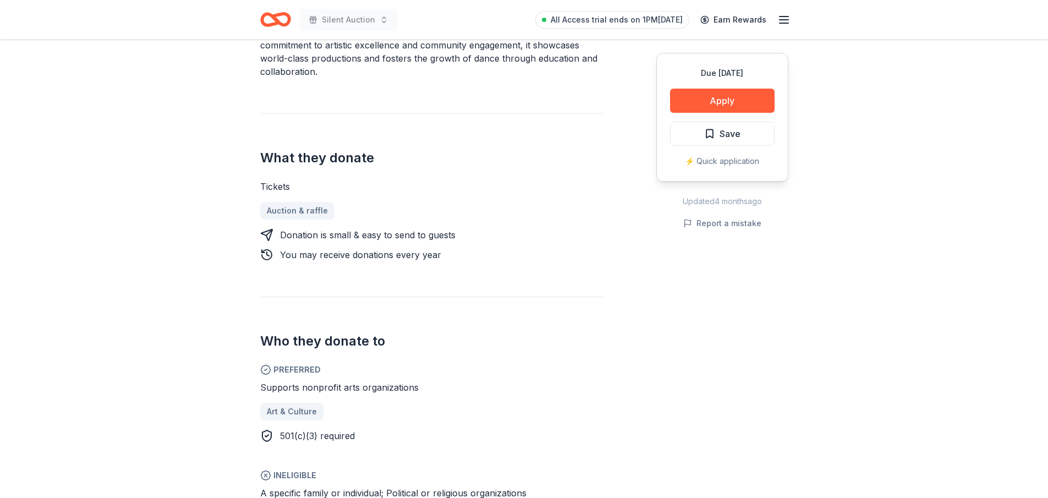
scroll to position [385, 0]
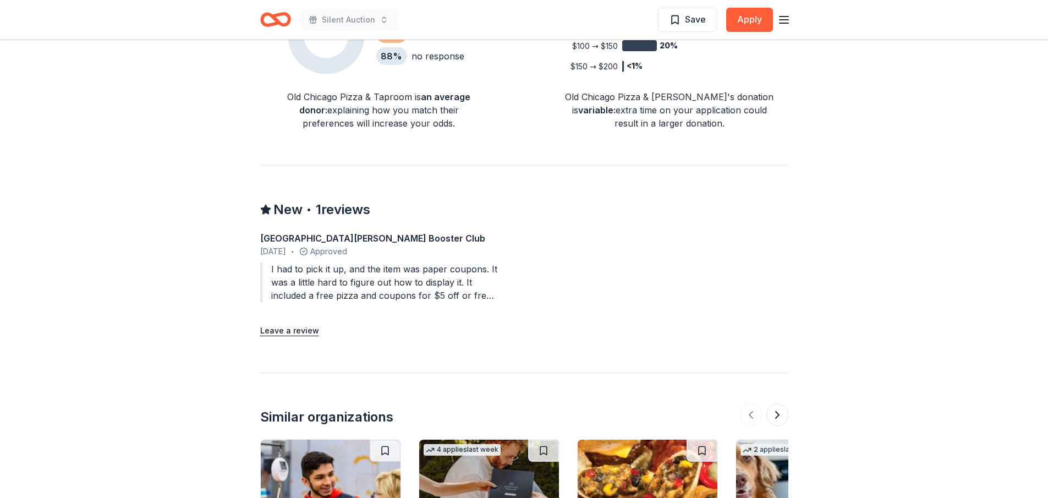
scroll to position [880, 0]
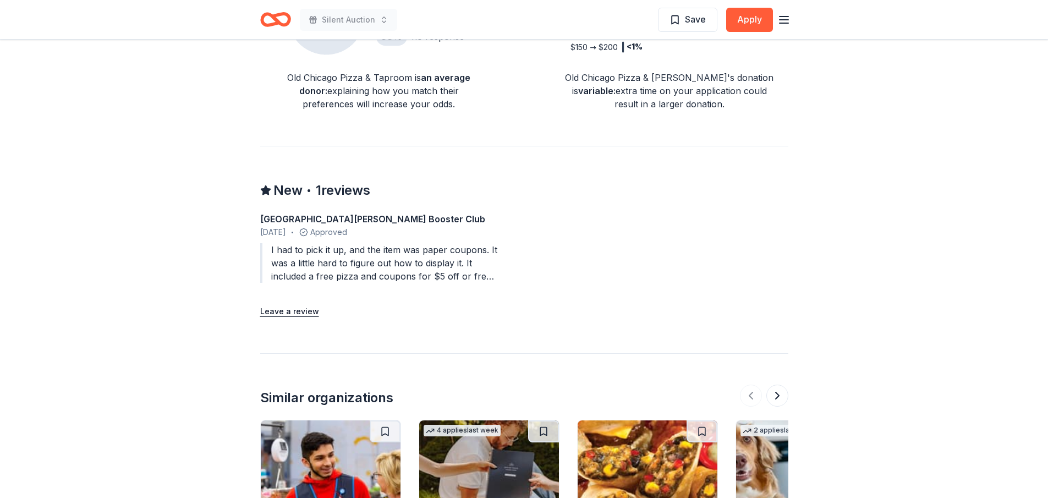
click at [375, 253] on div "I had to pick it up, and the item was paper coupons. It was a little hard to fi…" at bounding box center [379, 263] width 238 height 40
click at [449, 261] on div "I had to pick it up, and the item was paper coupons. It was a little hard to fi…" at bounding box center [379, 263] width 238 height 40
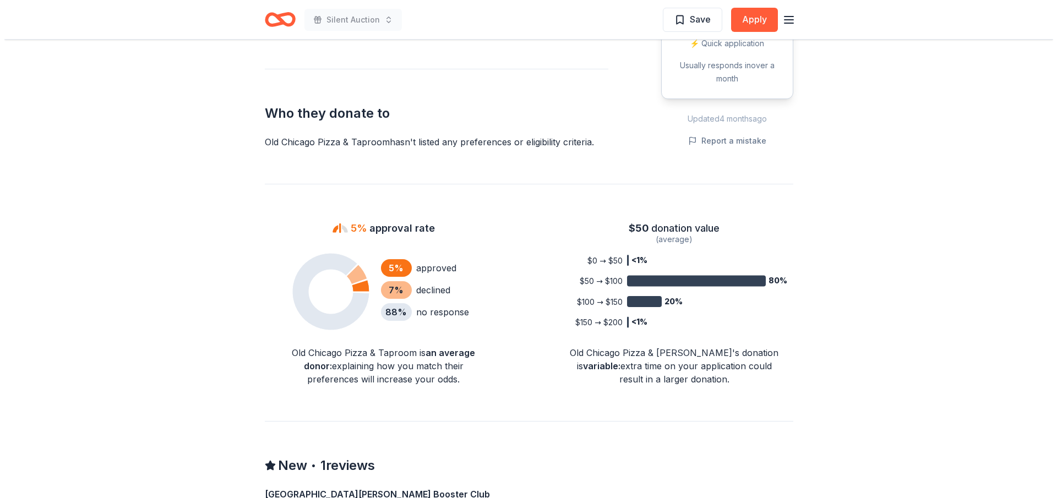
scroll to position [220, 0]
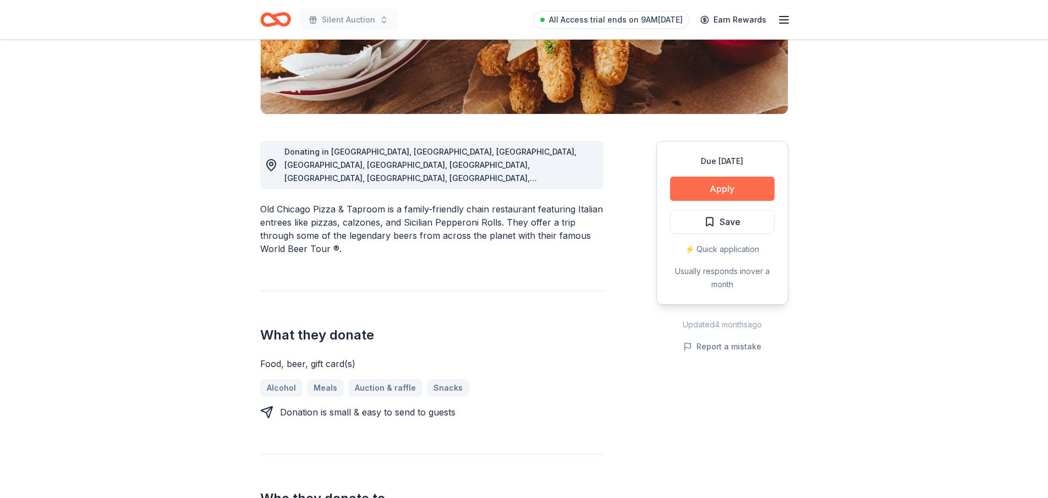
click at [714, 188] on button "Apply" at bounding box center [722, 189] width 105 height 24
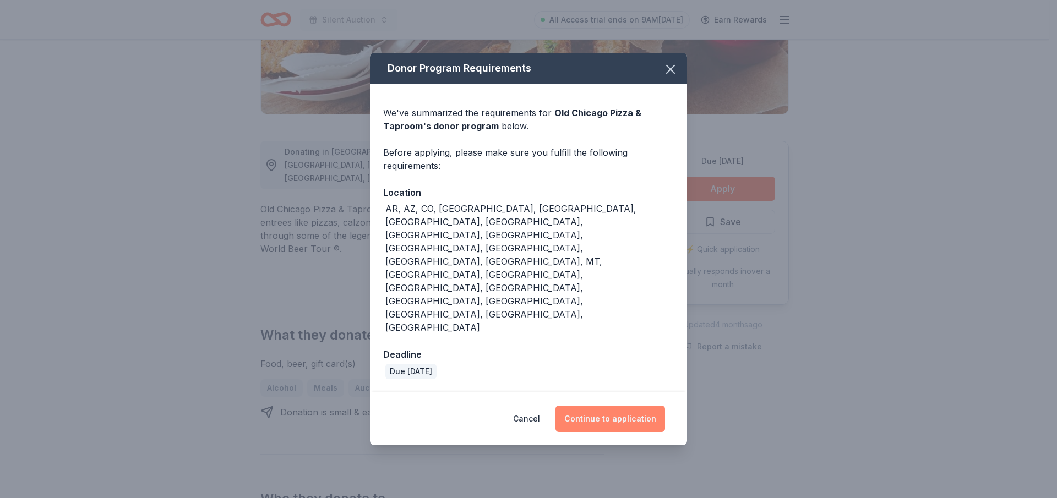
click at [611, 406] on button "Continue to application" at bounding box center [610, 419] width 110 height 26
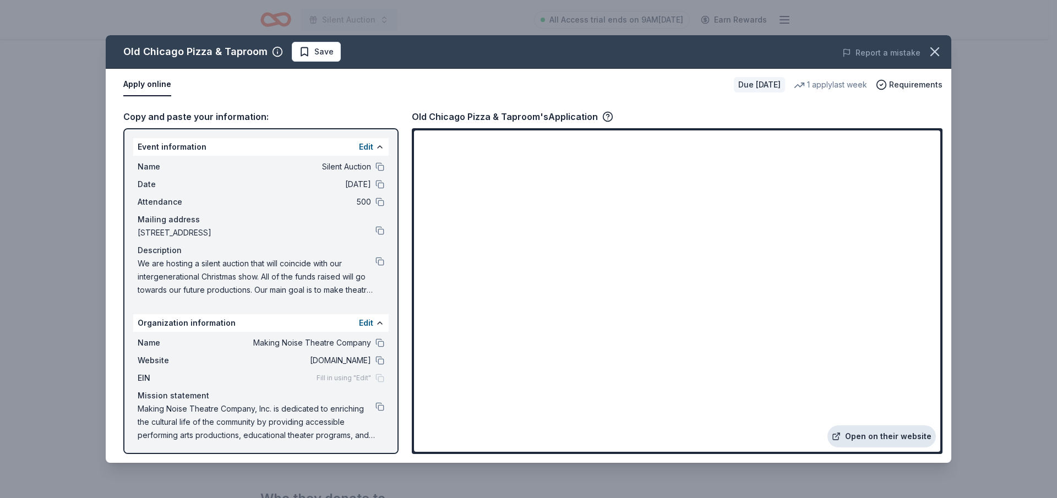
click at [873, 433] on link "Open on their website" at bounding box center [881, 436] width 108 height 22
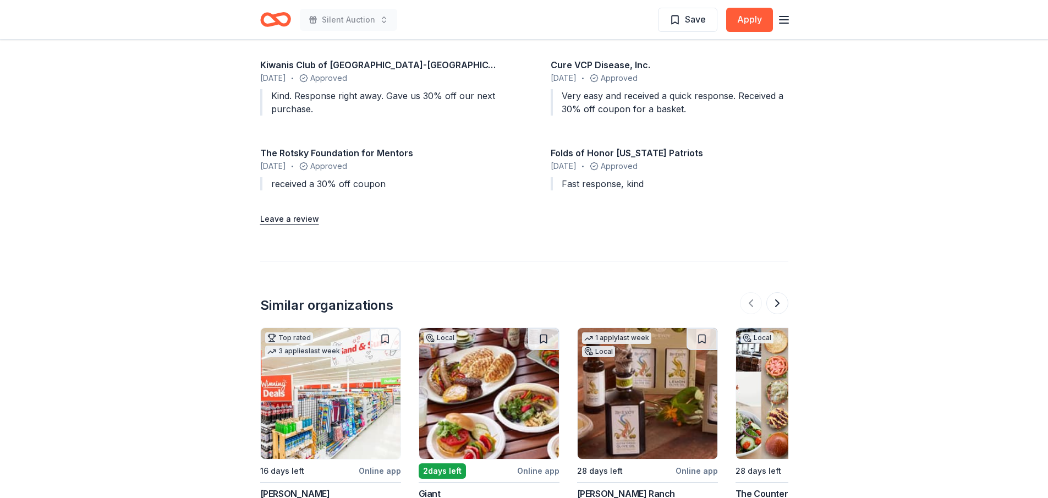
scroll to position [1156, 0]
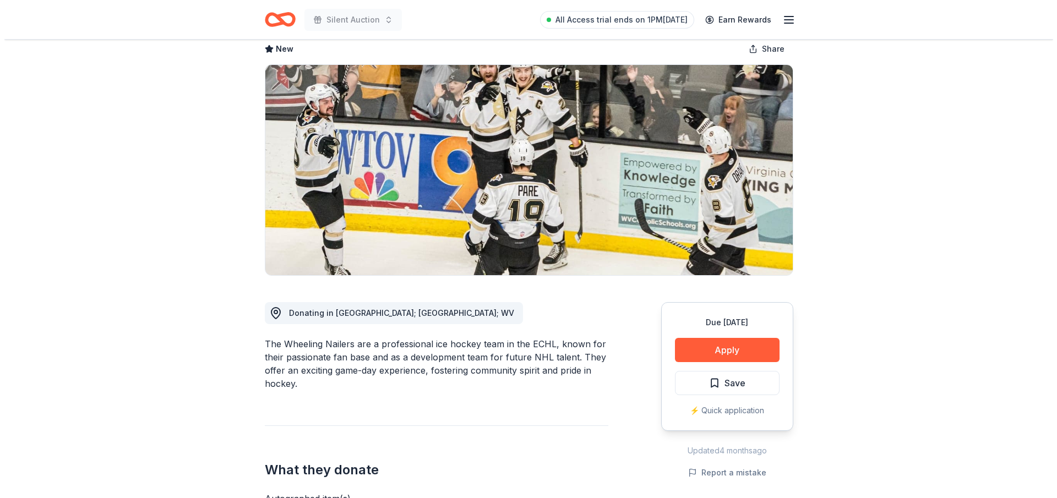
scroll to position [55, 0]
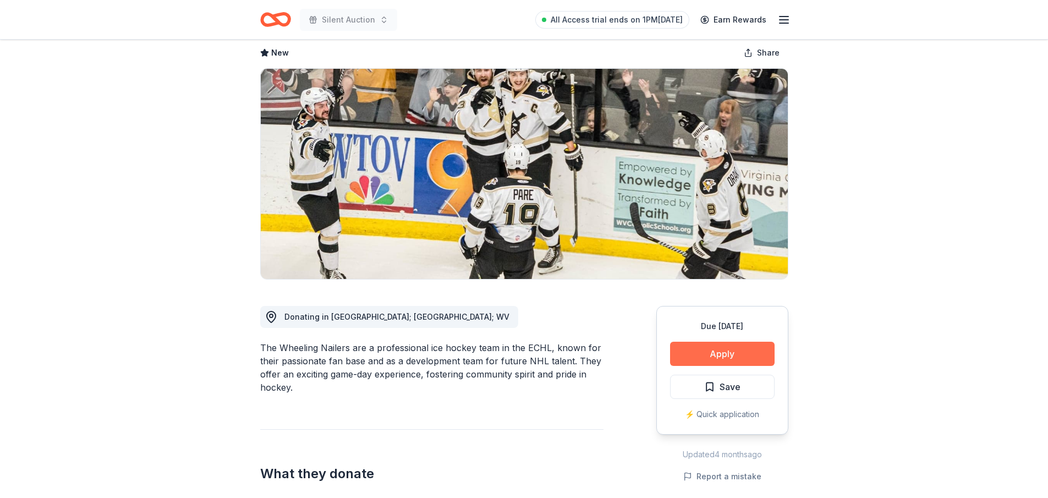
click at [726, 358] on button "Apply" at bounding box center [722, 354] width 105 height 24
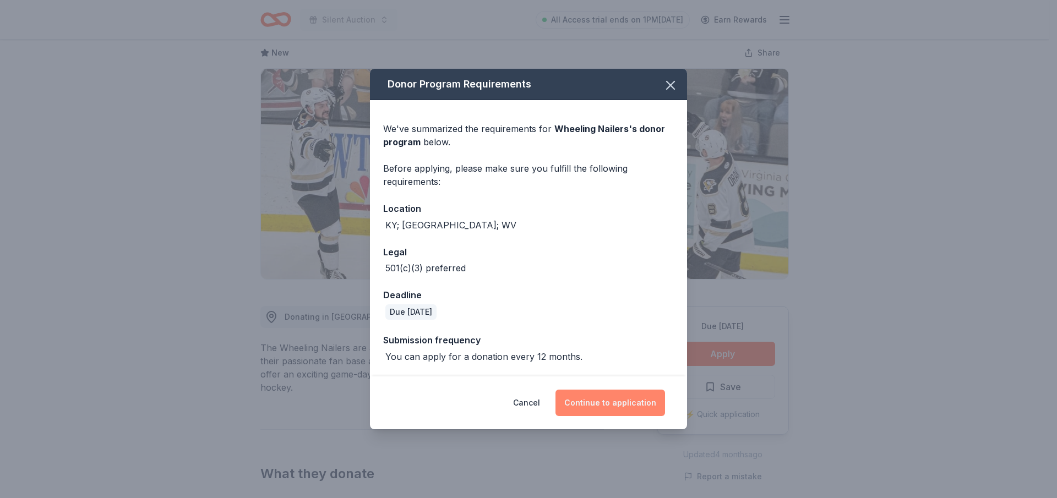
click at [633, 400] on button "Continue to application" at bounding box center [610, 403] width 110 height 26
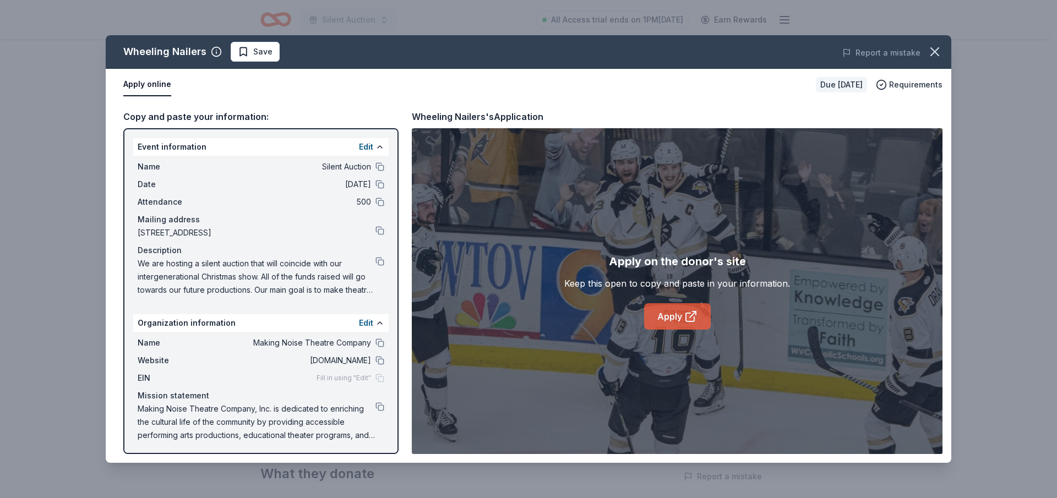
click at [664, 317] on link "Apply" at bounding box center [677, 316] width 67 height 26
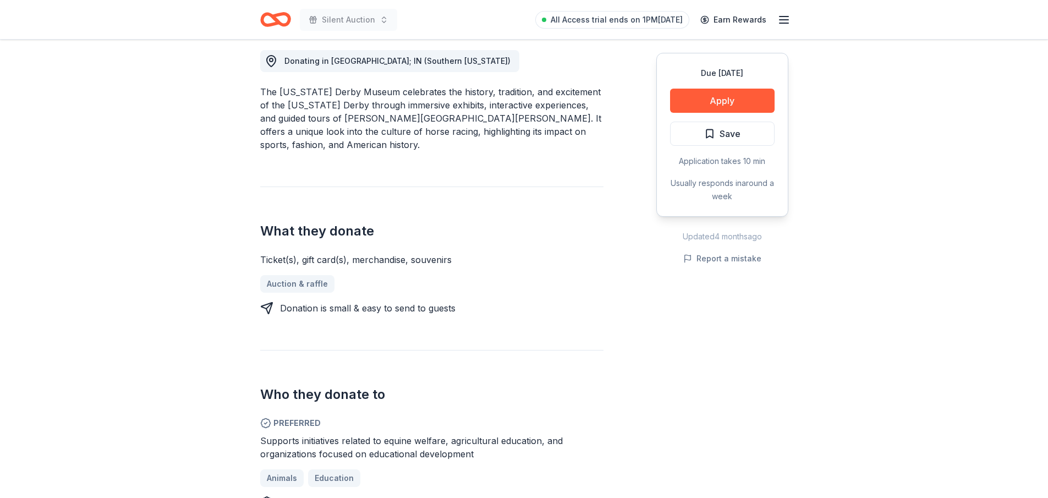
scroll to position [330, 0]
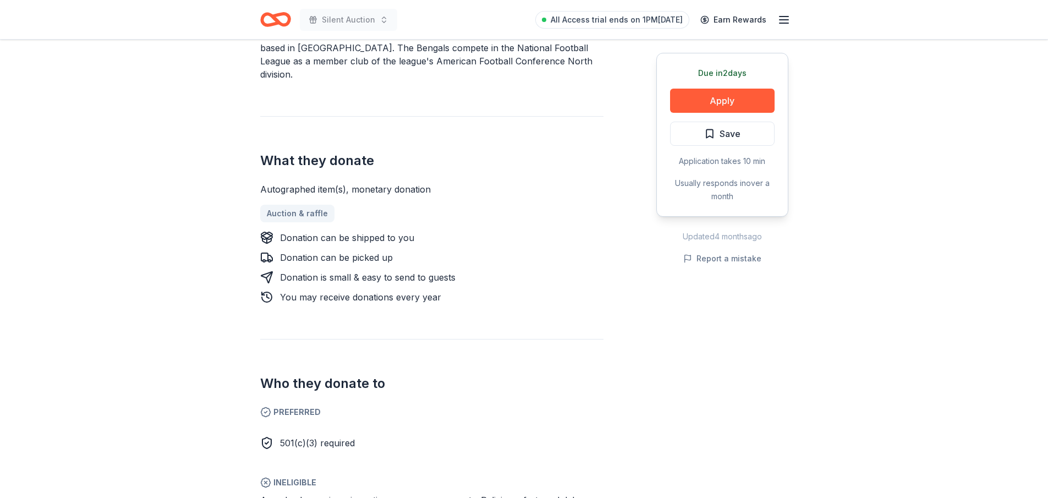
scroll to position [385, 0]
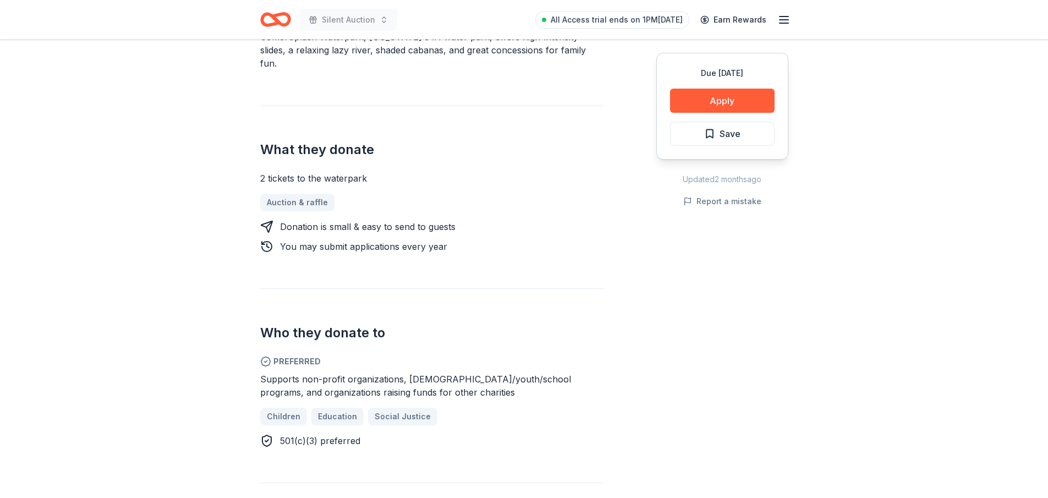
scroll to position [385, 0]
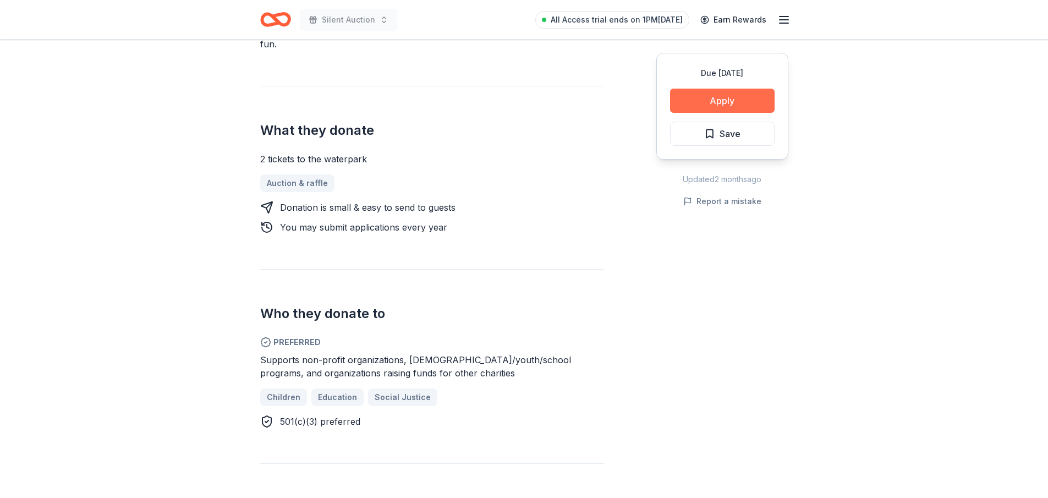
click at [745, 94] on button "Apply" at bounding box center [722, 101] width 105 height 24
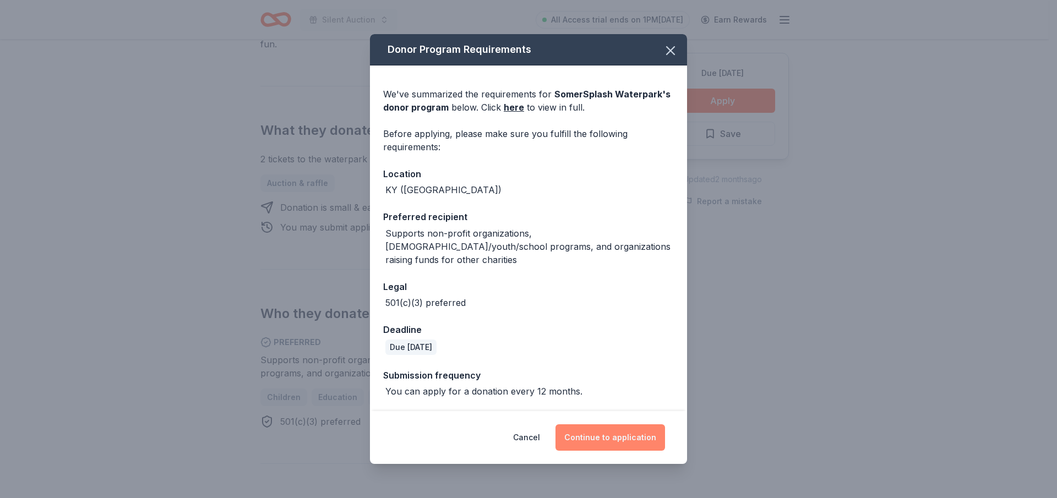
click at [652, 430] on button "Continue to application" at bounding box center [610, 437] width 110 height 26
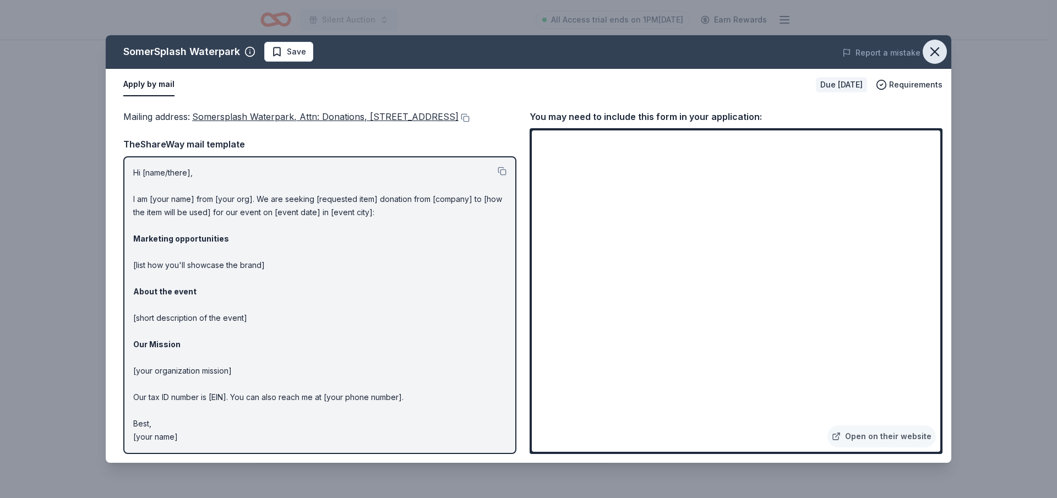
click at [932, 51] on icon "button" at bounding box center [934, 51] width 15 height 15
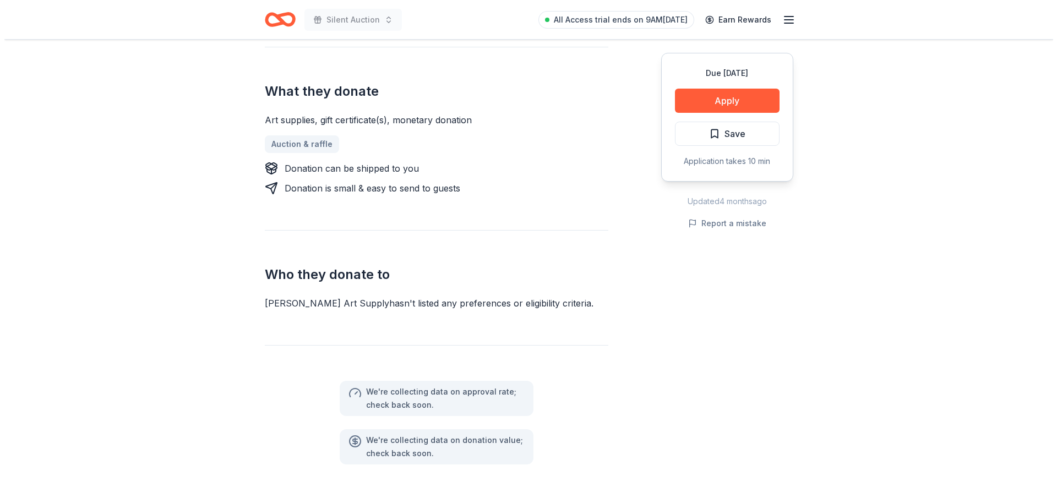
scroll to position [440, 0]
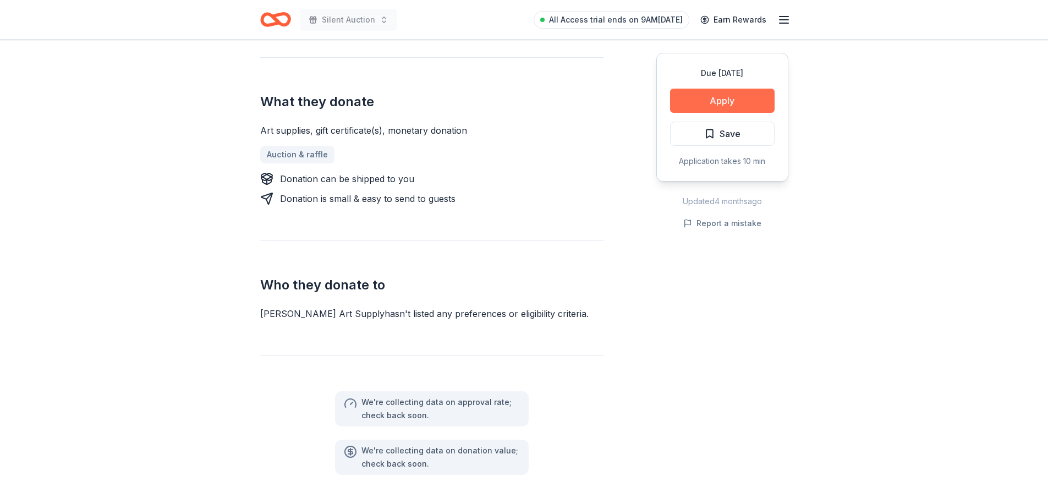
click at [704, 107] on button "Apply" at bounding box center [722, 101] width 105 height 24
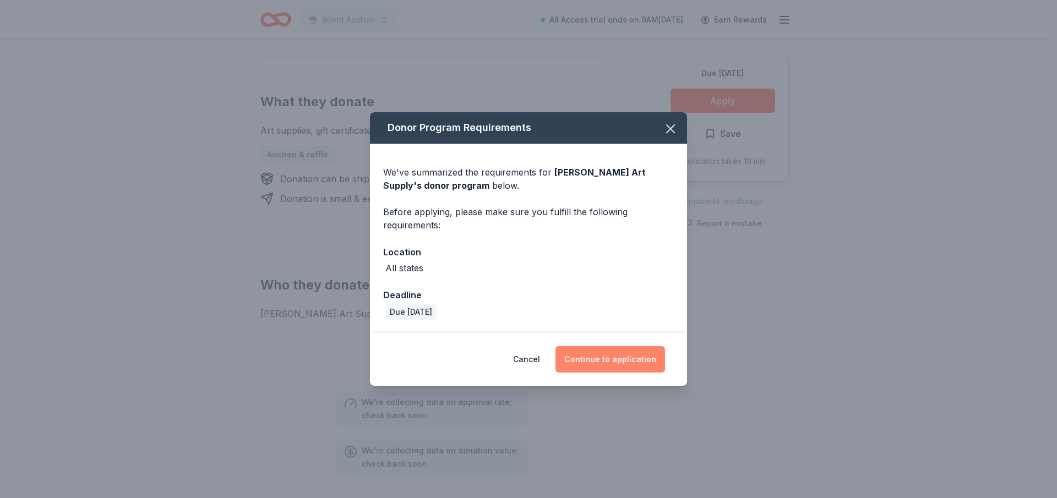
click at [640, 353] on button "Continue to application" at bounding box center [610, 359] width 110 height 26
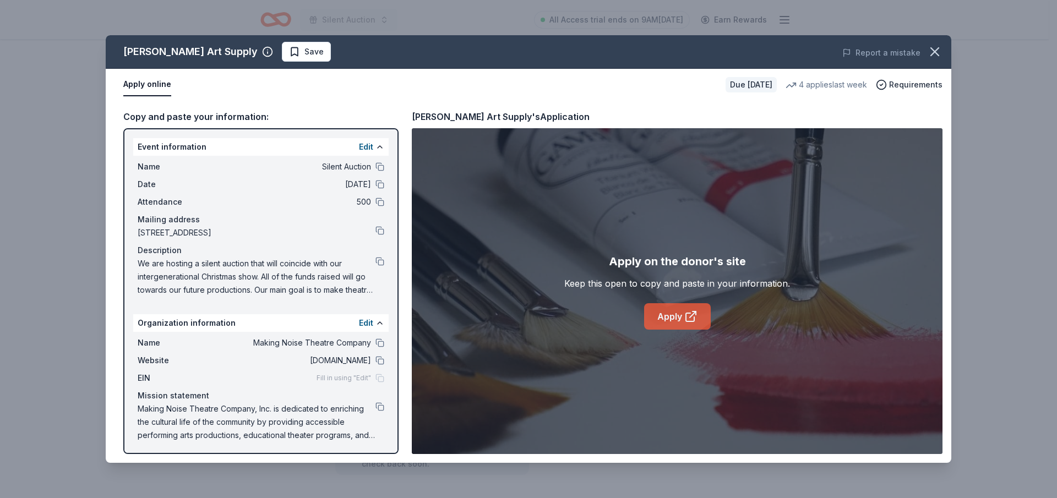
click at [691, 321] on icon at bounding box center [690, 317] width 8 height 8
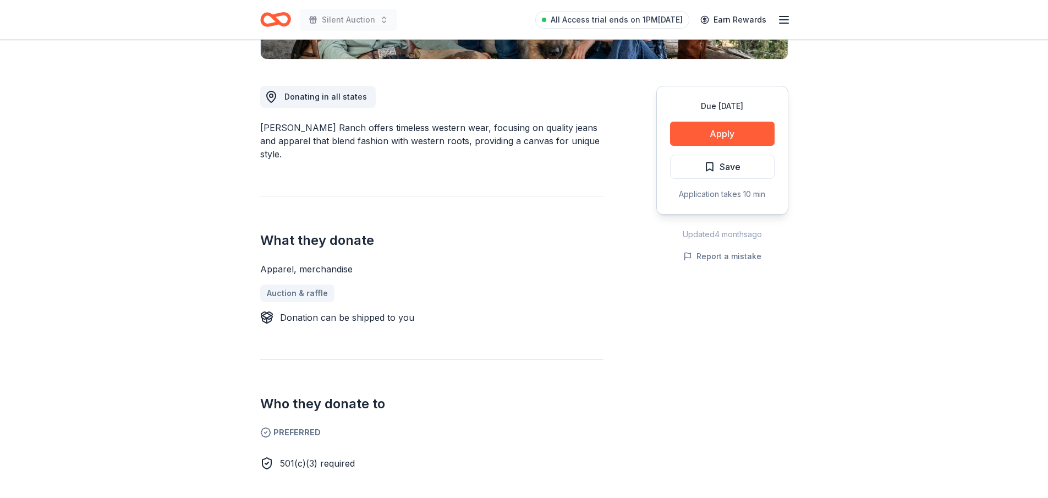
scroll to position [330, 0]
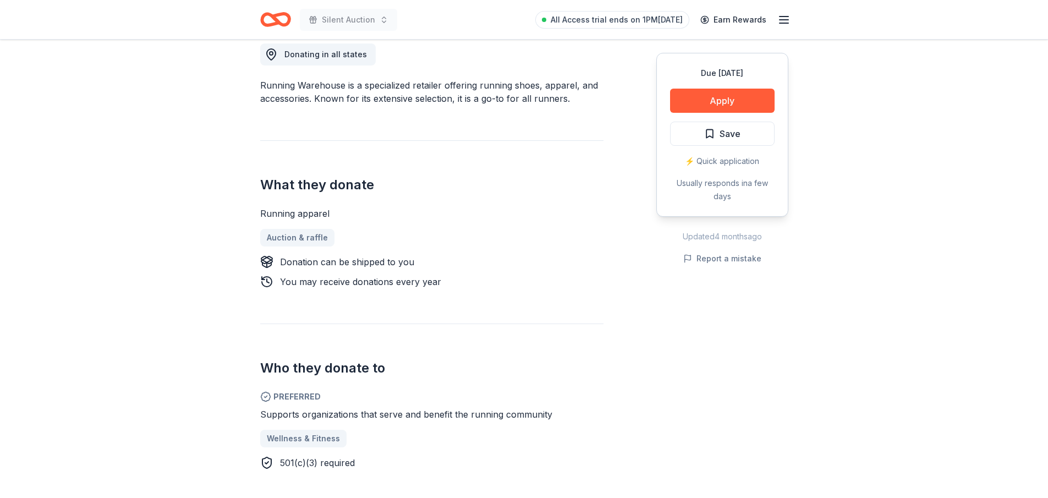
scroll to position [330, 0]
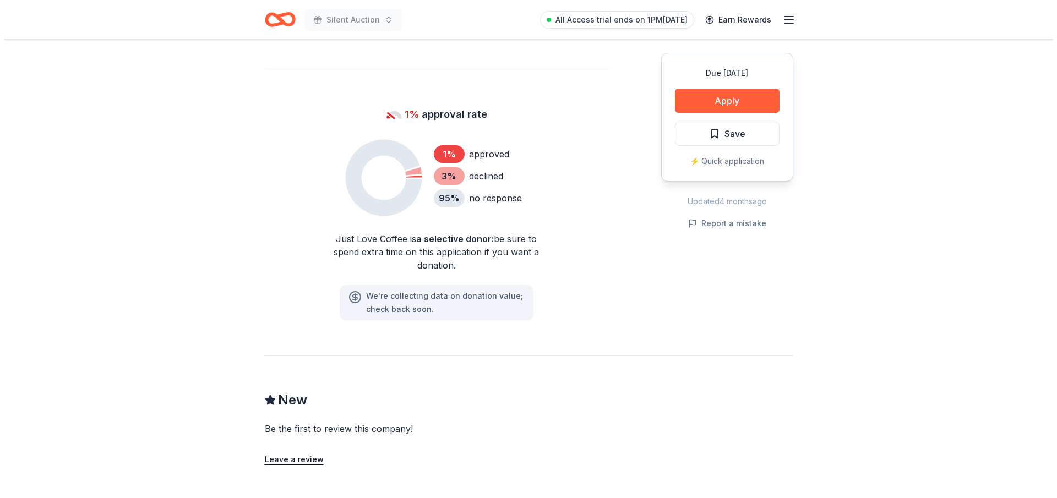
scroll to position [715, 0]
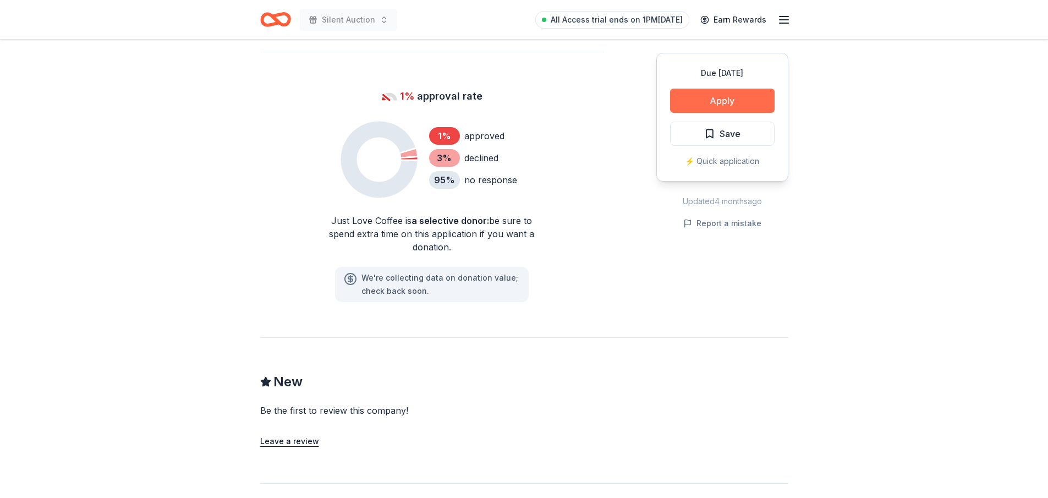
click at [722, 104] on button "Apply" at bounding box center [722, 101] width 105 height 24
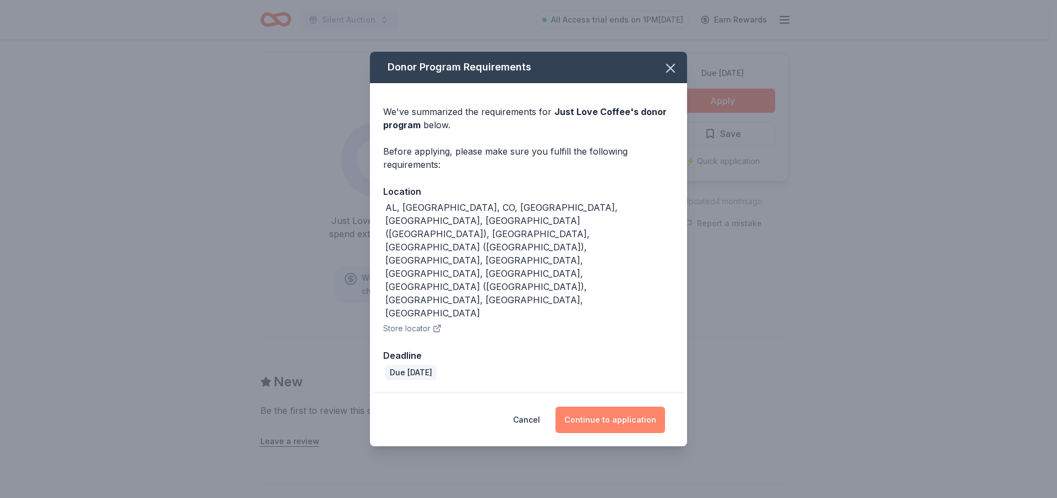
click at [629, 407] on button "Continue to application" at bounding box center [610, 420] width 110 height 26
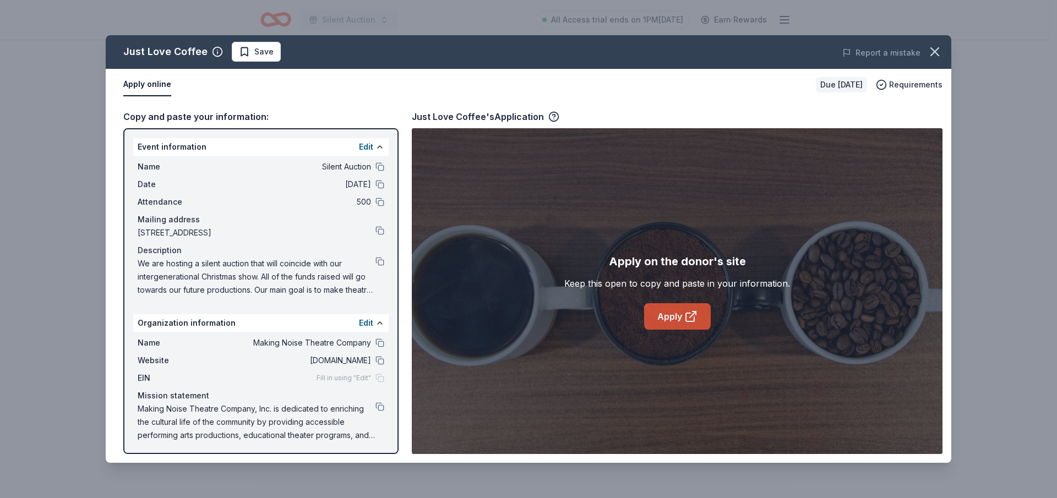
click at [667, 318] on link "Apply" at bounding box center [677, 316] width 67 height 26
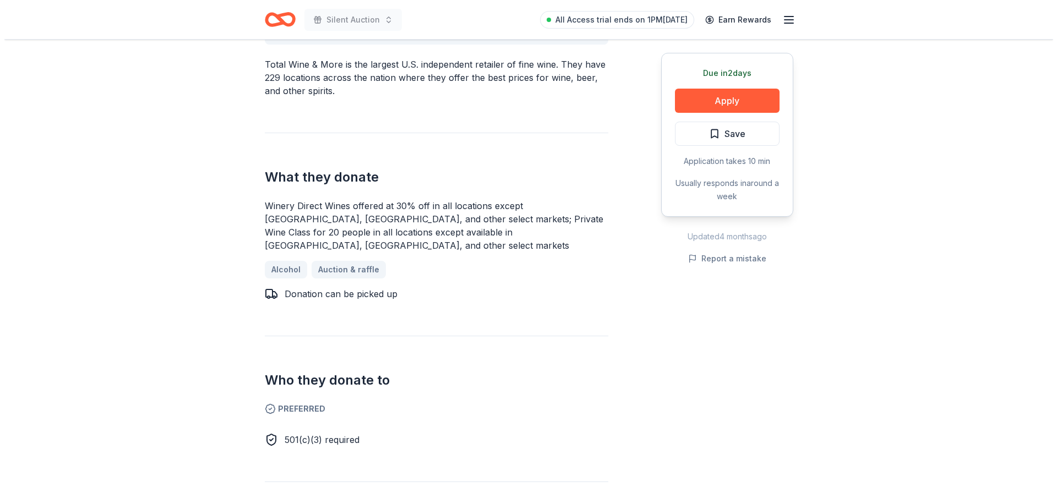
scroll to position [385, 0]
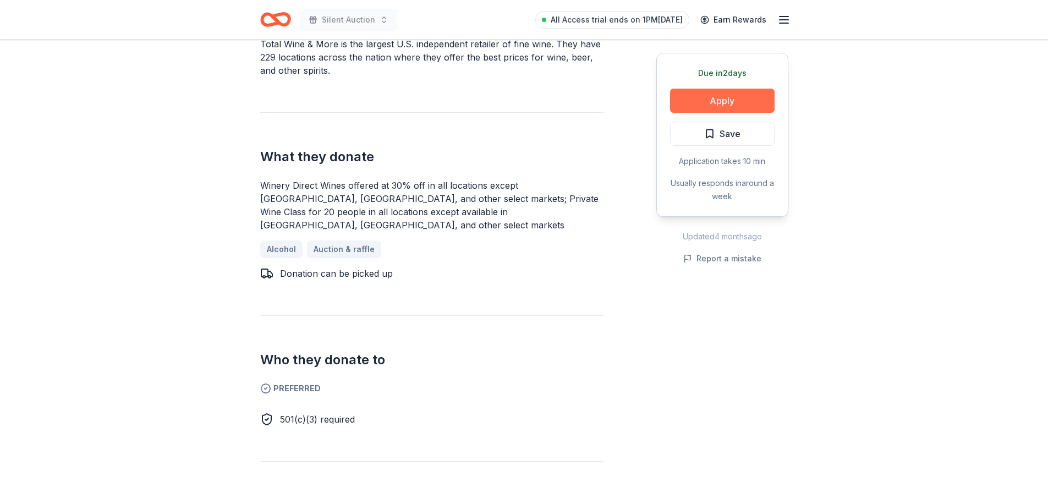
click at [703, 105] on button "Apply" at bounding box center [722, 101] width 105 height 24
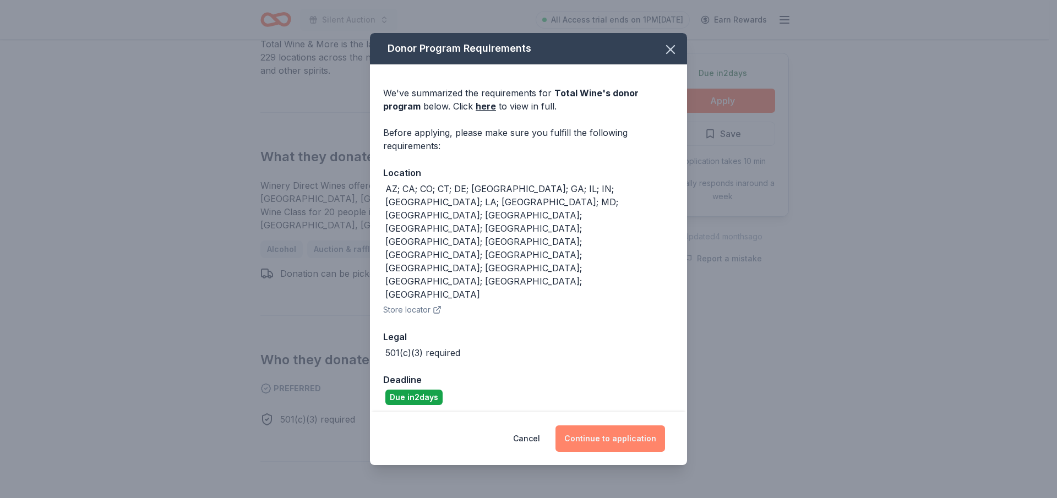
click at [610, 425] on button "Continue to application" at bounding box center [610, 438] width 110 height 26
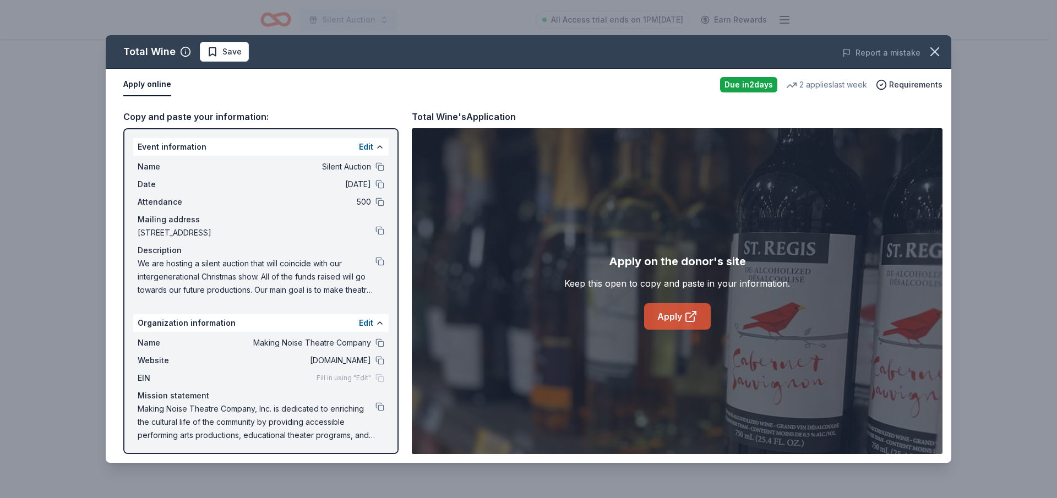
click at [696, 319] on icon at bounding box center [690, 316] width 13 height 13
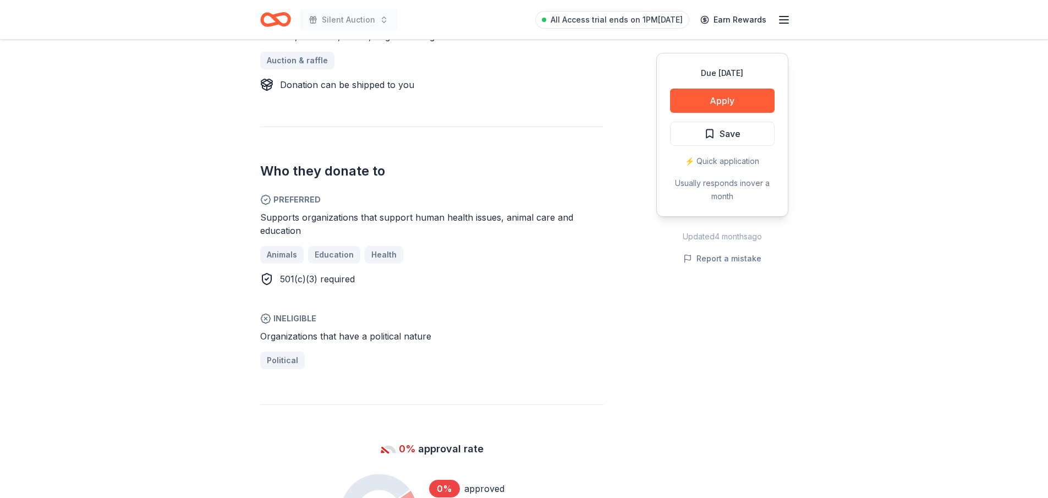
scroll to position [495, 0]
